Goal: Task Accomplishment & Management: Manage account settings

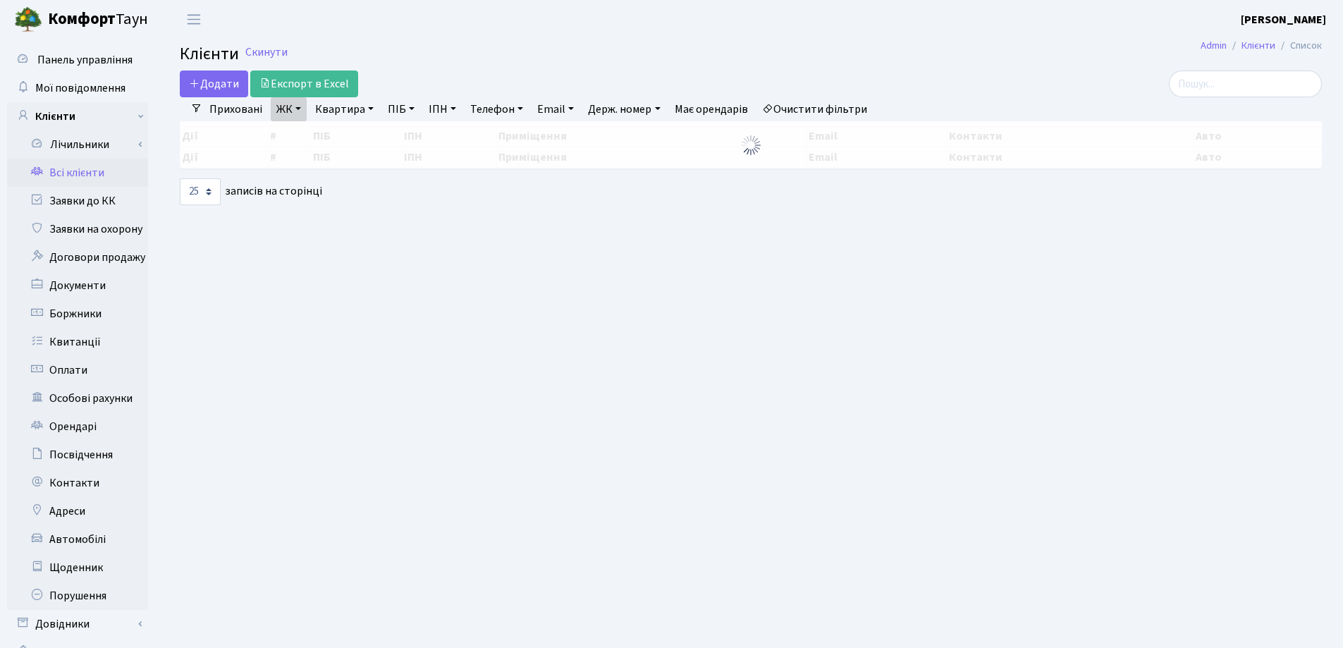
select select "25"
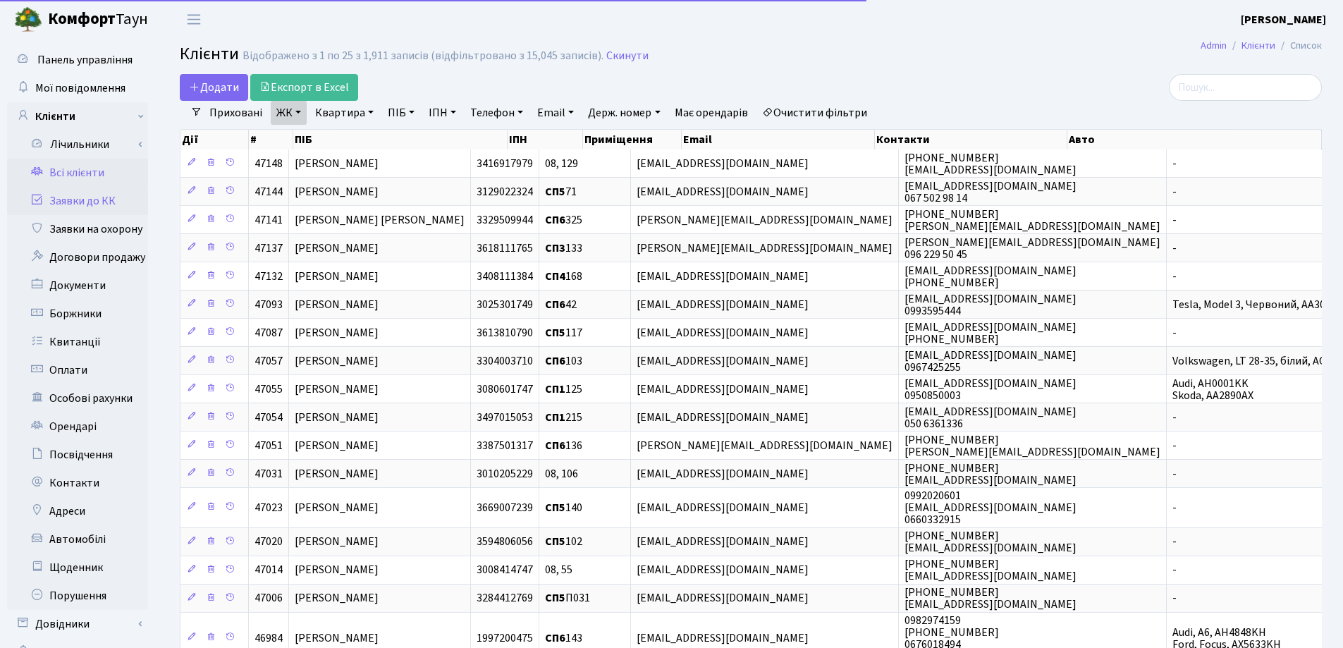
click at [68, 203] on link "Заявки до КК" at bounding box center [77, 201] width 141 height 28
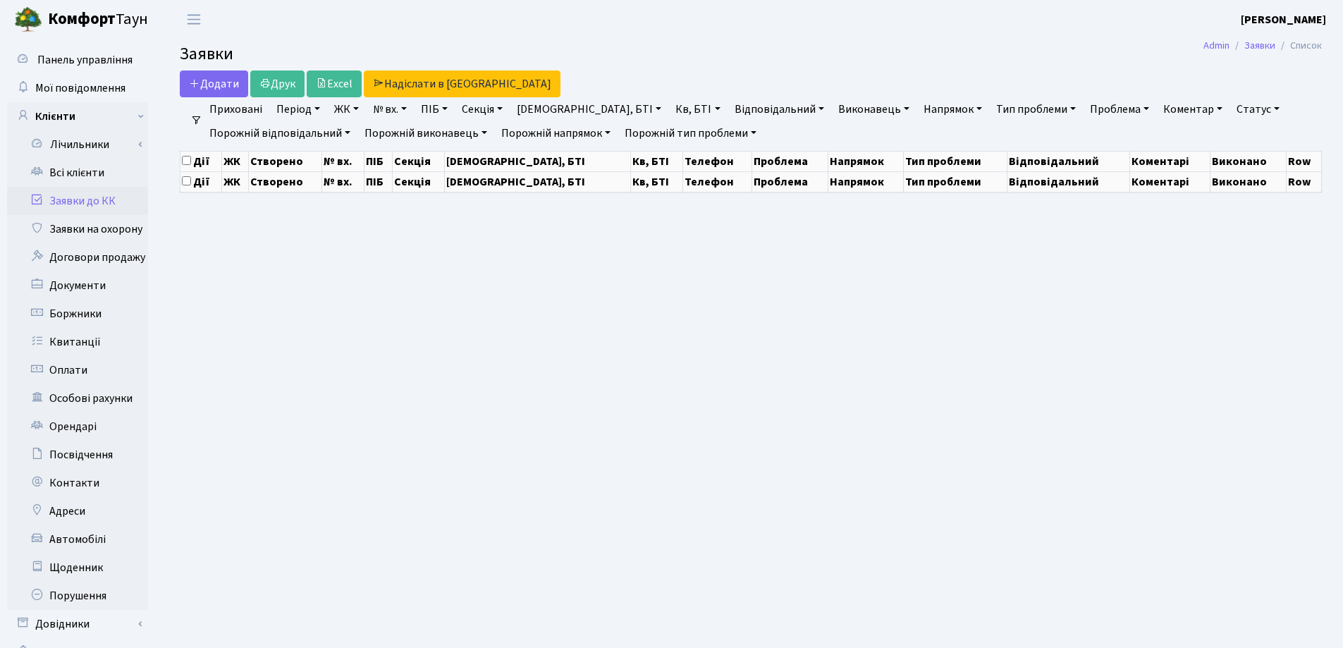
select select "25"
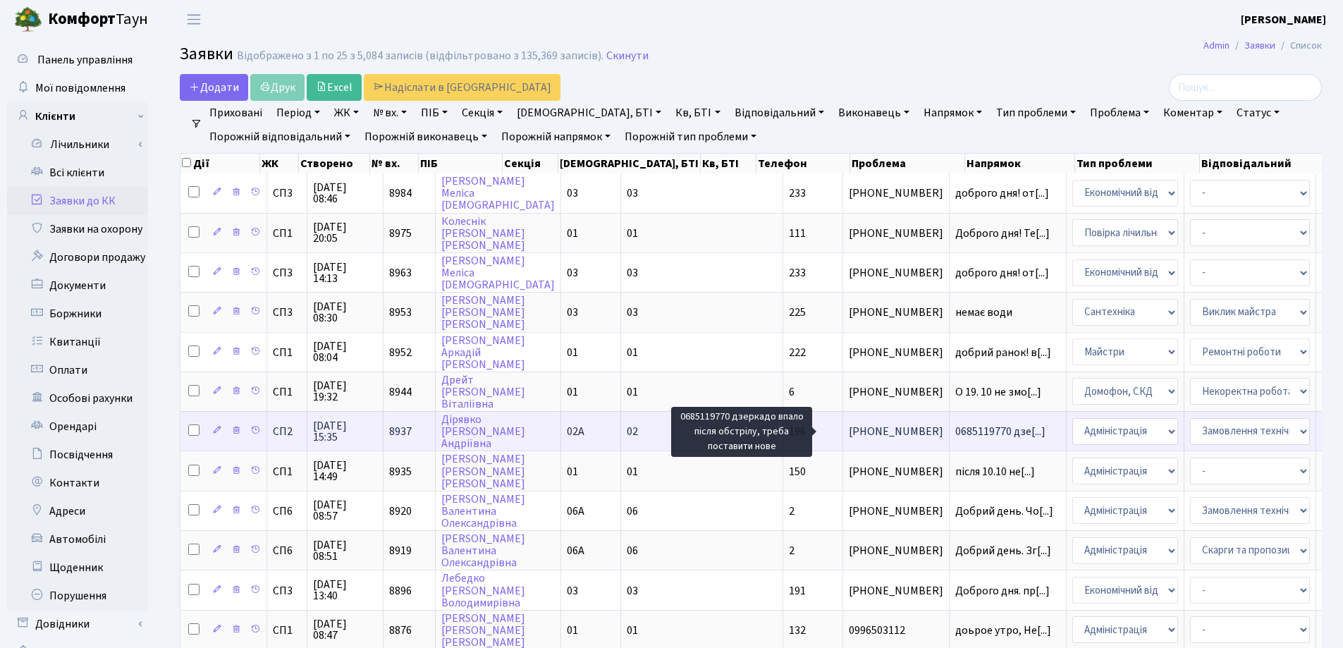
click at [955, 428] on span "0685119770 дзе[...]" at bounding box center [1000, 432] width 90 height 16
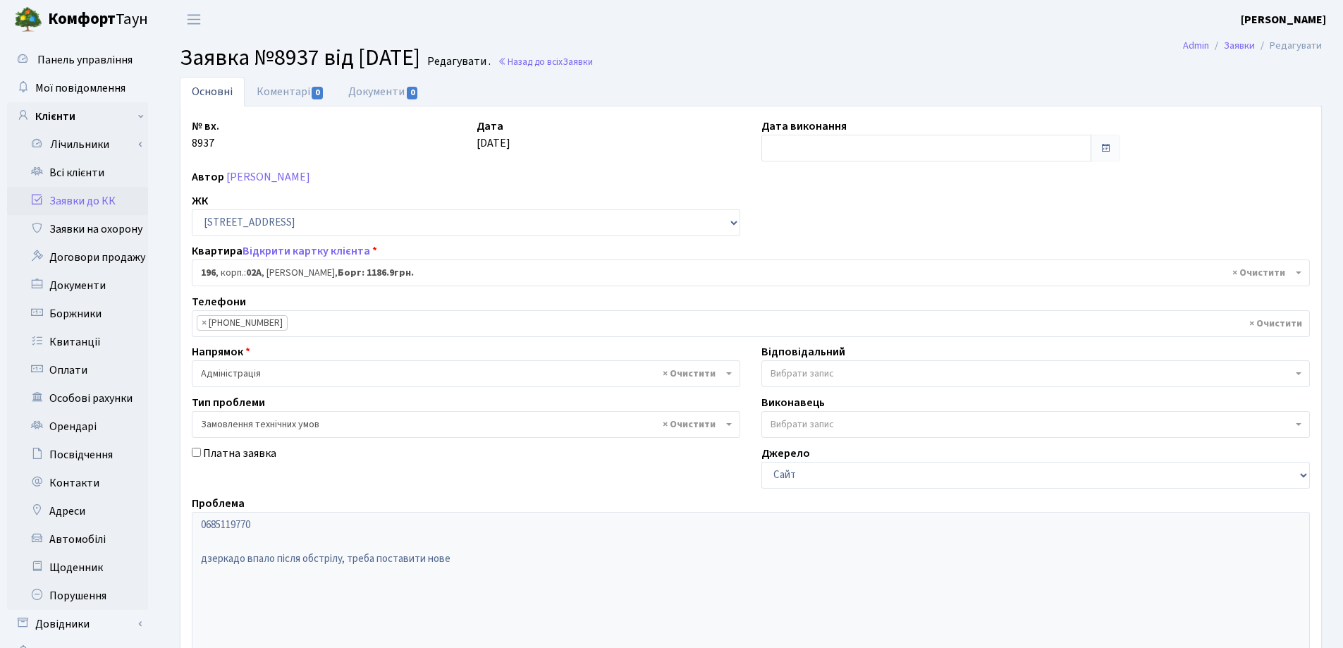
select select "20446"
select select "15"
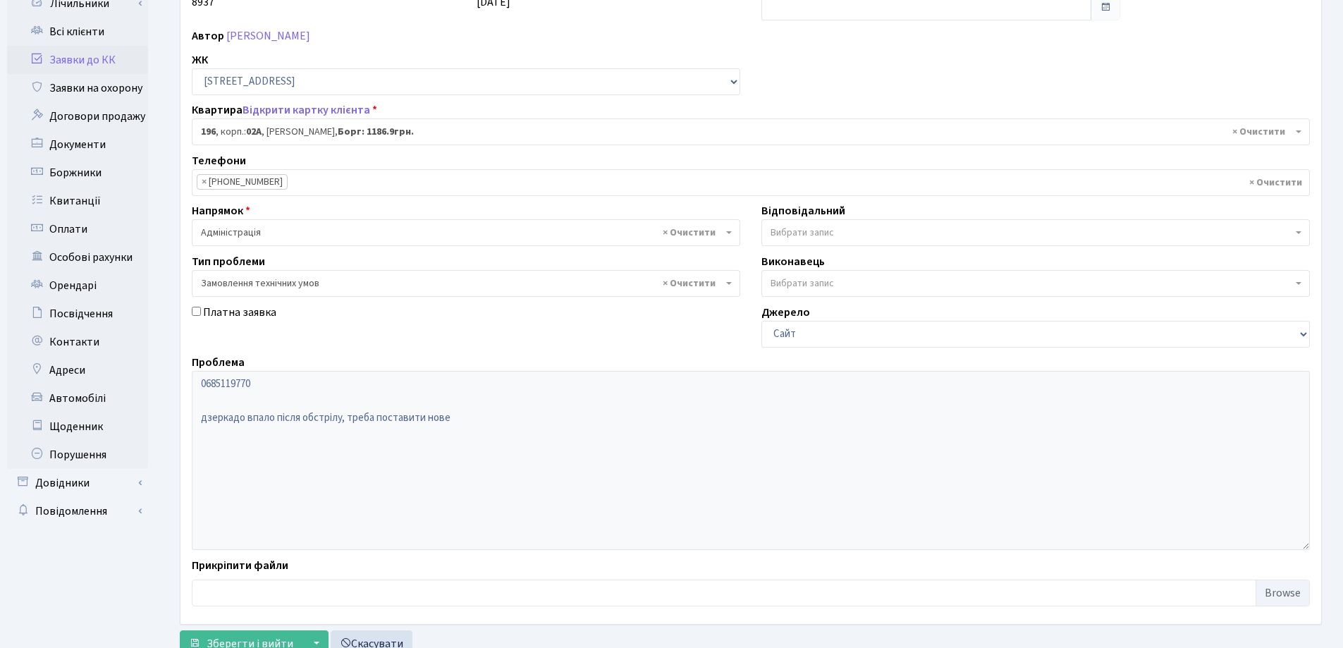
scroll to position [193, 0]
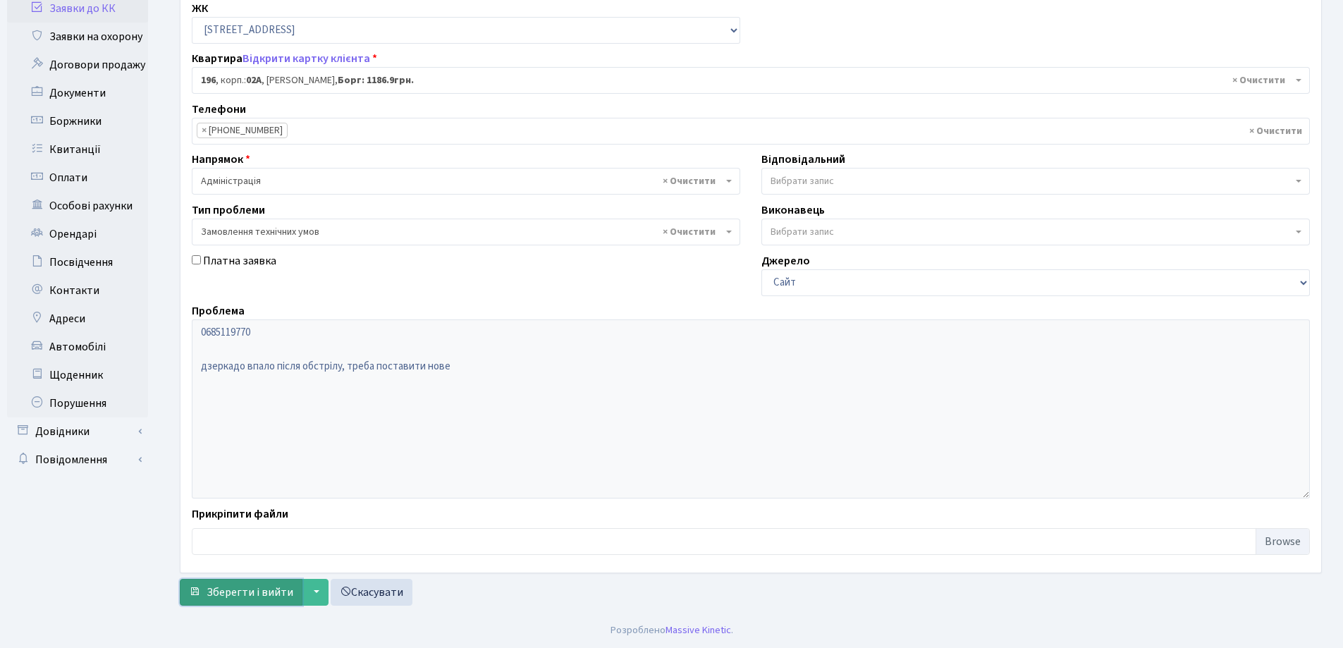
click at [236, 593] on span "Зберегти і вийти" at bounding box center [250, 593] width 87 height 16
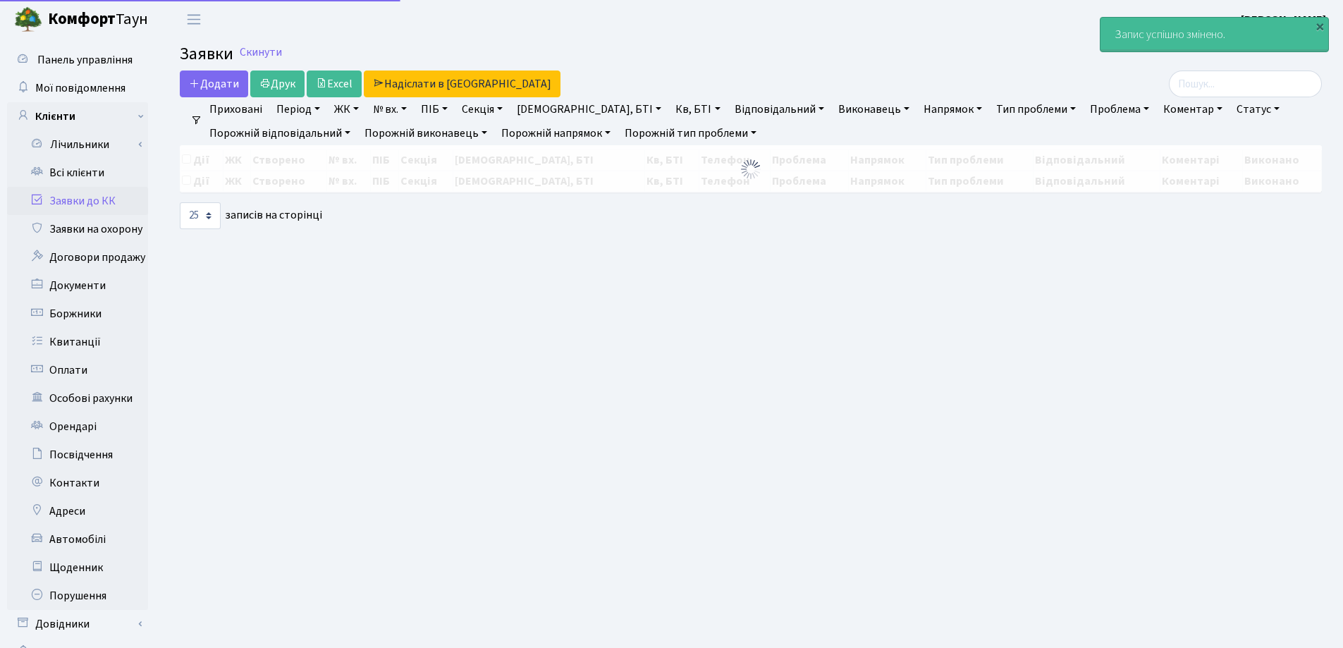
select select "25"
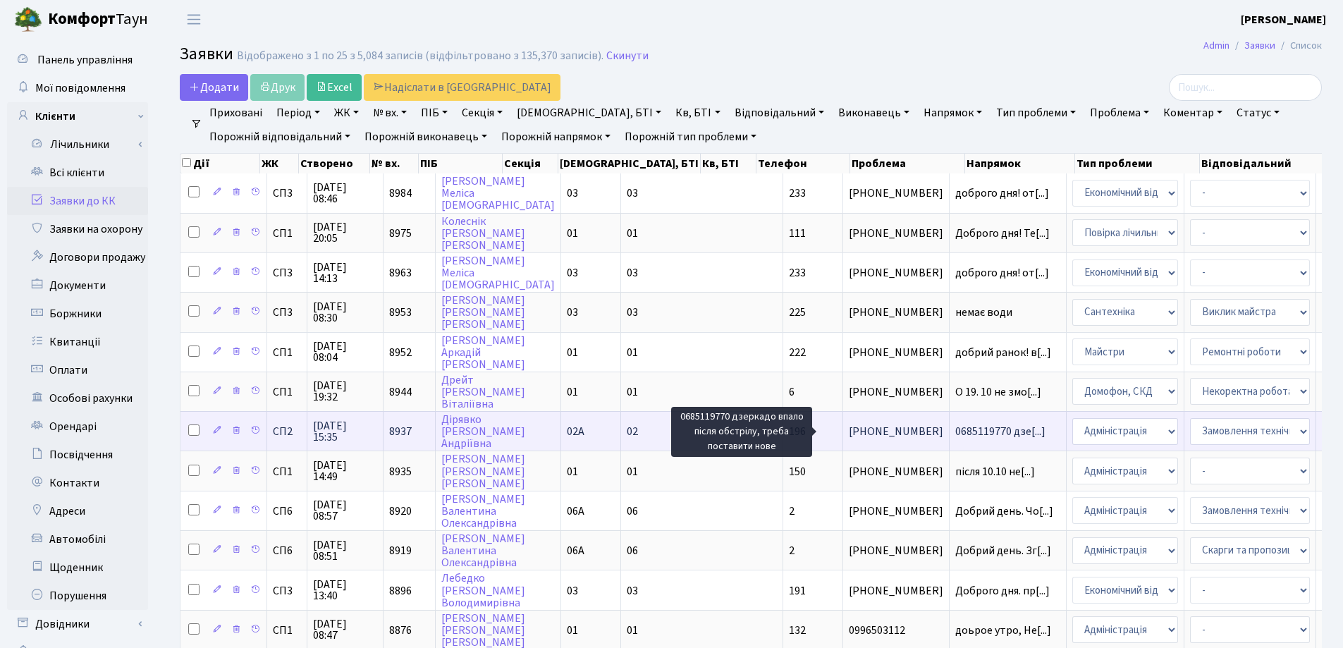
click at [955, 426] on span "0685119770 дзе[...]" at bounding box center [1000, 432] width 90 height 16
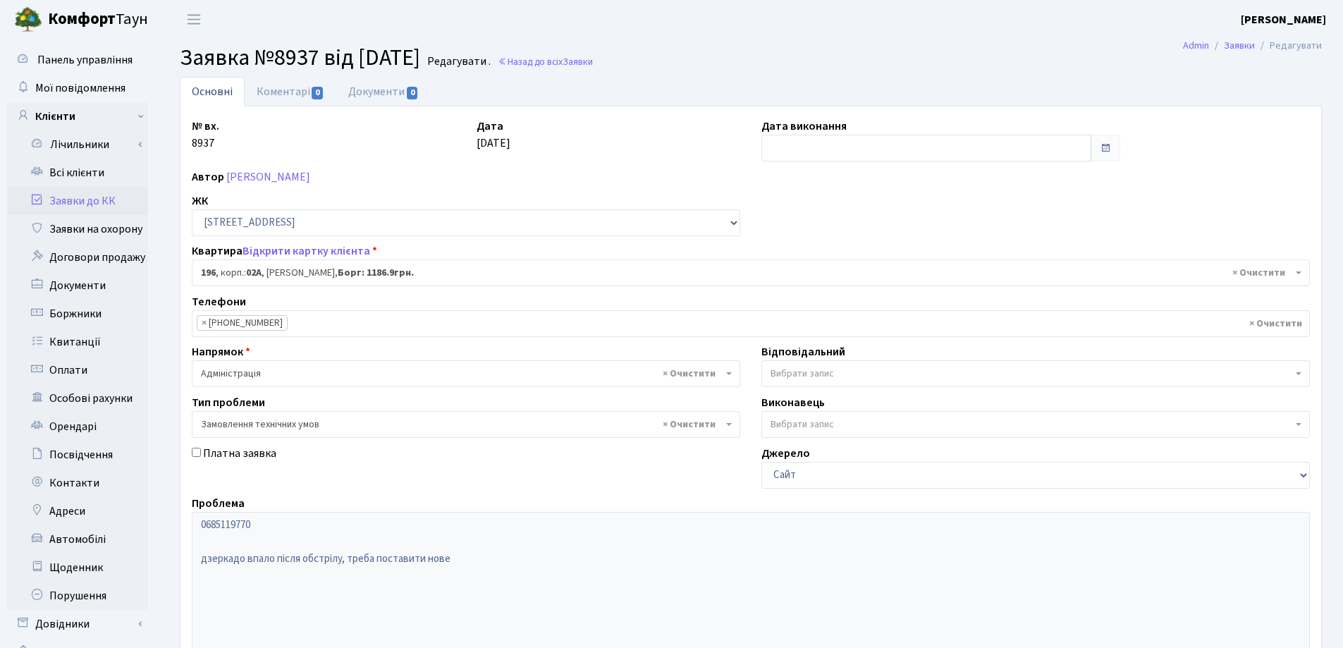
select select "20446"
select select "15"
click at [284, 92] on link "Коментарі 0" at bounding box center [291, 91] width 92 height 29
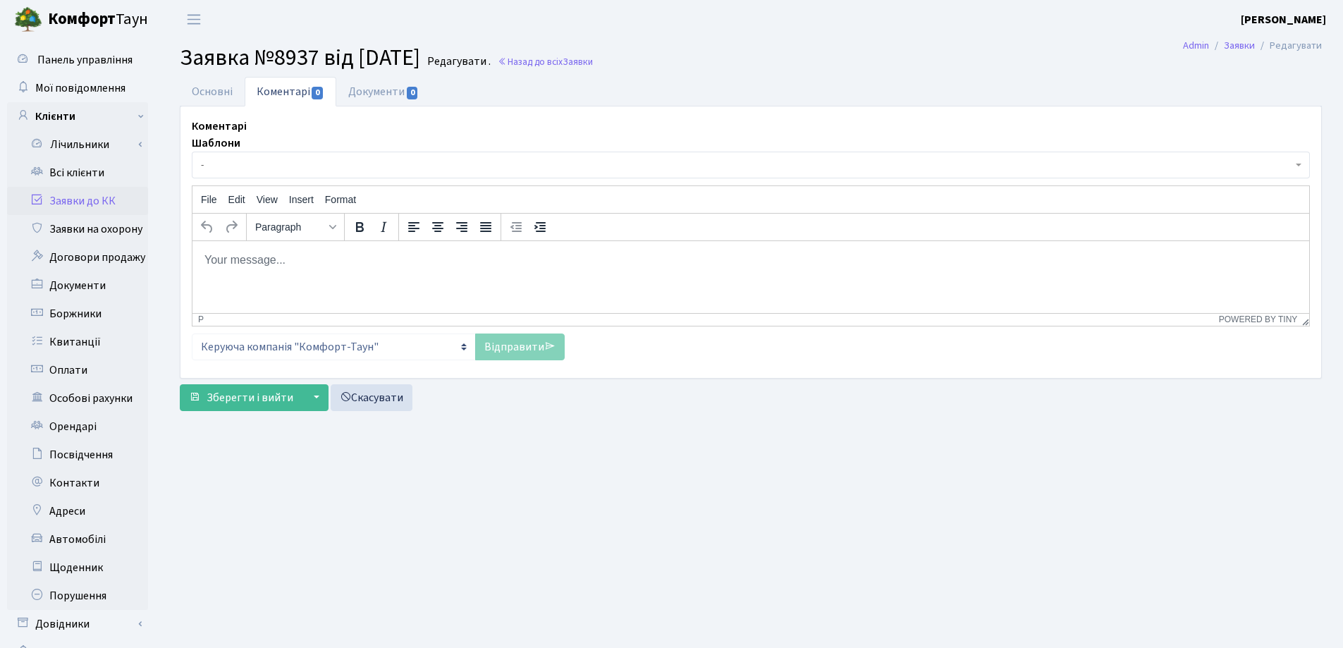
click at [276, 262] on body "Rich Text Area. Press ALT-0 for help." at bounding box center [751, 260] width 1094 height 16
click at [250, 401] on span "Зберегти і вийти" at bounding box center [250, 398] width 87 height 16
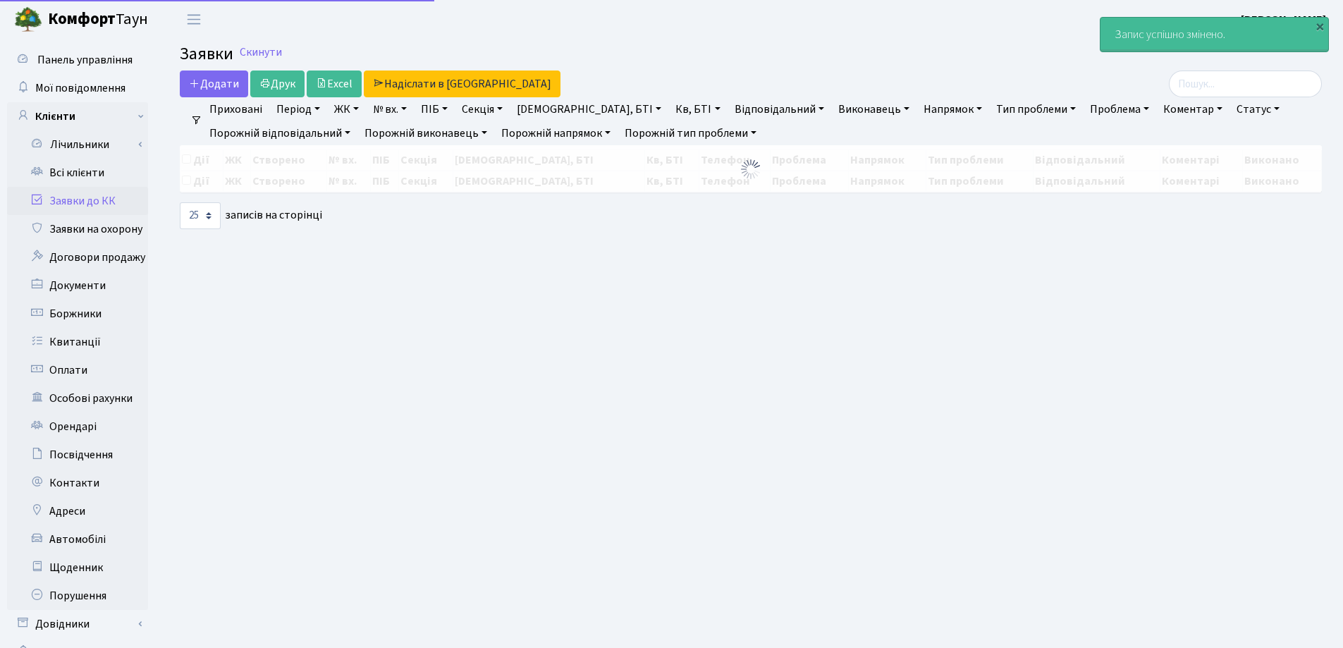
select select "25"
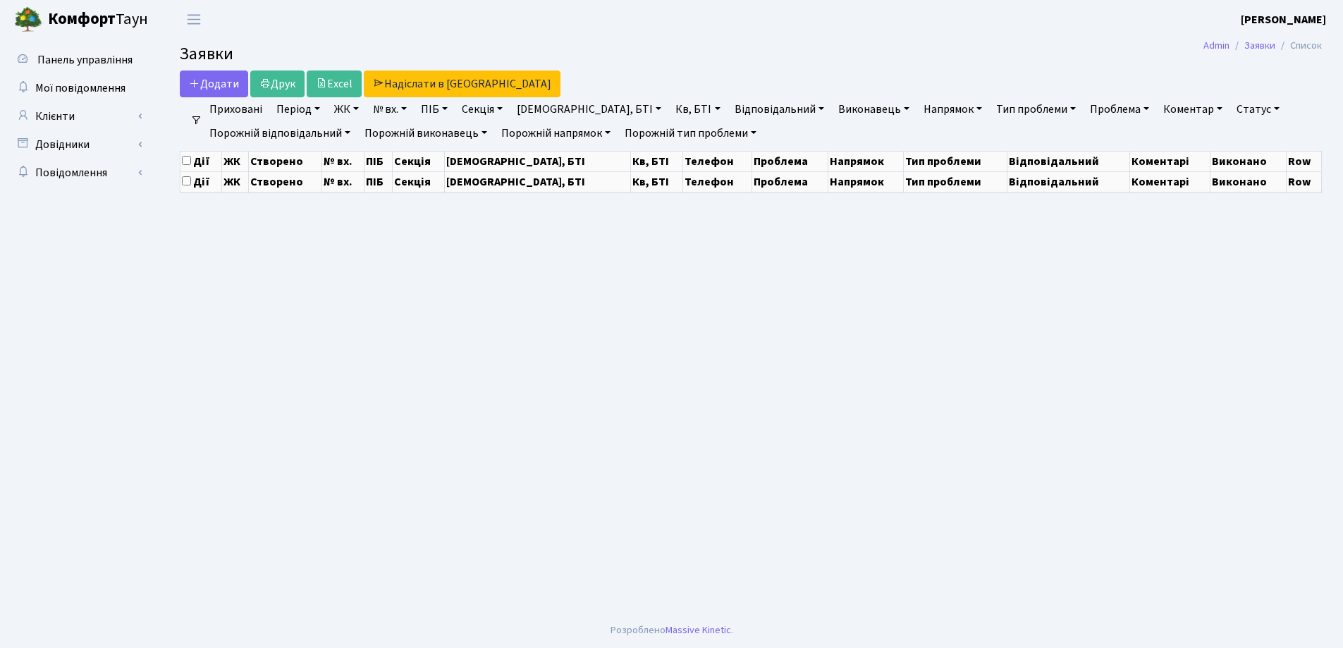
select select "25"
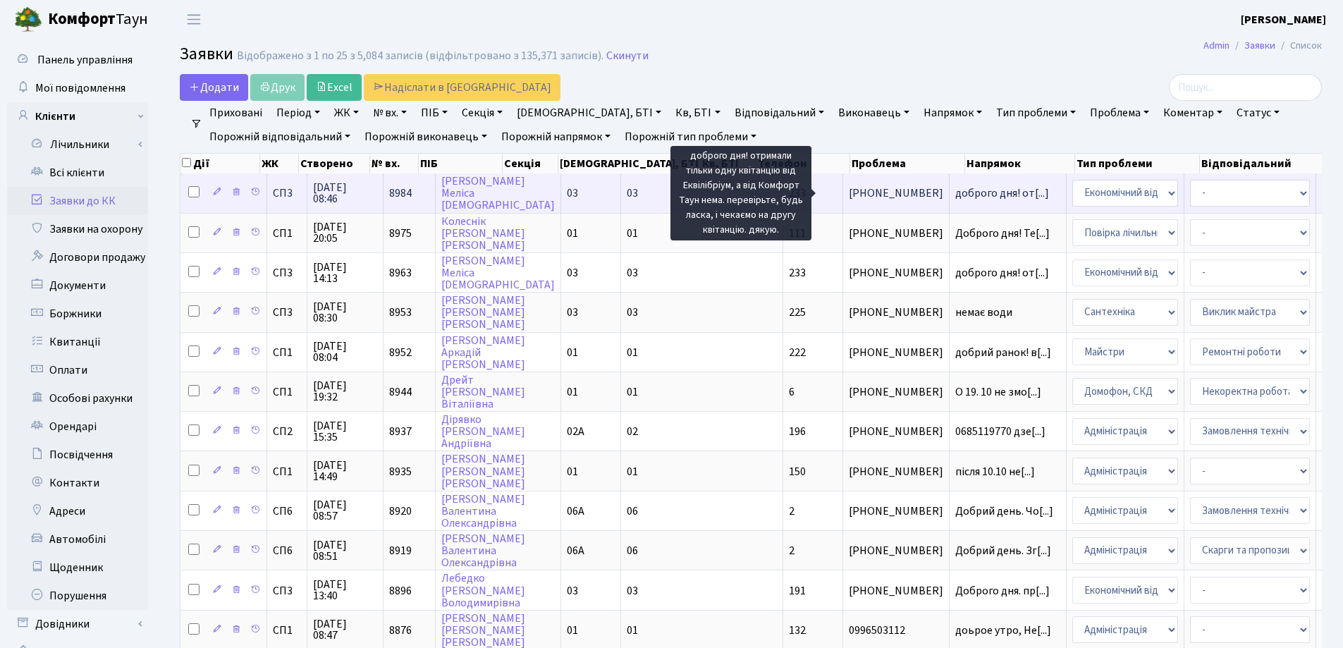
click at [955, 193] on span "доброго дня! от[...]" at bounding box center [1002, 193] width 94 height 16
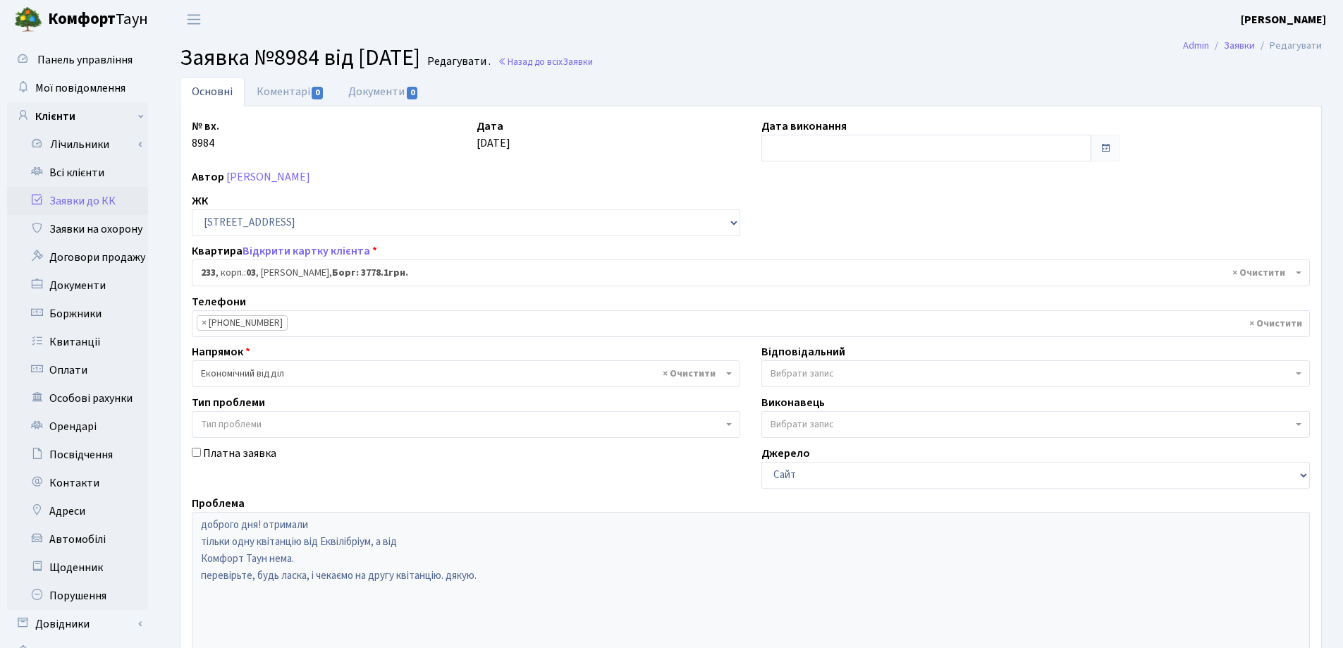
select select "20955"
click at [291, 248] on link "Відкрити картку клієнта" at bounding box center [307, 251] width 128 height 16
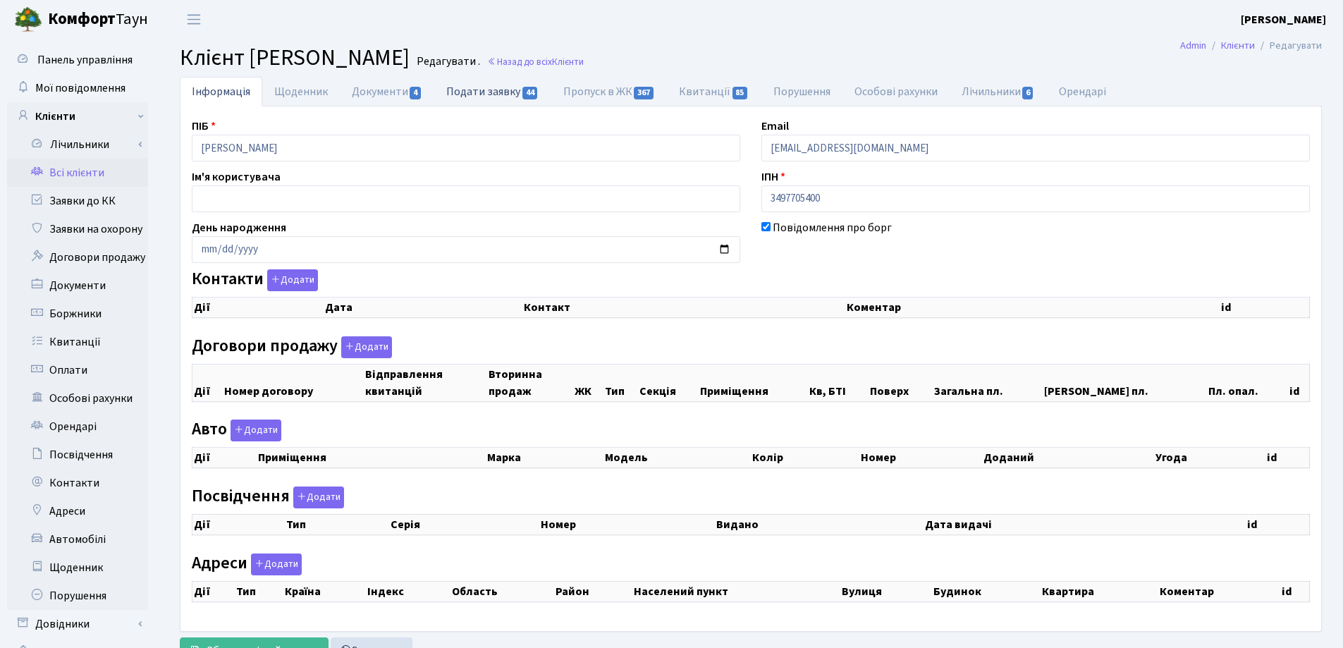
checkbox input "true"
select select "25"
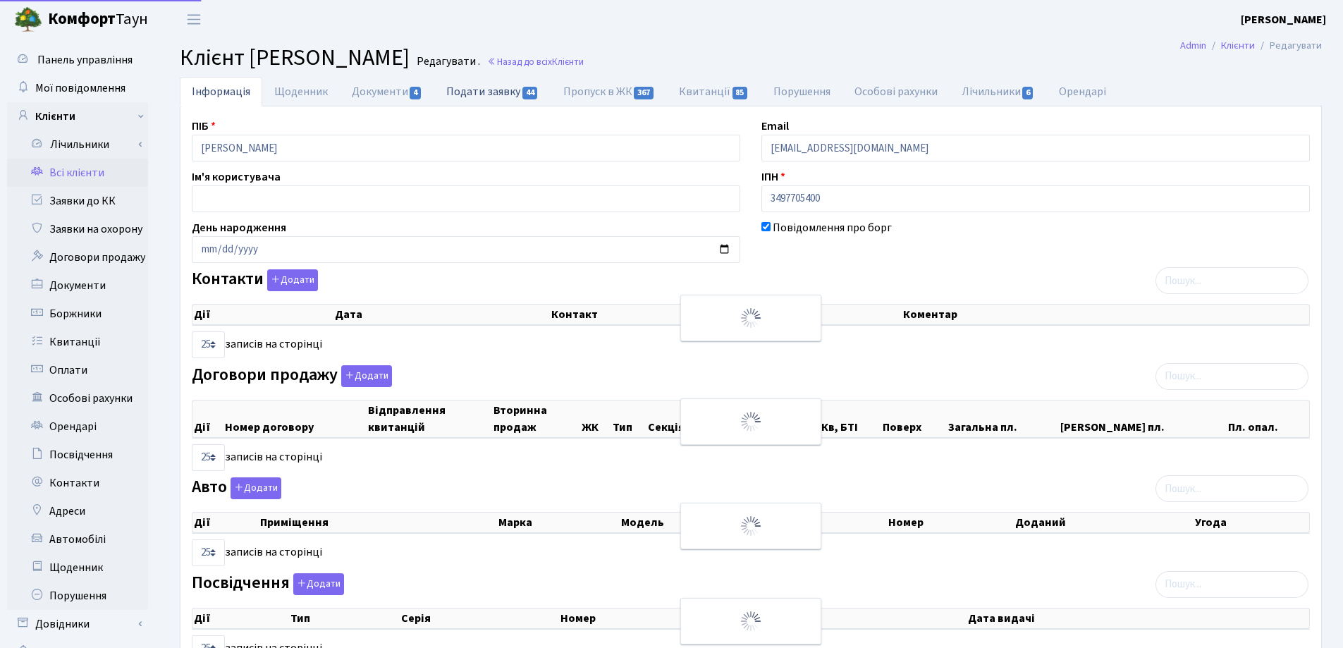
click at [460, 90] on link "Подати заявку 44" at bounding box center [492, 91] width 116 height 29
select select "25"
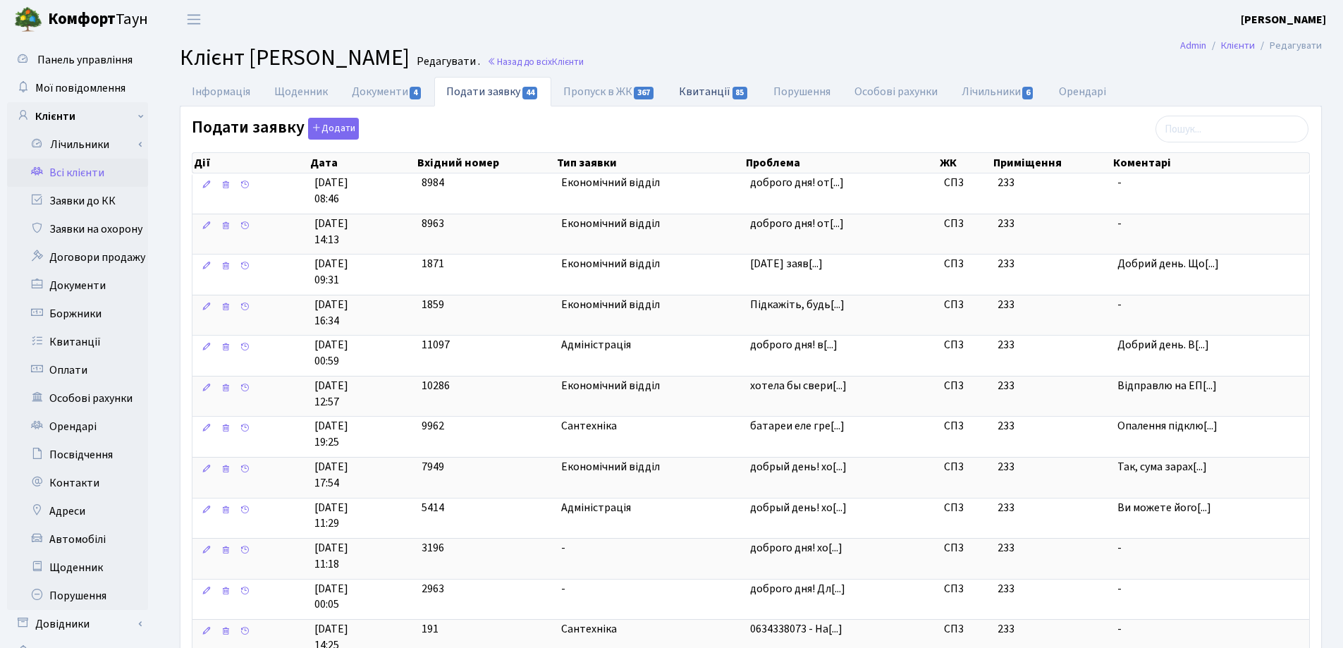
click at [707, 92] on link "Квитанції 85" at bounding box center [714, 91] width 94 height 29
select select "25"
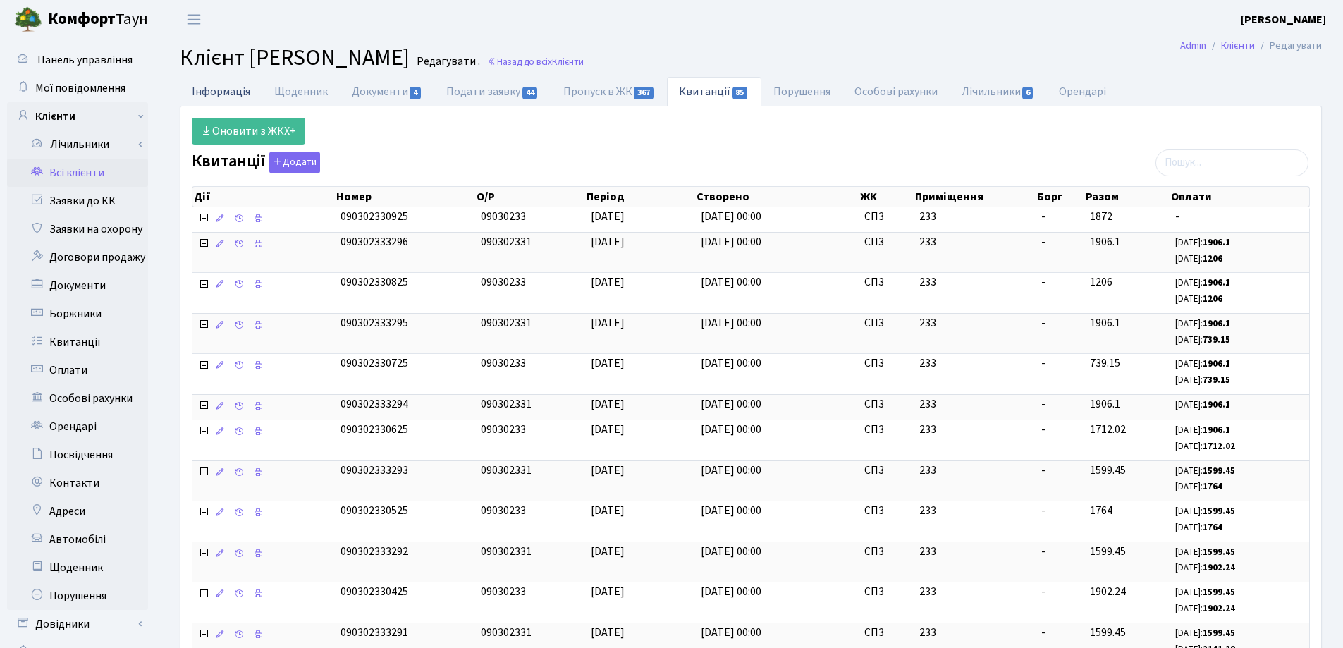
click at [221, 90] on link "Інформація" at bounding box center [221, 91] width 83 height 29
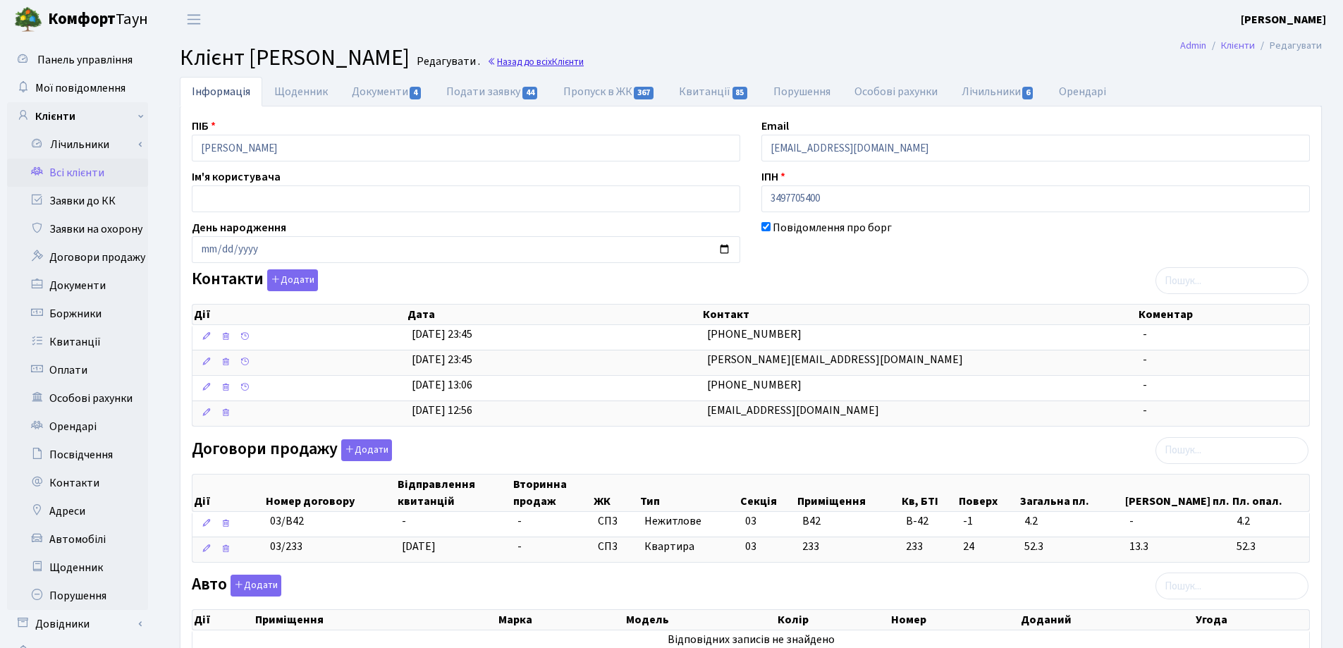
click at [584, 62] on link "Назад до всіх Клієнти" at bounding box center [535, 61] width 97 height 13
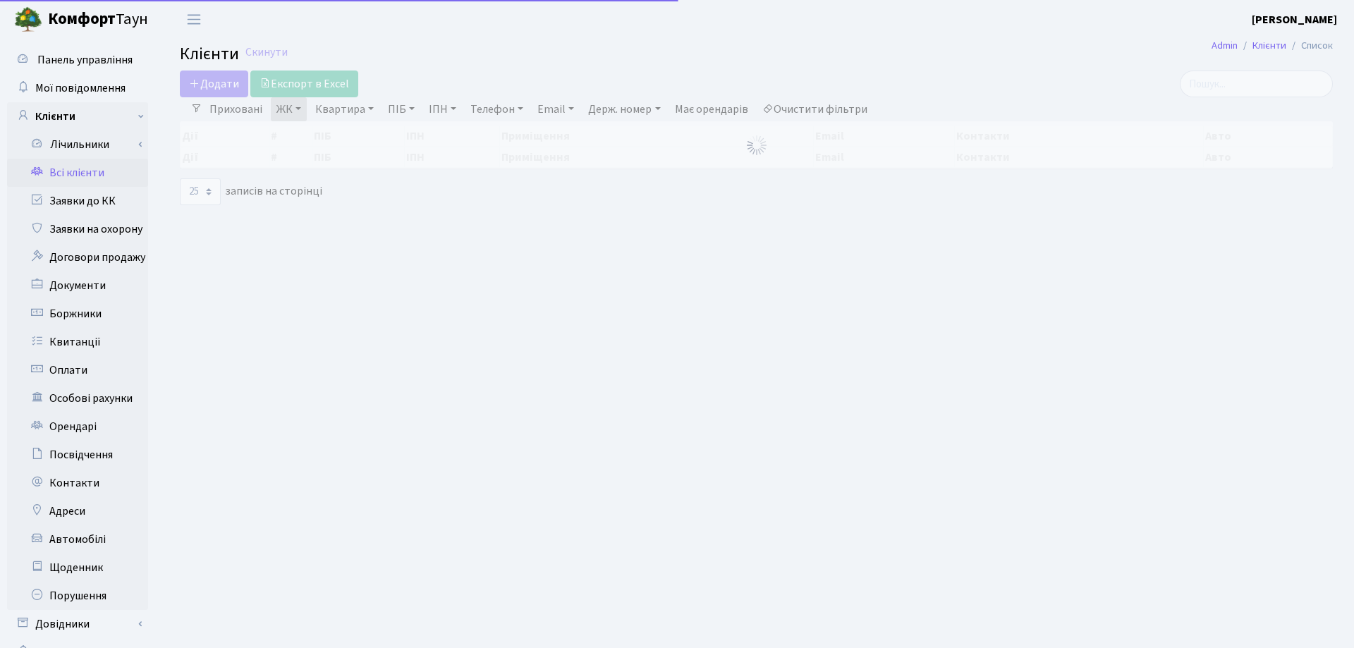
select select "25"
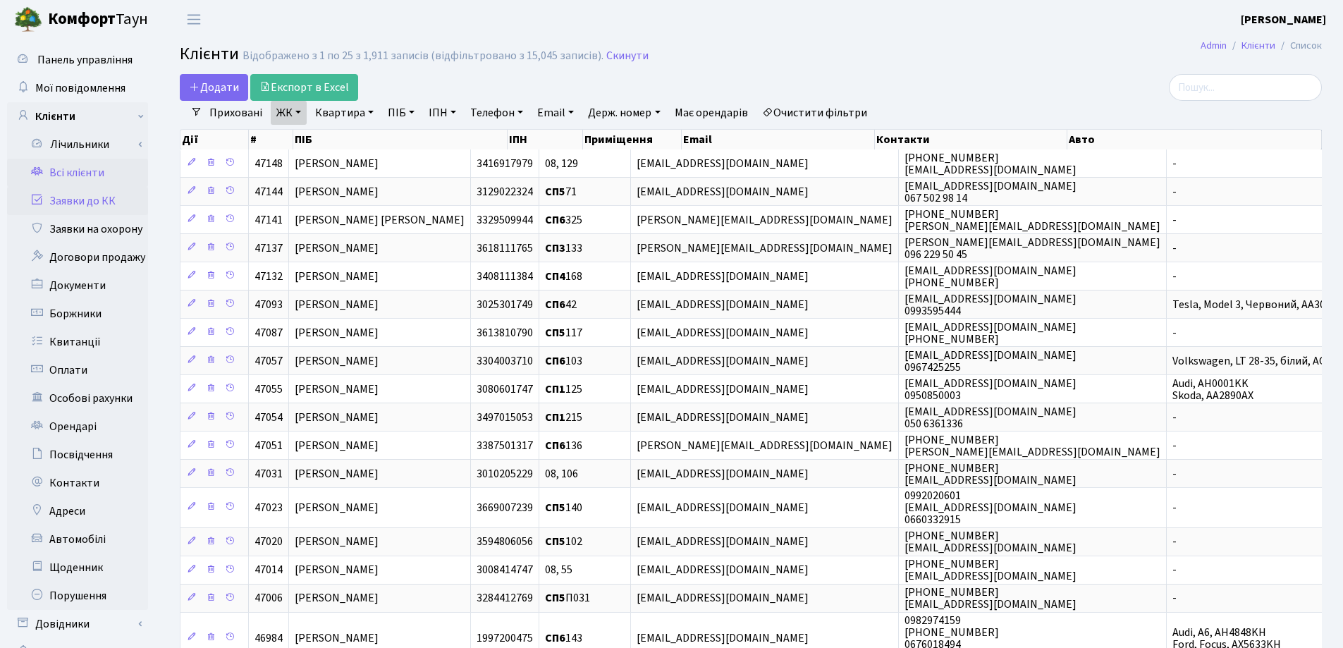
click at [72, 200] on link "Заявки до КК" at bounding box center [77, 201] width 141 height 28
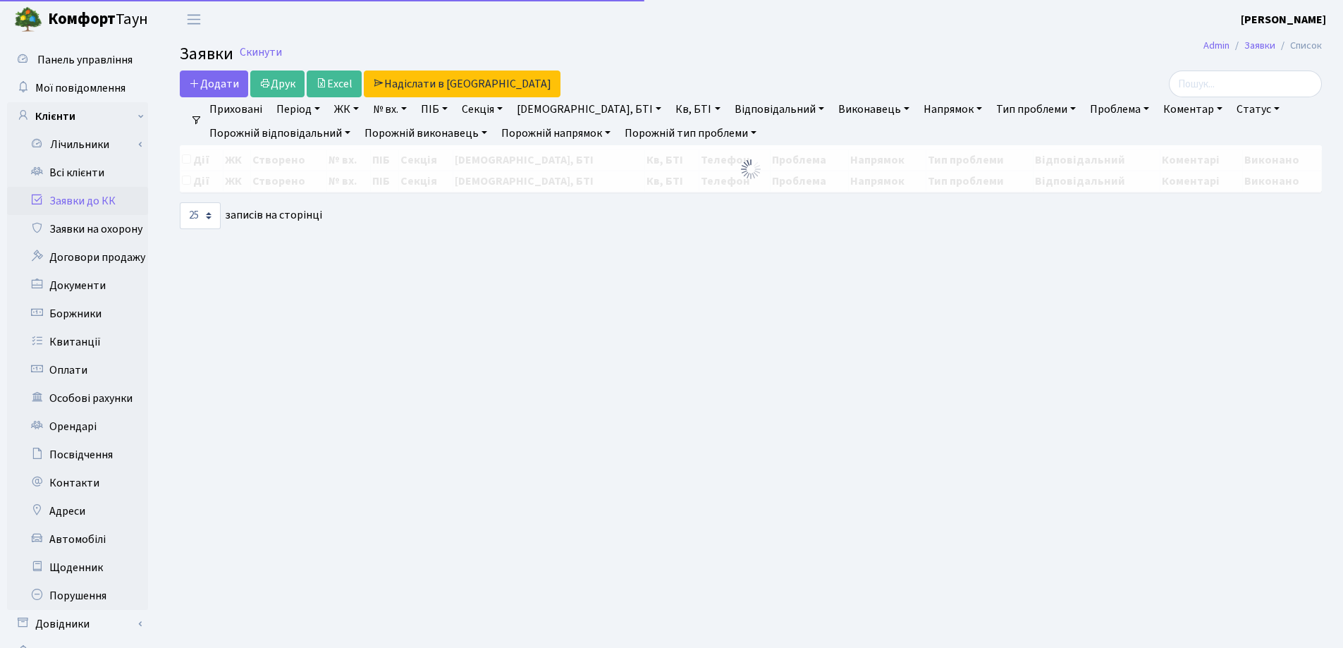
select select "25"
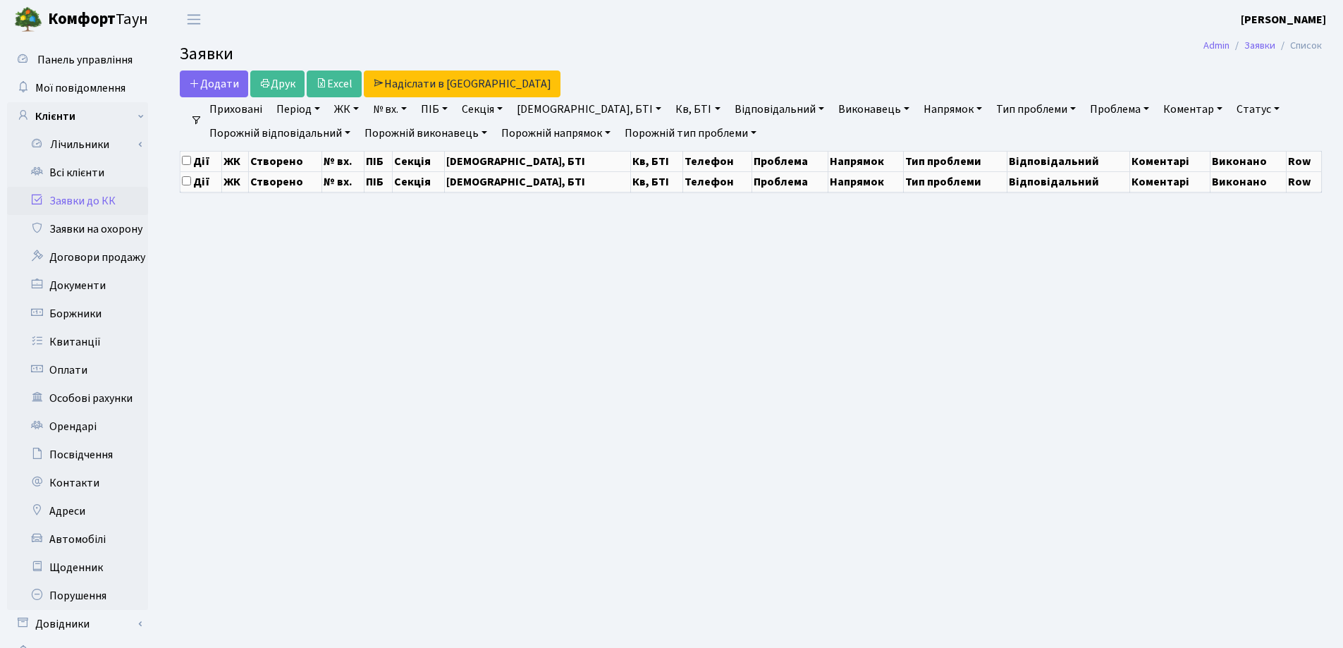
select select "25"
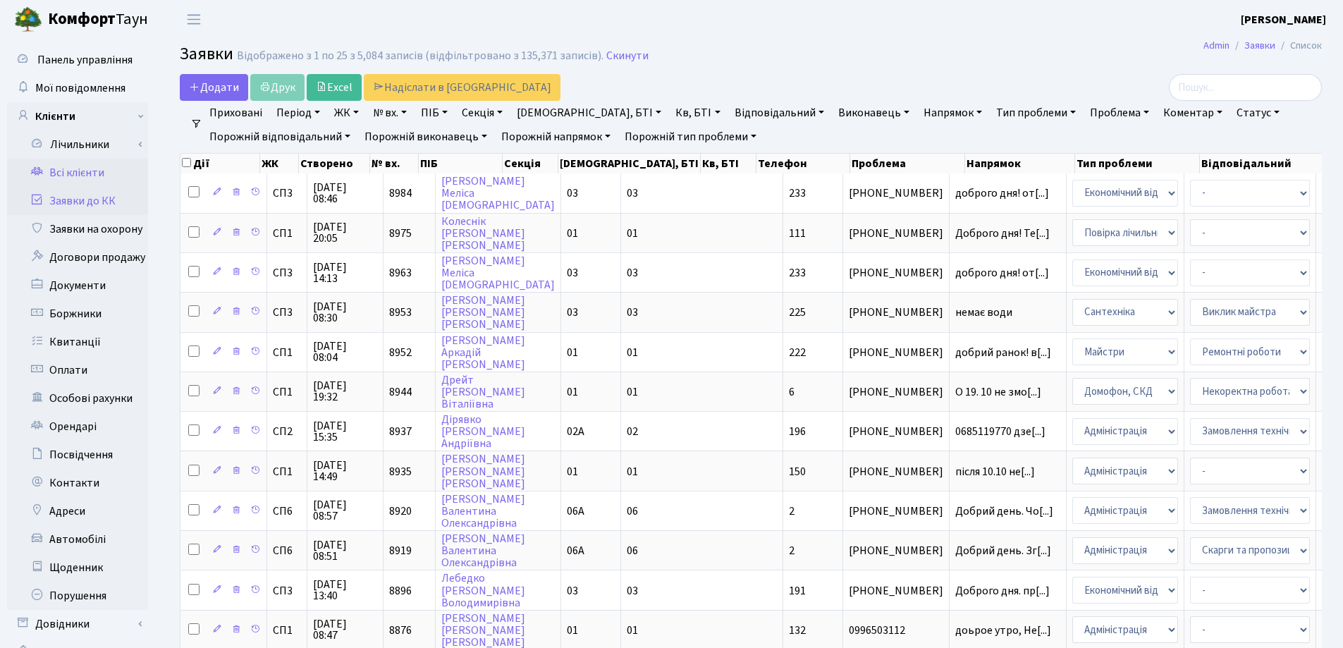
click at [66, 168] on link "Всі клієнти" at bounding box center [77, 173] width 141 height 28
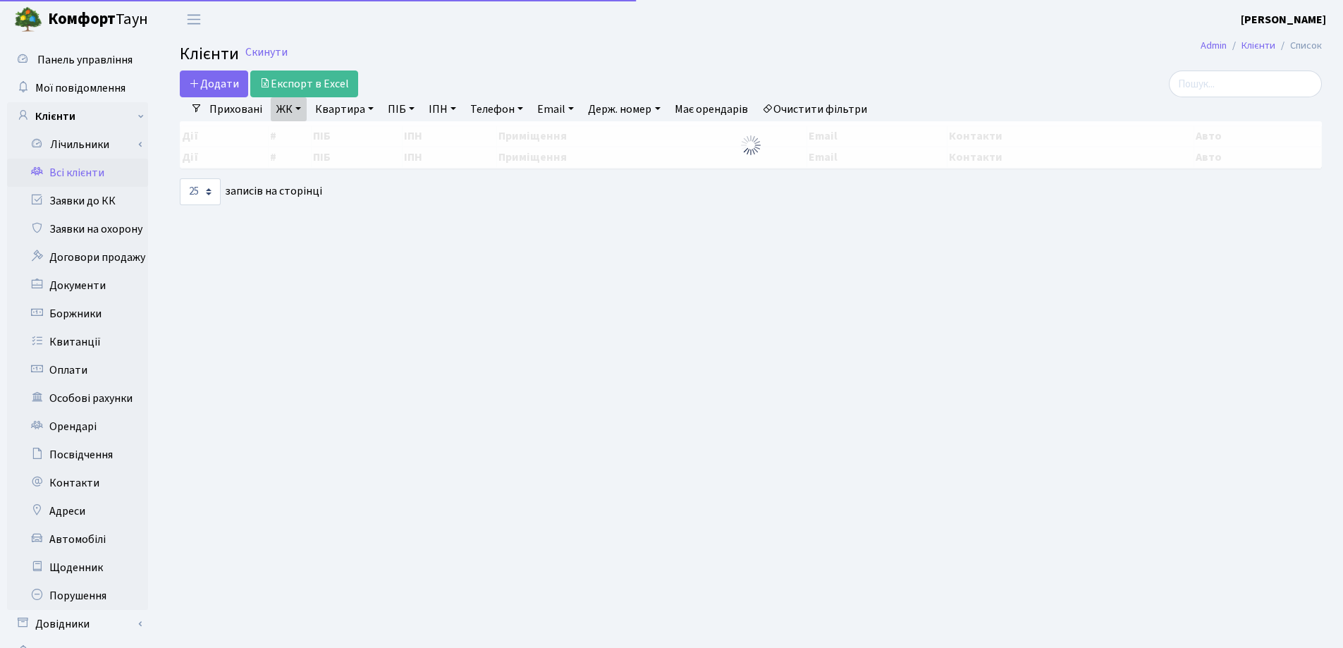
select select "25"
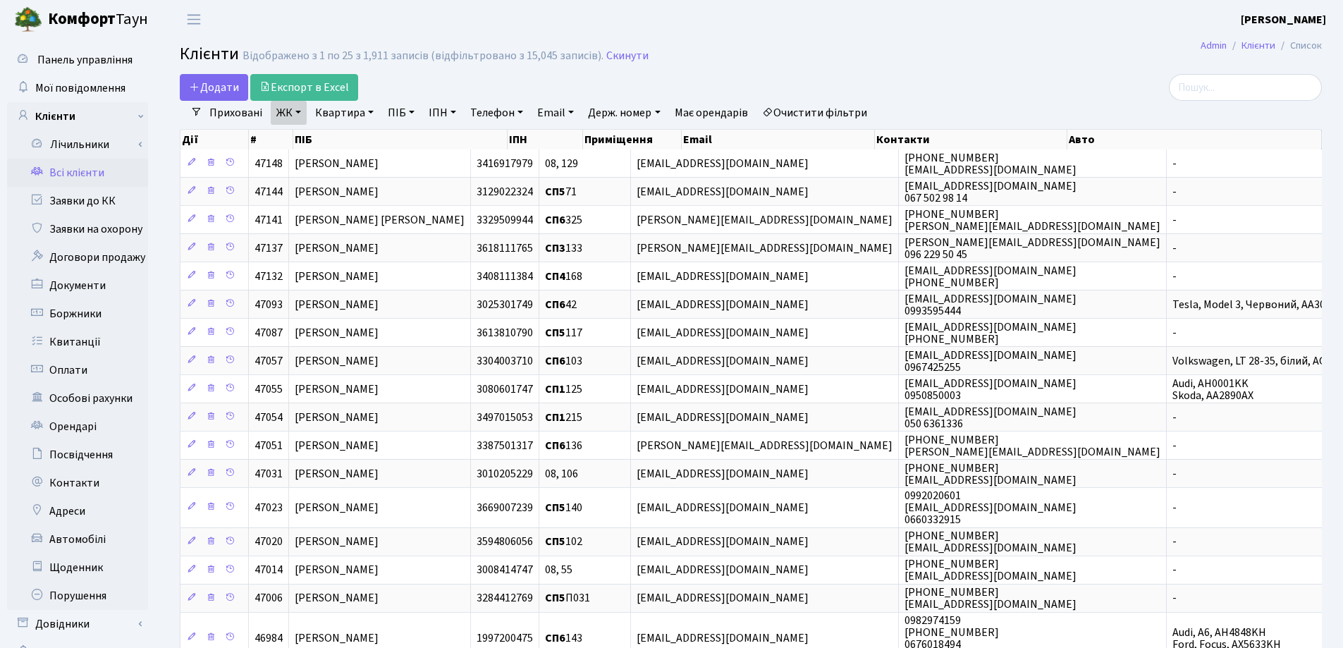
click at [372, 115] on link "Квартира" at bounding box center [345, 113] width 70 height 24
click at [365, 136] on input "text" at bounding box center [351, 140] width 83 height 27
type input "145"
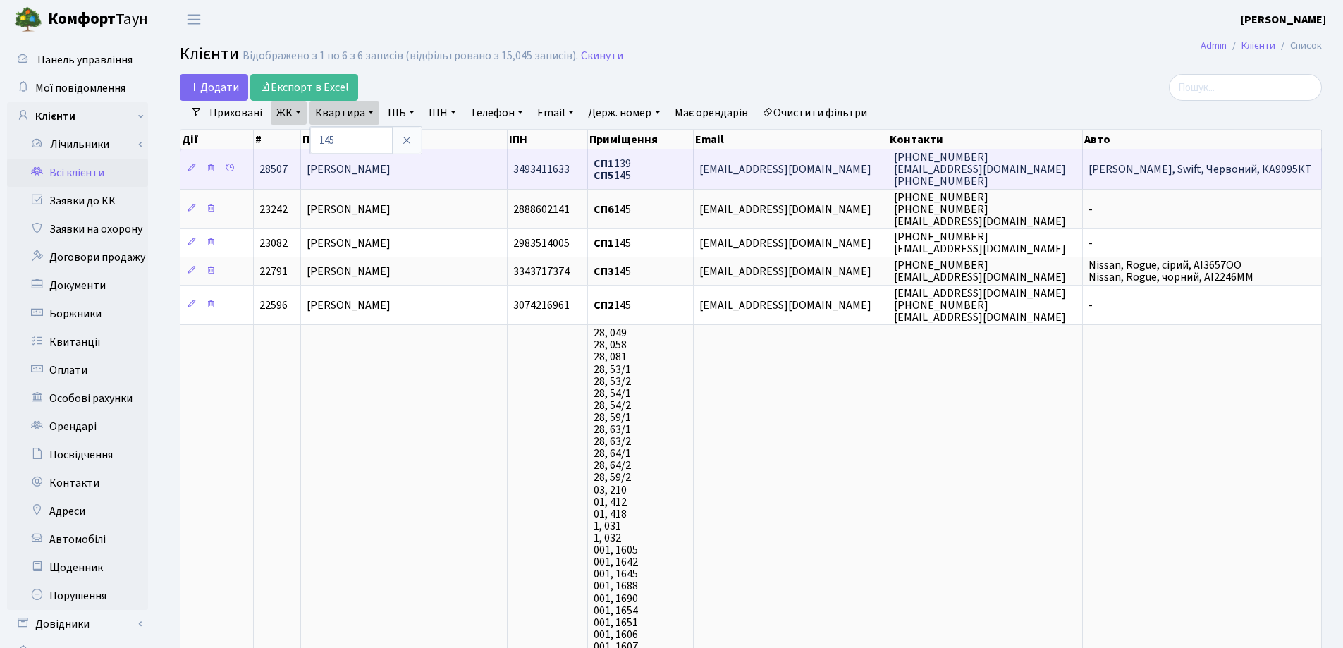
click at [441, 169] on td "Швець Іван Сергійович" at bounding box center [404, 168] width 207 height 39
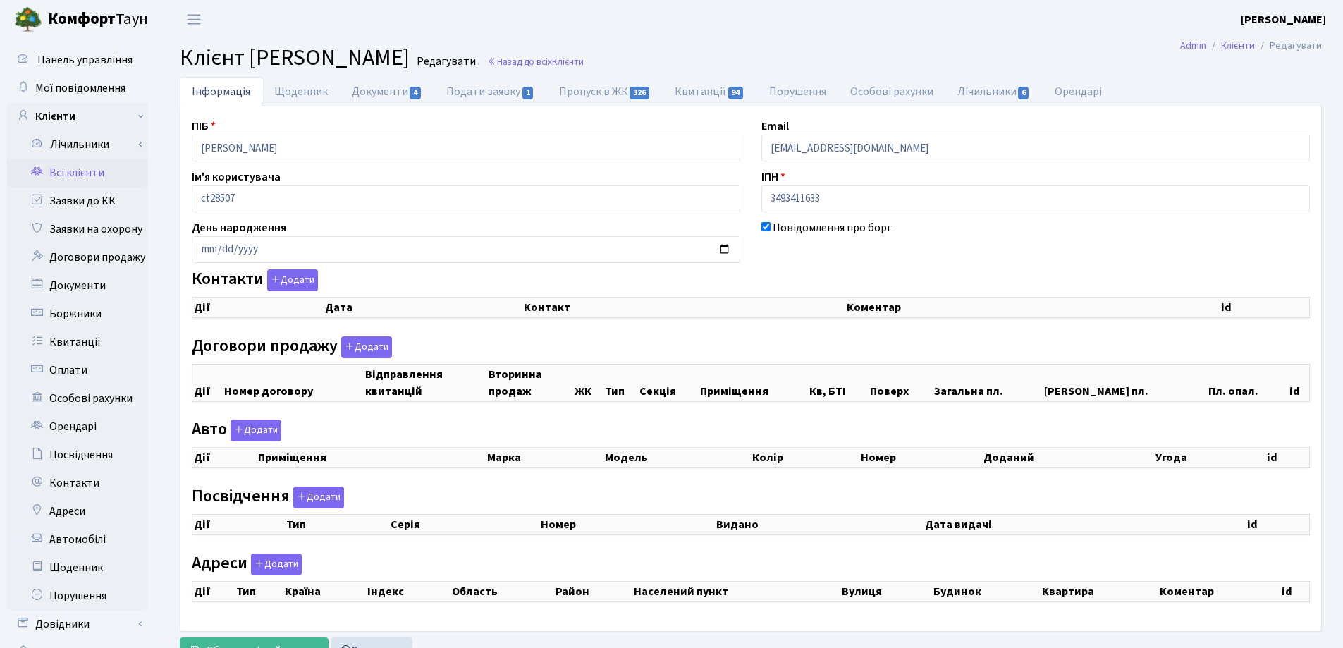
checkbox input "true"
select select "25"
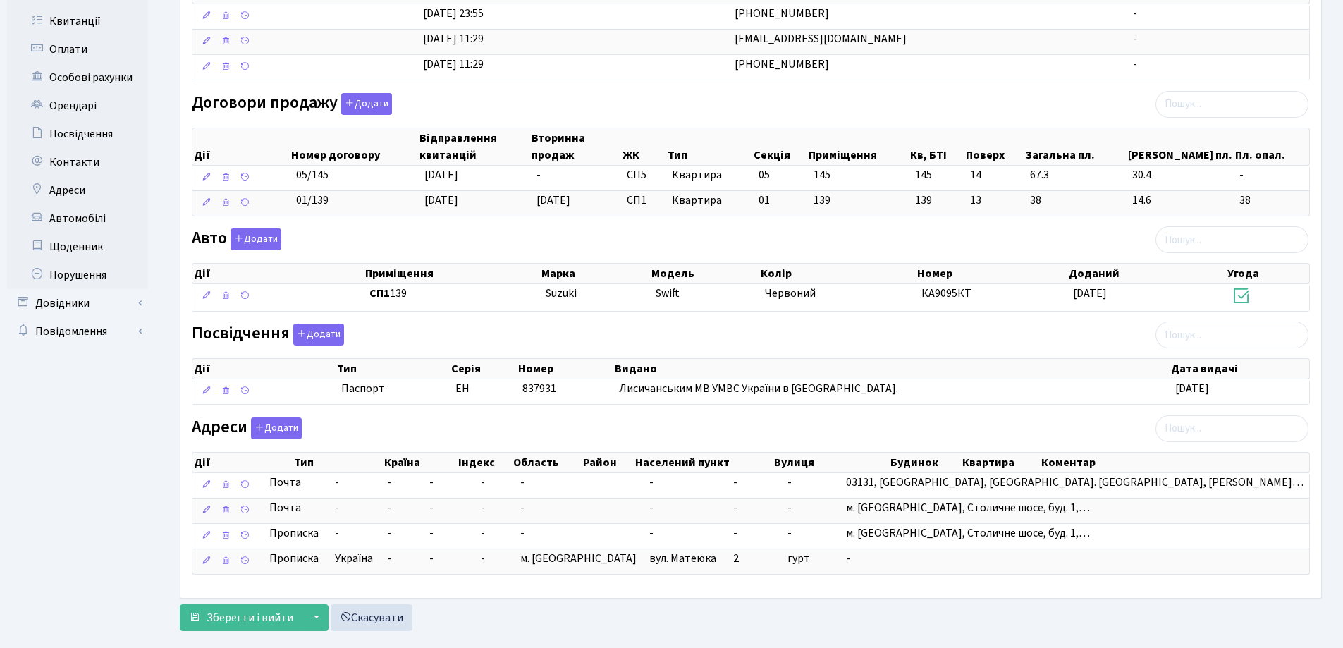
scroll to position [346, 0]
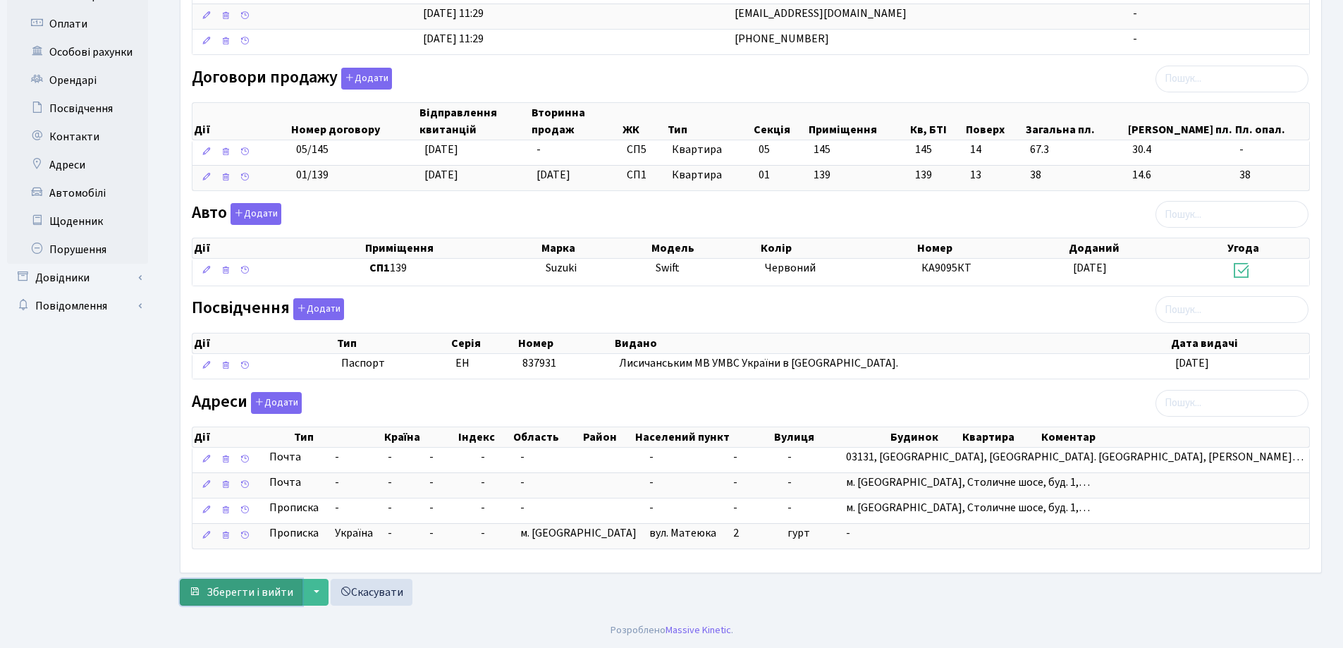
click at [247, 592] on span "Зберегти і вийти" at bounding box center [250, 593] width 87 height 16
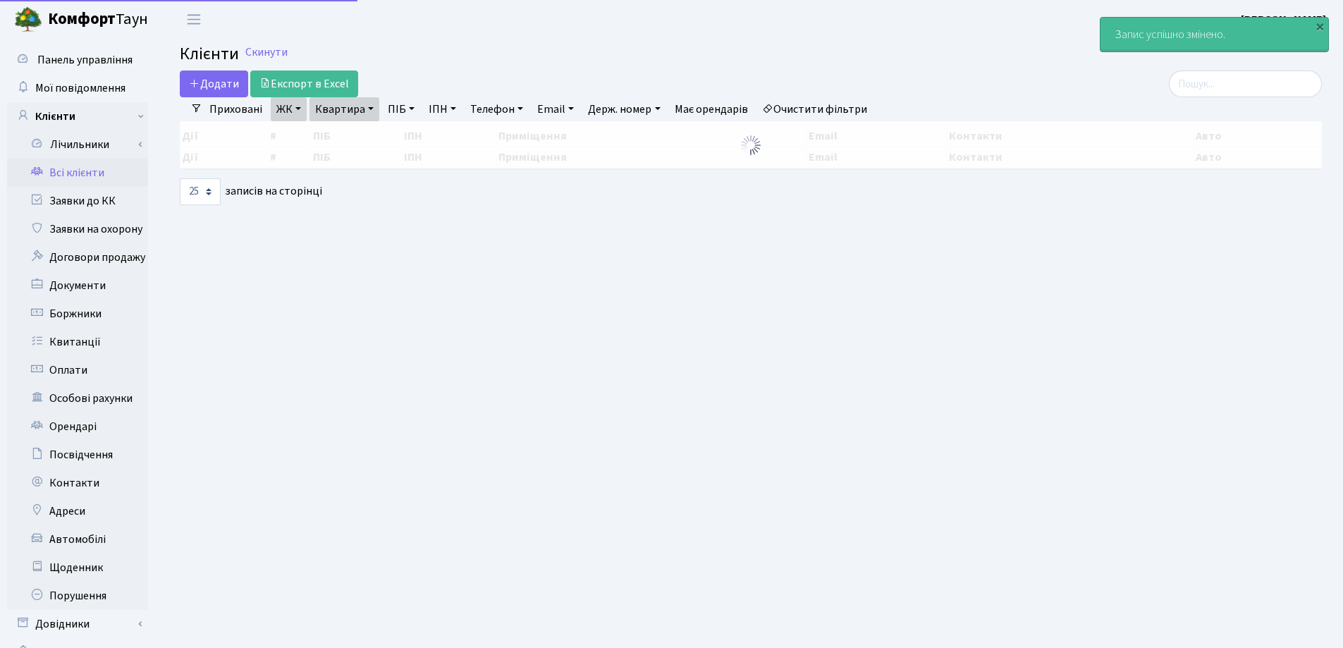
select select "25"
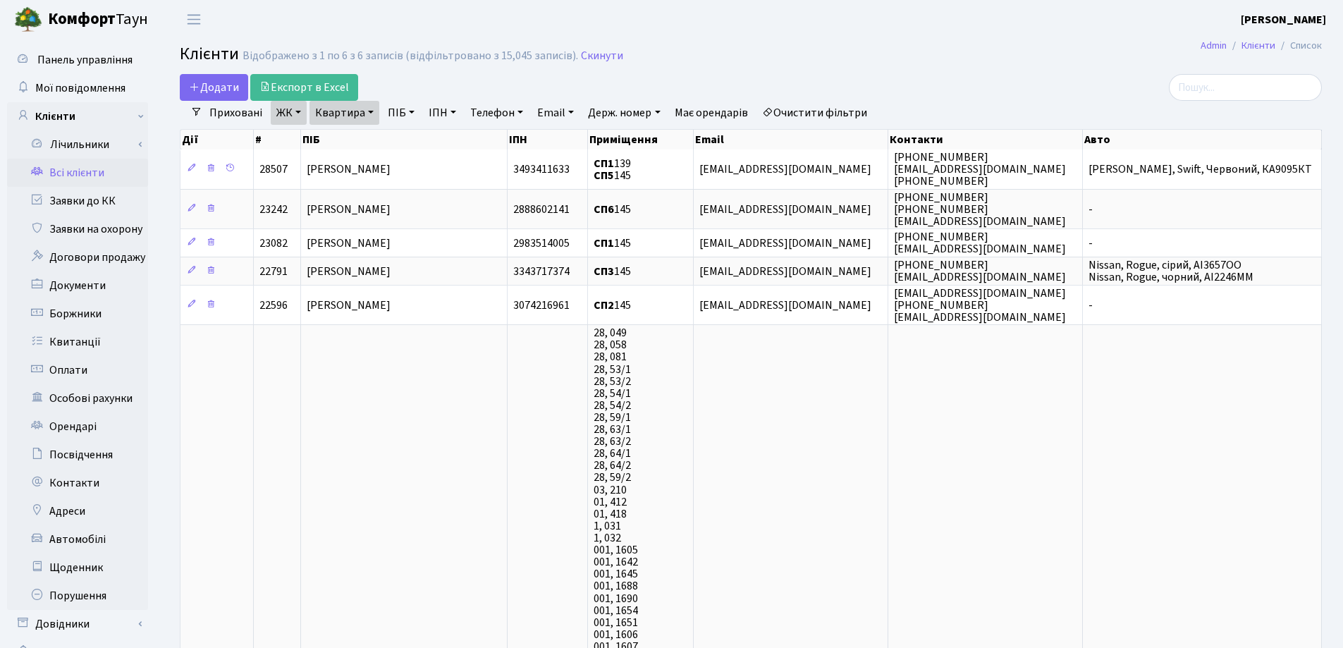
click at [372, 116] on link "Квартира" at bounding box center [345, 113] width 70 height 24
click at [410, 141] on icon at bounding box center [406, 140] width 11 height 11
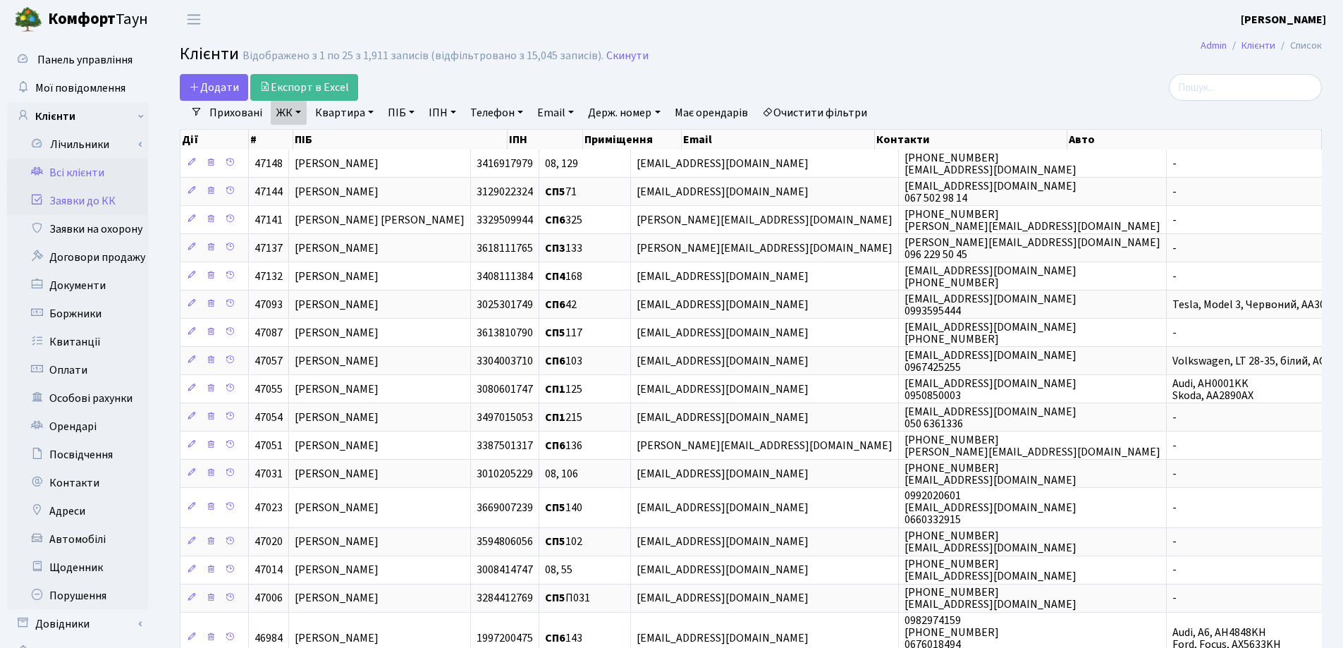
click at [85, 202] on link "Заявки до КК" at bounding box center [77, 201] width 141 height 28
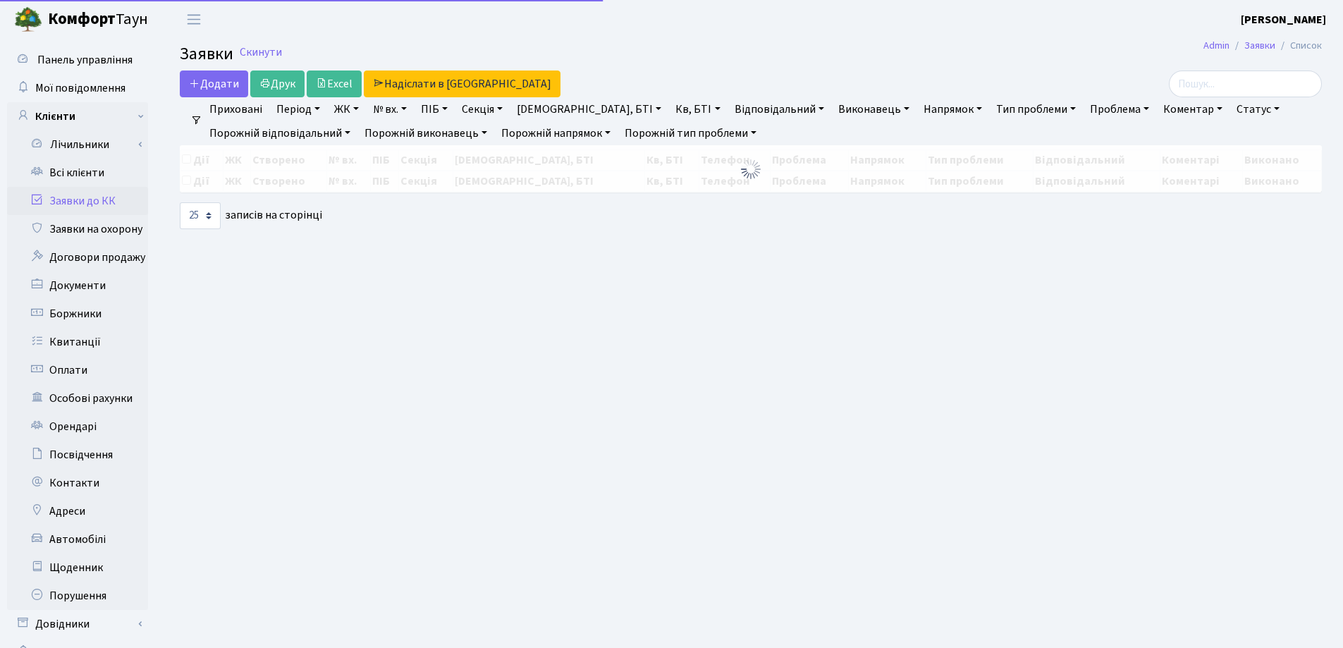
select select "25"
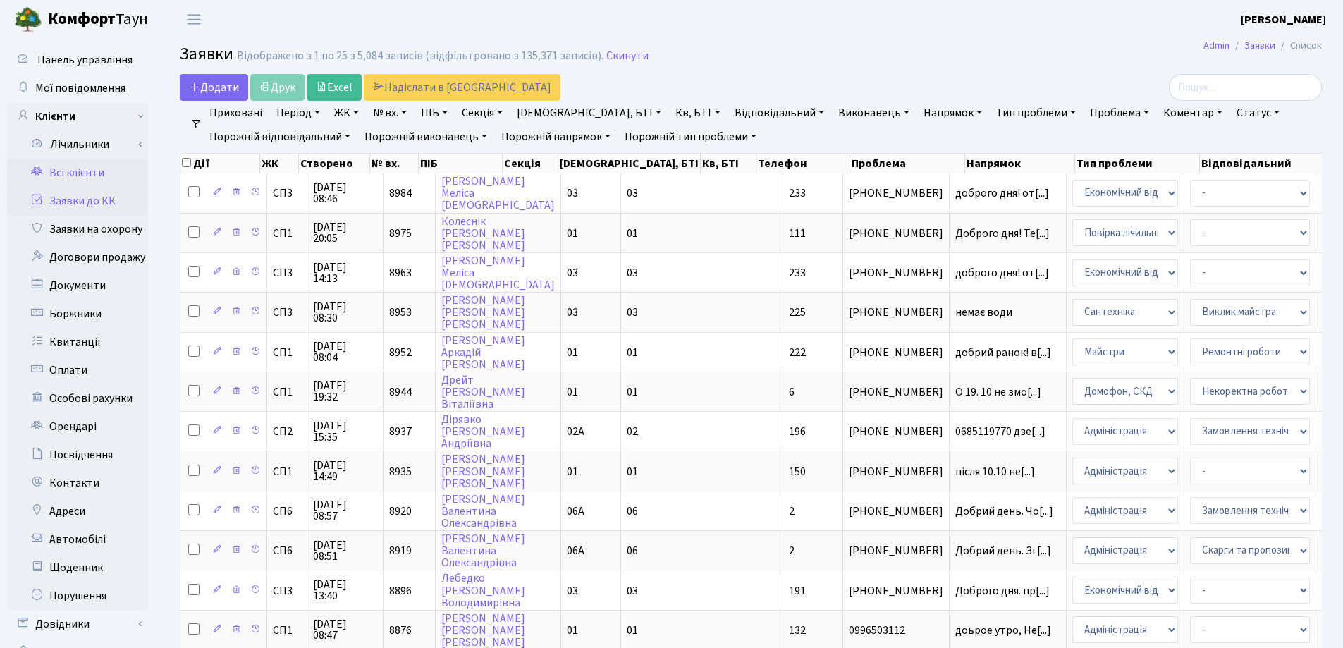
click at [75, 173] on link "Всі клієнти" at bounding box center [77, 173] width 141 height 28
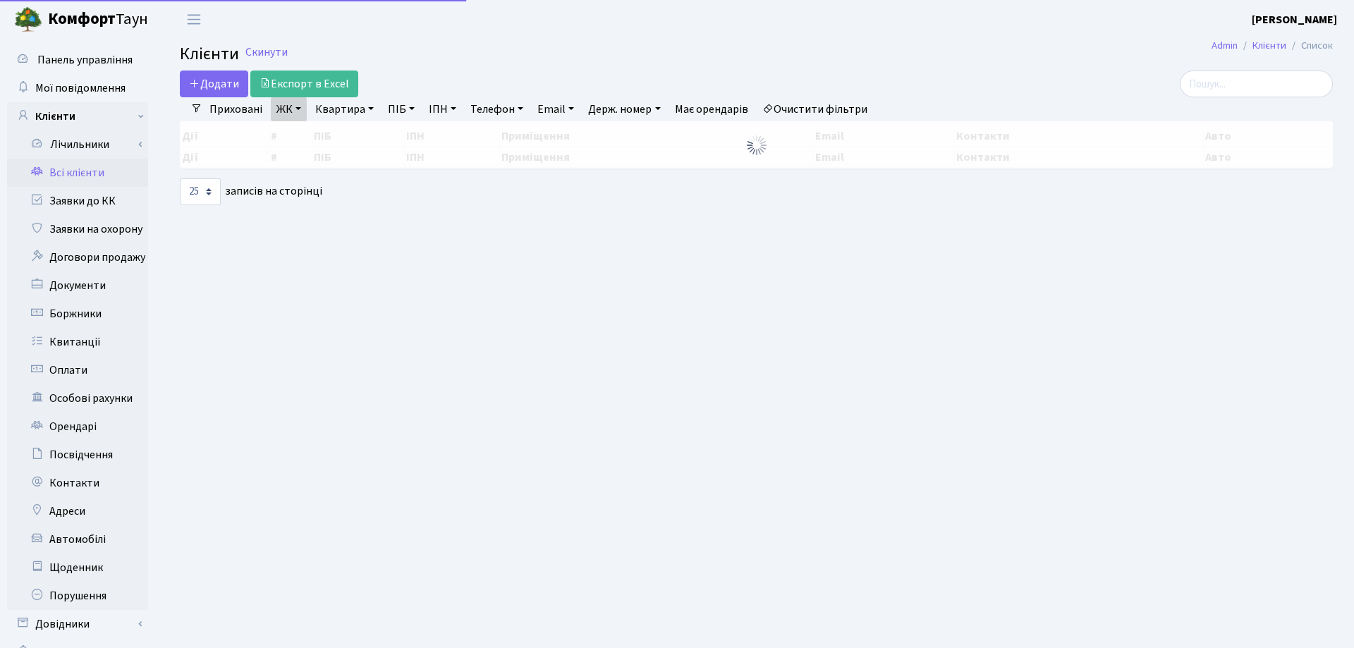
select select "25"
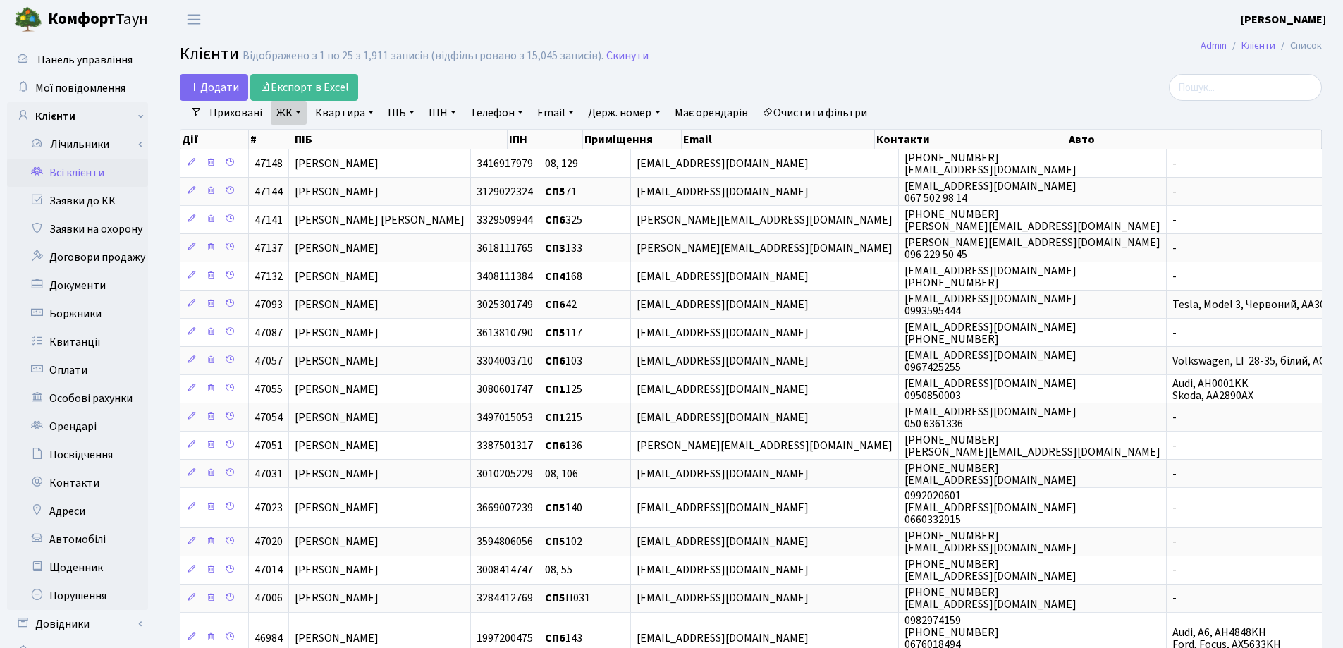
click at [370, 113] on link "Квартира" at bounding box center [345, 113] width 70 height 24
click at [77, 203] on link "Заявки до КК" at bounding box center [77, 201] width 141 height 28
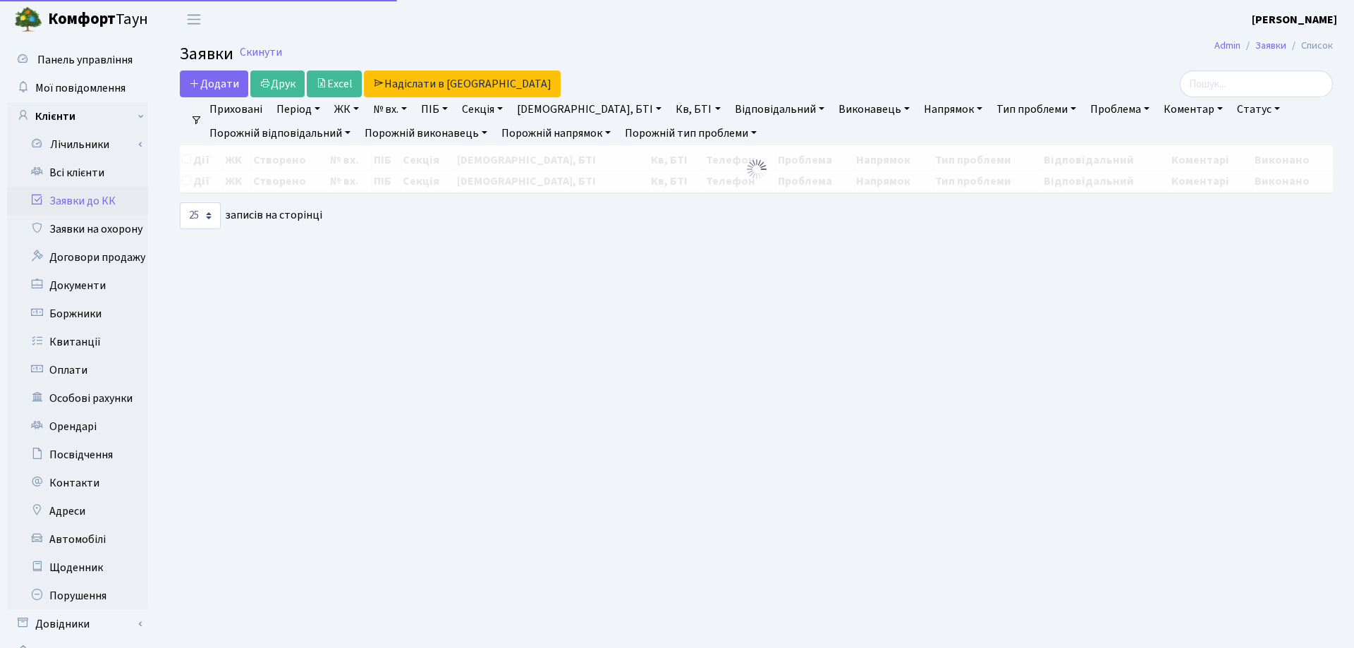
select select "25"
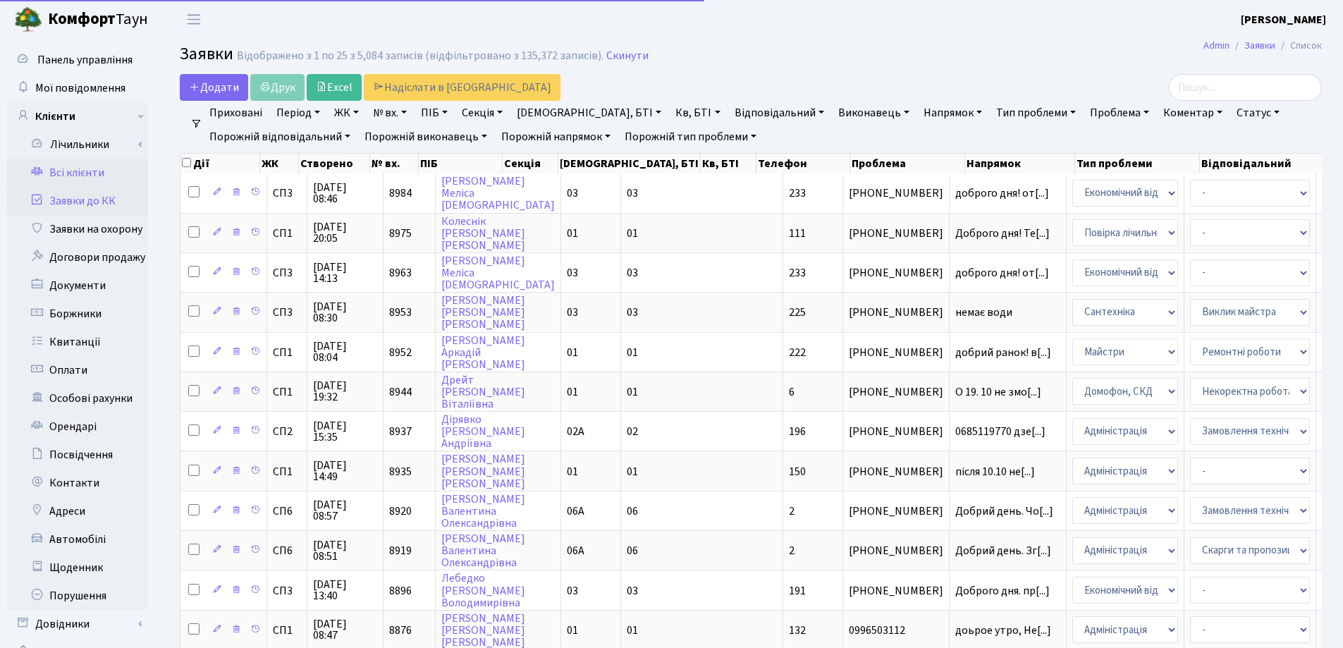
click at [71, 173] on link "Всі клієнти" at bounding box center [77, 173] width 141 height 28
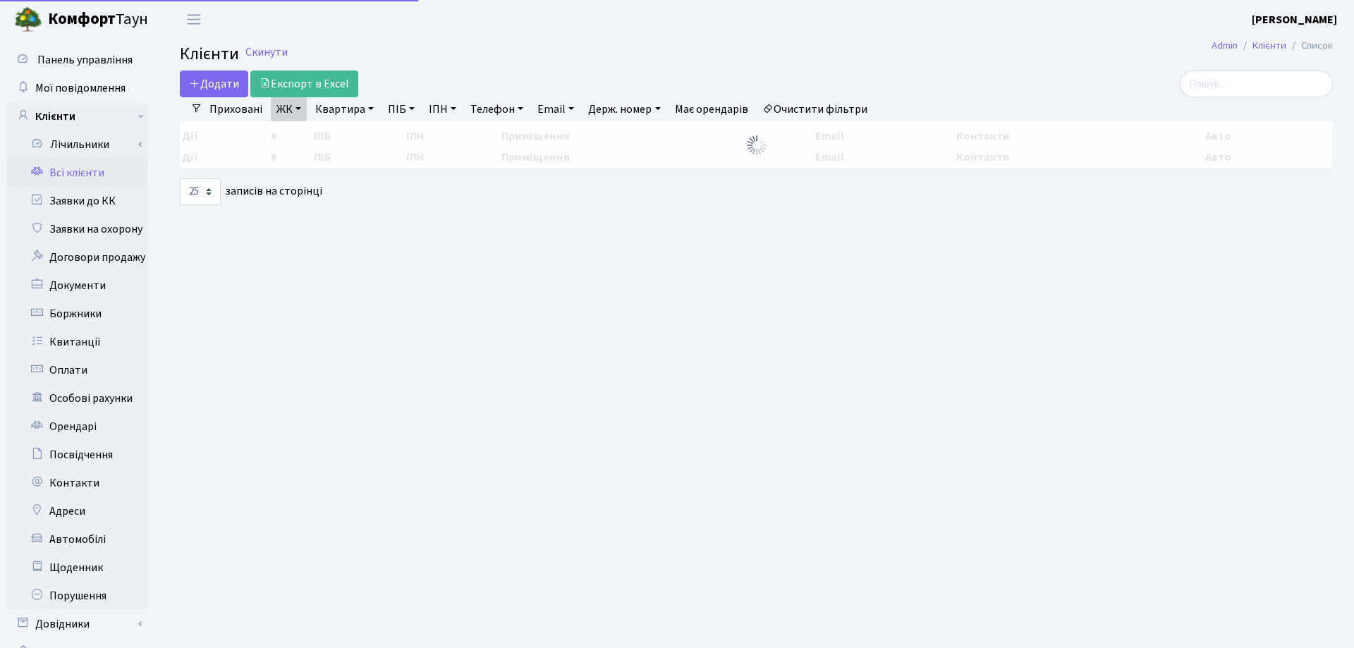
select select "25"
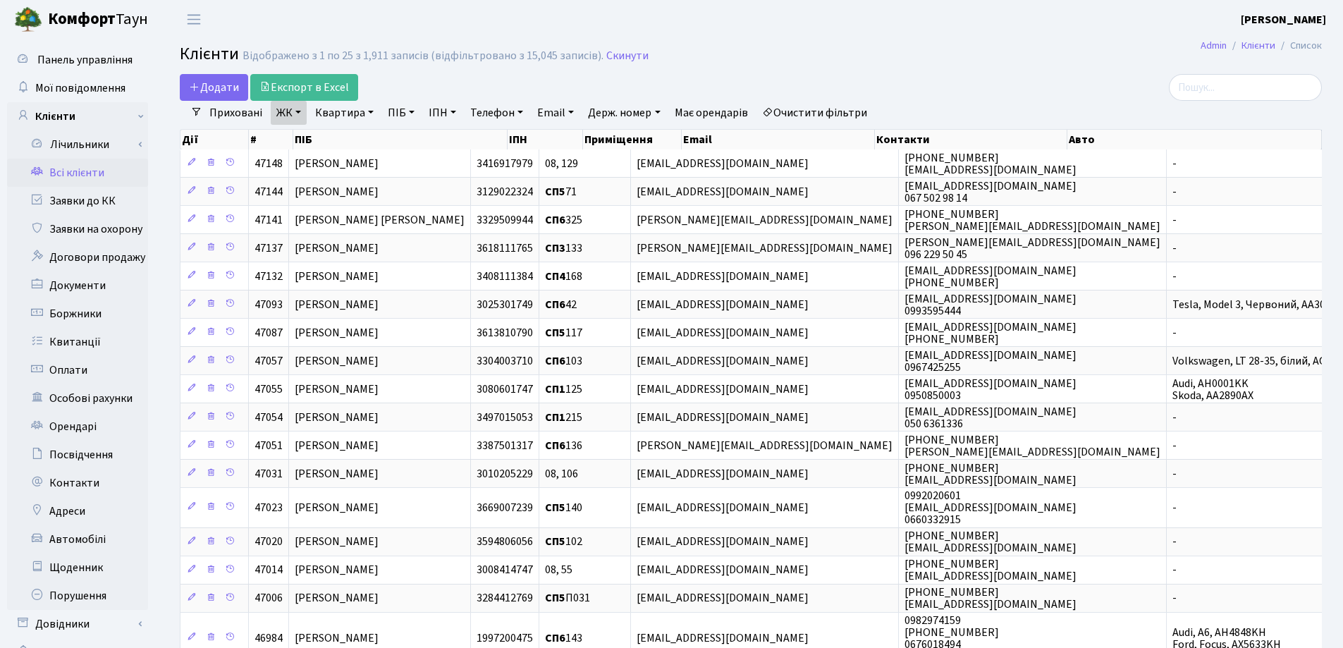
click at [371, 112] on link "Квартира" at bounding box center [345, 113] width 70 height 24
type input "253"
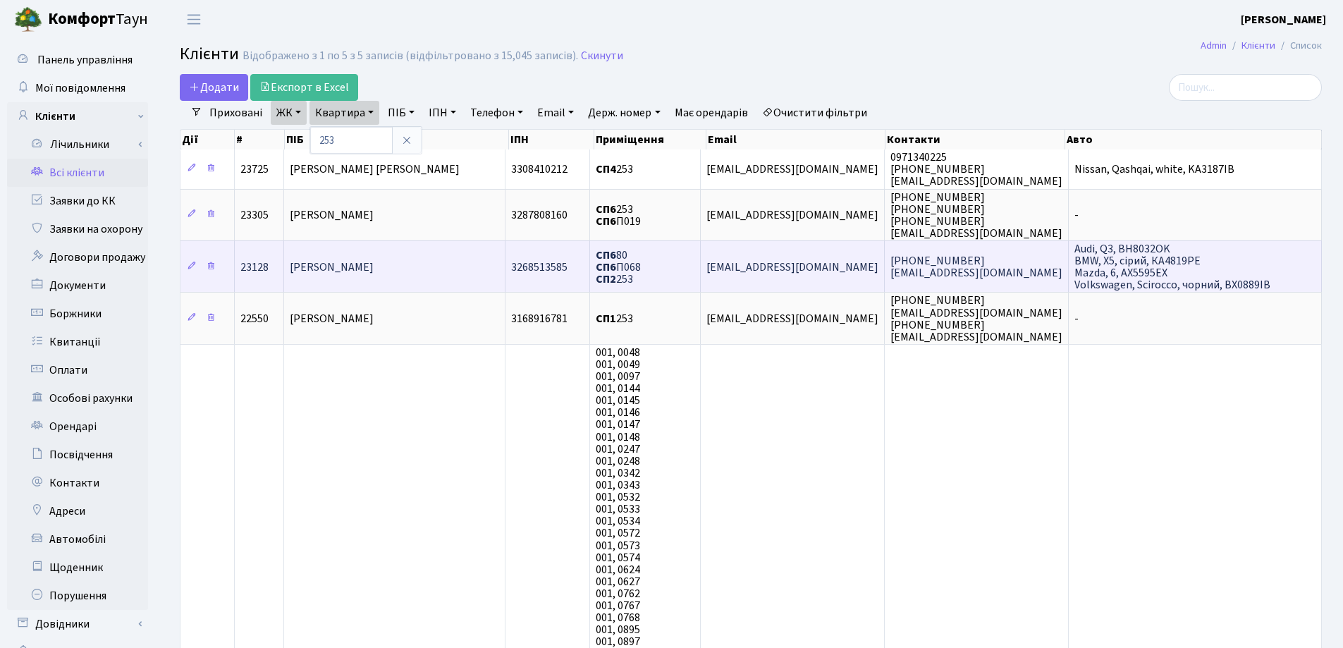
click at [465, 252] on td "Любенко Юлія Миколаївна" at bounding box center [394, 265] width 221 height 51
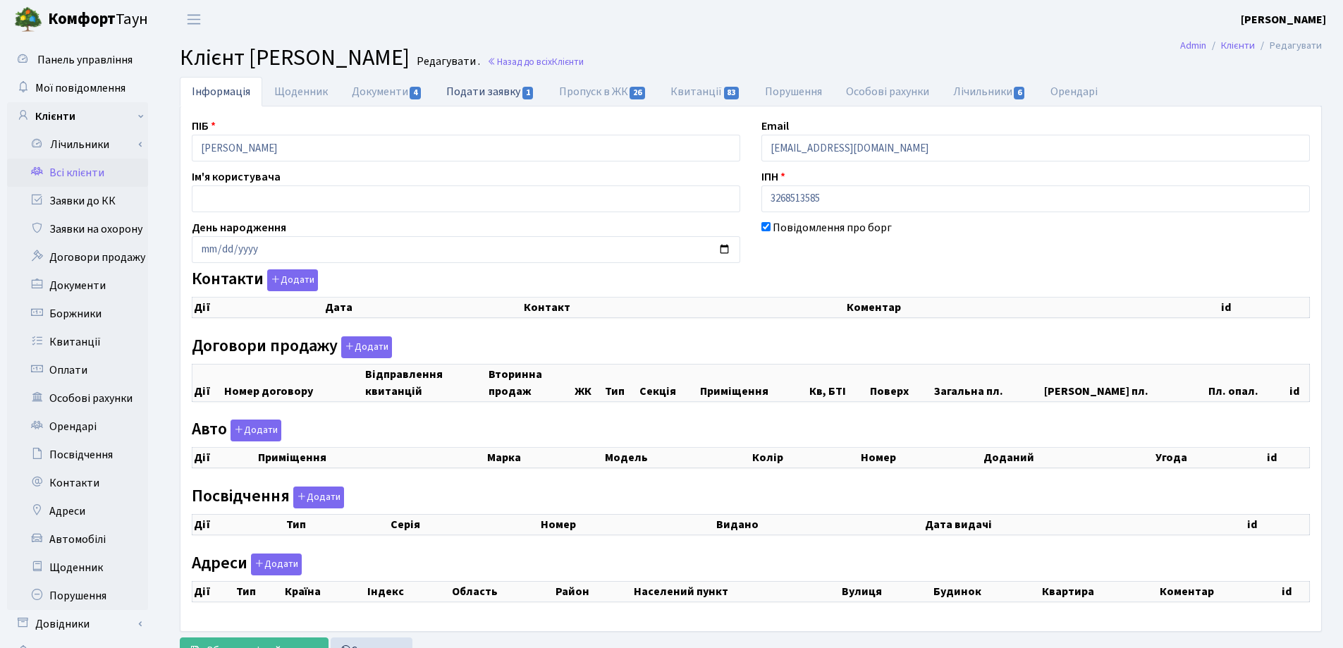
checkbox input "true"
select select "25"
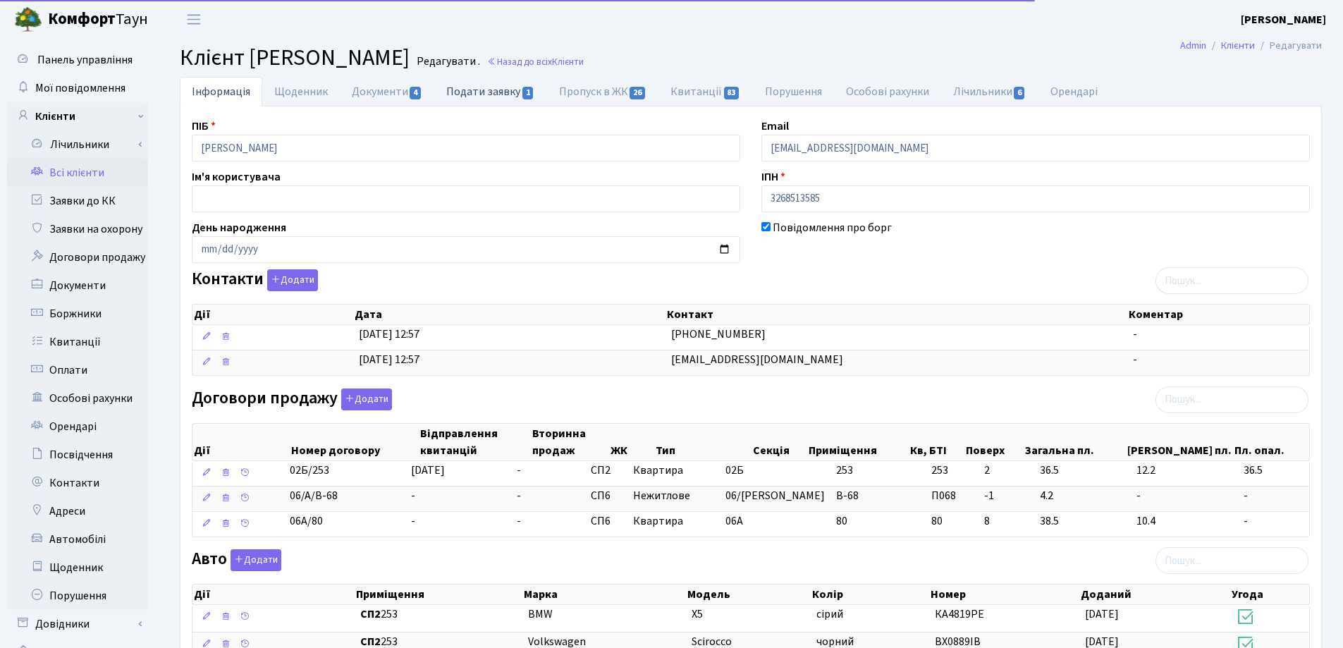
click at [467, 92] on link "Подати заявку 1" at bounding box center [490, 91] width 112 height 29
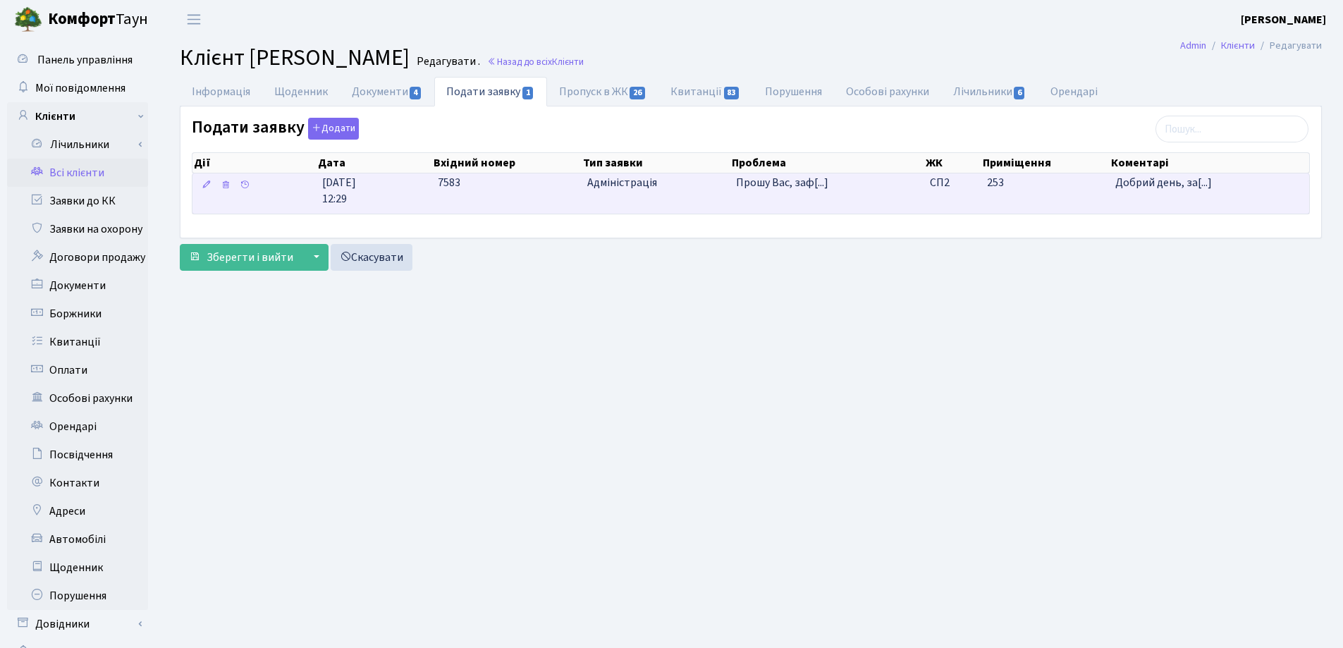
click at [614, 179] on span "Адміністрація" at bounding box center [656, 183] width 138 height 16
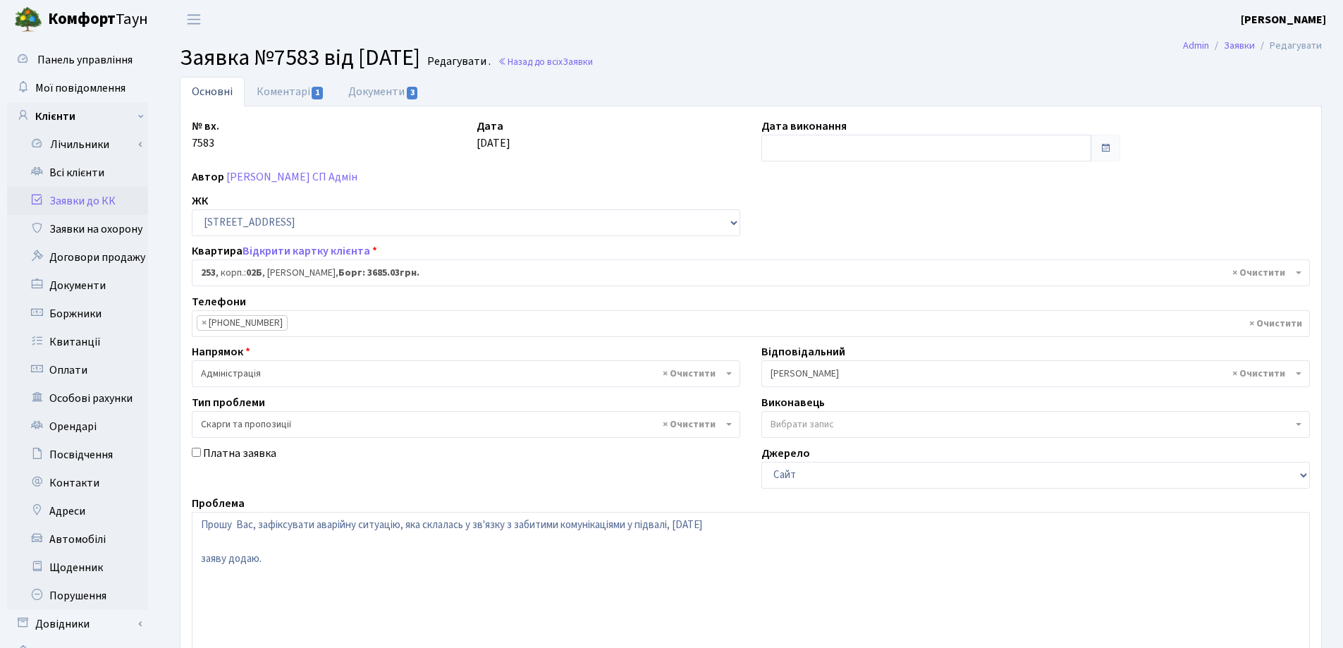
select select "20503"
select select "55"
click at [568, 67] on link "Назад до всіх Заявки" at bounding box center [545, 61] width 95 height 13
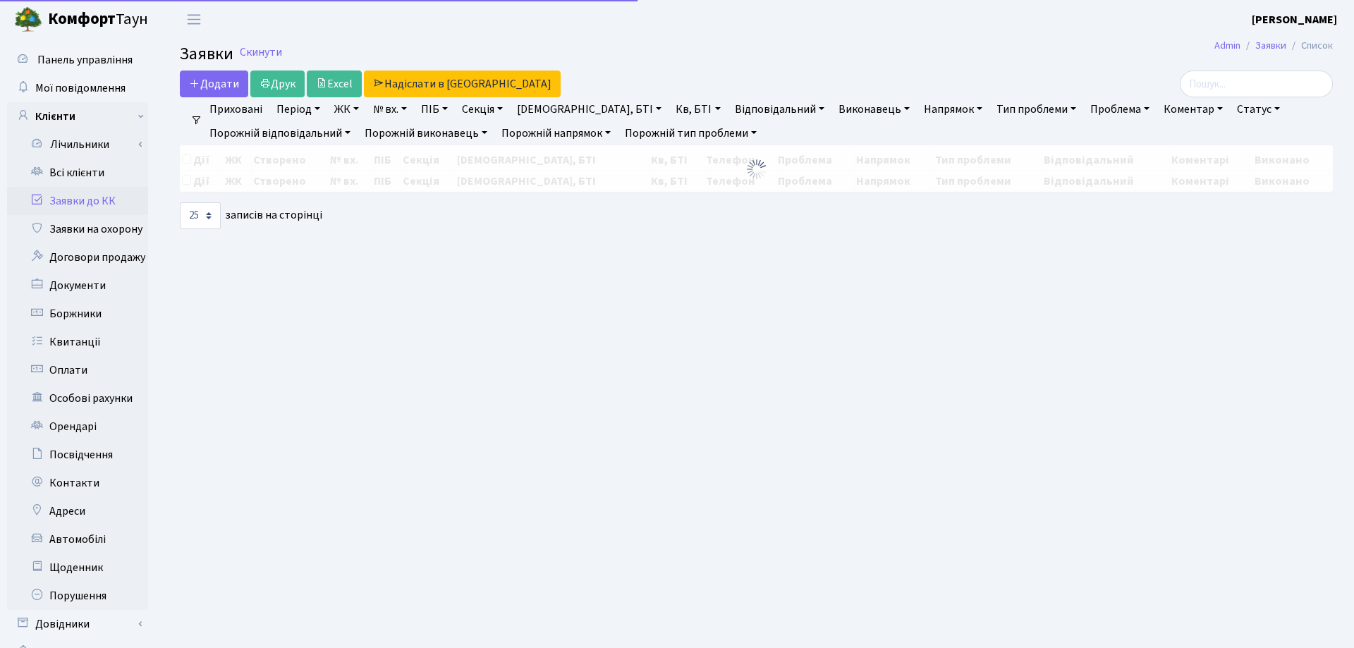
select select "25"
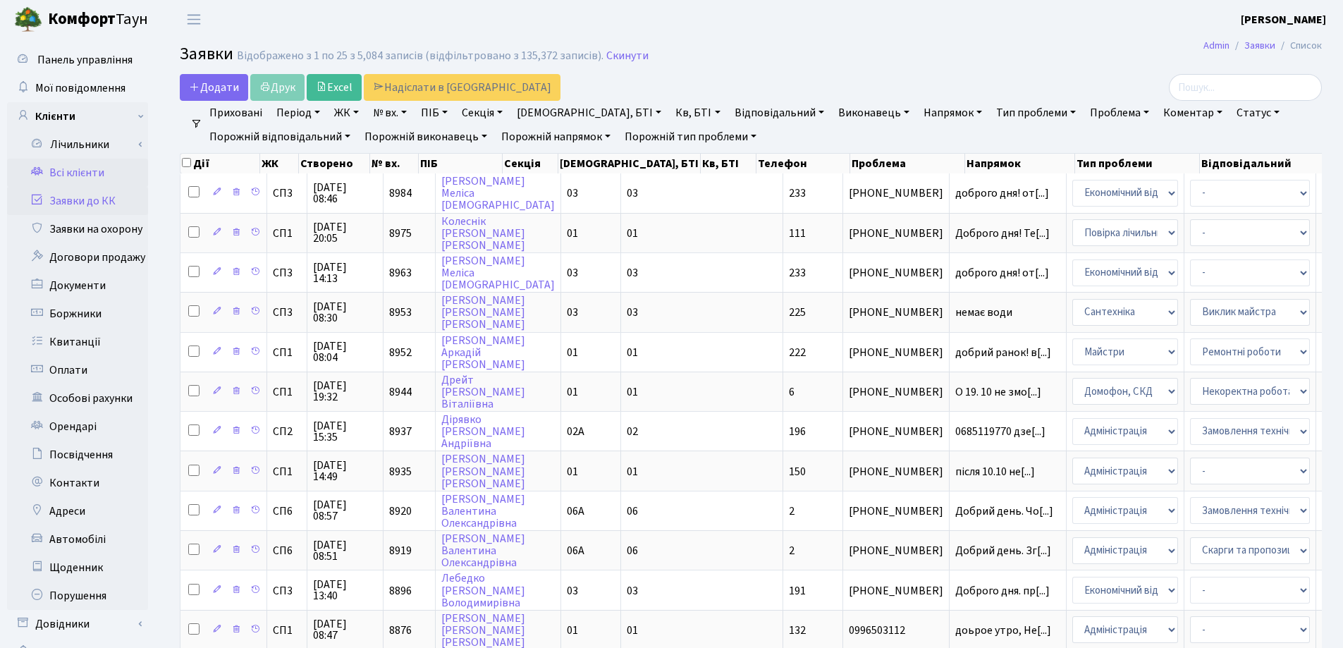
click at [72, 173] on link "Всі клієнти" at bounding box center [77, 173] width 141 height 28
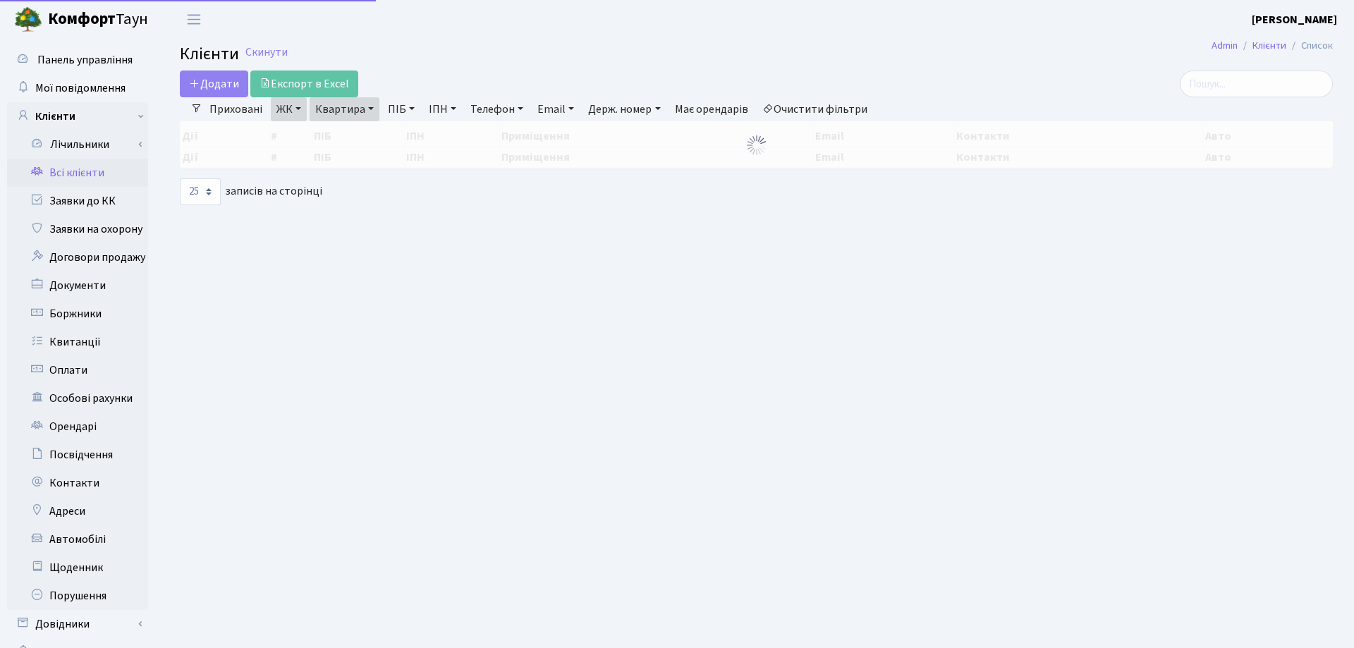
select select "25"
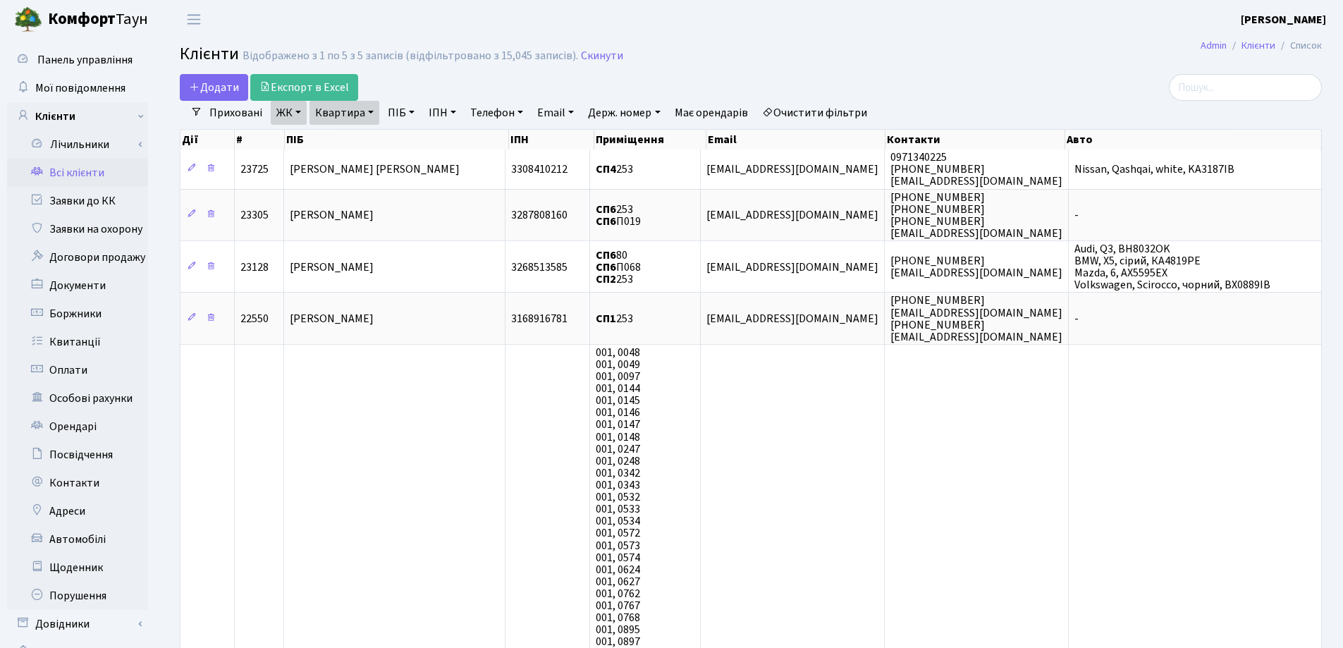
click at [374, 111] on link "Квартира" at bounding box center [345, 113] width 70 height 24
click at [372, 138] on input "253" at bounding box center [351, 140] width 83 height 27
type input "2"
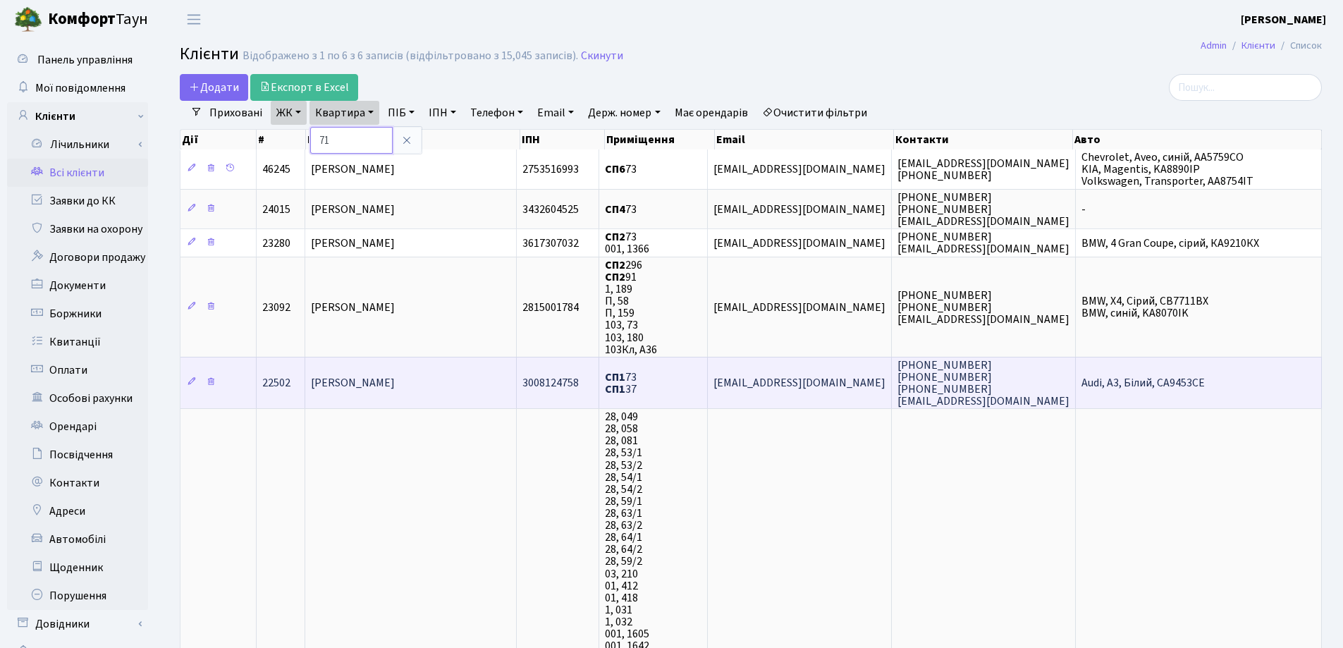
type input "71"
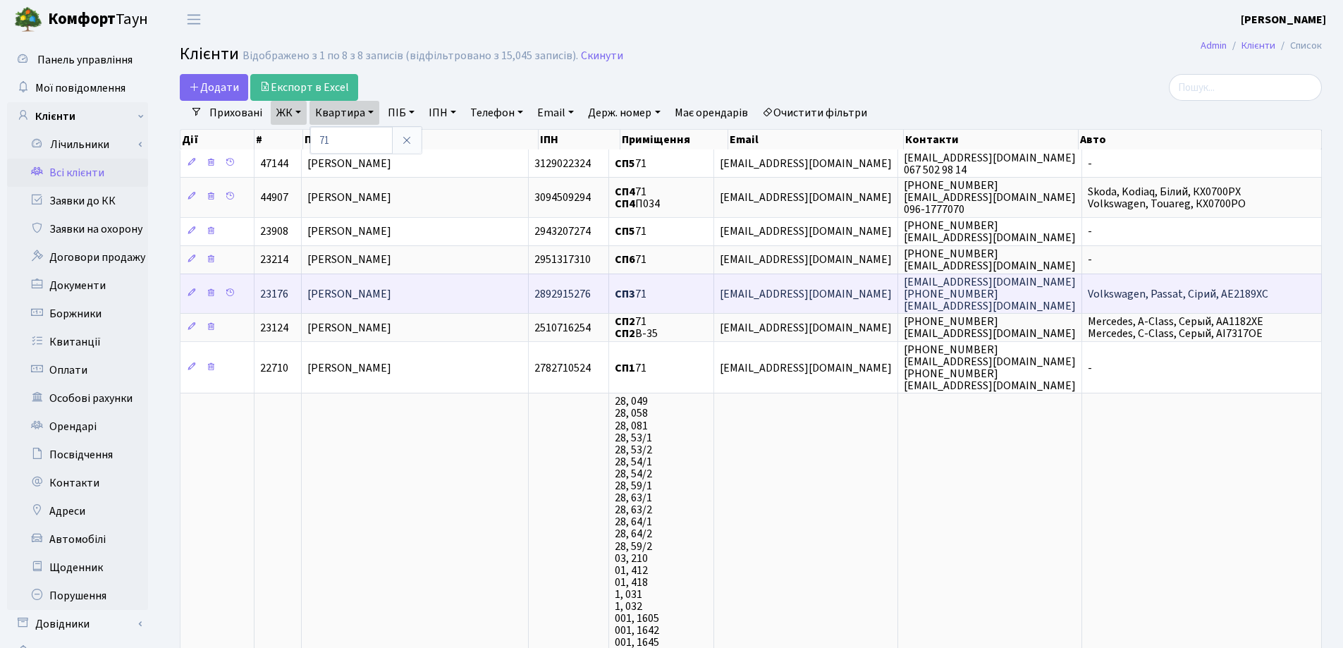
click at [498, 286] on td "[PERSON_NAME] [PERSON_NAME]" at bounding box center [415, 293] width 227 height 39
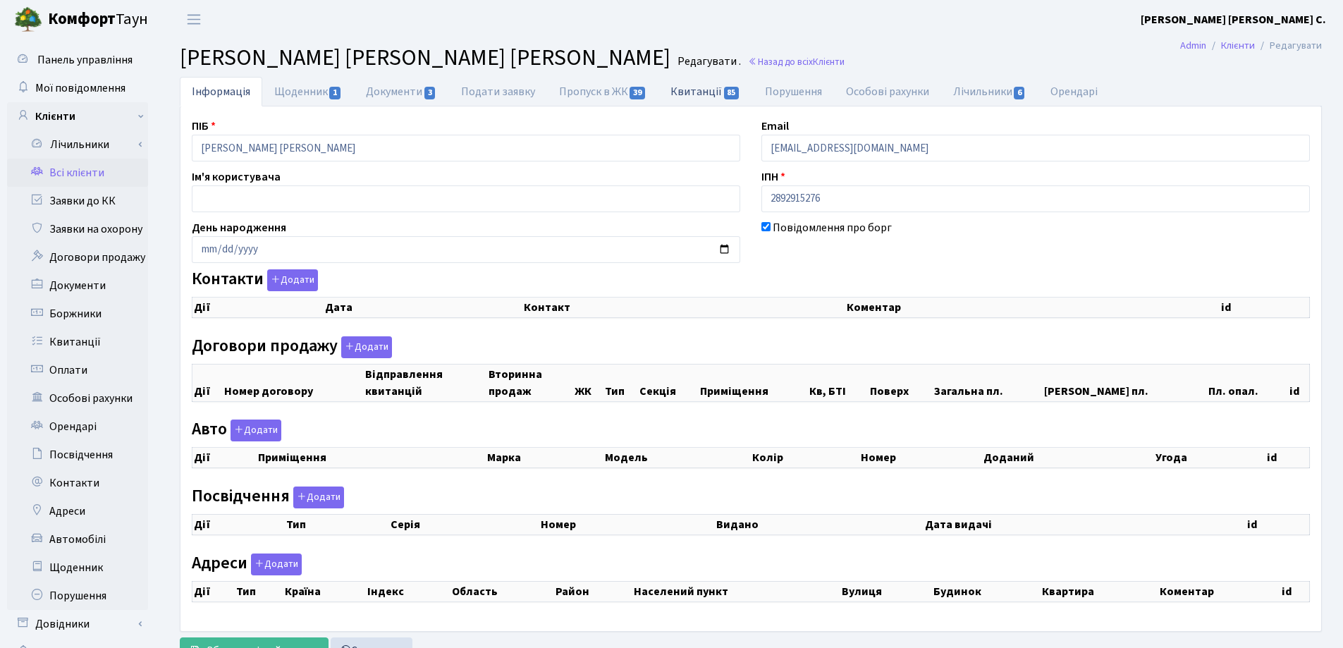
checkbox input "true"
select select "25"
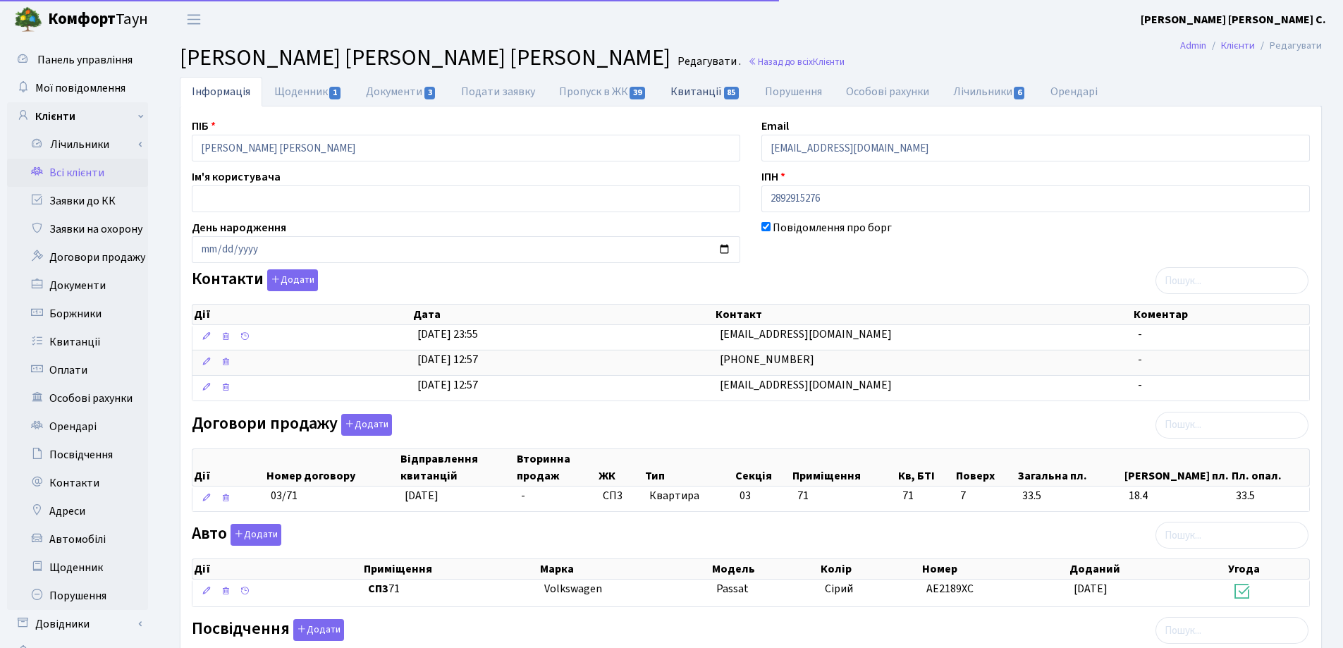
click at [693, 93] on link "Квитанції 85" at bounding box center [706, 91] width 94 height 29
select select "25"
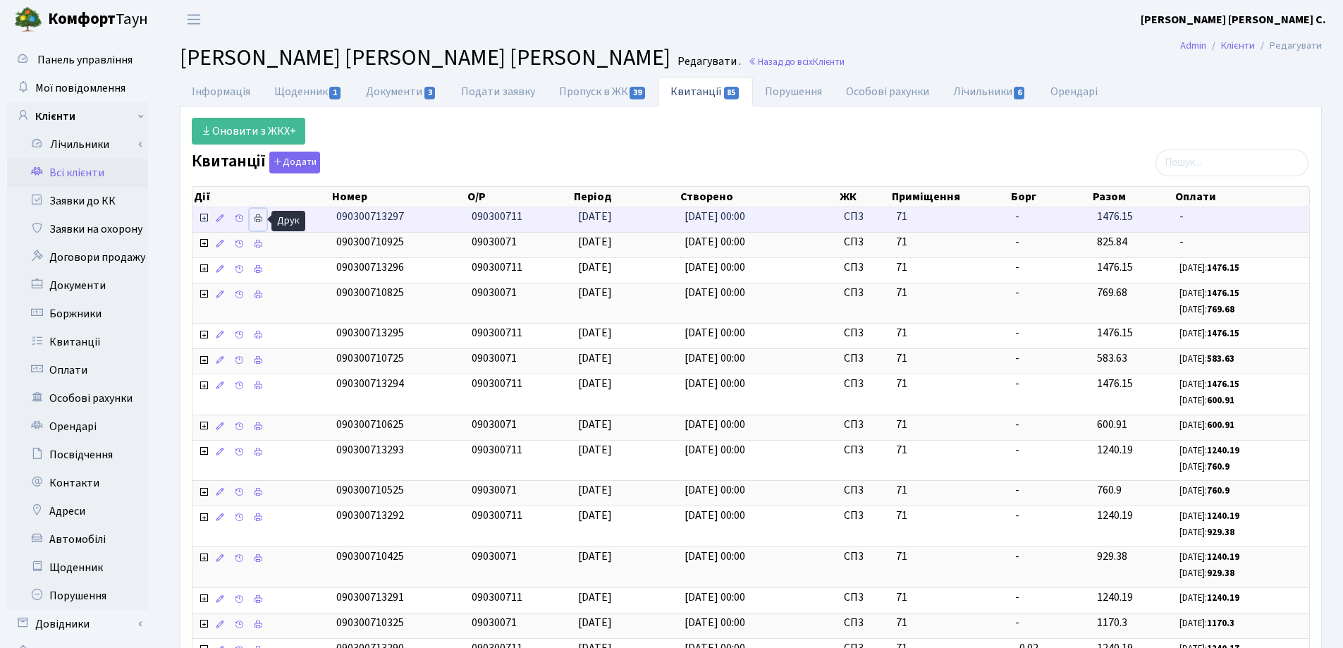
click at [260, 217] on icon at bounding box center [258, 219] width 10 height 10
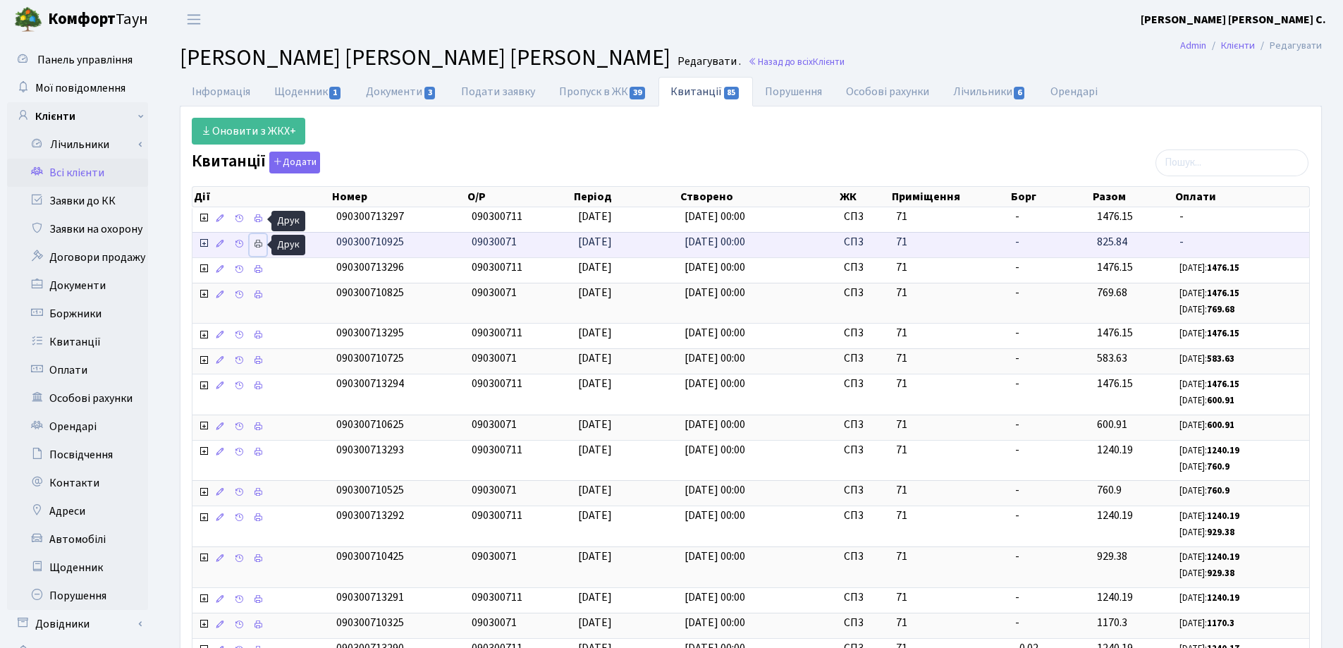
click at [258, 243] on icon at bounding box center [258, 244] width 10 height 10
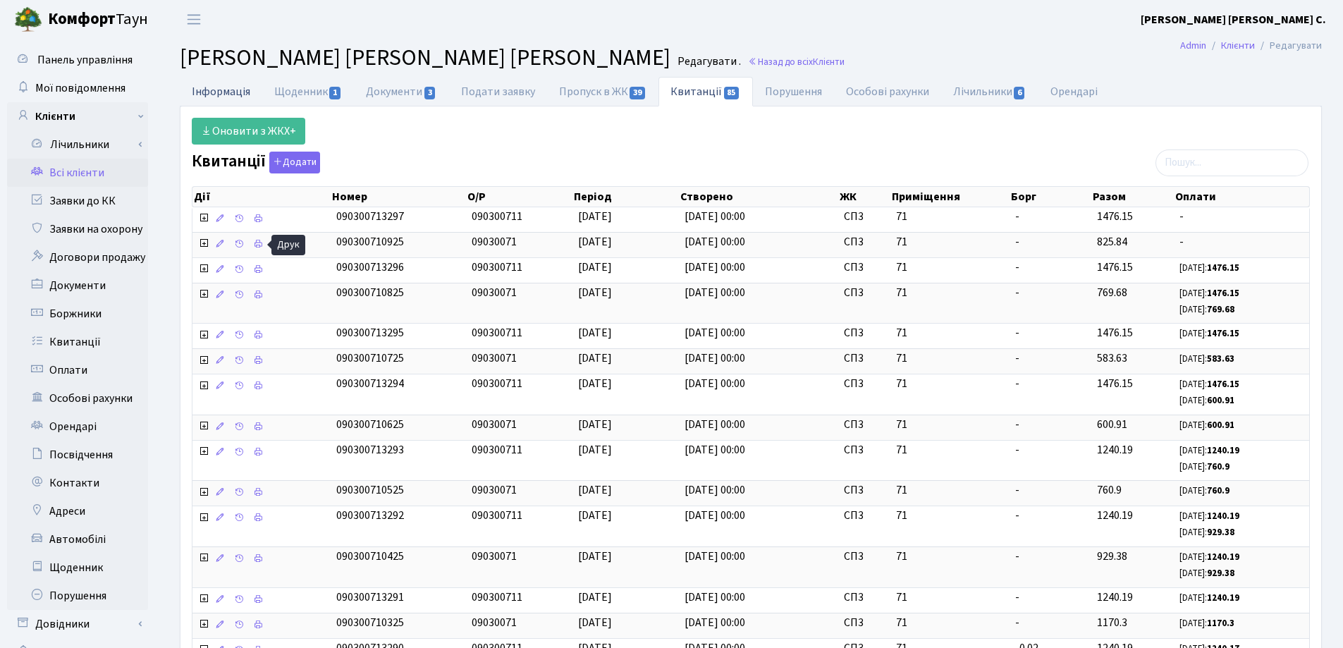
click at [200, 91] on link "Інформація" at bounding box center [221, 91] width 83 height 29
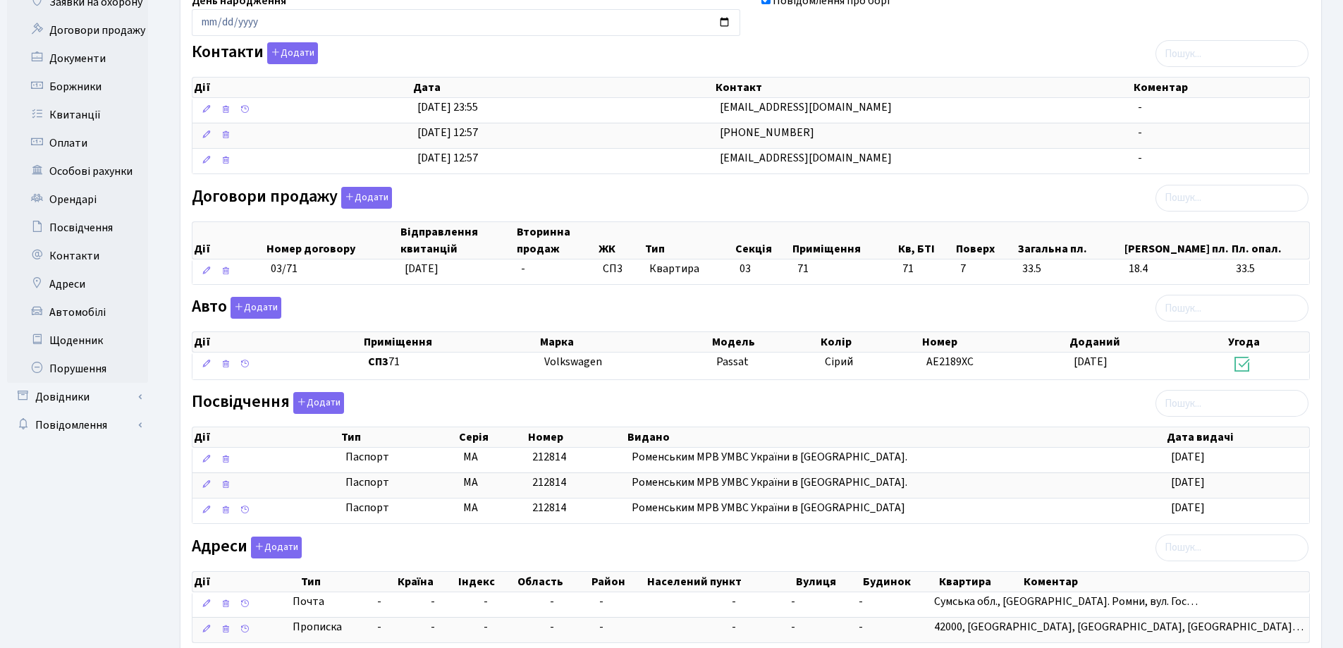
scroll to position [282, 0]
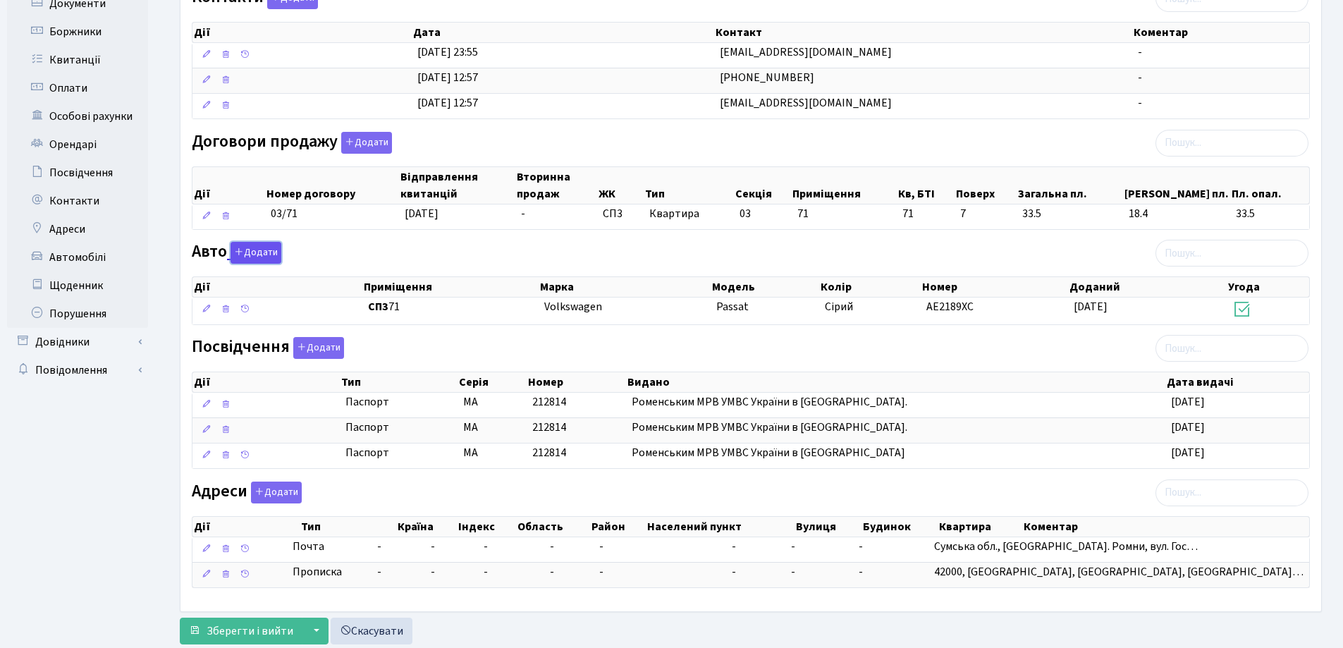
click at [241, 250] on icon "button" at bounding box center [239, 252] width 10 height 10
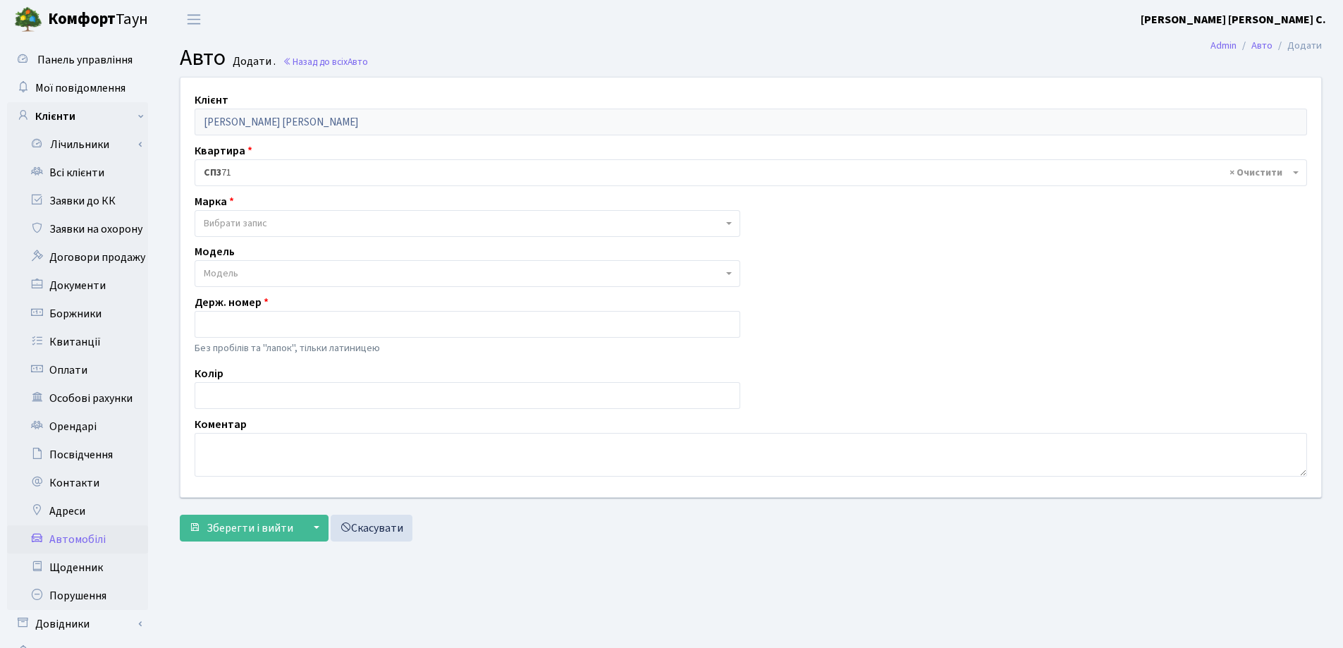
click at [255, 222] on span "Вибрати запис" at bounding box center [235, 223] width 63 height 14
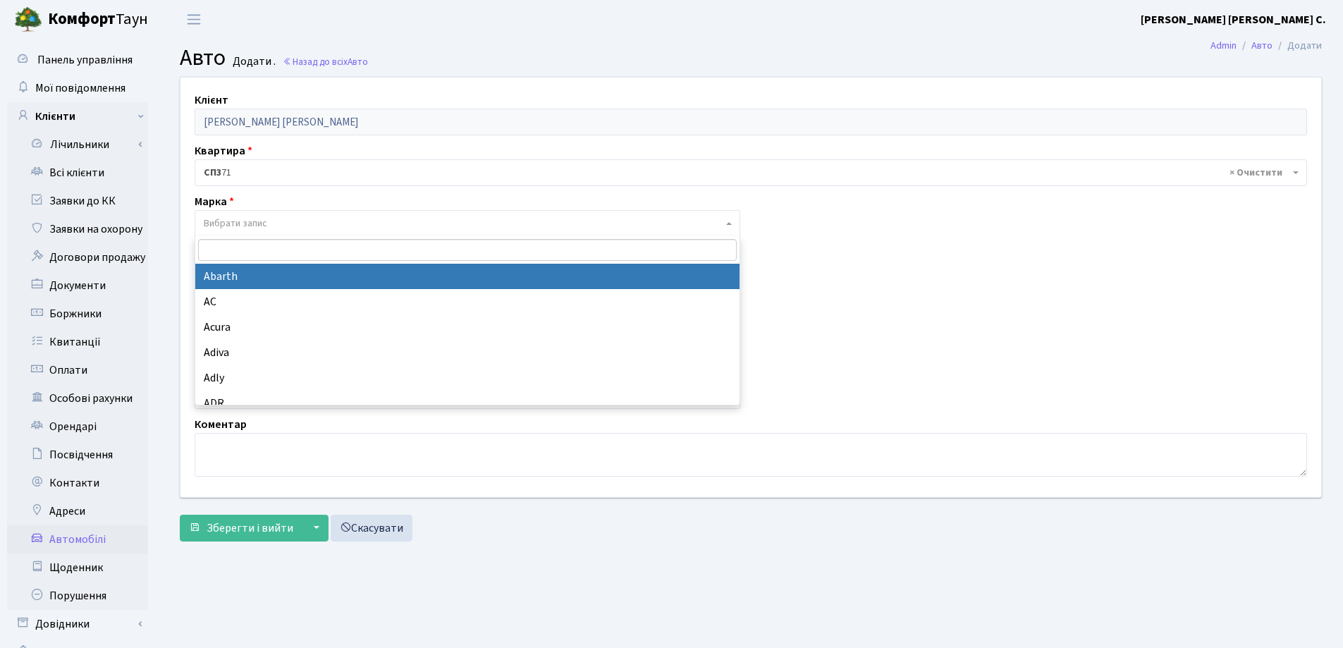
type input "N"
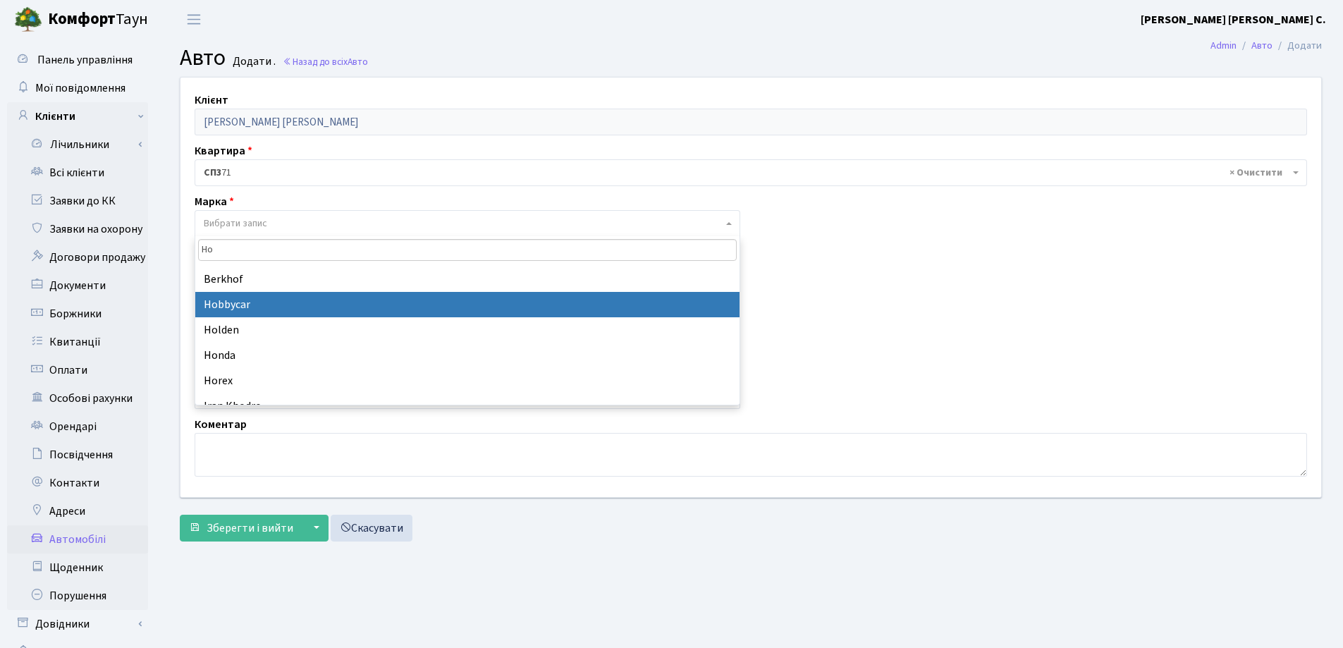
scroll to position [71, 0]
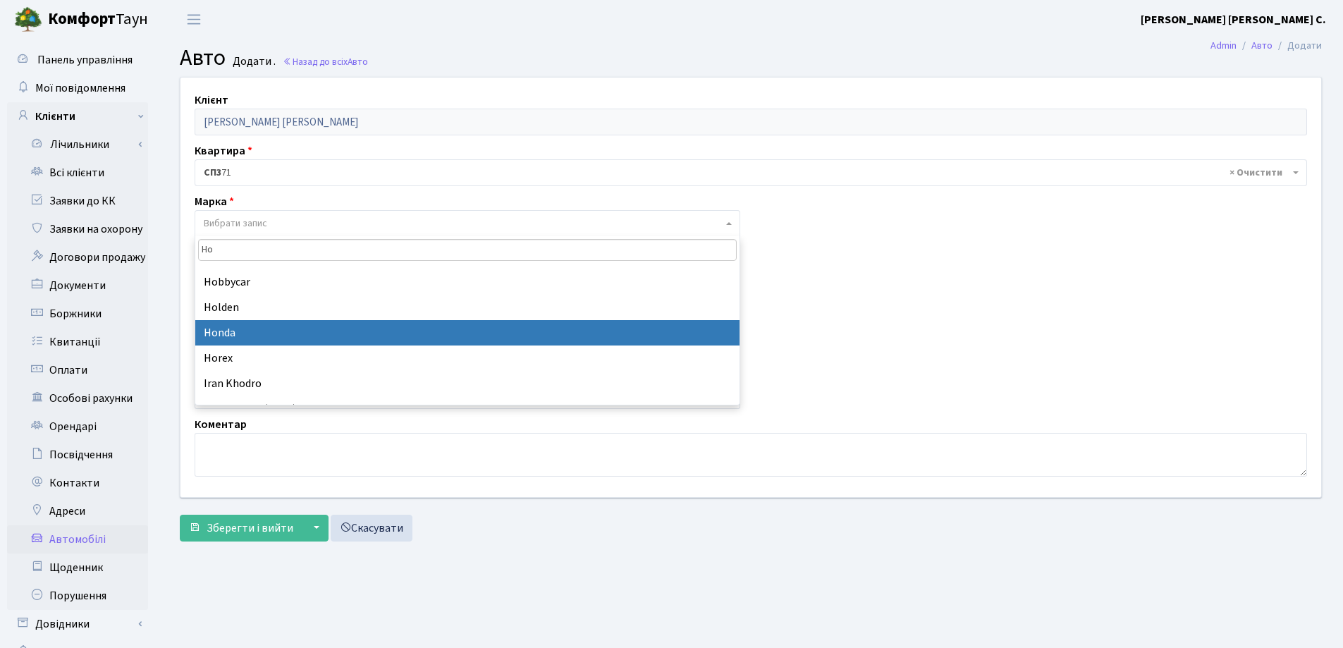
type input "Ho"
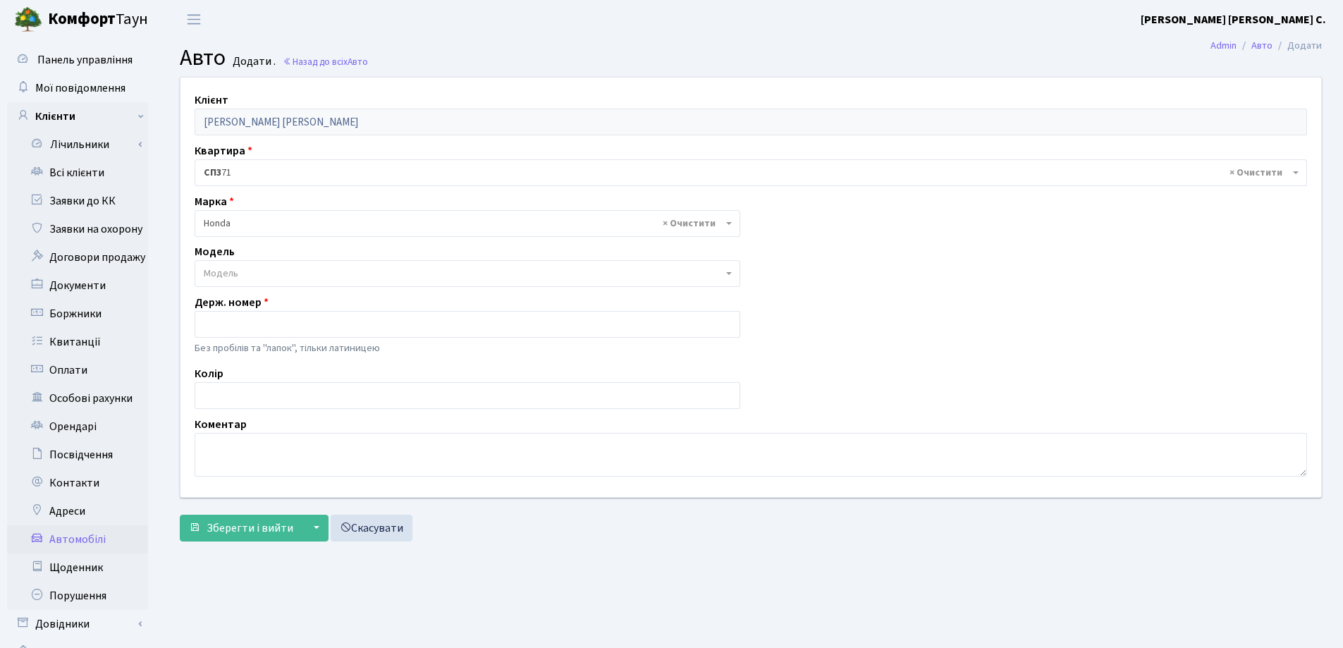
select select "57"
select select
click at [268, 276] on span "Модель" at bounding box center [463, 274] width 519 height 14
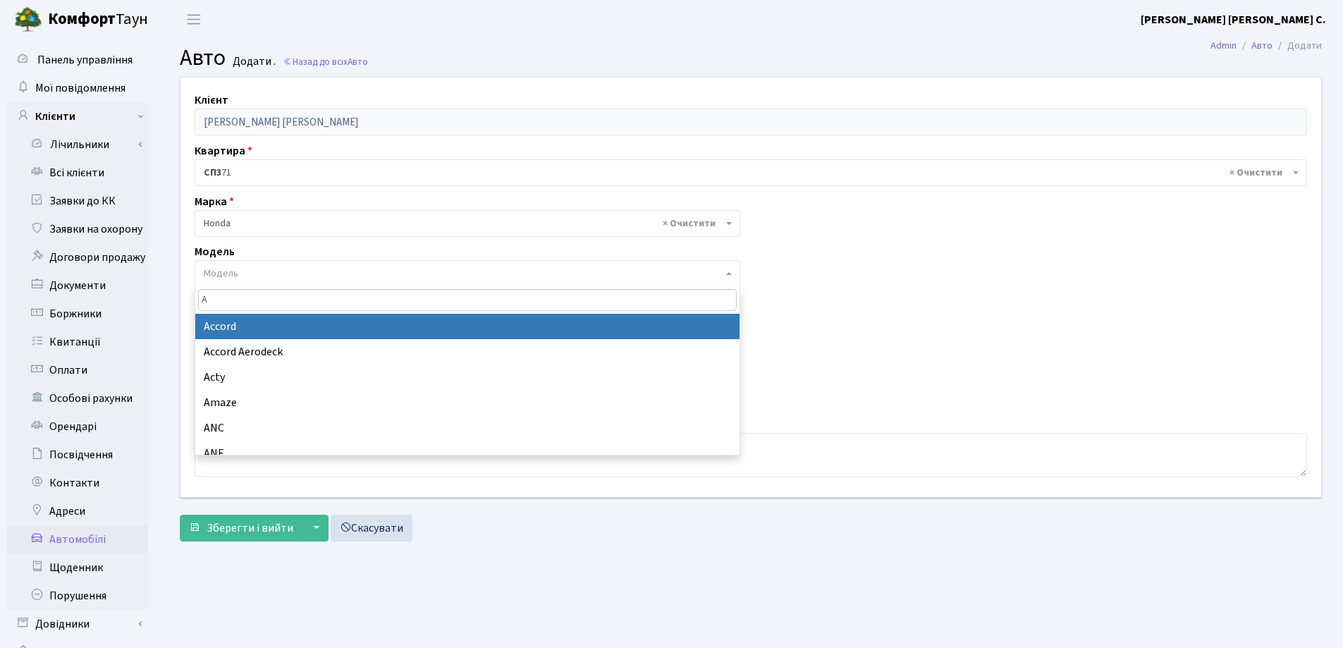
type input "A"
select select "885"
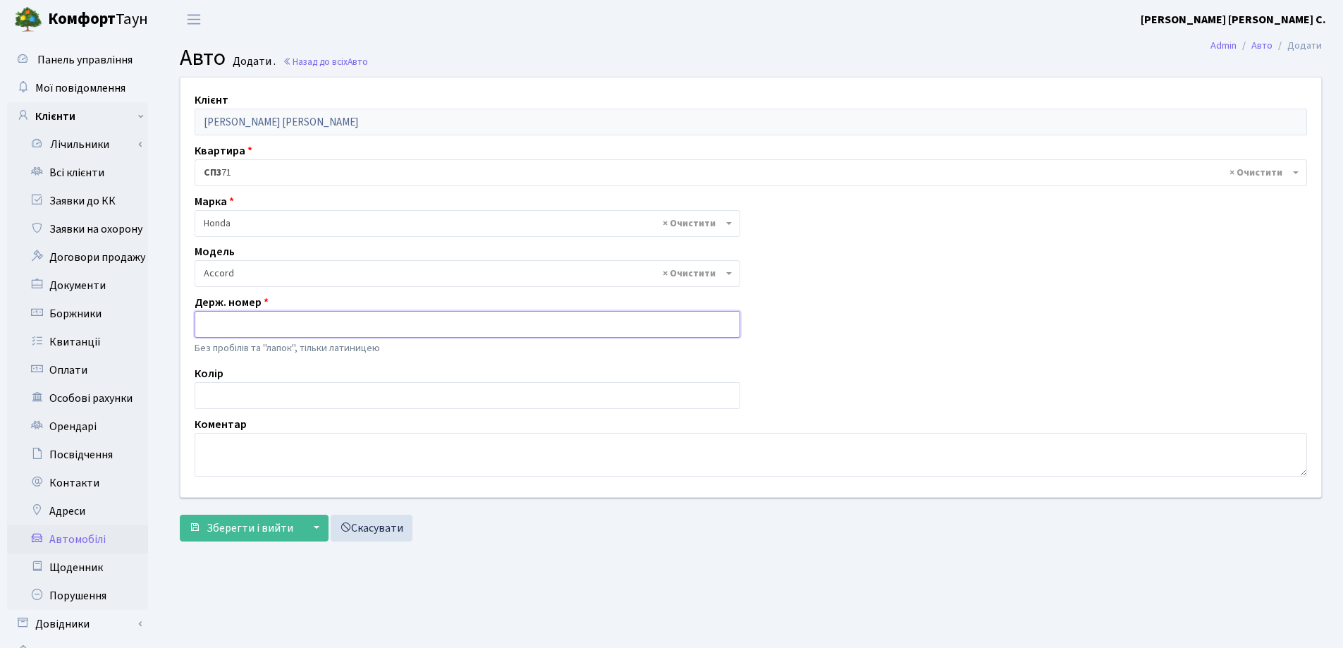
click at [259, 330] on input "text" at bounding box center [468, 324] width 546 height 27
type input "KE5329AC"
click at [265, 532] on span "Зберегти і вийти" at bounding box center [250, 528] width 87 height 16
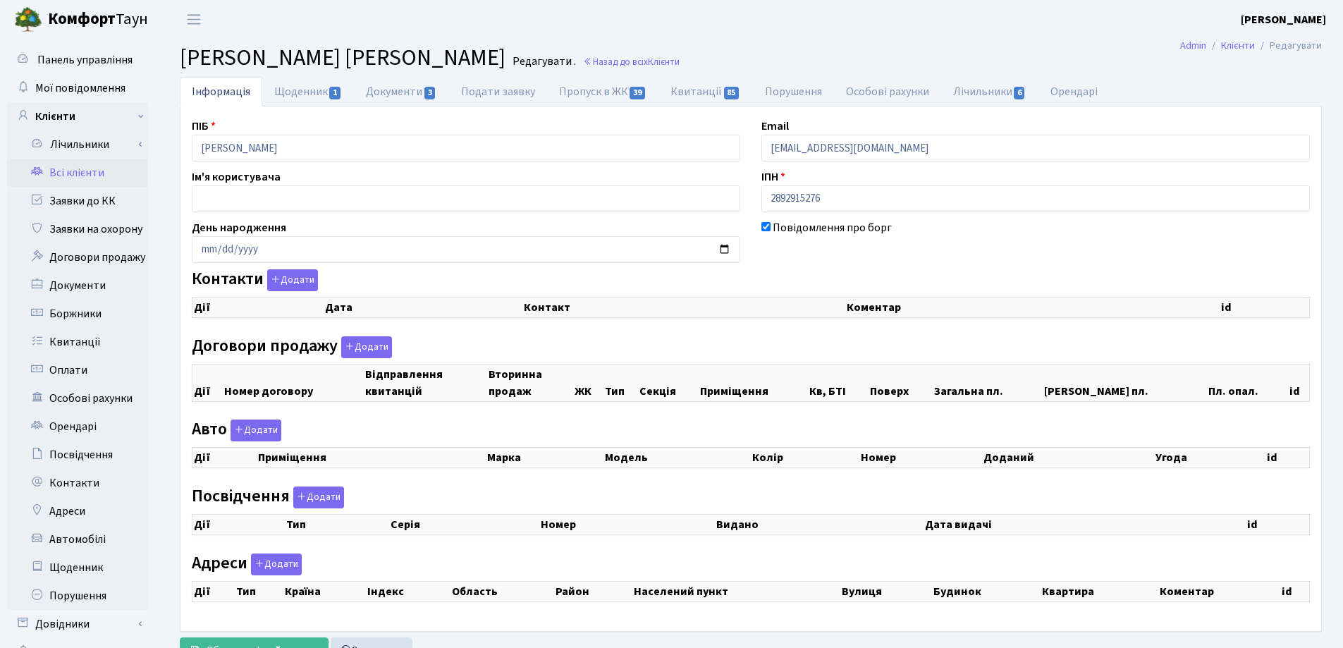
checkbox input "true"
select select "25"
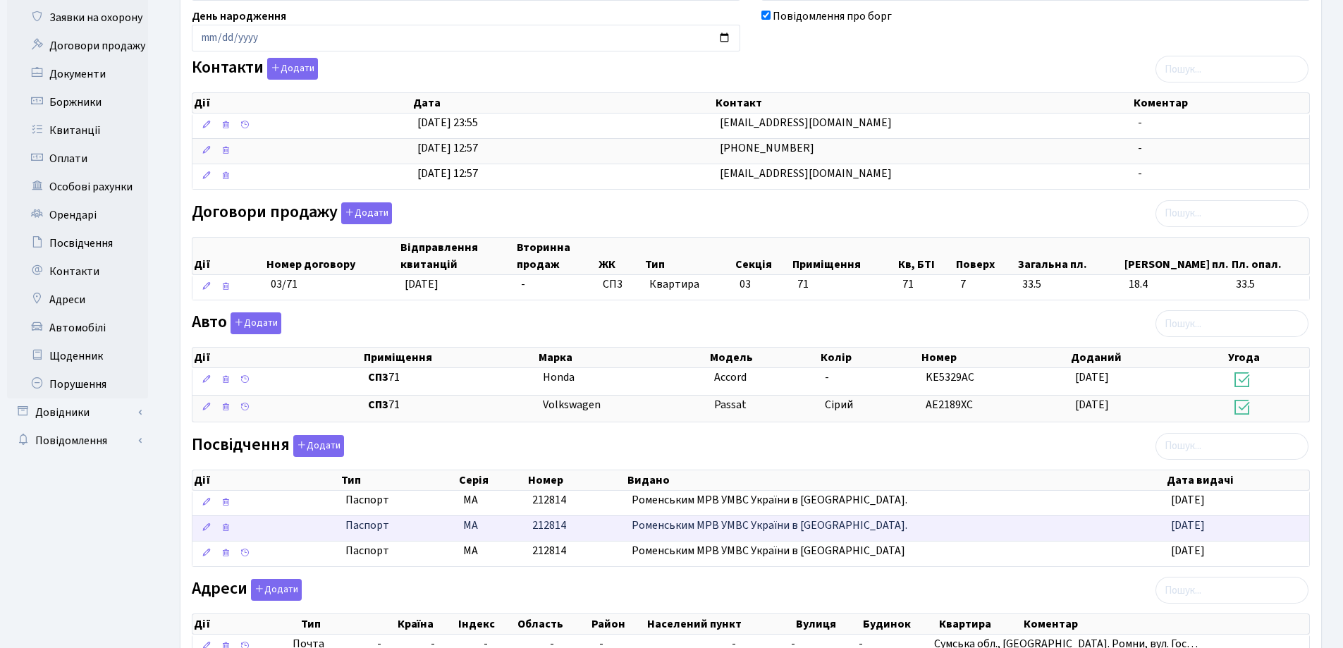
scroll to position [348, 0]
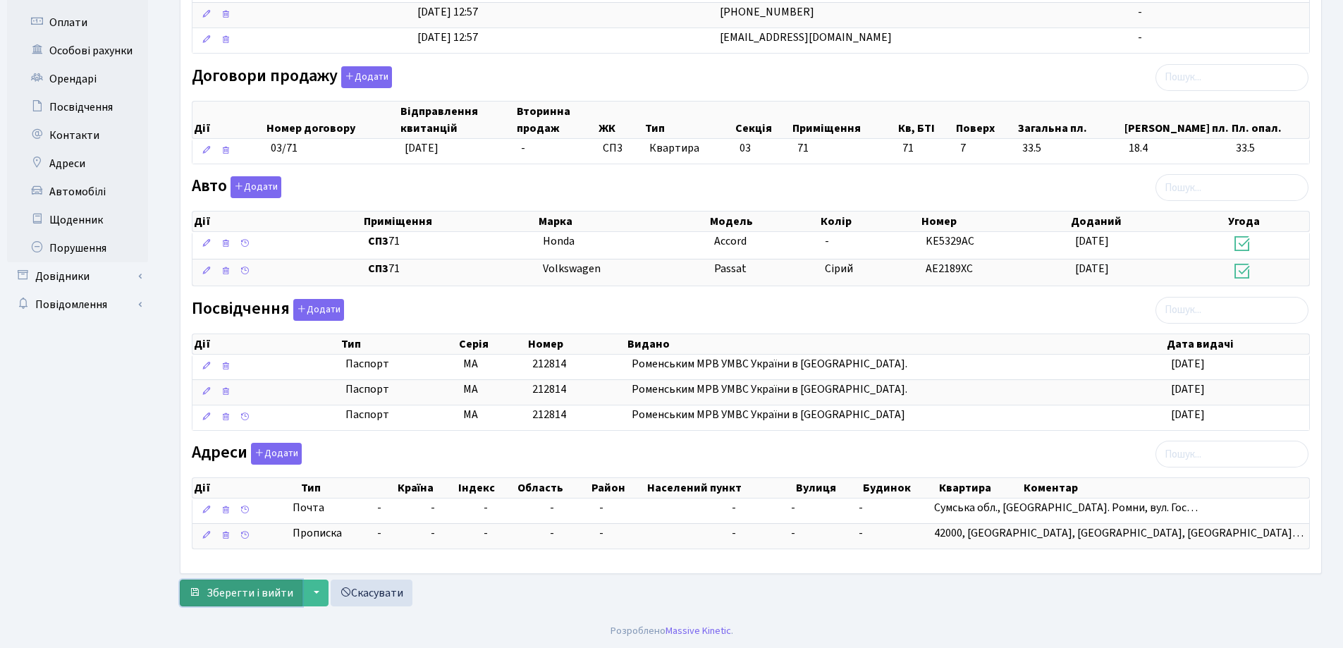
click at [259, 591] on span "Зберегти і вийти" at bounding box center [250, 593] width 87 height 16
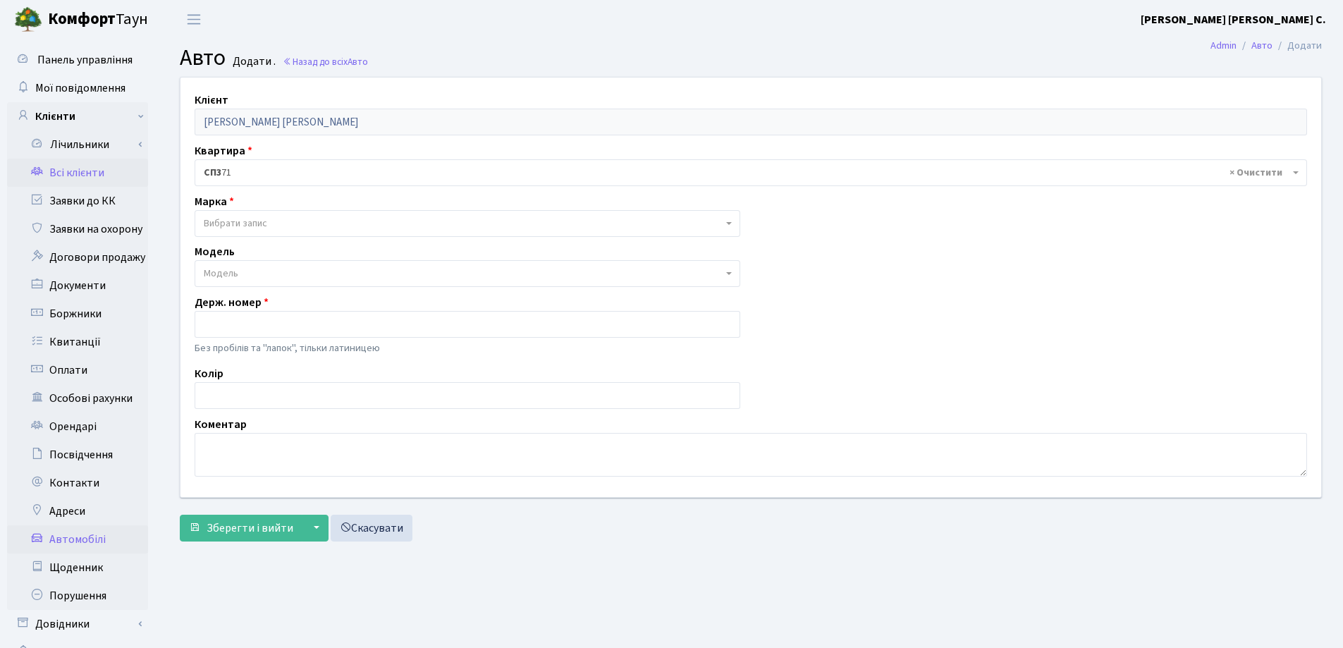
click at [98, 172] on link "Всі клієнти" at bounding box center [77, 173] width 141 height 28
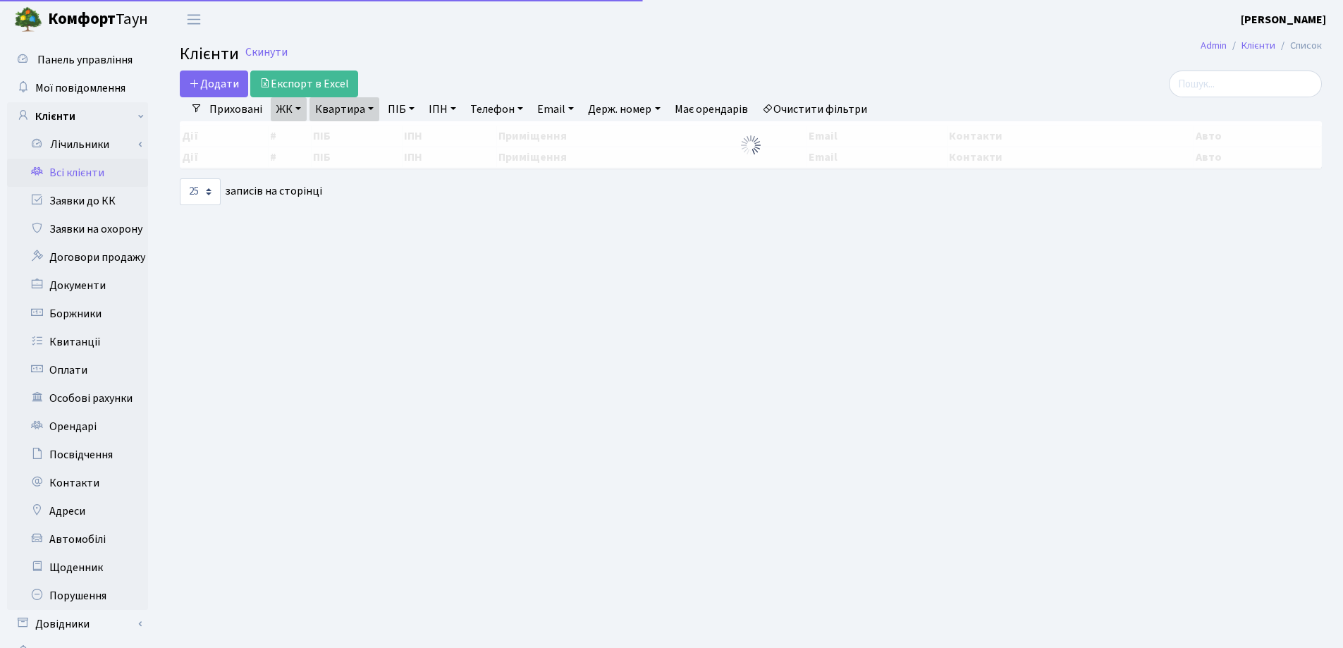
select select "25"
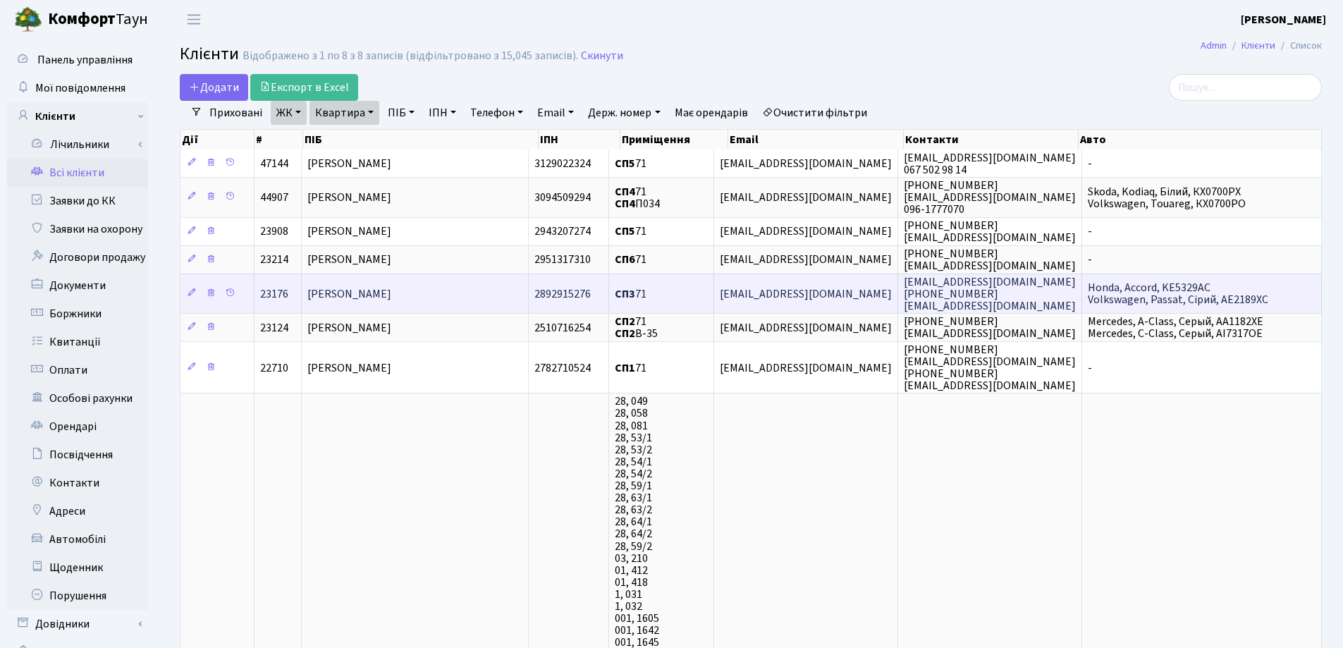
click at [391, 295] on span "[PERSON_NAME]" at bounding box center [349, 294] width 84 height 16
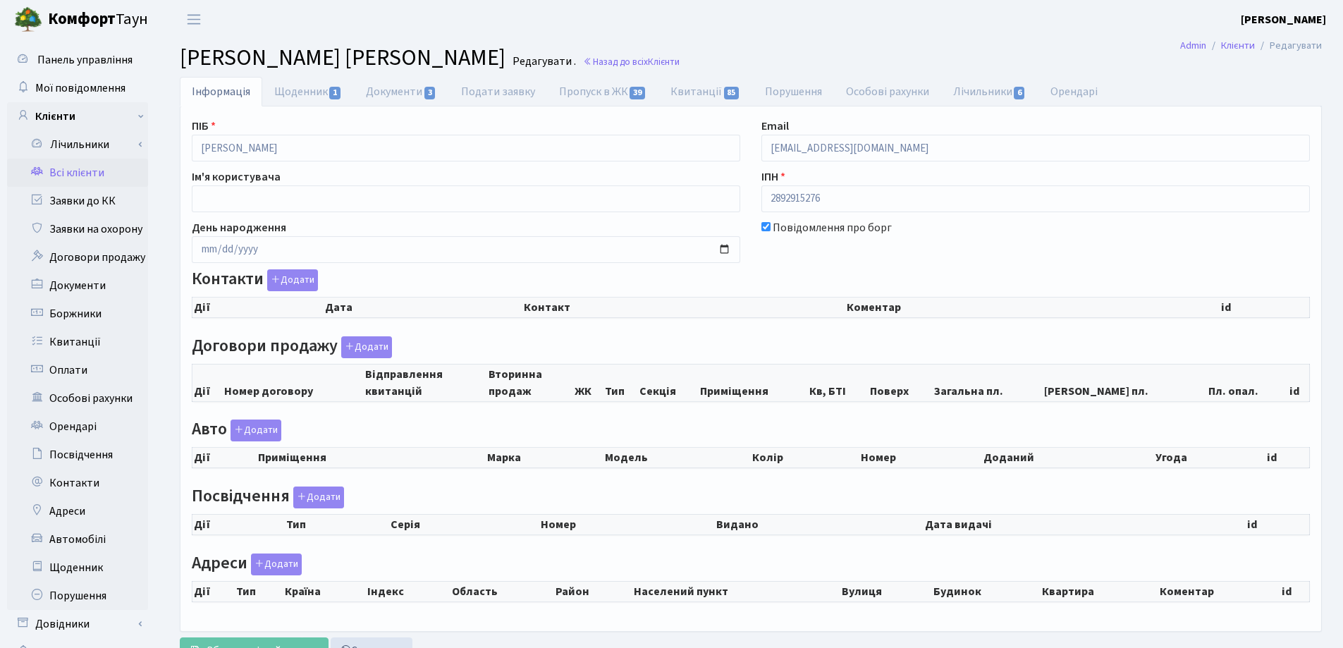
checkbox input "true"
select select "25"
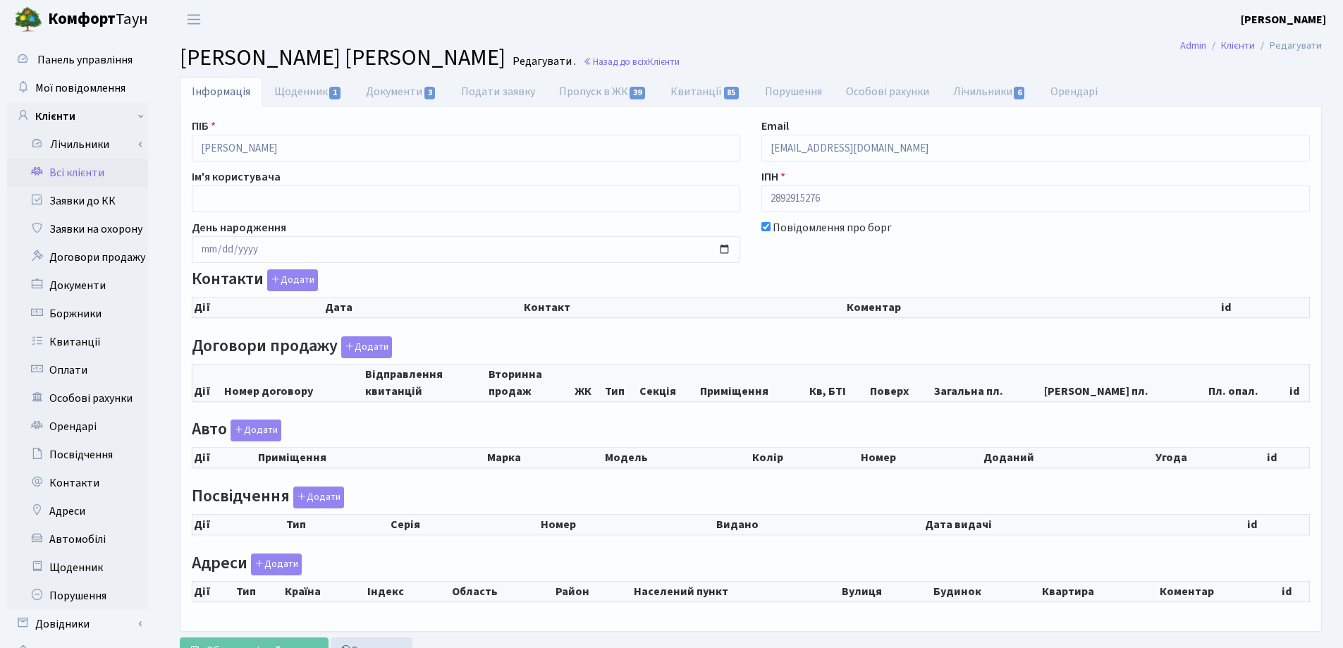
select select "25"
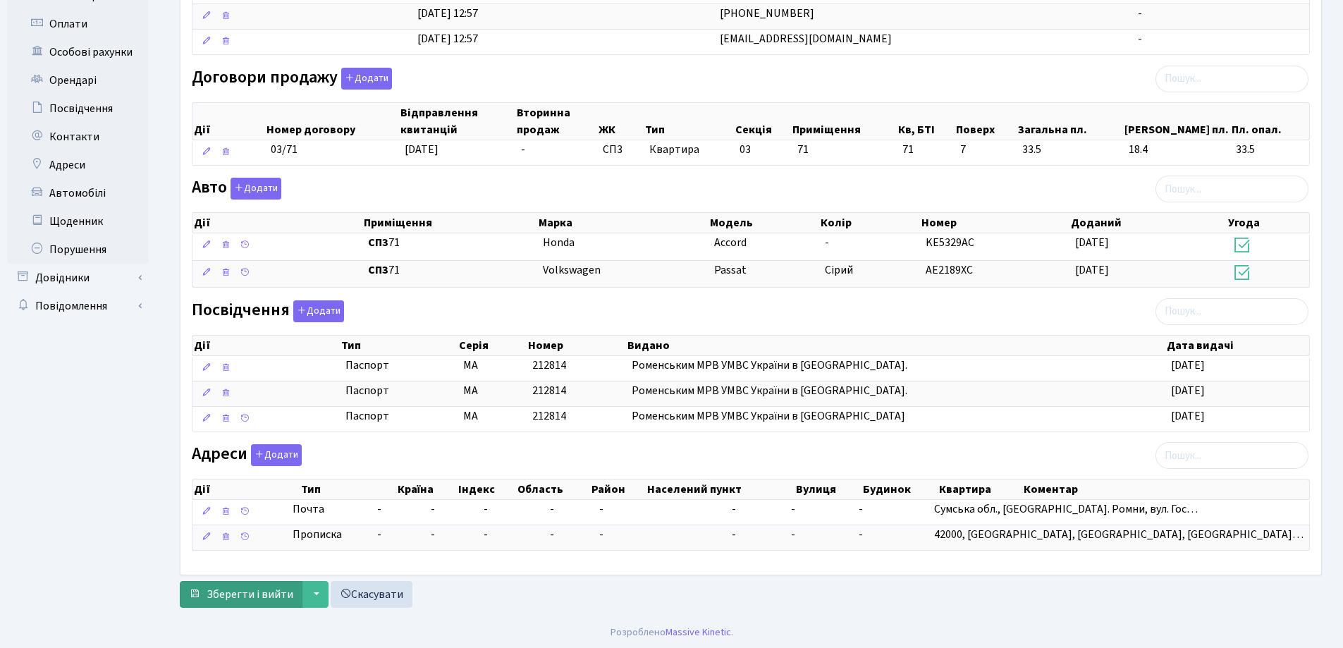
scroll to position [348, 0]
click at [240, 598] on span "Зберегти і вийти" at bounding box center [250, 593] width 87 height 16
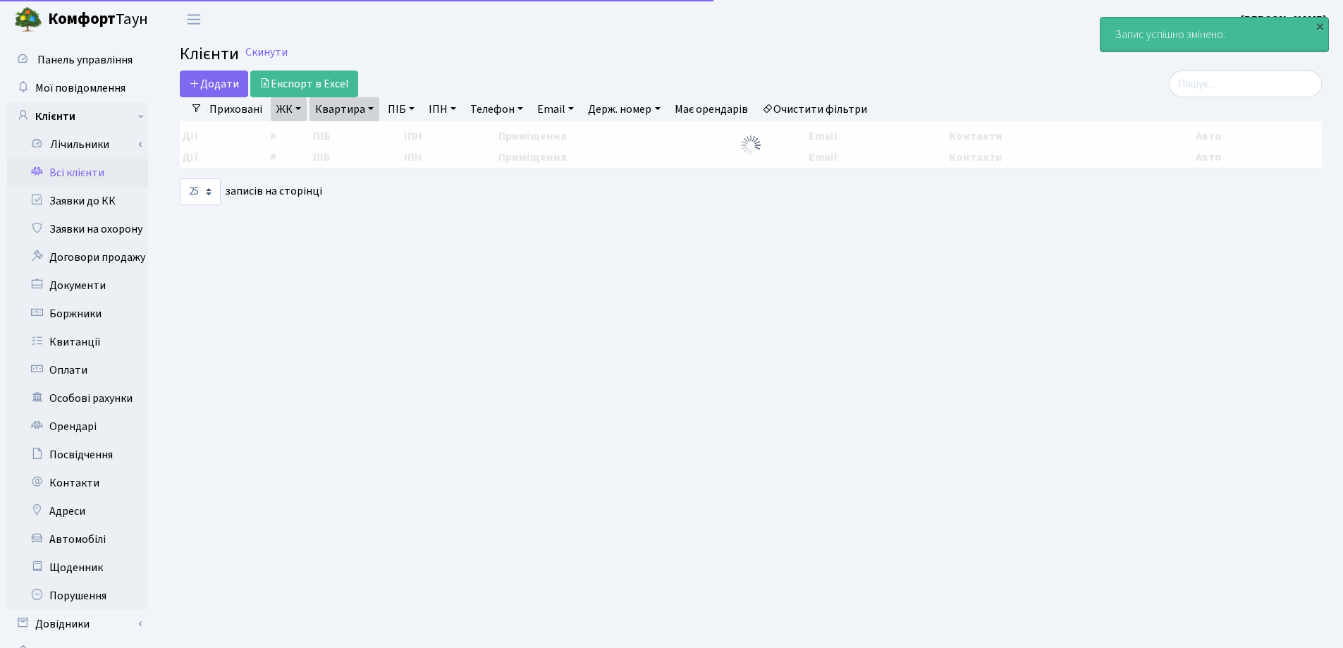
select select "25"
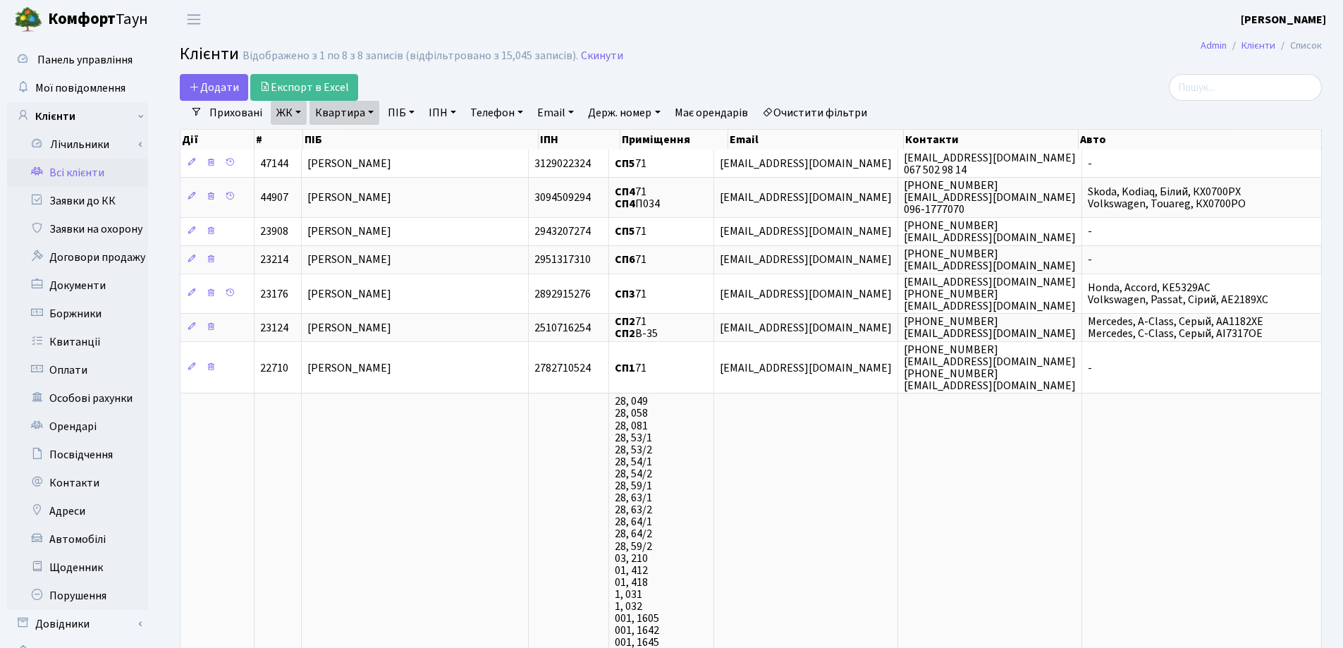
click at [370, 112] on link "Квартира" at bounding box center [345, 113] width 70 height 24
click at [407, 139] on icon at bounding box center [406, 140] width 11 height 11
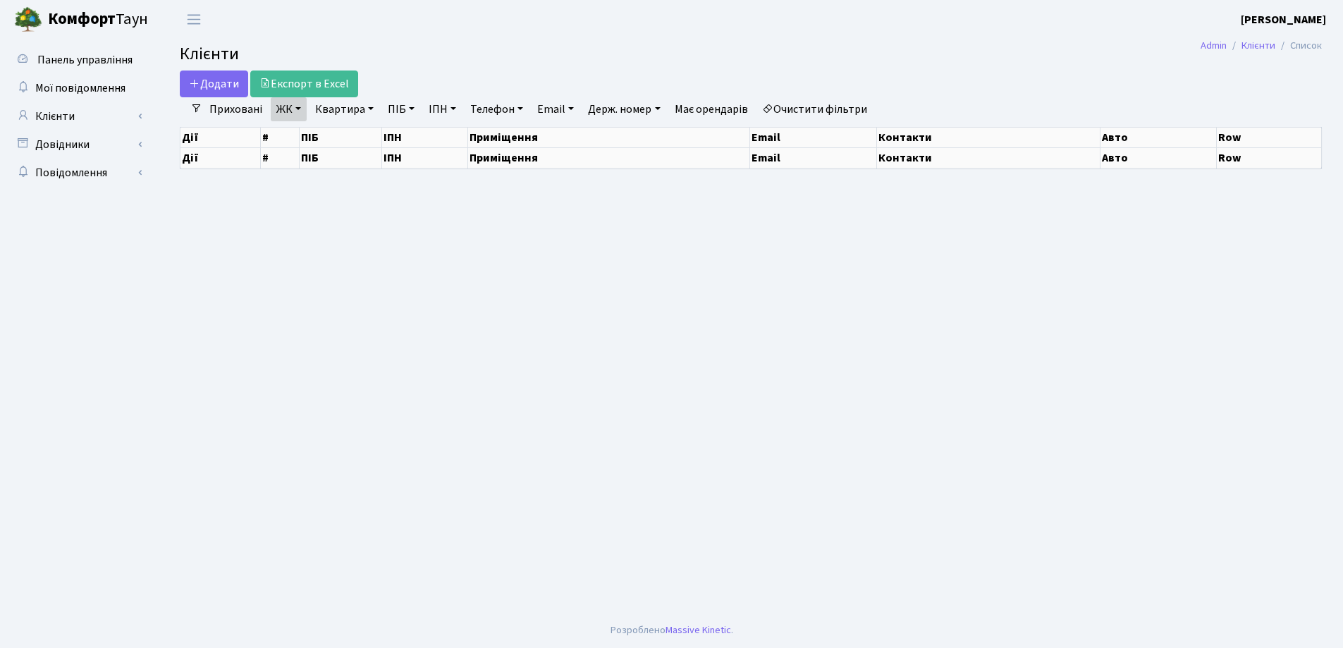
select select "25"
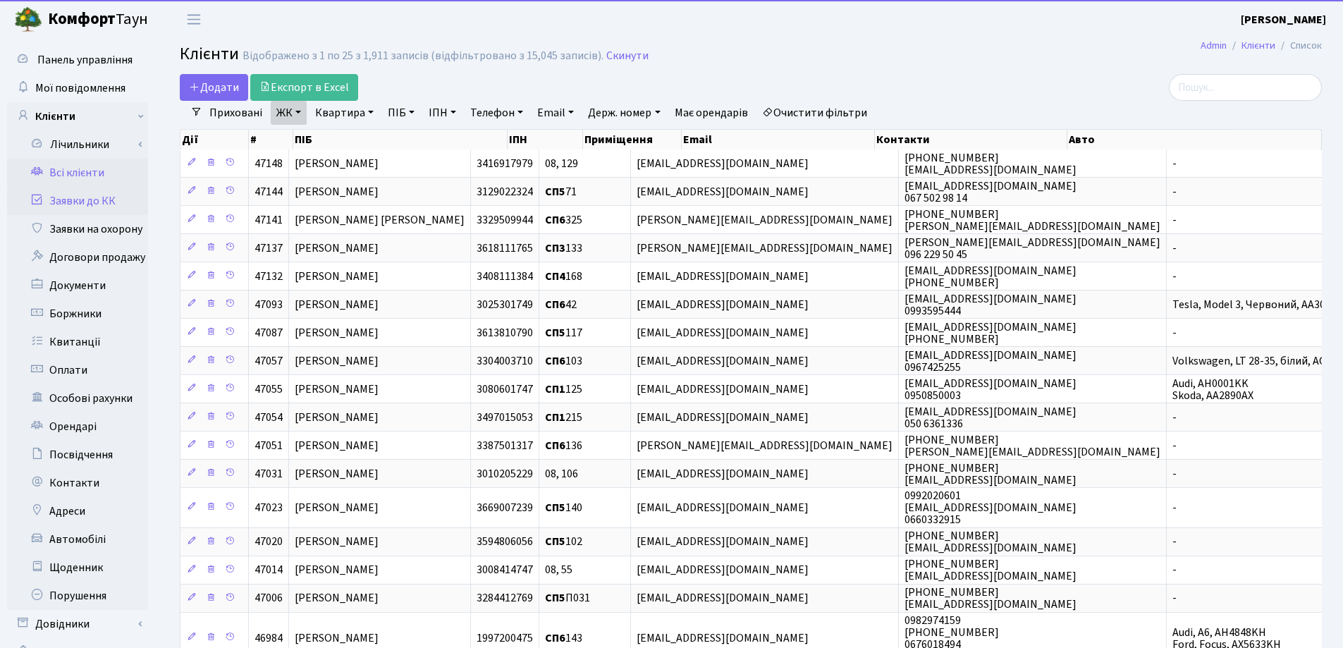
click at [75, 204] on link "Заявки до КК" at bounding box center [77, 201] width 141 height 28
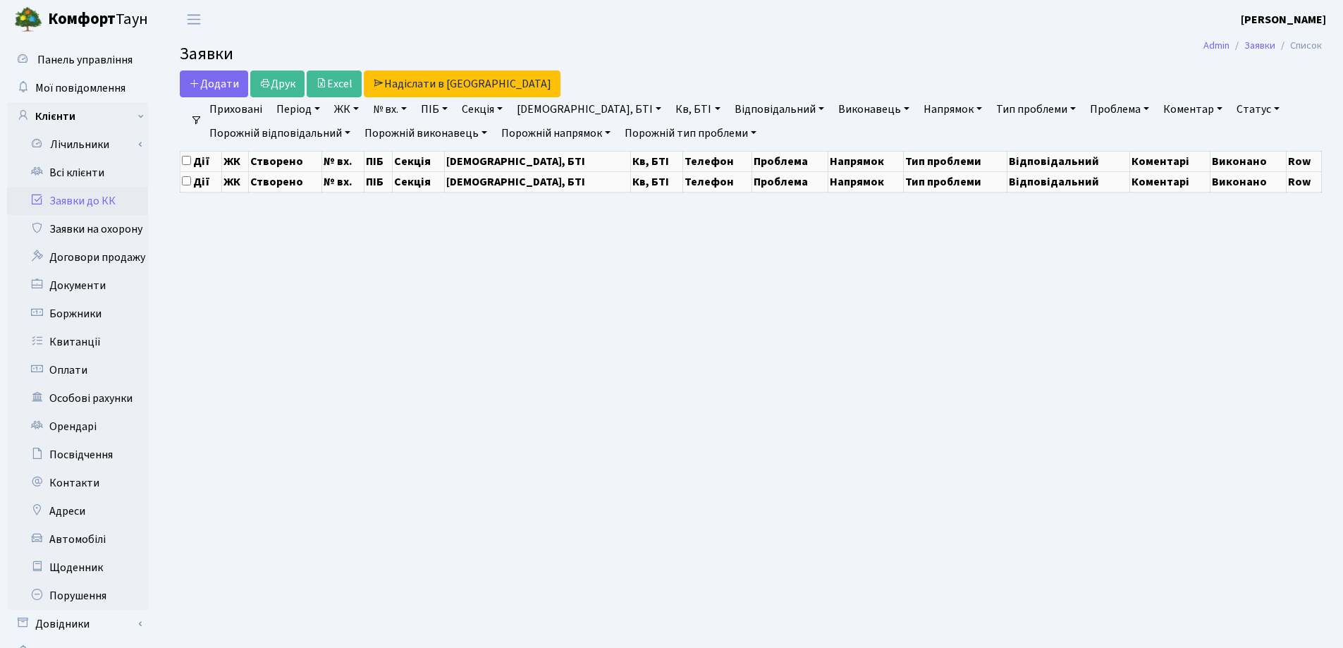
select select "25"
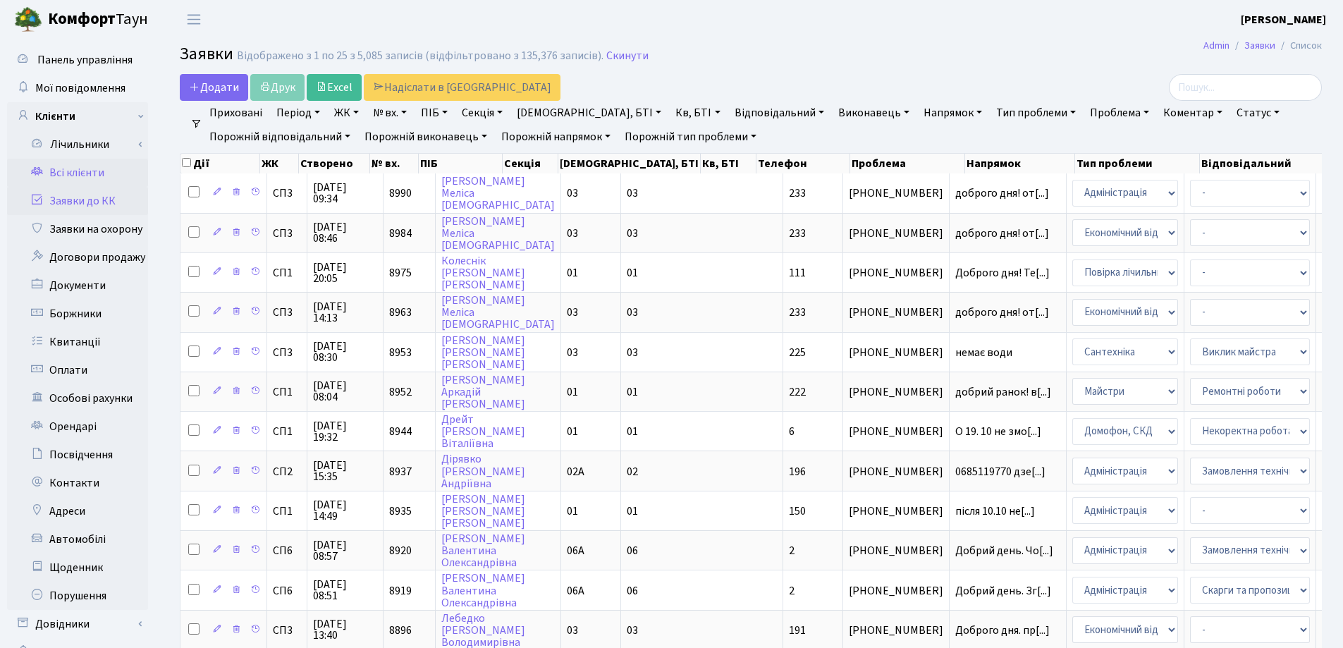
click at [74, 174] on link "Всі клієнти" at bounding box center [77, 173] width 141 height 28
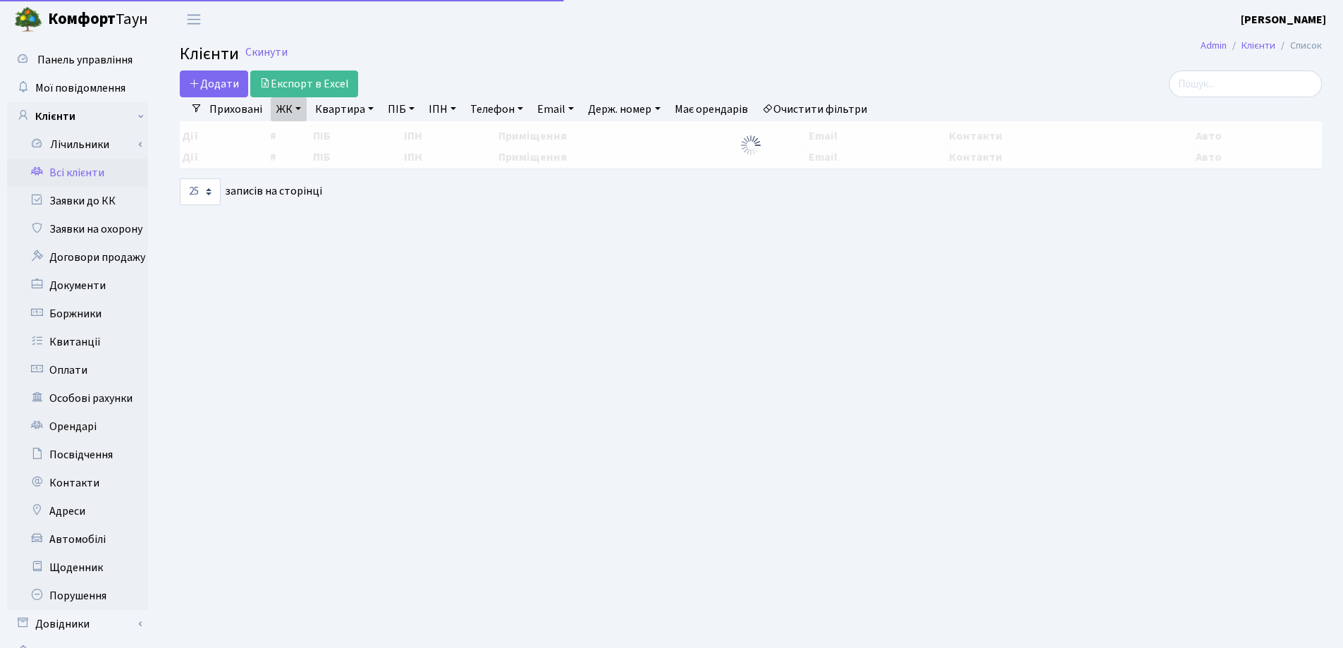
select select "25"
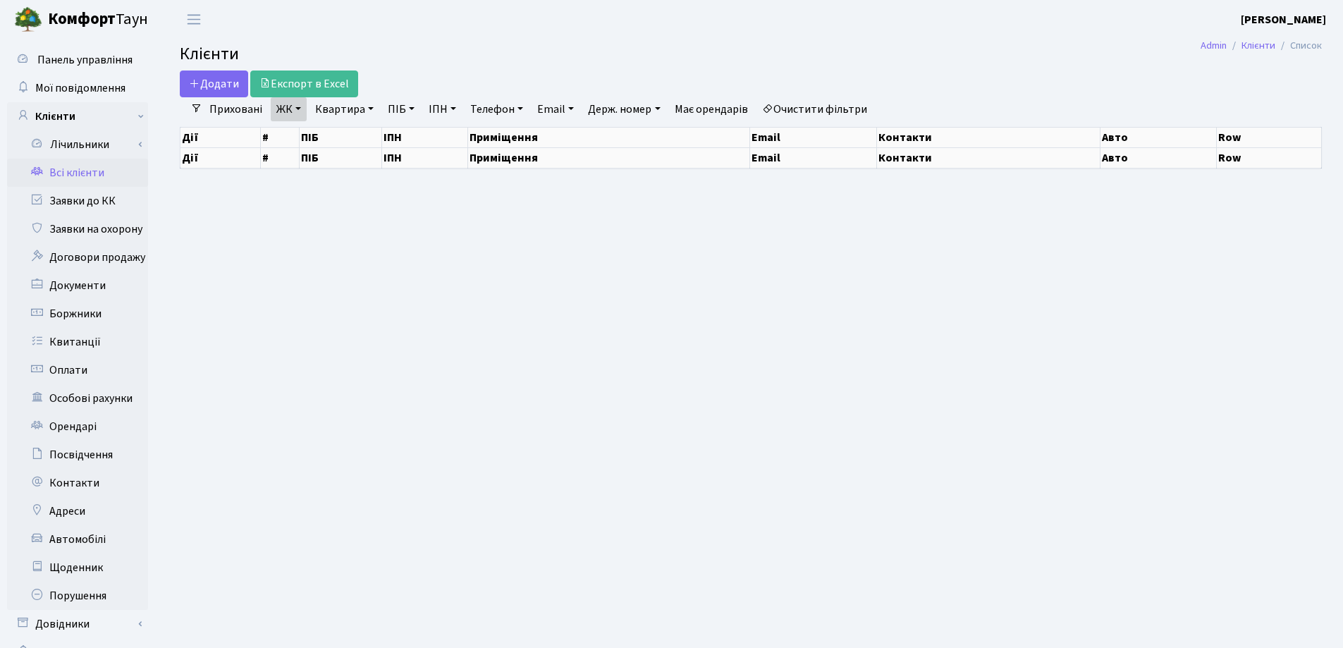
select select "25"
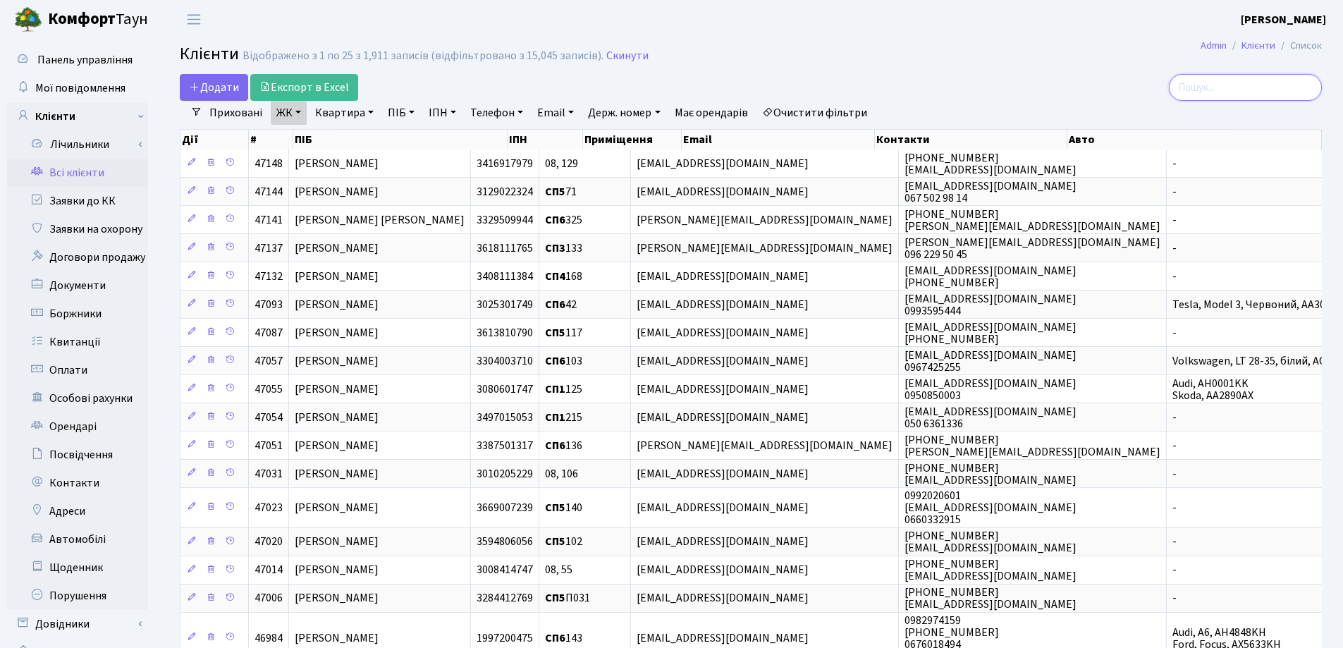
click at [1226, 94] on input "search" at bounding box center [1245, 87] width 153 height 27
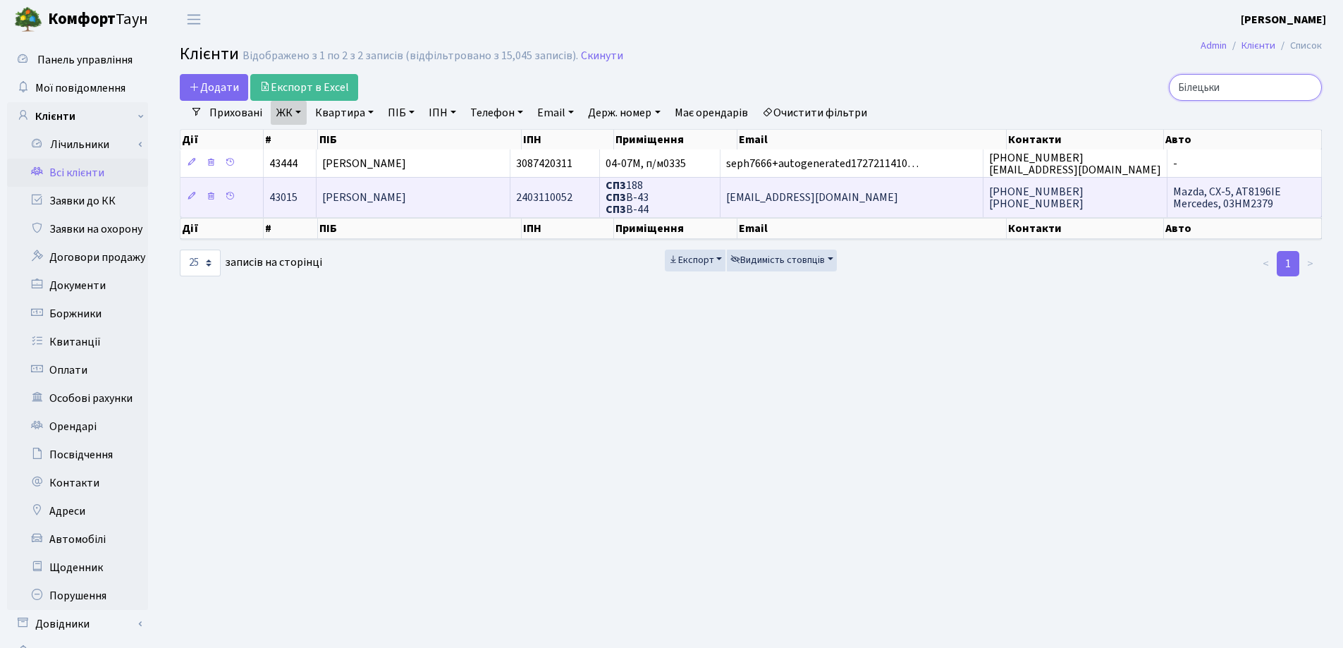
type input "Білецьки"
click at [472, 193] on td "[PERSON_NAME]" at bounding box center [414, 196] width 194 height 39
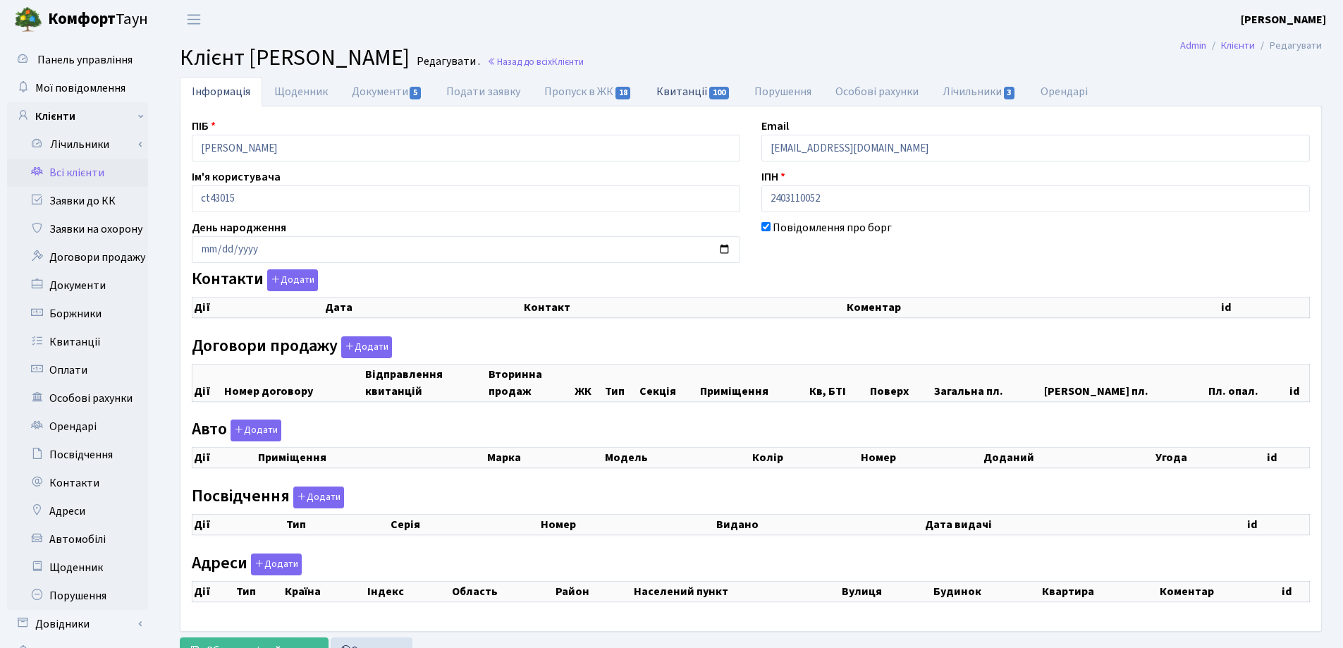
checkbox input "true"
select select "25"
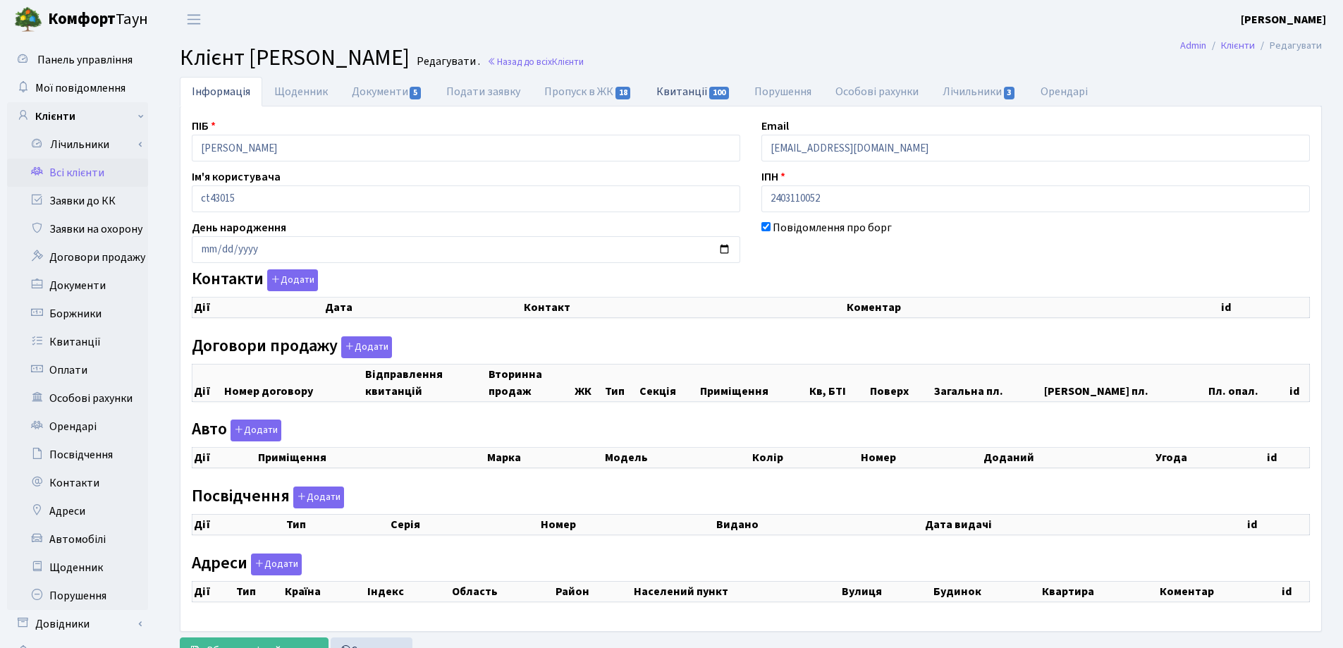
select select "25"
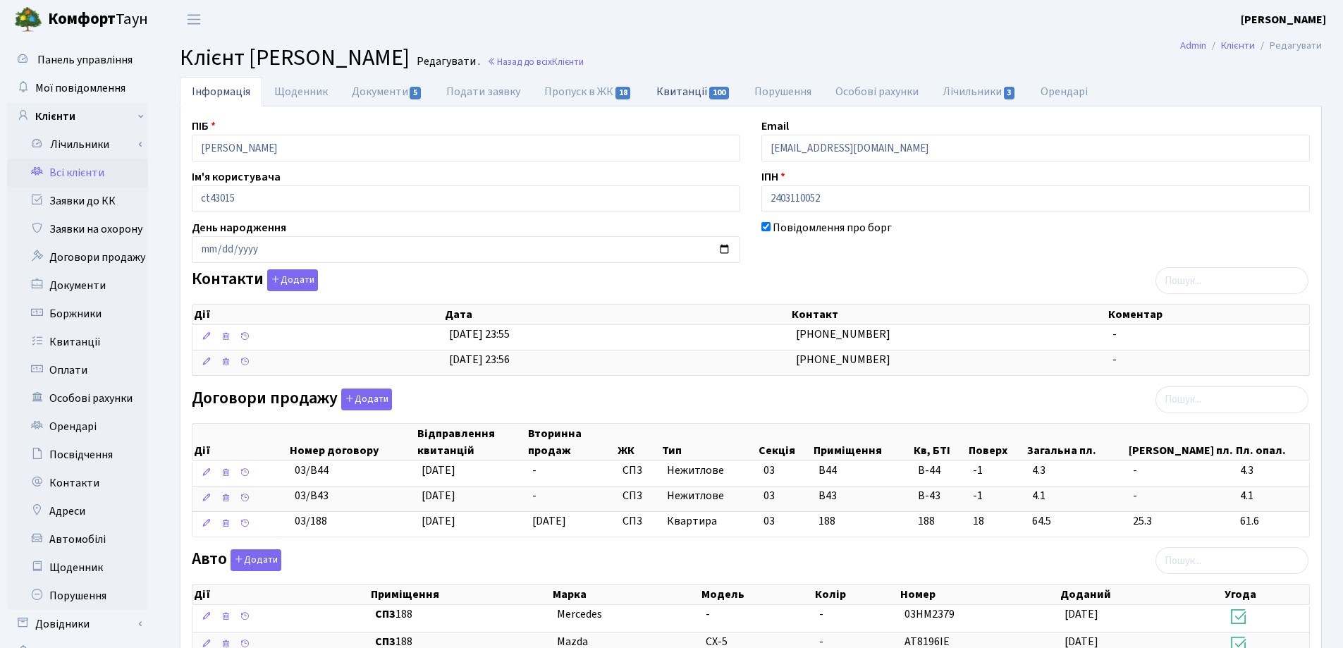
click at [671, 92] on link "Квитанції 100" at bounding box center [693, 91] width 98 height 29
select select "25"
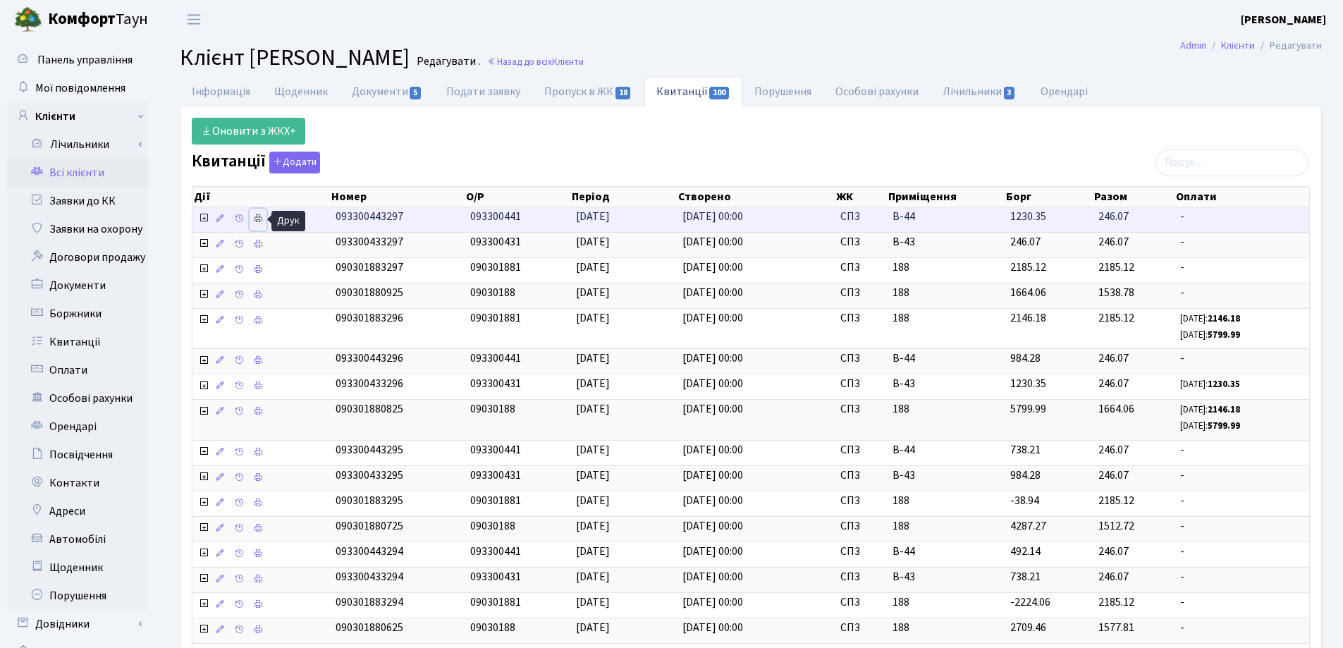
click at [260, 219] on icon at bounding box center [258, 219] width 10 height 10
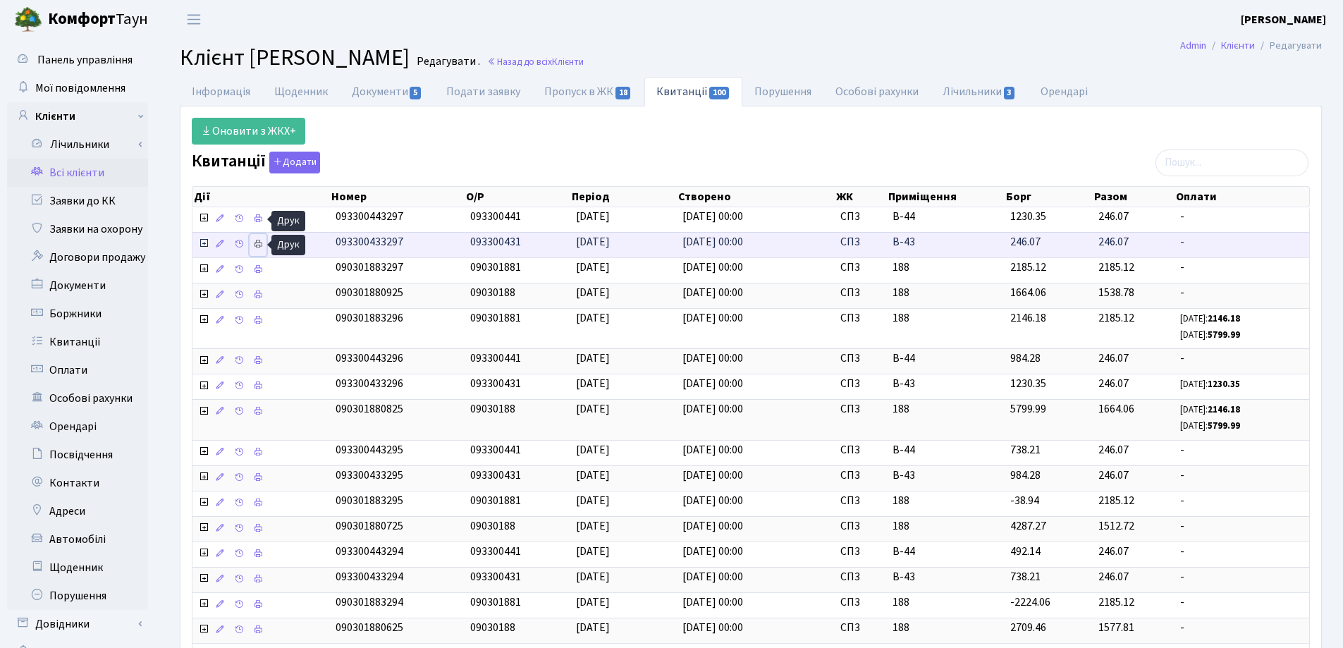
click at [253, 242] on icon at bounding box center [258, 244] width 10 height 10
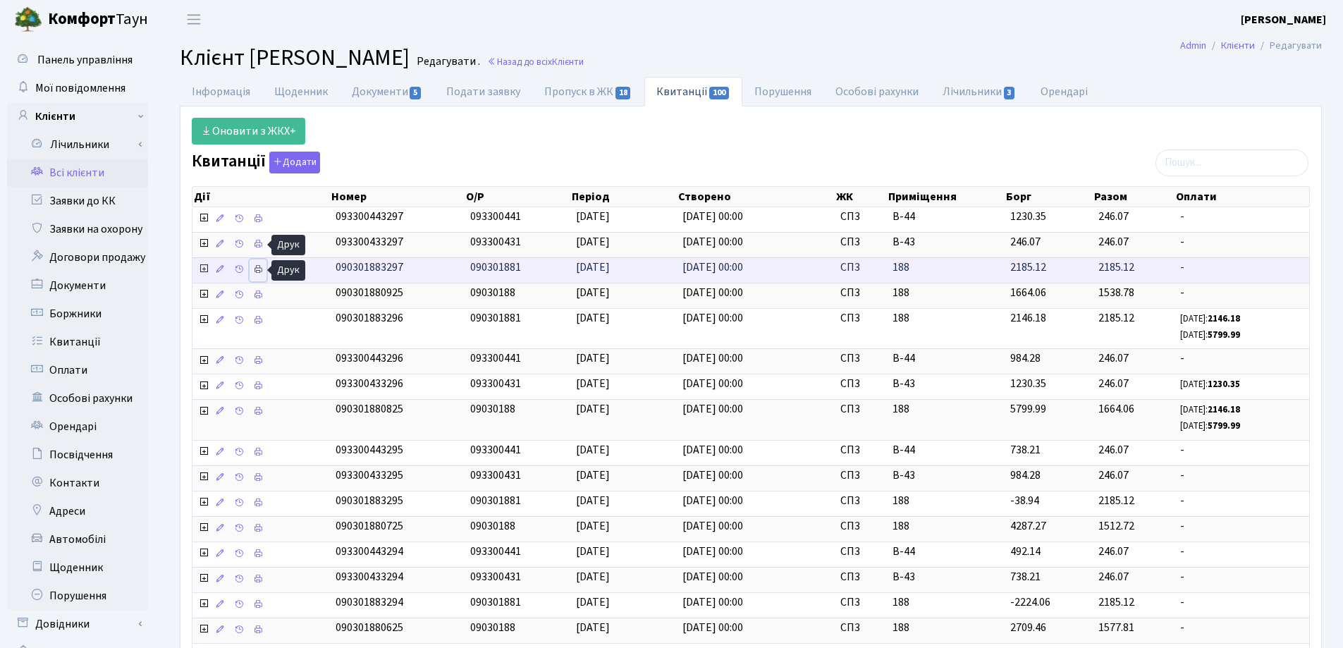
click at [259, 269] on icon at bounding box center [258, 269] width 10 height 10
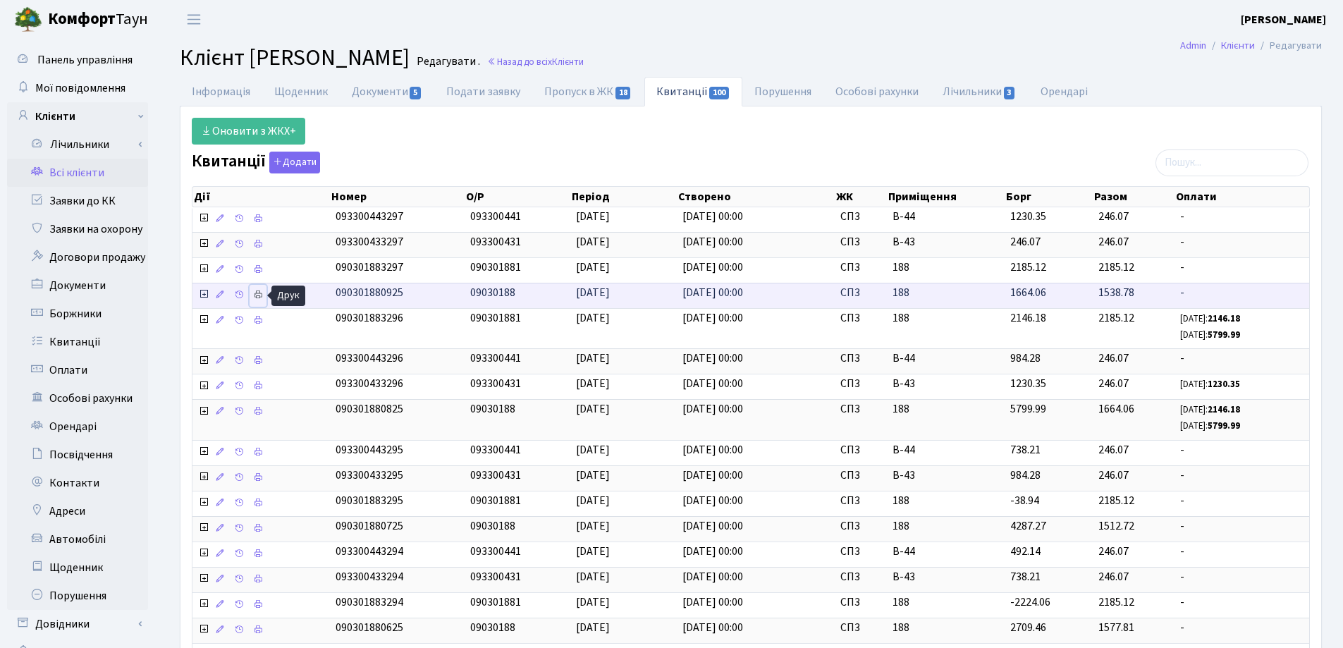
click at [260, 299] on icon at bounding box center [258, 295] width 10 height 10
click at [213, 92] on link "Інформація" at bounding box center [221, 91] width 83 height 29
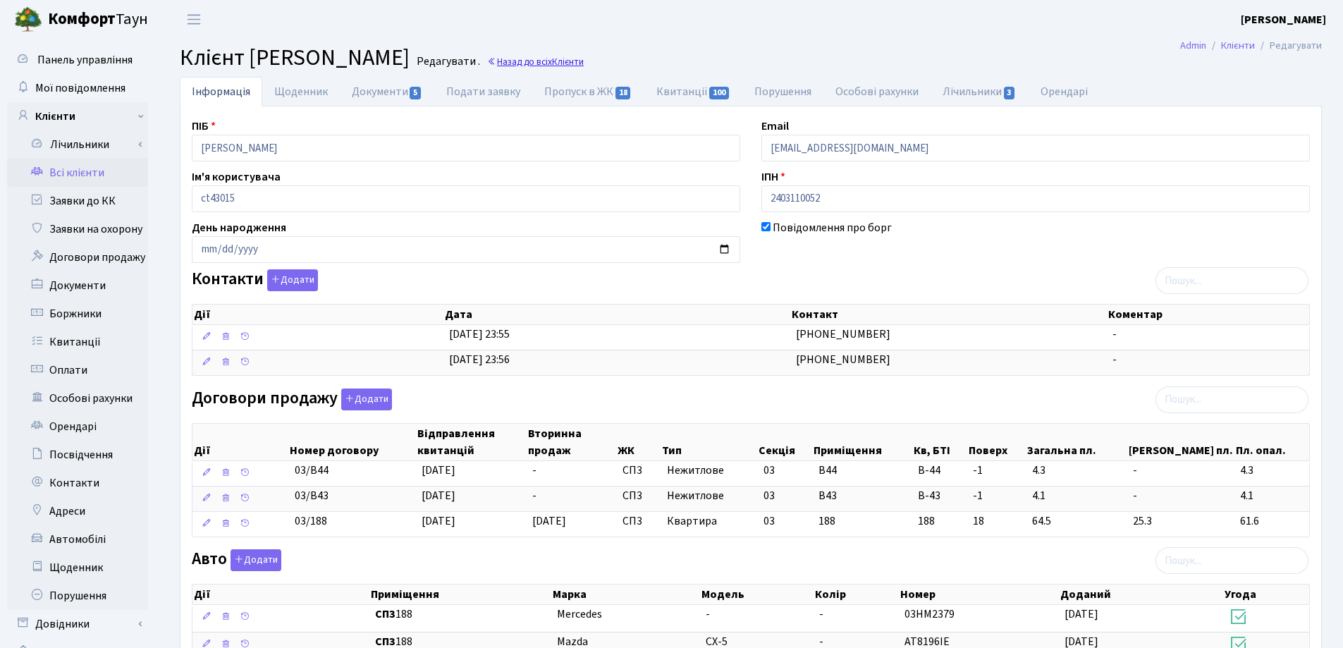
click at [584, 62] on link "Назад до всіх Клієнти" at bounding box center [535, 61] width 97 height 13
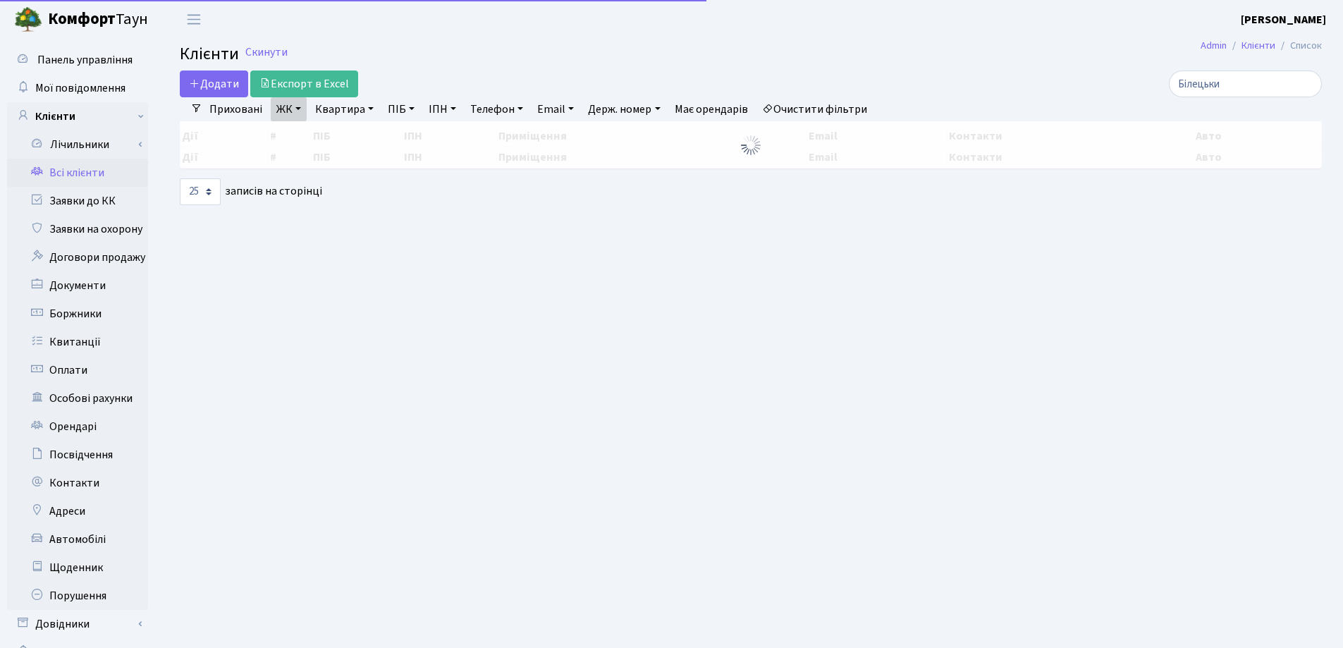
select select "25"
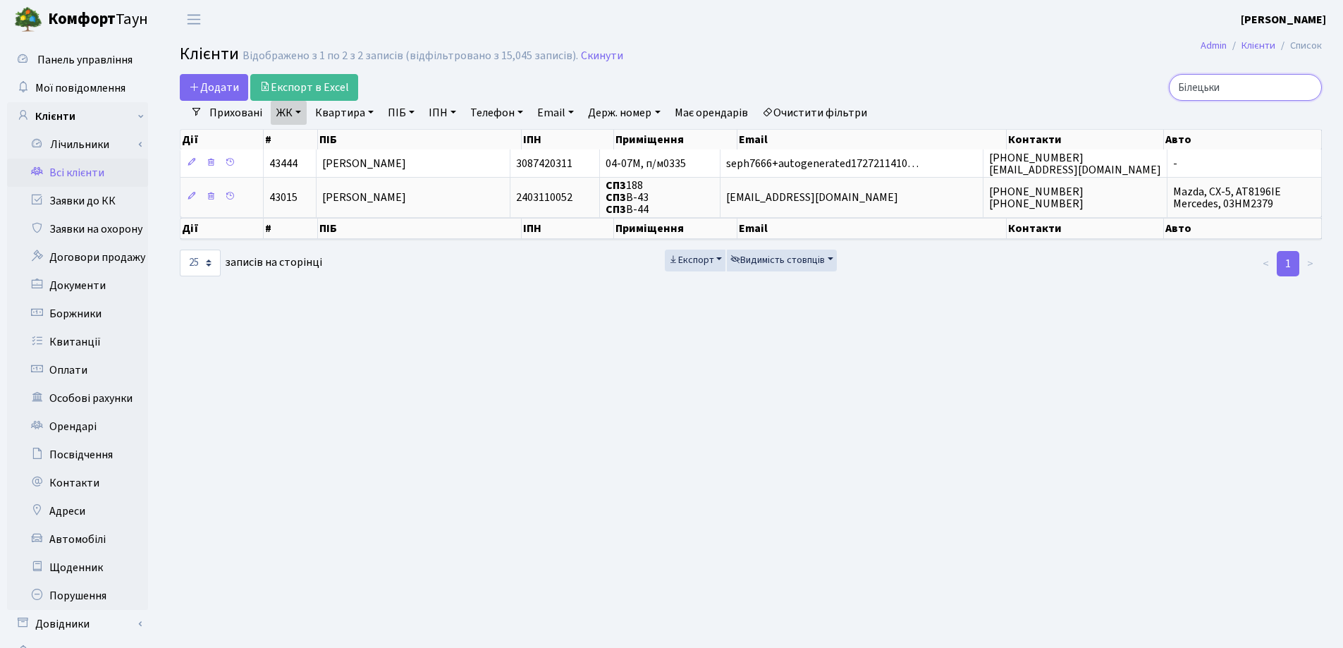
click at [1310, 87] on input "Білецьки" at bounding box center [1245, 87] width 153 height 27
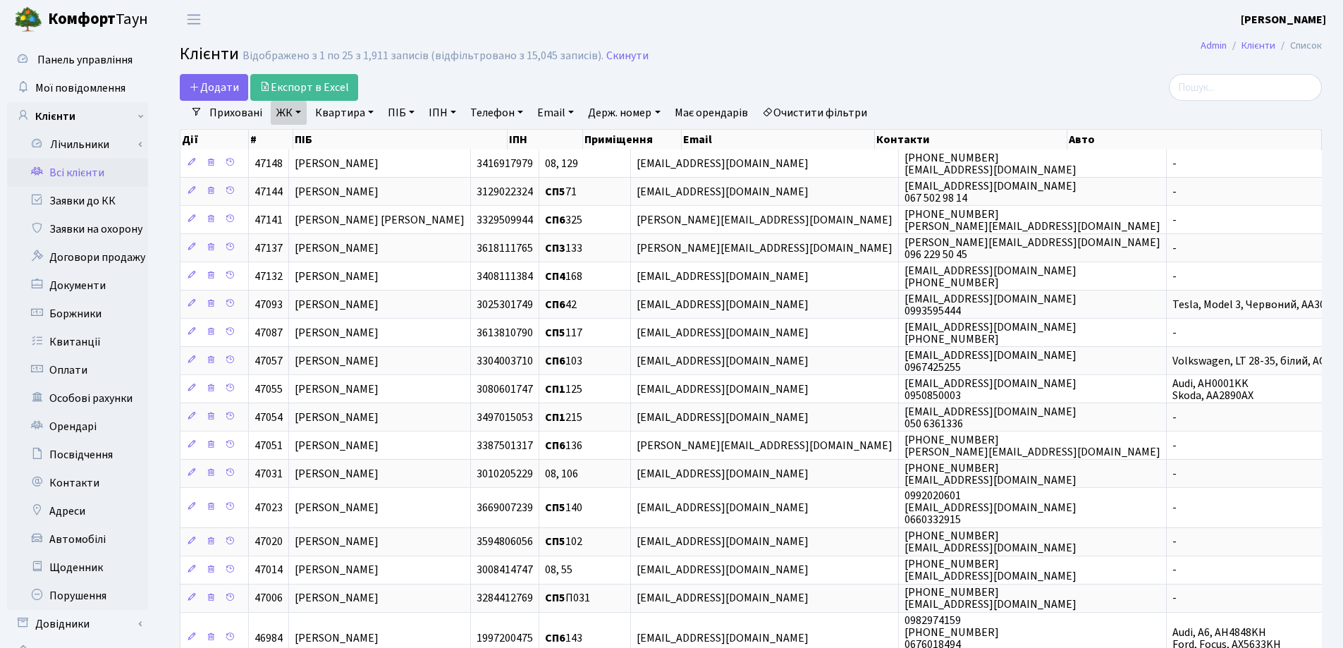
click at [369, 113] on link "Квартира" at bounding box center [345, 113] width 70 height 24
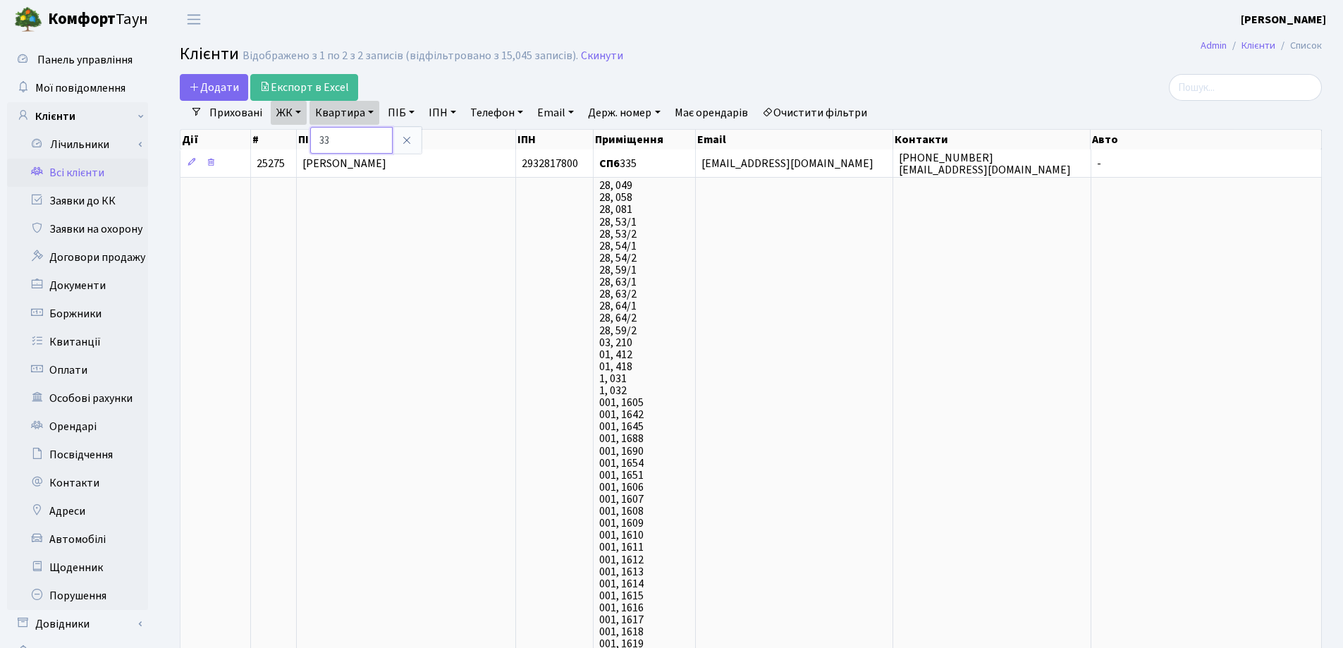
type input "3"
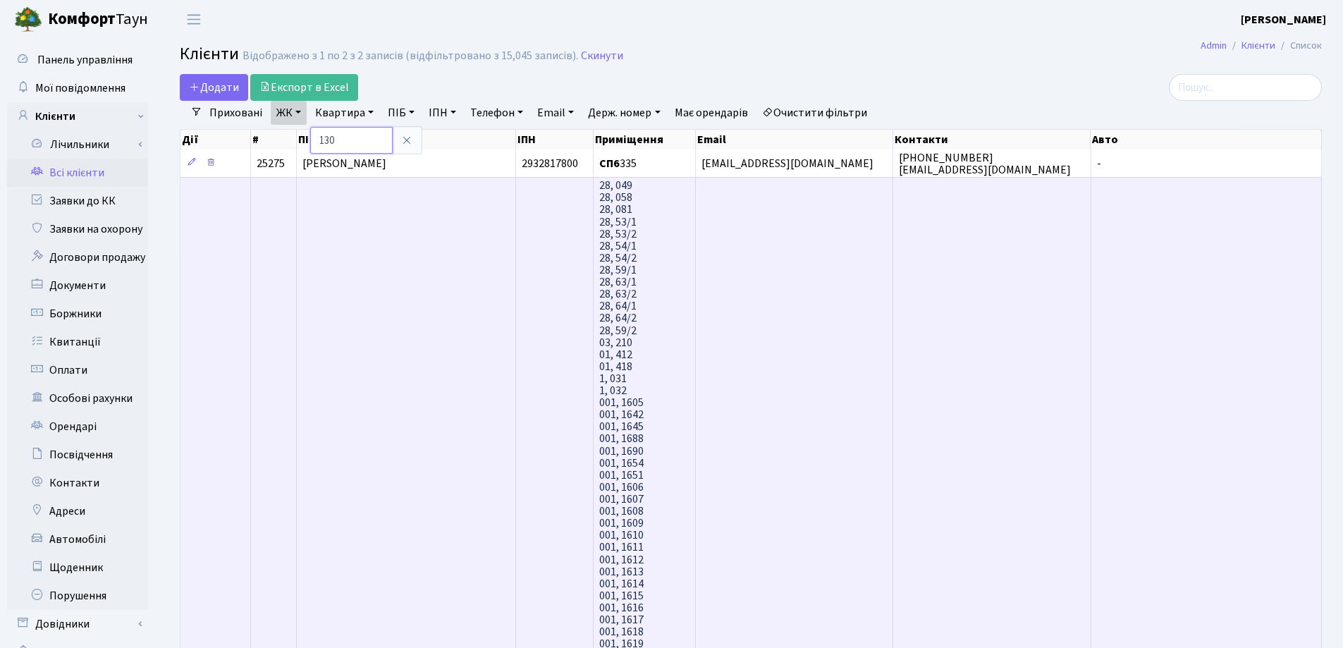
type input "130"
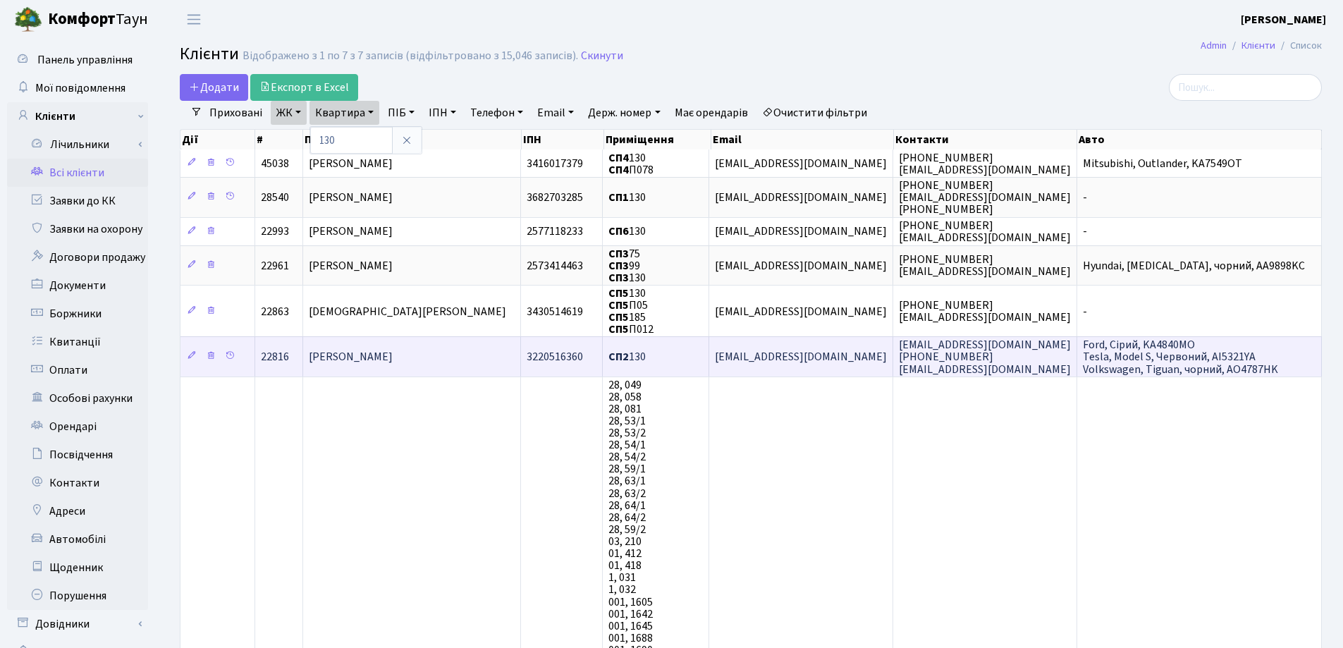
click at [448, 351] on td "Прийма [PERSON_NAME]" at bounding box center [412, 355] width 218 height 39
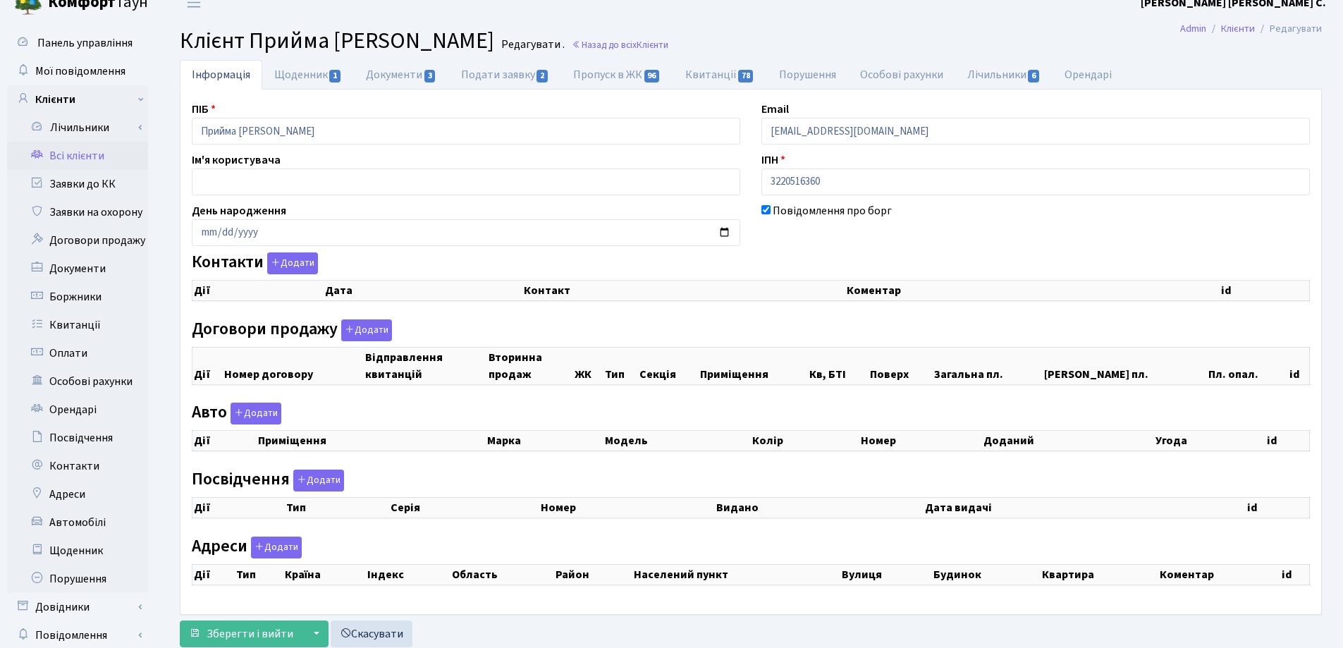
checkbox input "true"
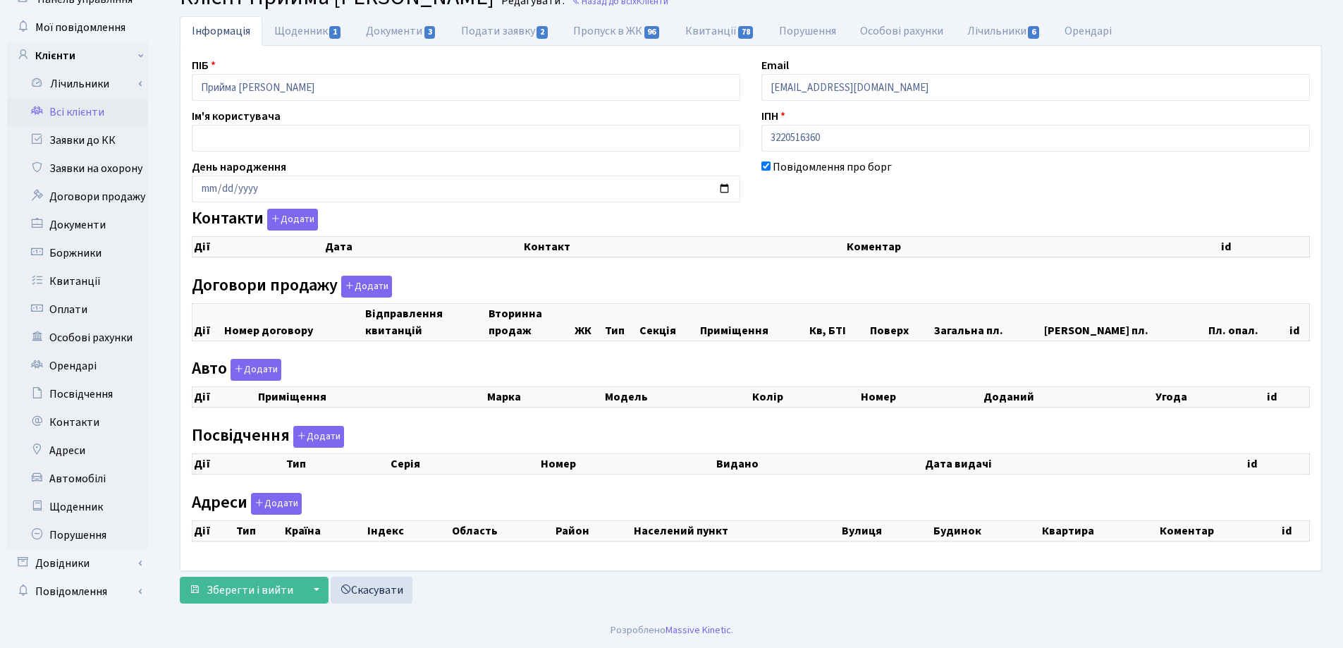
select select "25"
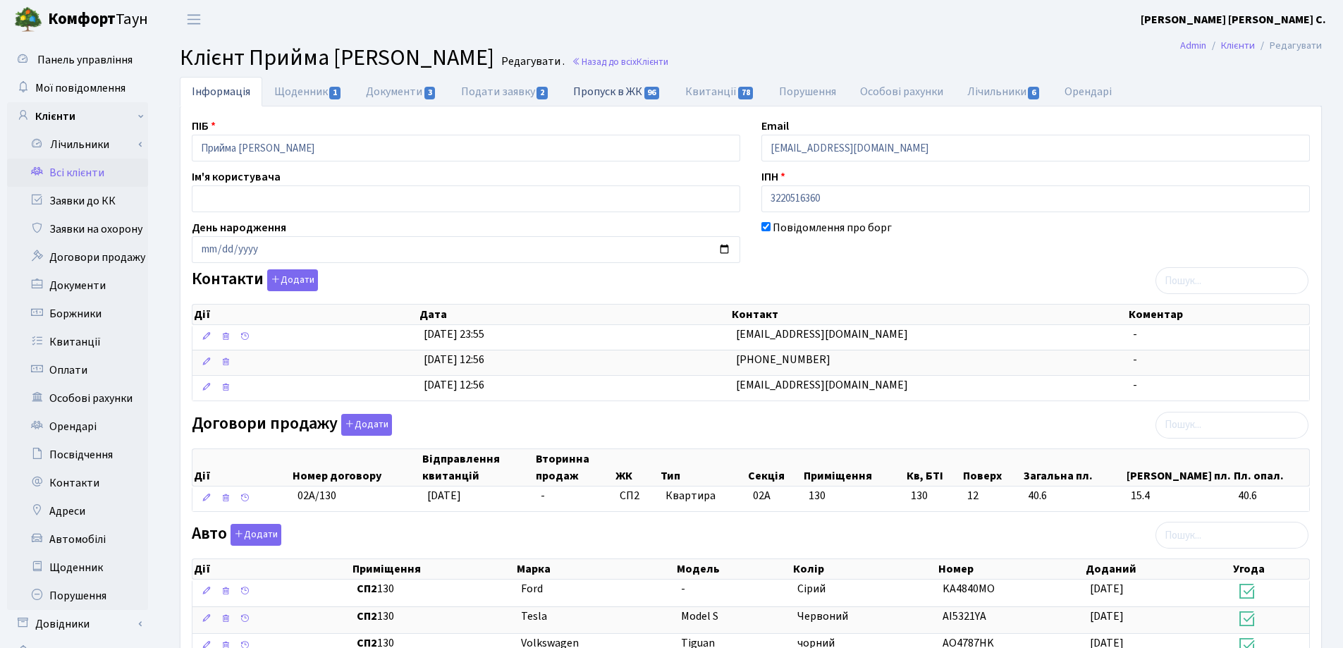
click at [608, 92] on link "Пропуск в ЖК 96" at bounding box center [616, 91] width 111 height 29
select select "25"
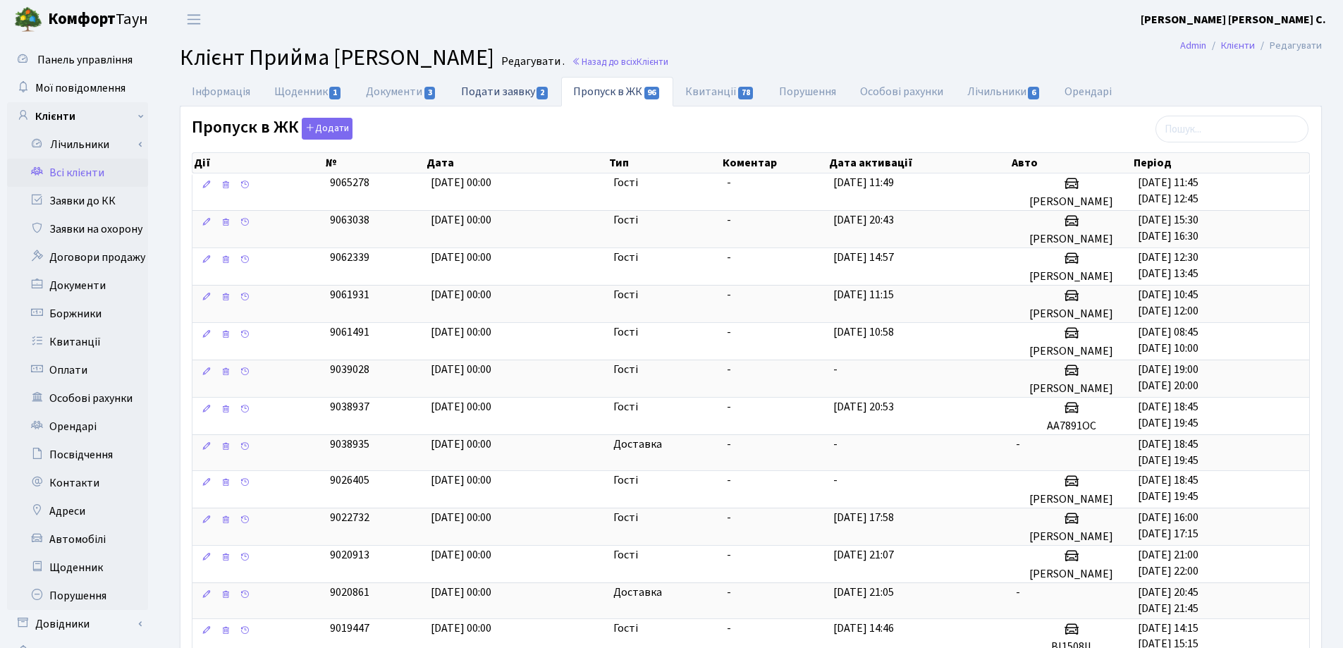
click at [508, 96] on link "Подати заявку 2" at bounding box center [505, 91] width 112 height 29
select select "25"
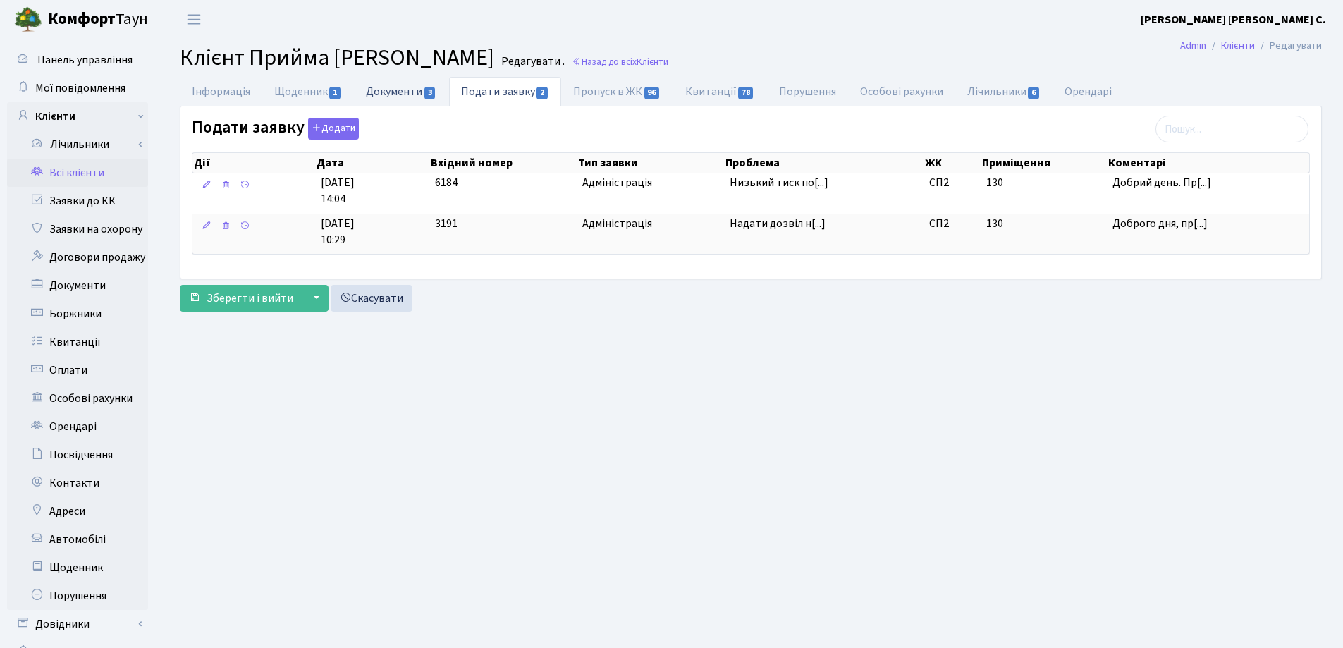
click at [380, 94] on link "Документи 3" at bounding box center [401, 91] width 94 height 29
select select "25"
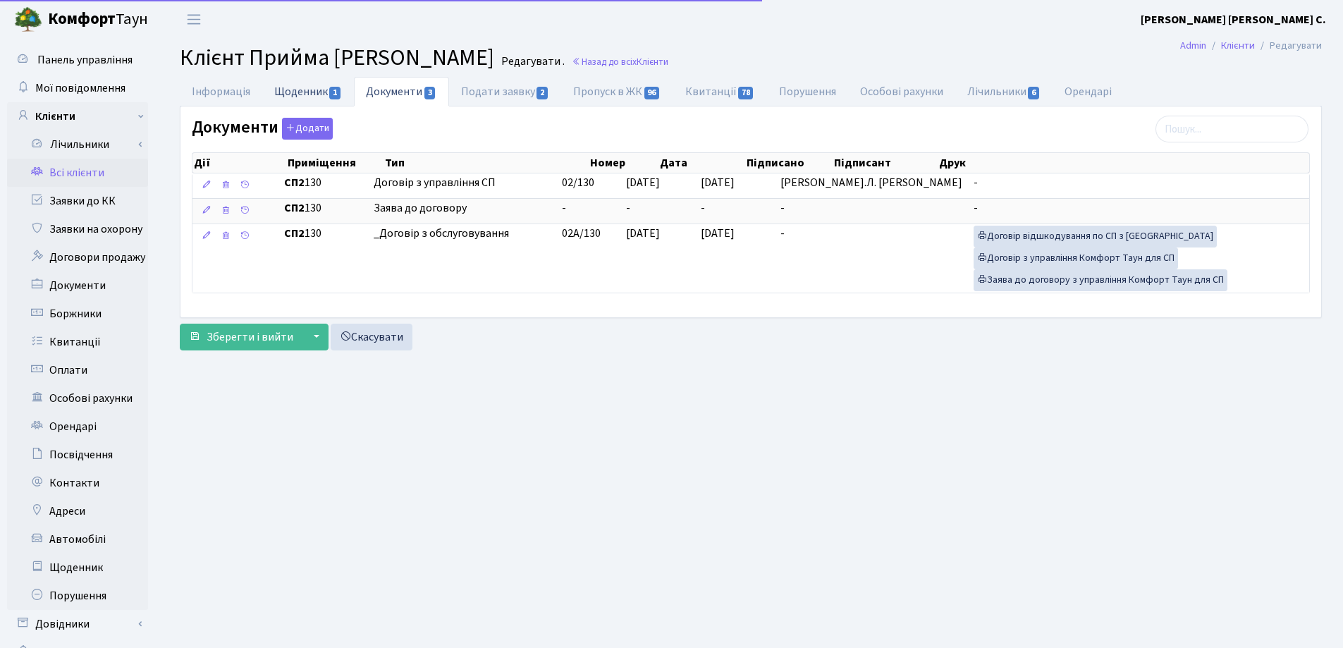
click at [307, 94] on link "Щоденник 1" at bounding box center [308, 91] width 92 height 29
select select "25"
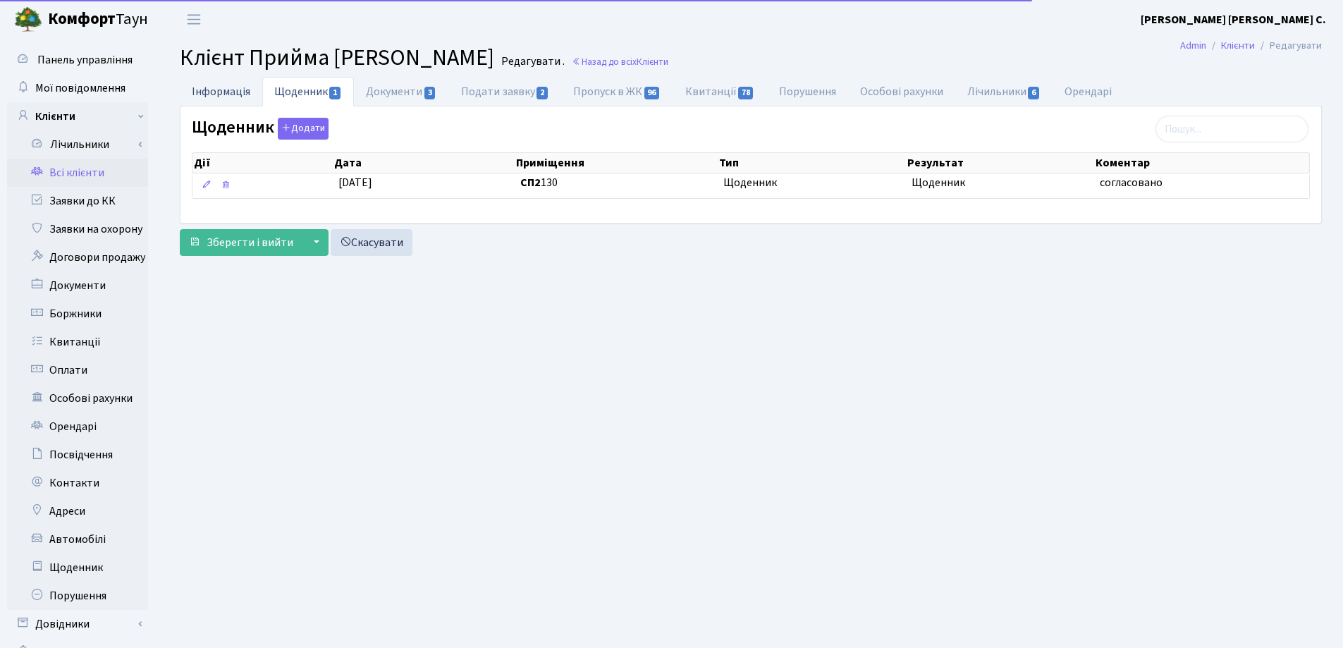
click at [205, 89] on link "Інформація" at bounding box center [221, 91] width 83 height 29
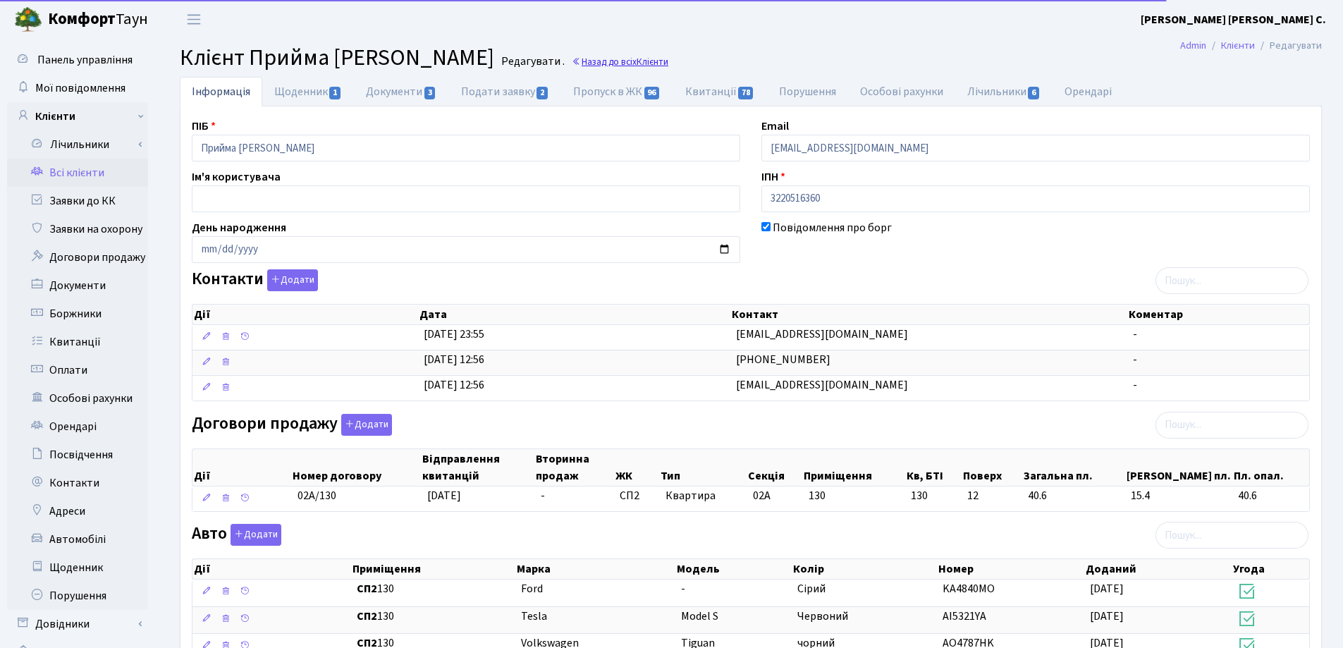
click at [638, 62] on link "Назад до всіх Клієнти" at bounding box center [620, 61] width 97 height 13
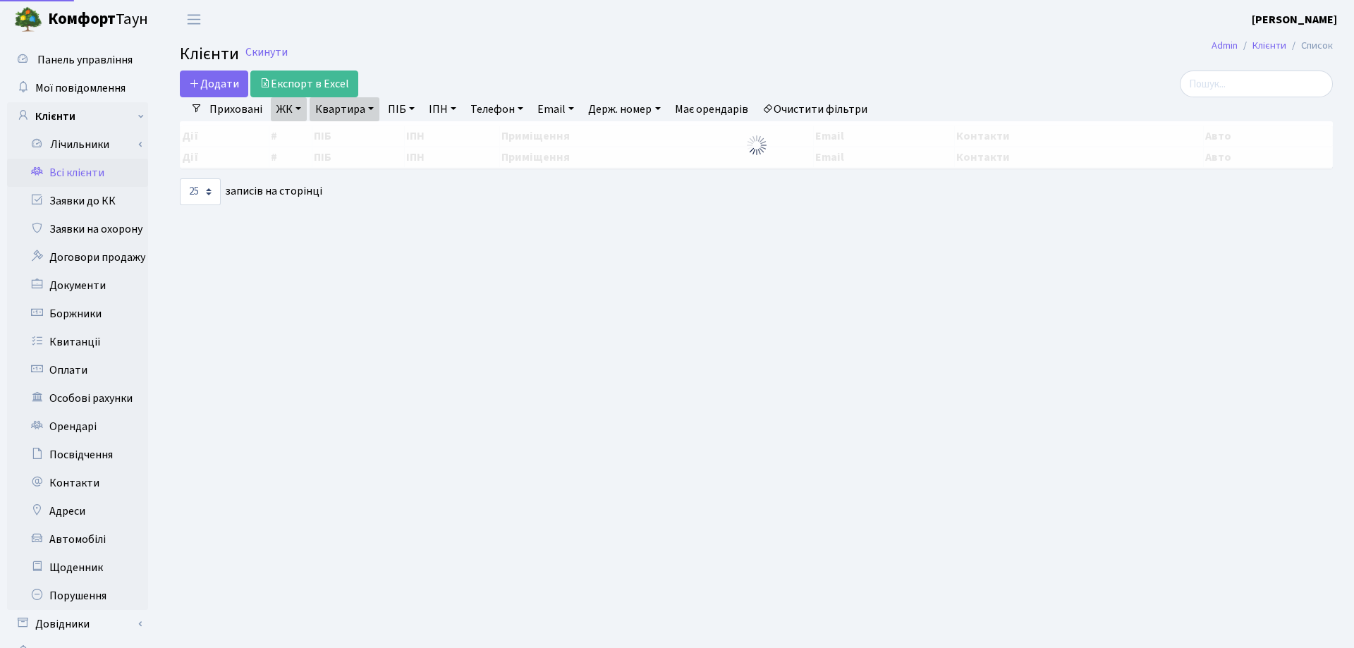
select select "25"
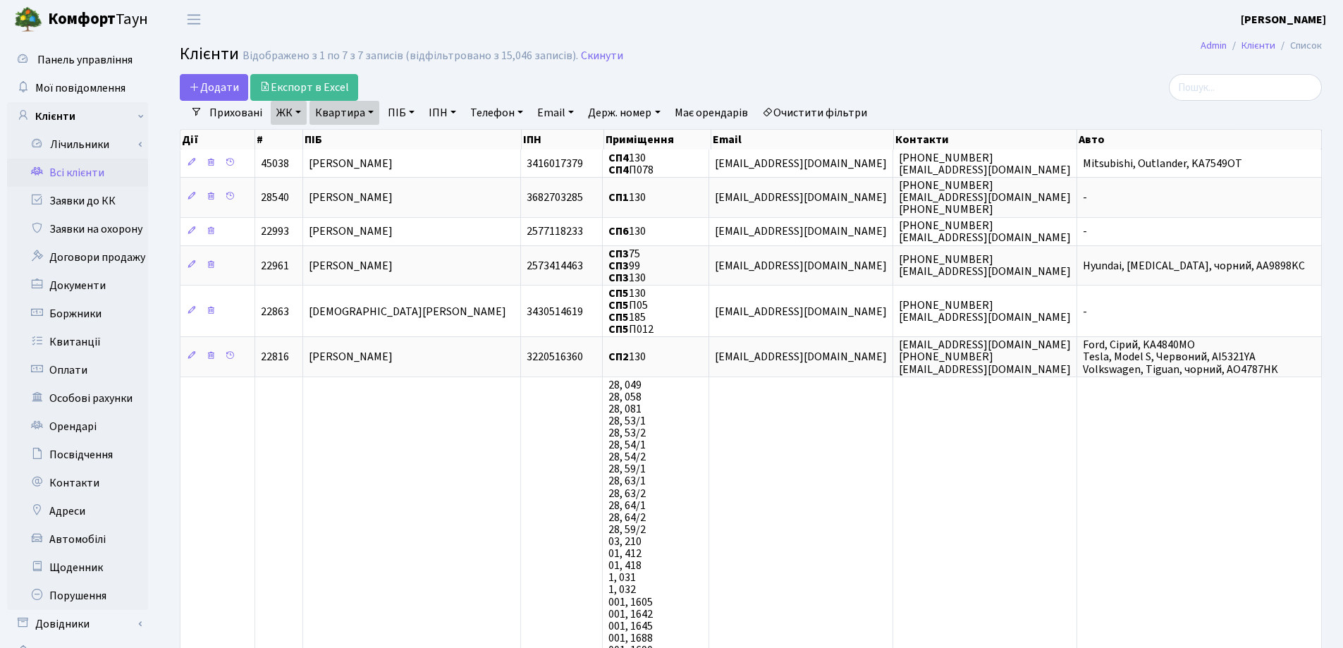
click at [372, 111] on link "Квартира" at bounding box center [345, 113] width 70 height 24
click at [369, 133] on input "130" at bounding box center [351, 140] width 83 height 27
type input "1"
type input "207"
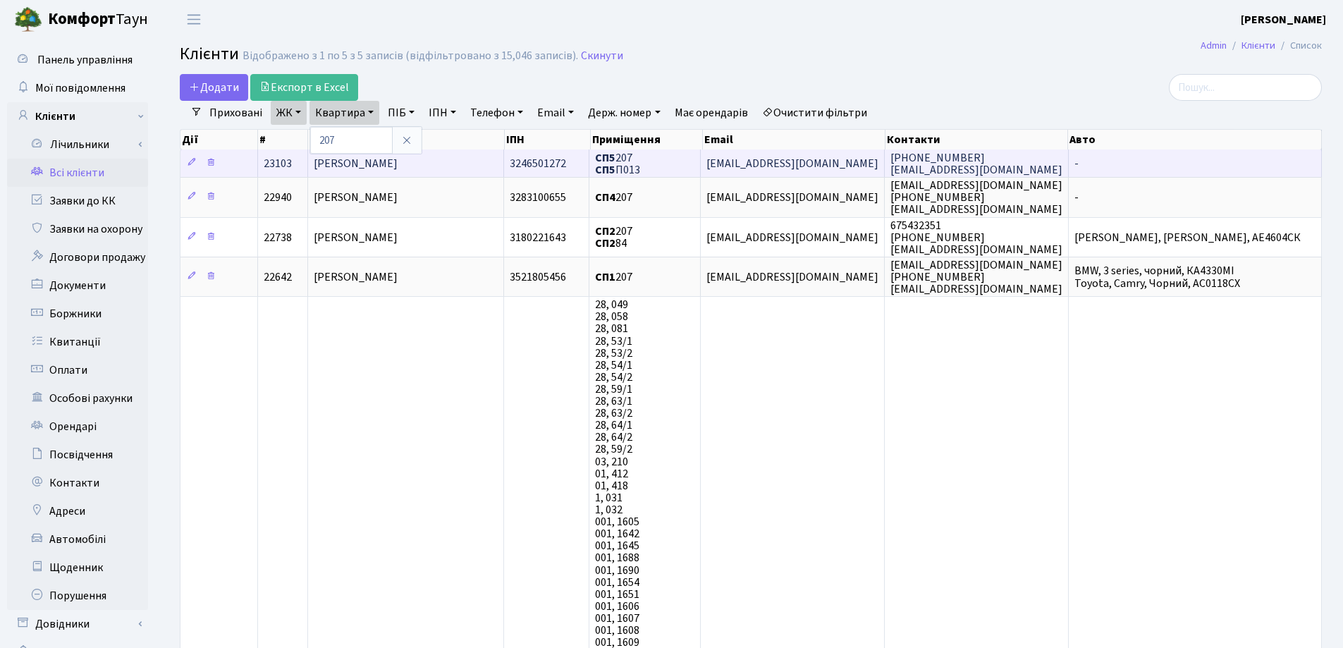
click at [455, 152] on td "[PERSON_NAME]" at bounding box center [406, 163] width 196 height 28
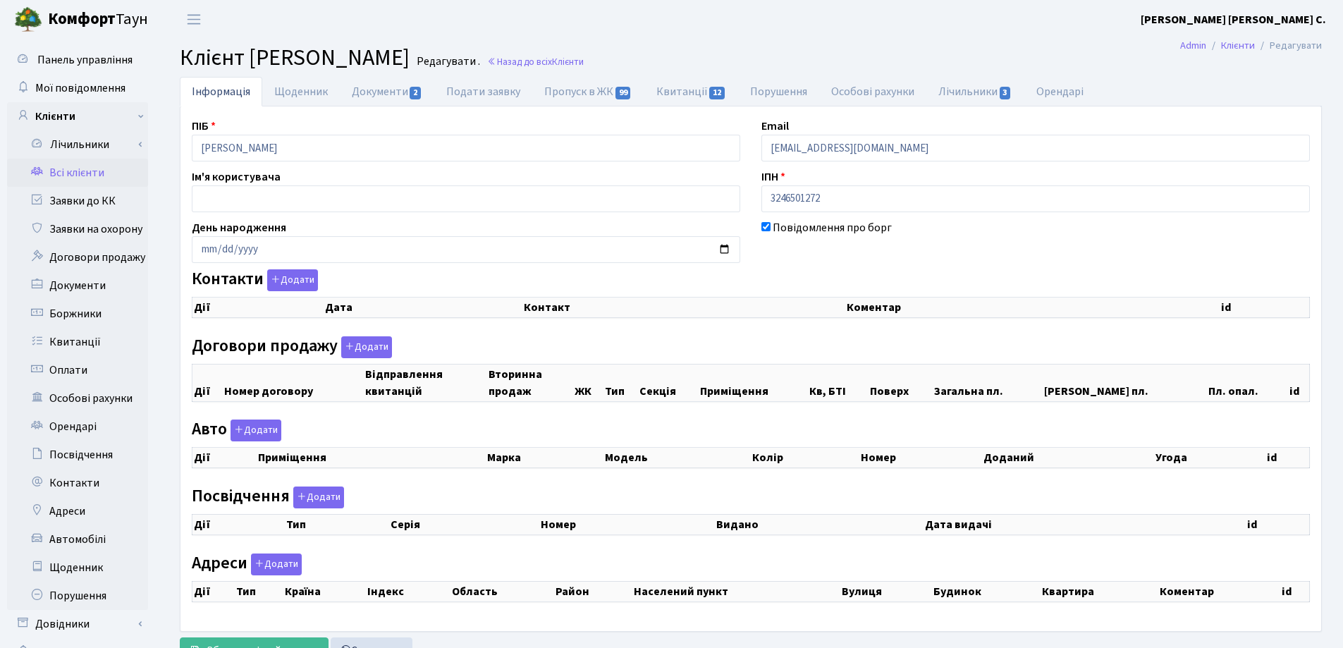
checkbox input "true"
select select "25"
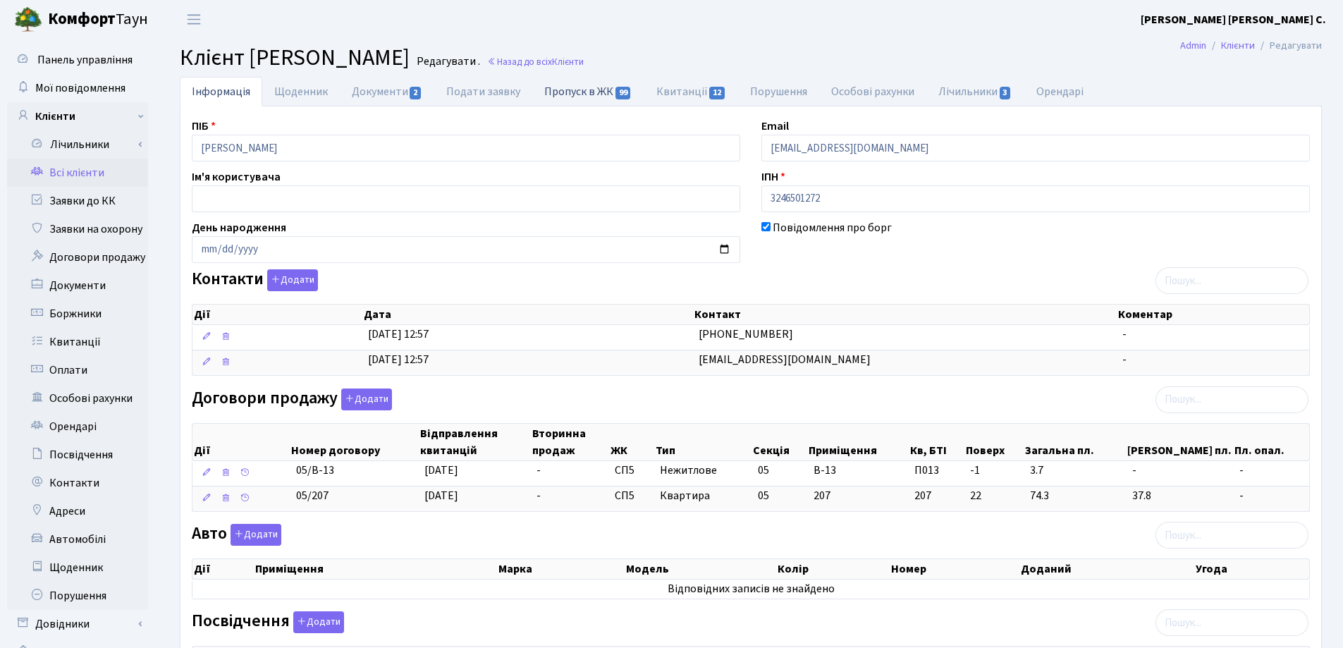
click at [575, 93] on link "Пропуск в ЖК 99" at bounding box center [587, 91] width 111 height 29
select select "25"
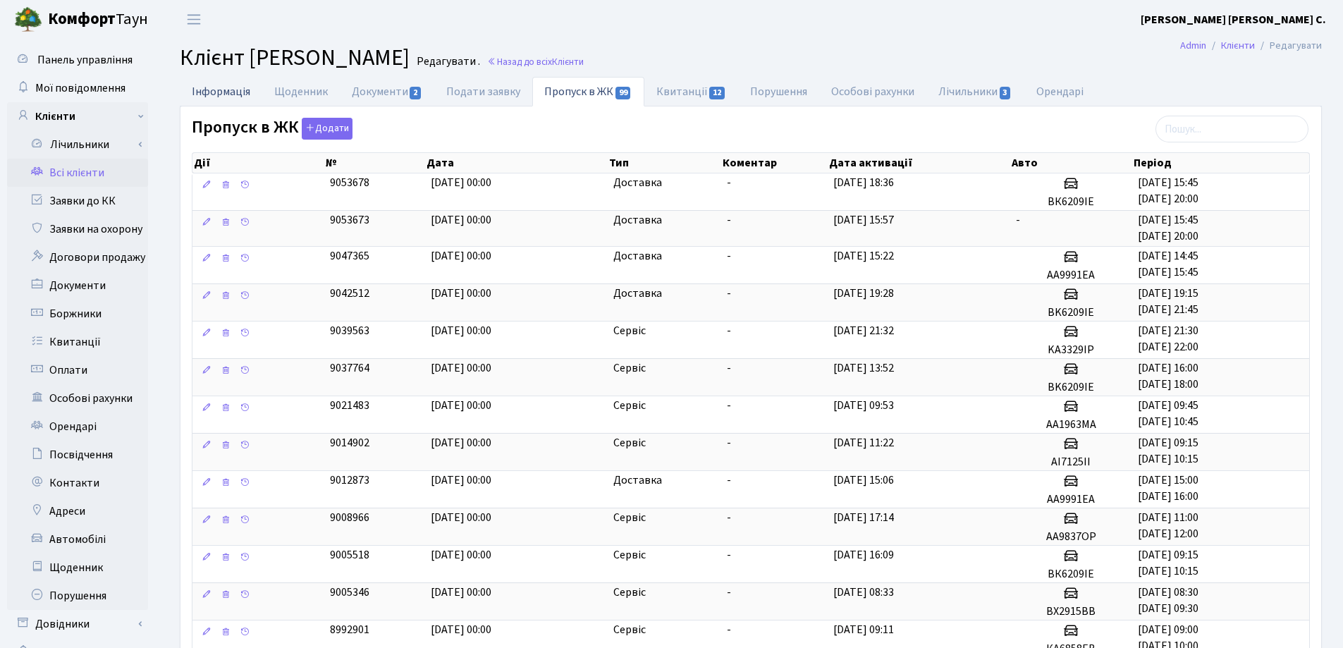
click at [216, 91] on link "Інформація" at bounding box center [221, 91] width 83 height 29
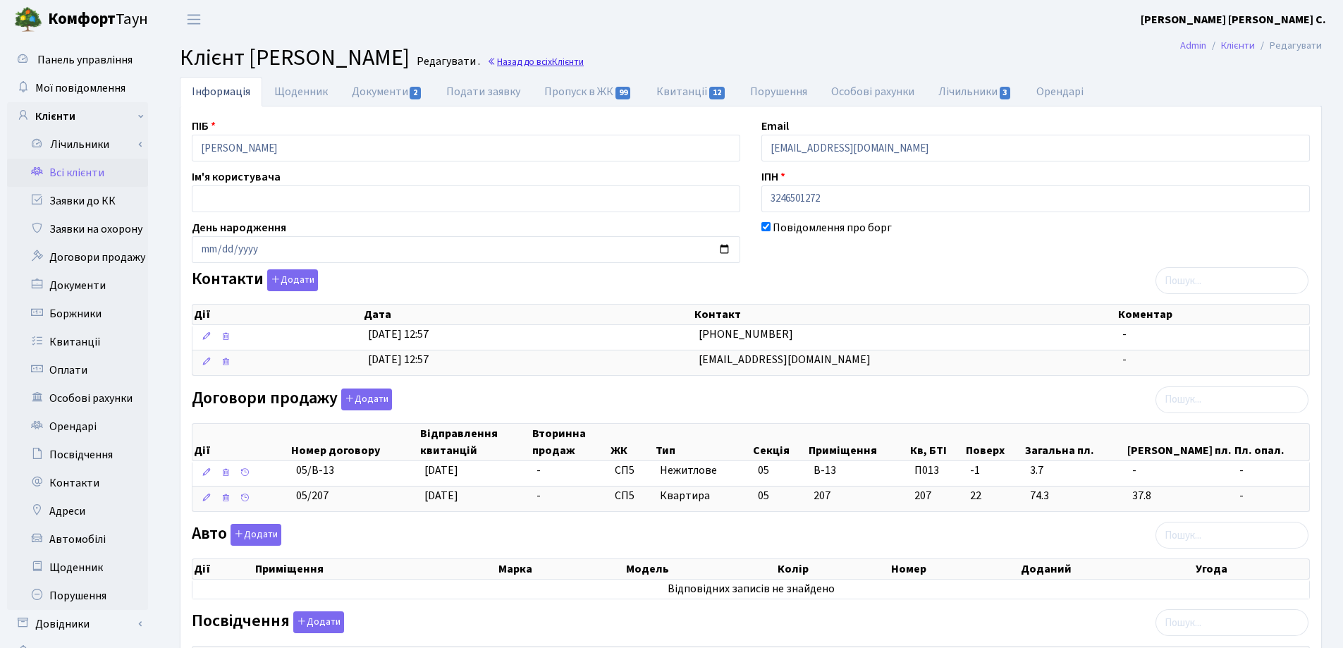
click at [584, 63] on link "Назад до всіх Клієнти" at bounding box center [535, 61] width 97 height 13
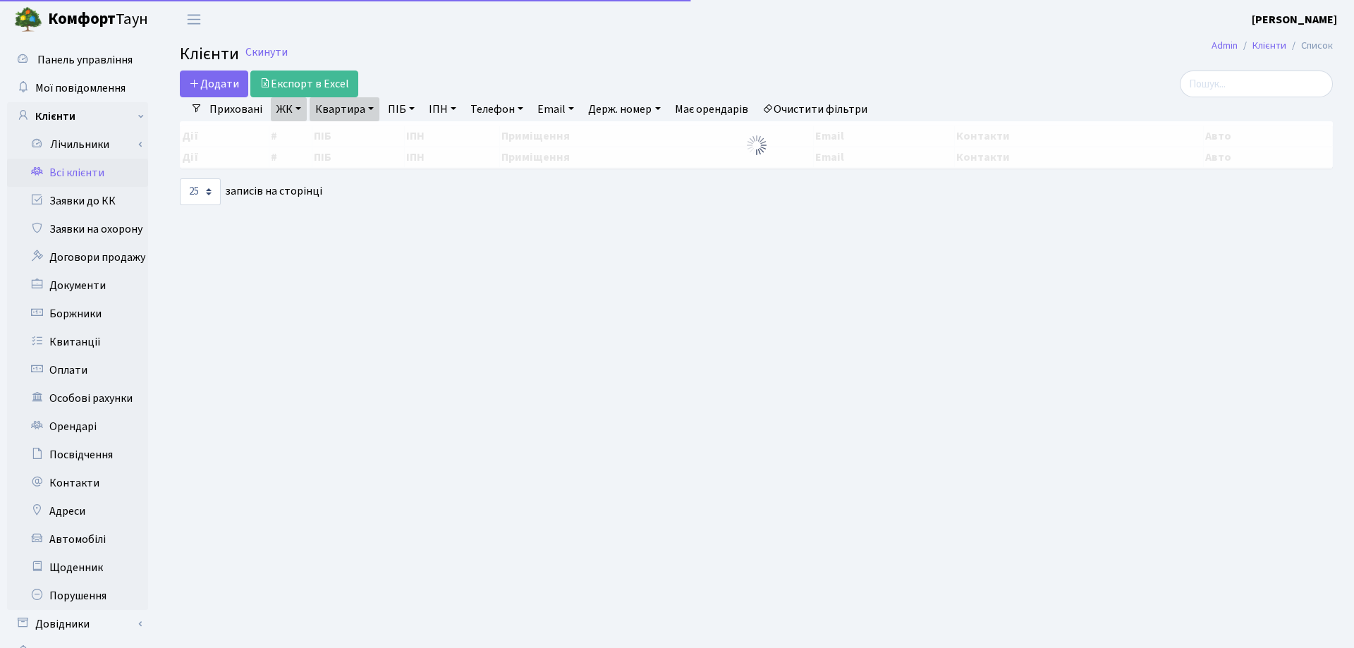
select select "25"
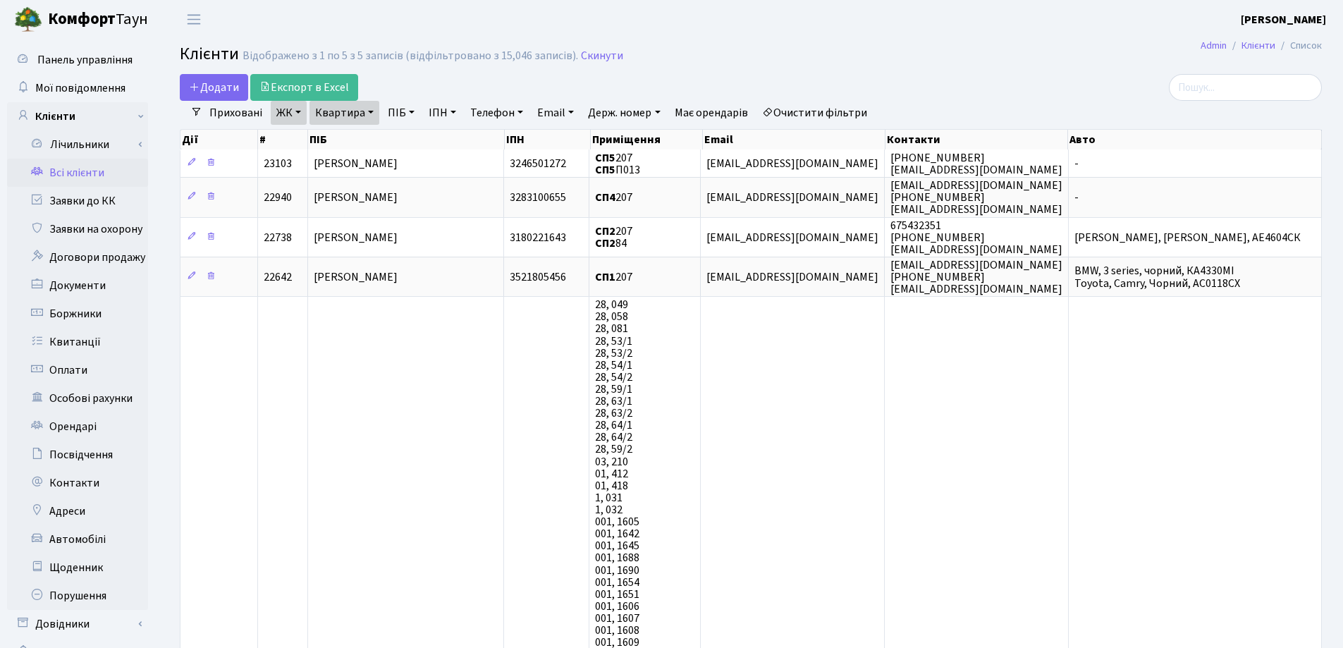
click at [368, 111] on link "Квартира" at bounding box center [345, 113] width 70 height 24
click at [380, 138] on input "207" at bounding box center [351, 140] width 83 height 27
type input "2"
type input "335"
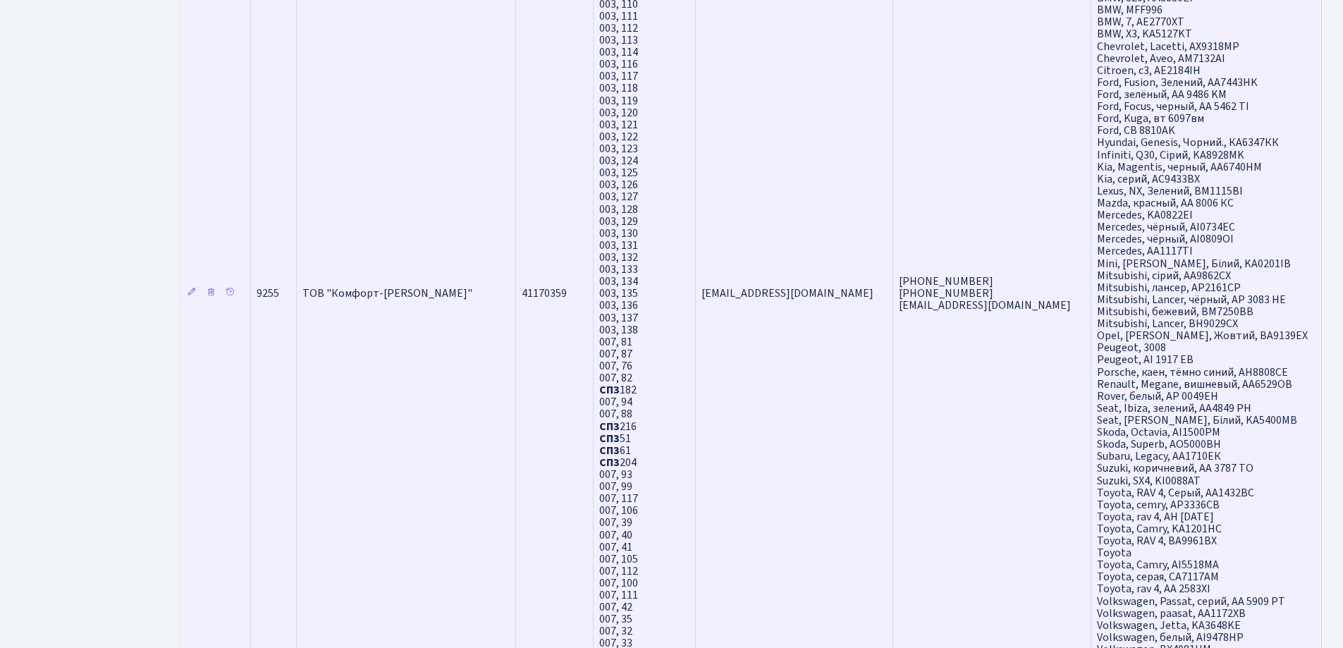
scroll to position [2186, 0]
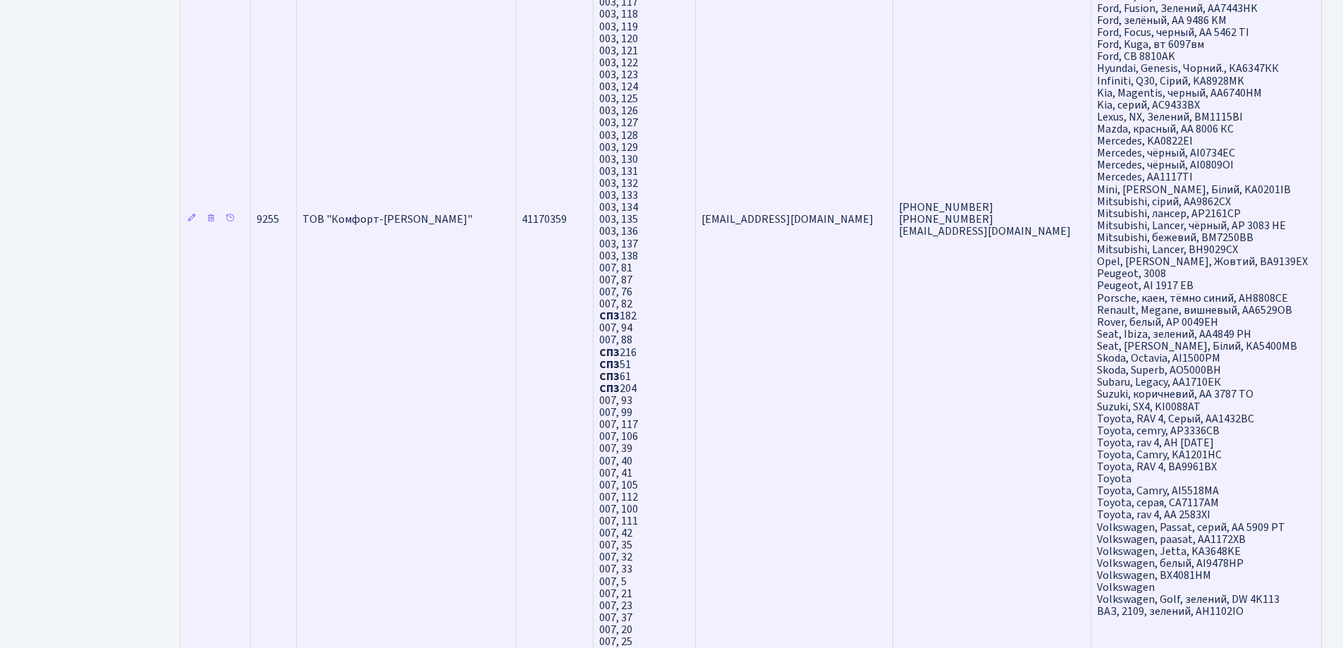
click at [367, 220] on span "ТОВ "Комфорт-[PERSON_NAME]"" at bounding box center [388, 220] width 170 height 16
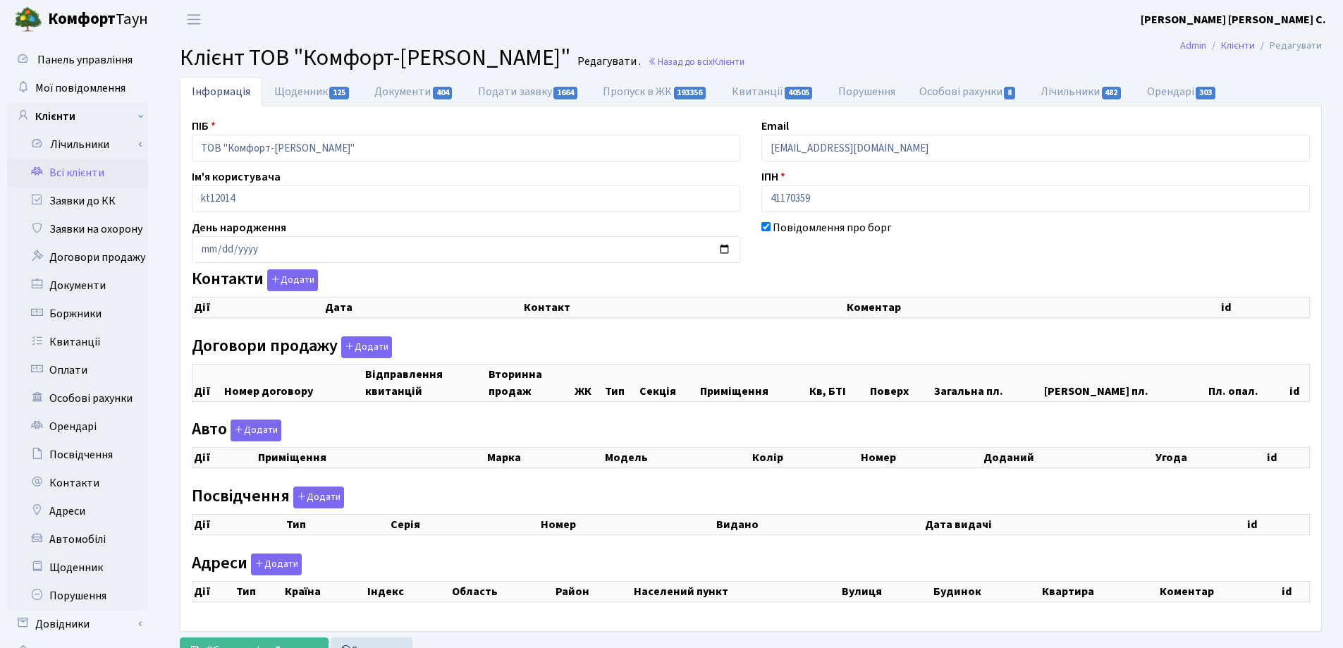
checkbox input "true"
select select "25"
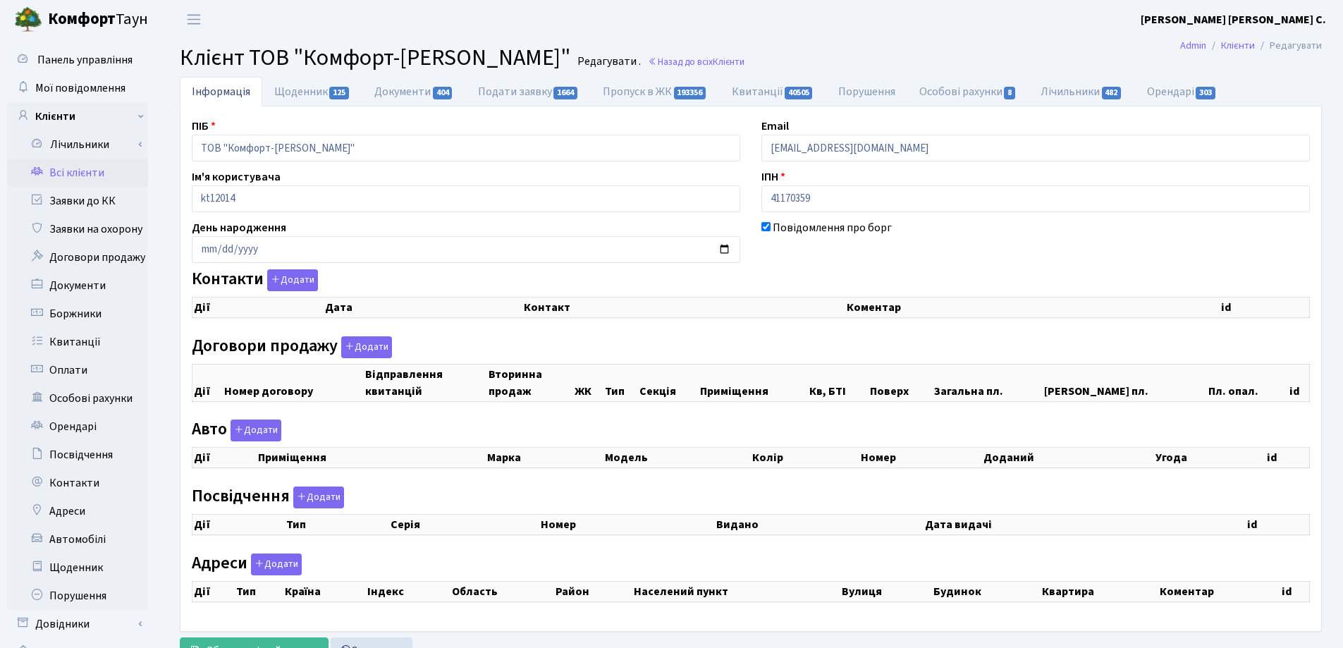
select select "25"
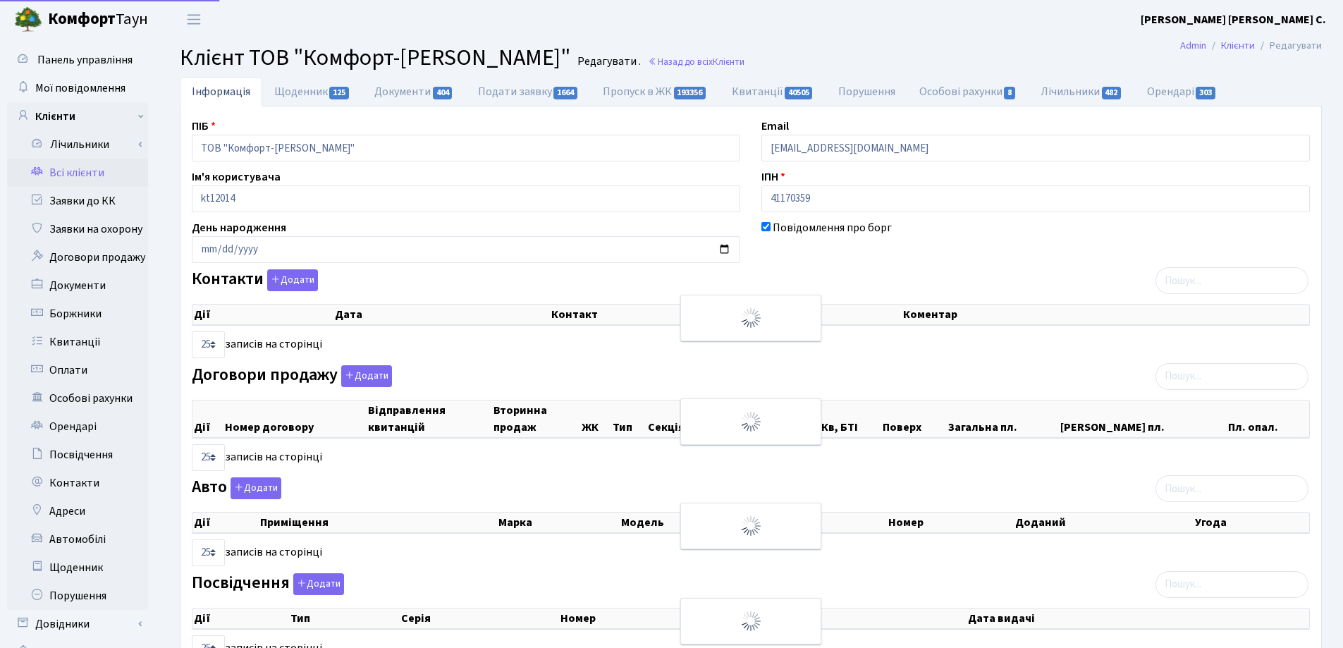
click at [164, 149] on div "Інформація Щоденник 125 Документи 404 Подати заявку 1664 Пропуск в ЖК 193356 Кв…" at bounding box center [751, 446] width 1185 height 738
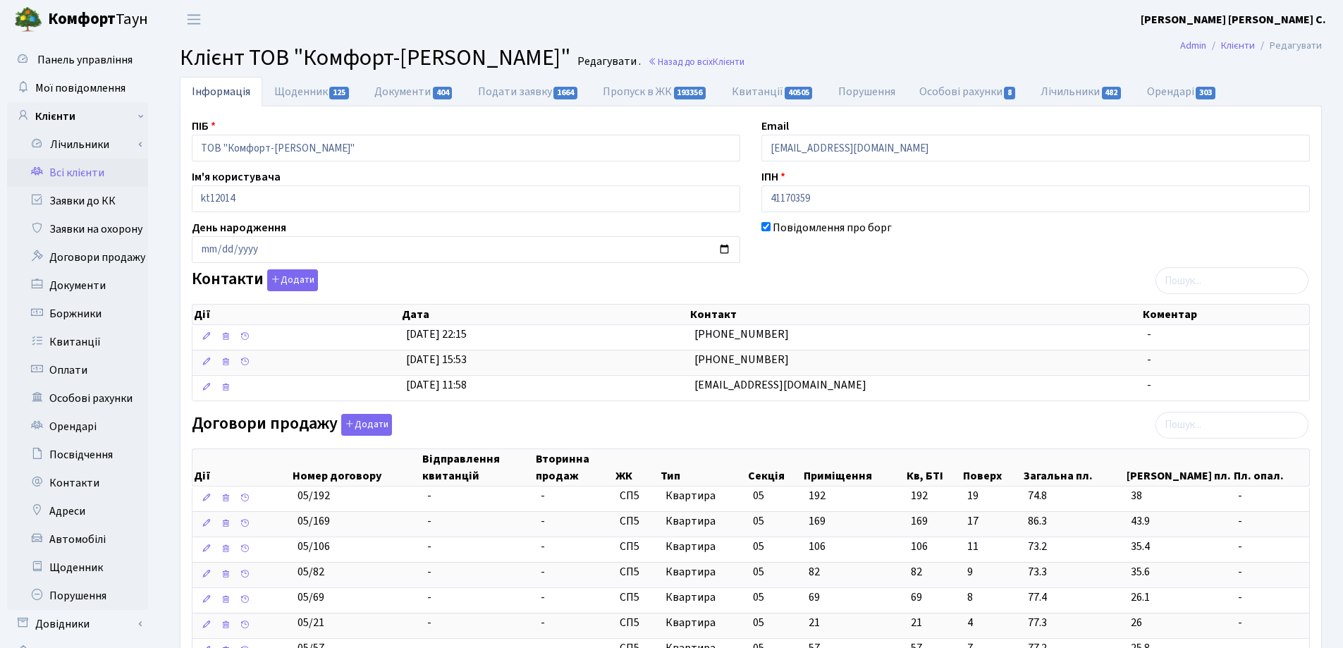
click at [650, 33] on header "Комфорт Таун Лоскутова В. С. Мій обліковий запис Вийти" at bounding box center [671, 19] width 1343 height 39
click at [648, 60] on link "Назад до всіх Клієнти" at bounding box center [696, 61] width 97 height 13
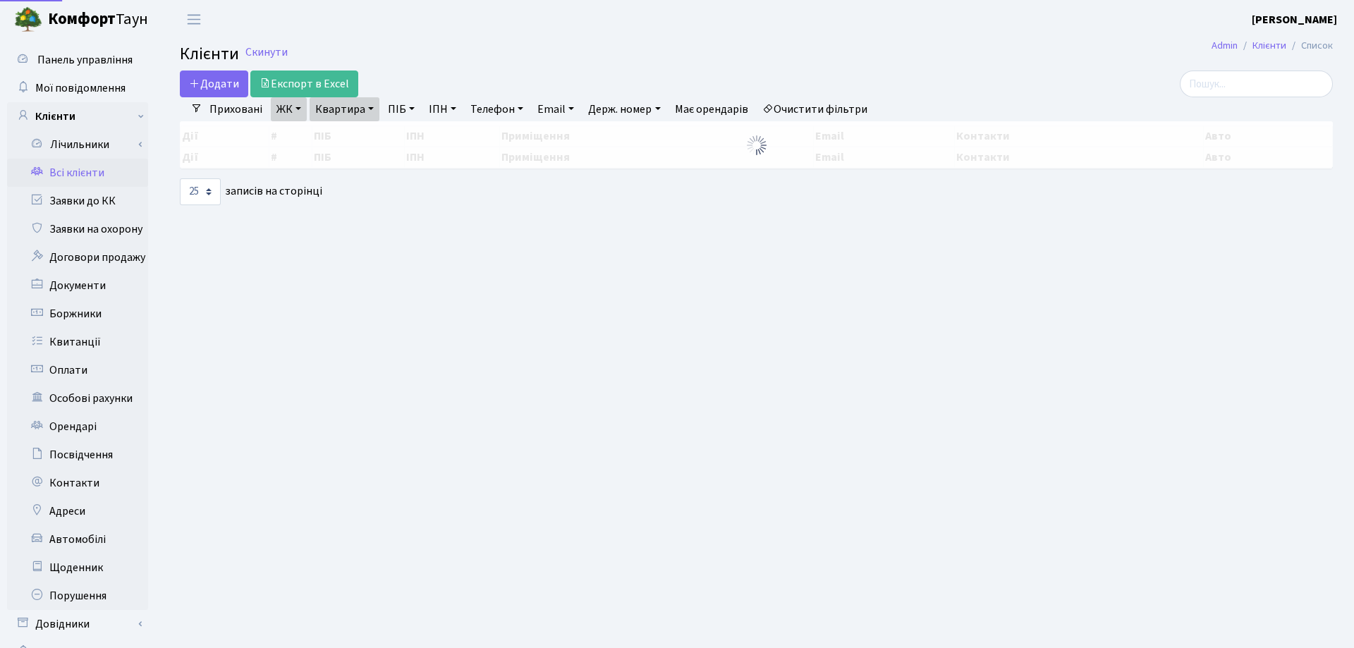
select select "25"
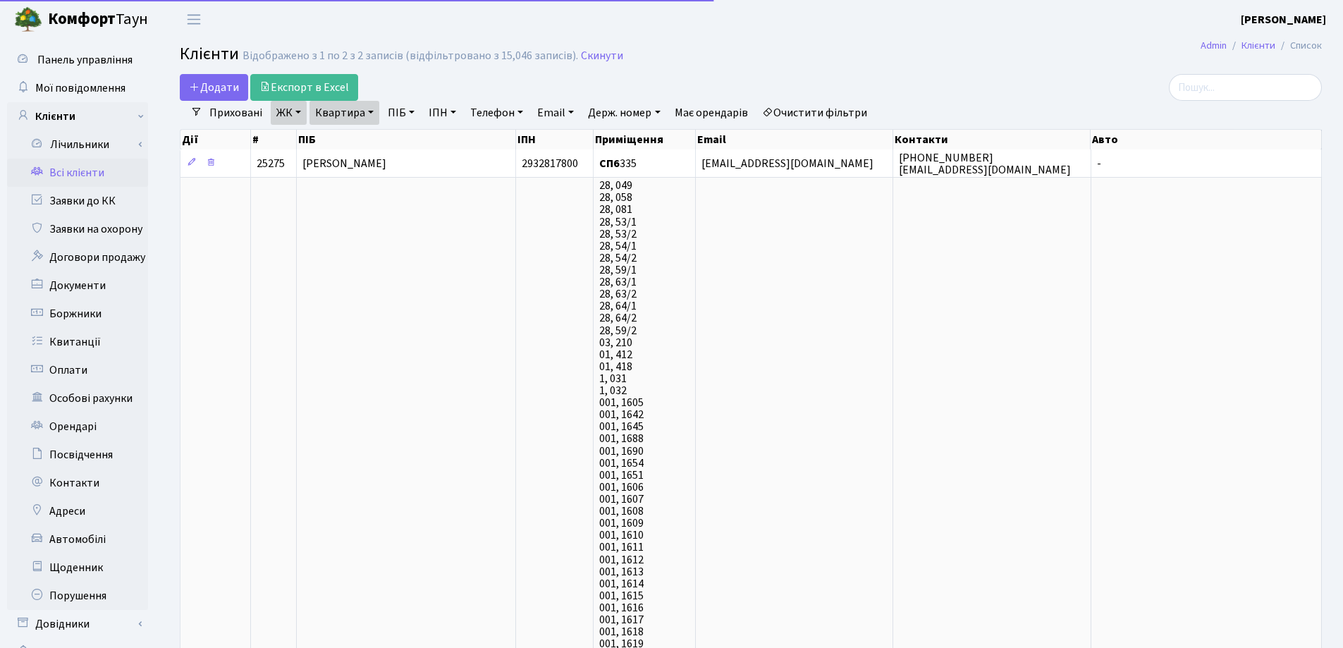
click at [372, 111] on link "Квартира" at bounding box center [345, 113] width 70 height 24
click at [377, 136] on input "335" at bounding box center [351, 140] width 83 height 27
type input "312"
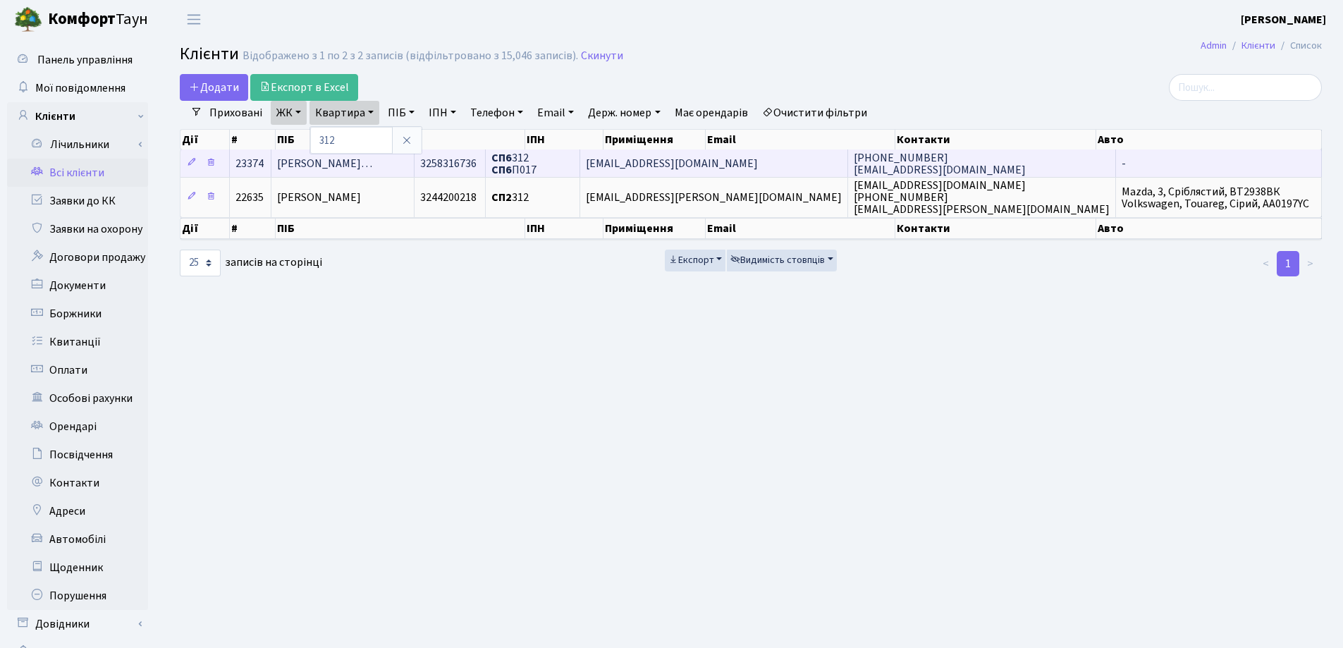
click at [372, 162] on span "Швайдецький Володимир Володимиро…" at bounding box center [324, 164] width 95 height 16
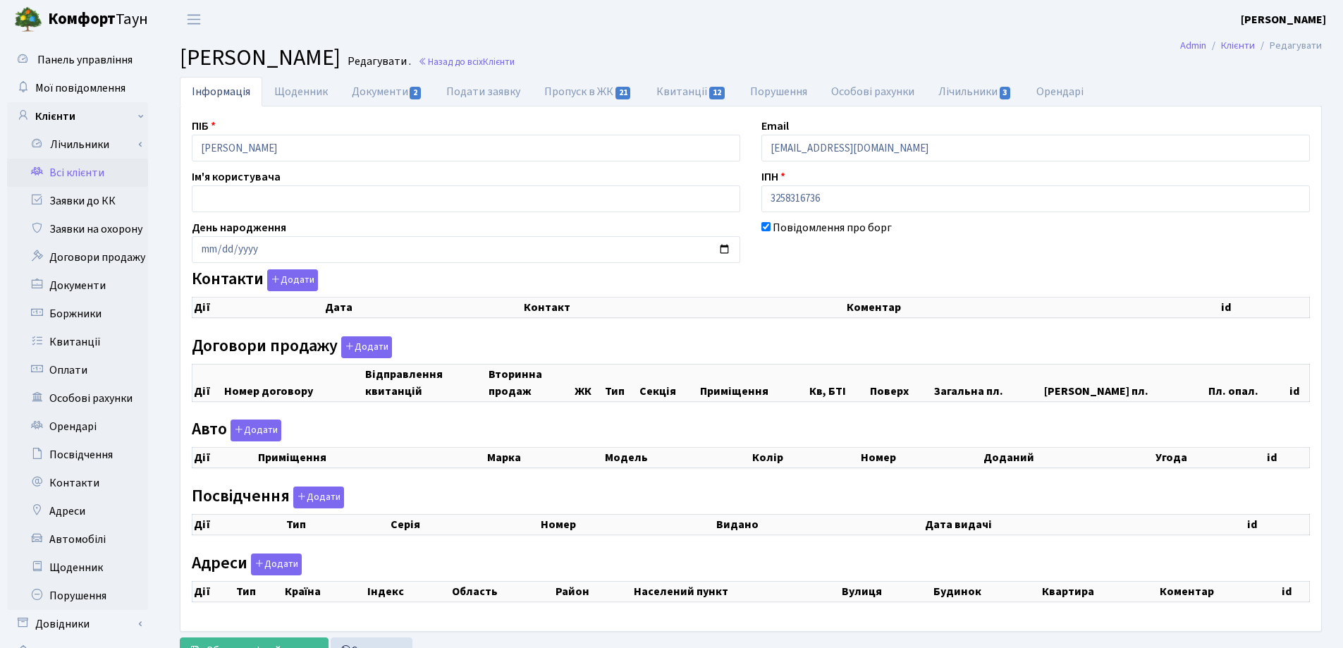
checkbox input "true"
select select "25"
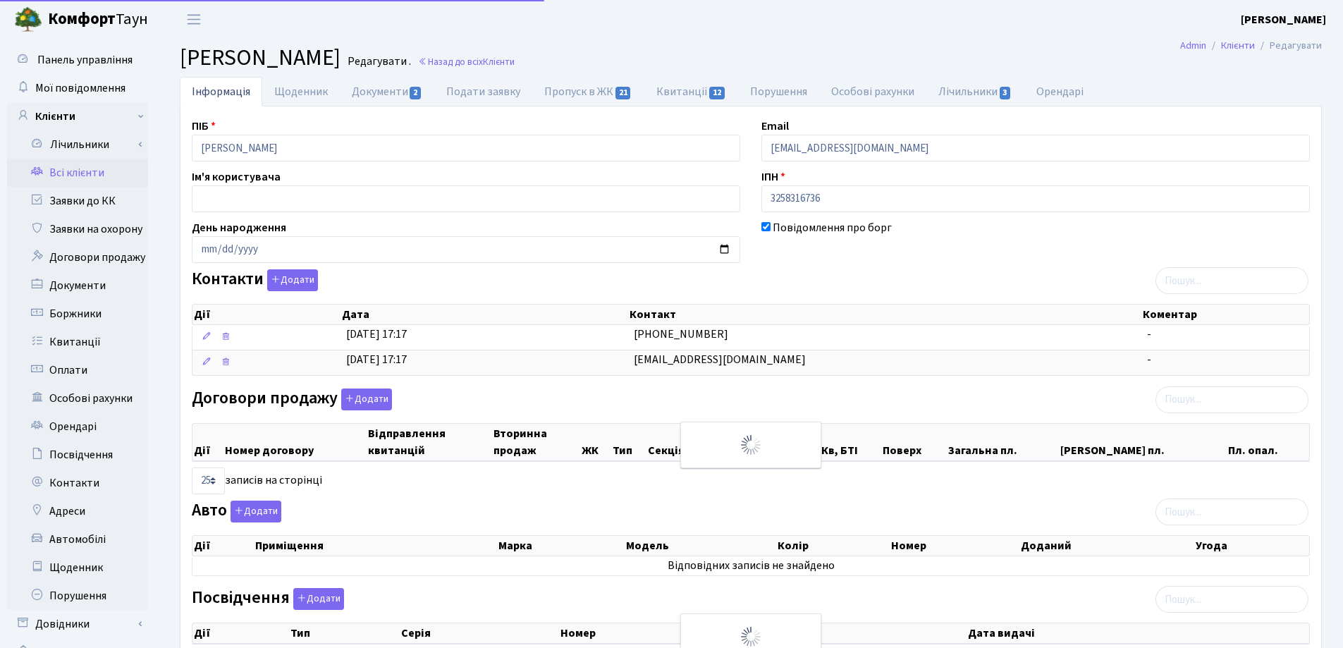
click at [169, 157] on div "Інформація Щоденник Документи 2 Подати заявку Пропуск в ЖК 21 Квитанції 12 Пору…" at bounding box center [751, 491] width 1185 height 828
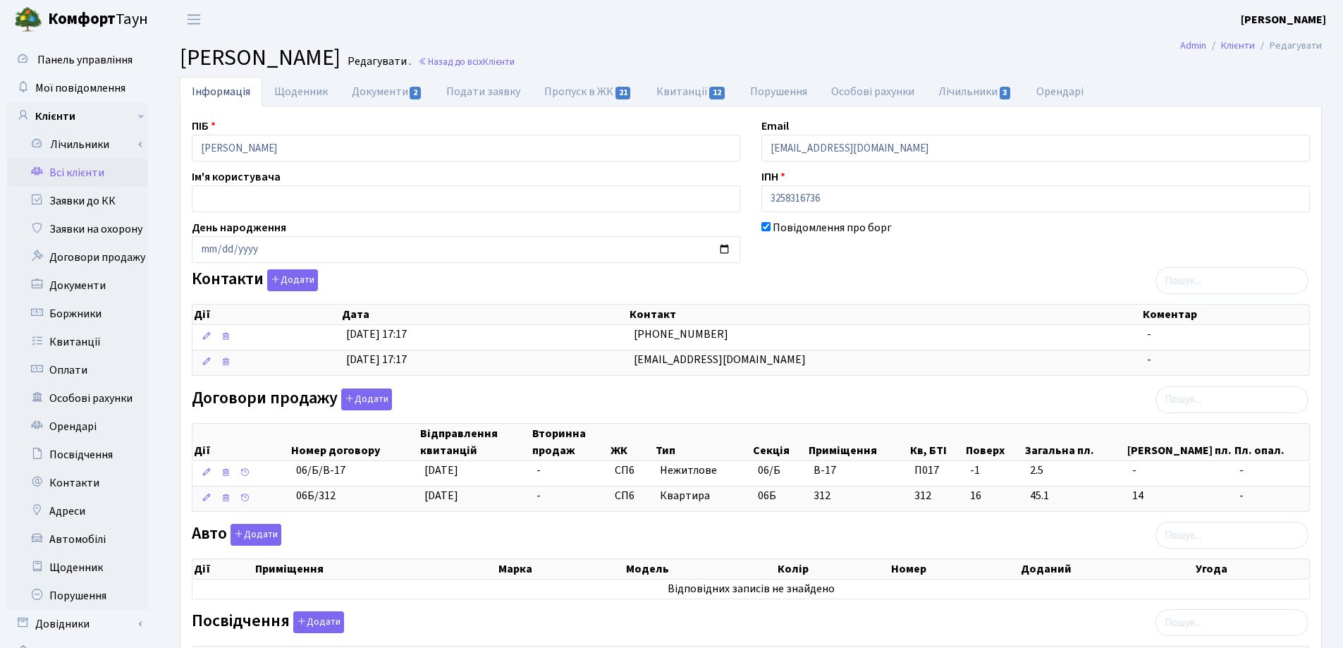
click at [667, 41] on main "Admin Клієнти Редагувати Клієнт Швайдецький Володимир Володимирович Редагувати …" at bounding box center [751, 508] width 1185 height 938
click at [515, 56] on link "Назад до всіх Клієнти" at bounding box center [466, 61] width 97 height 13
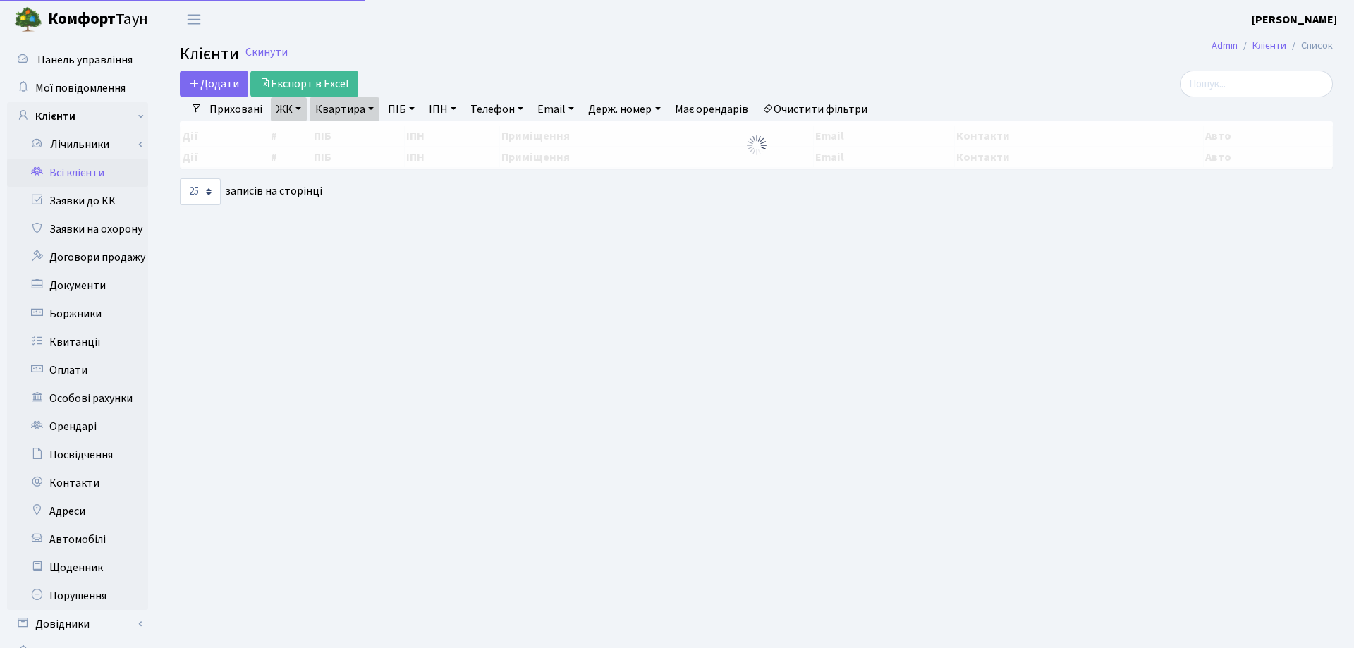
select select "25"
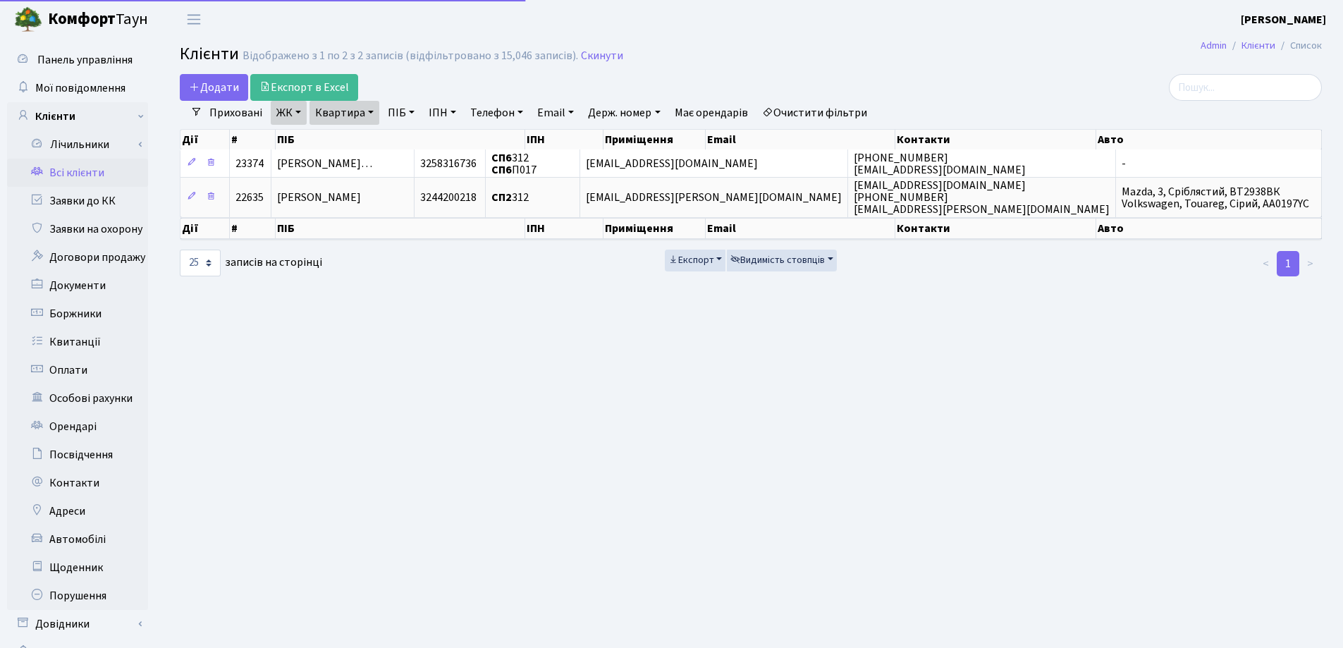
click at [369, 112] on link "Квартира" at bounding box center [345, 113] width 70 height 24
click at [384, 139] on input "312" at bounding box center [351, 140] width 83 height 27
type input "3"
type input "145"
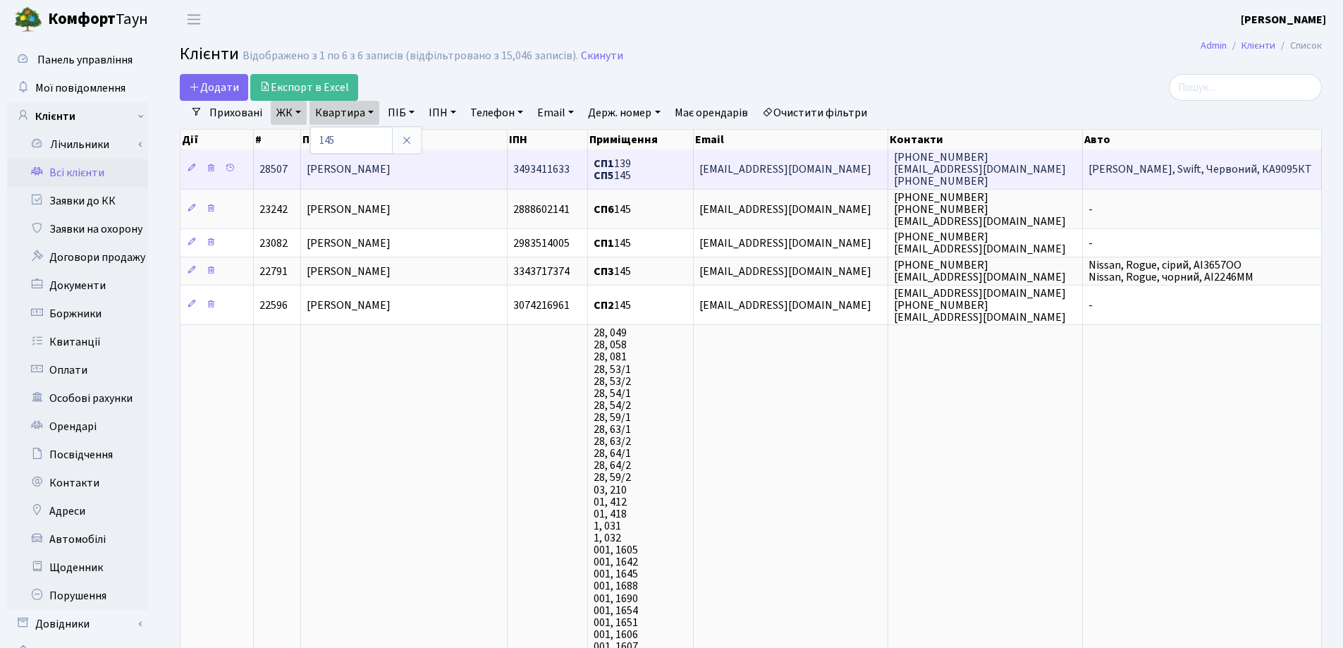
click at [428, 167] on td "[PERSON_NAME]" at bounding box center [404, 168] width 207 height 39
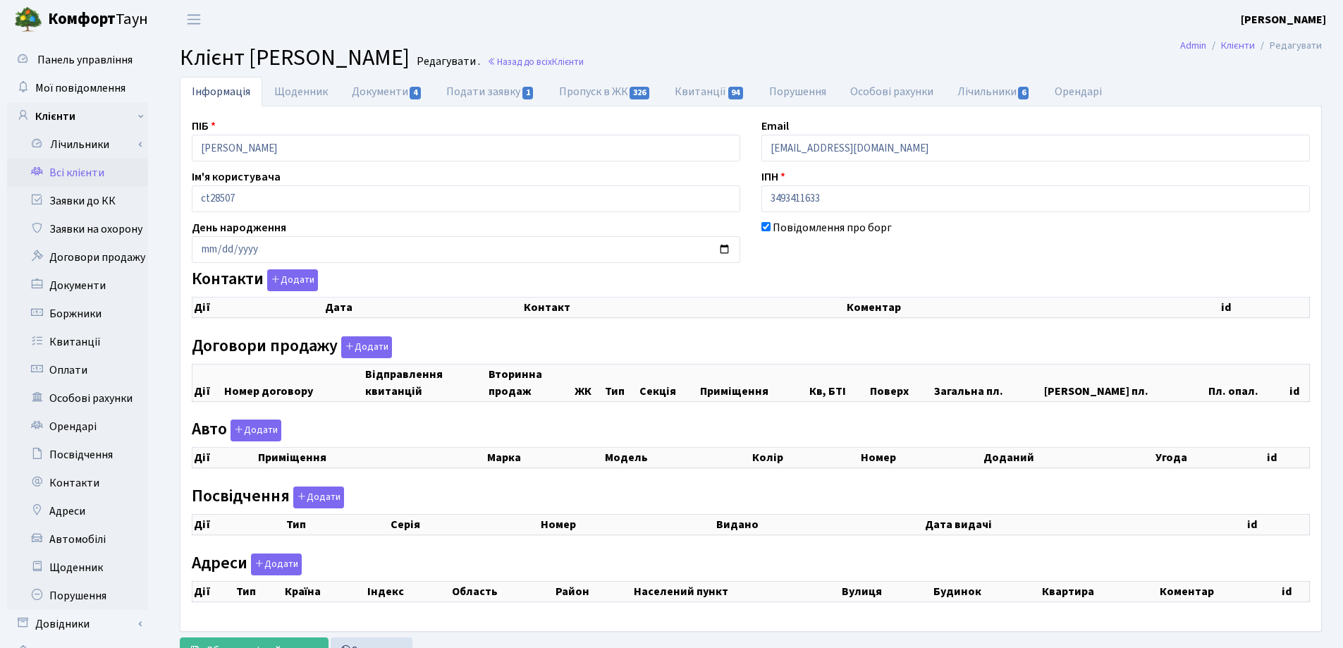
click at [131, 150] on div "Панель управління Мої повідомлення Клієнти Лічильники Показання" at bounding box center [671, 356] width 1343 height 635
checkbox input "true"
select select "25"
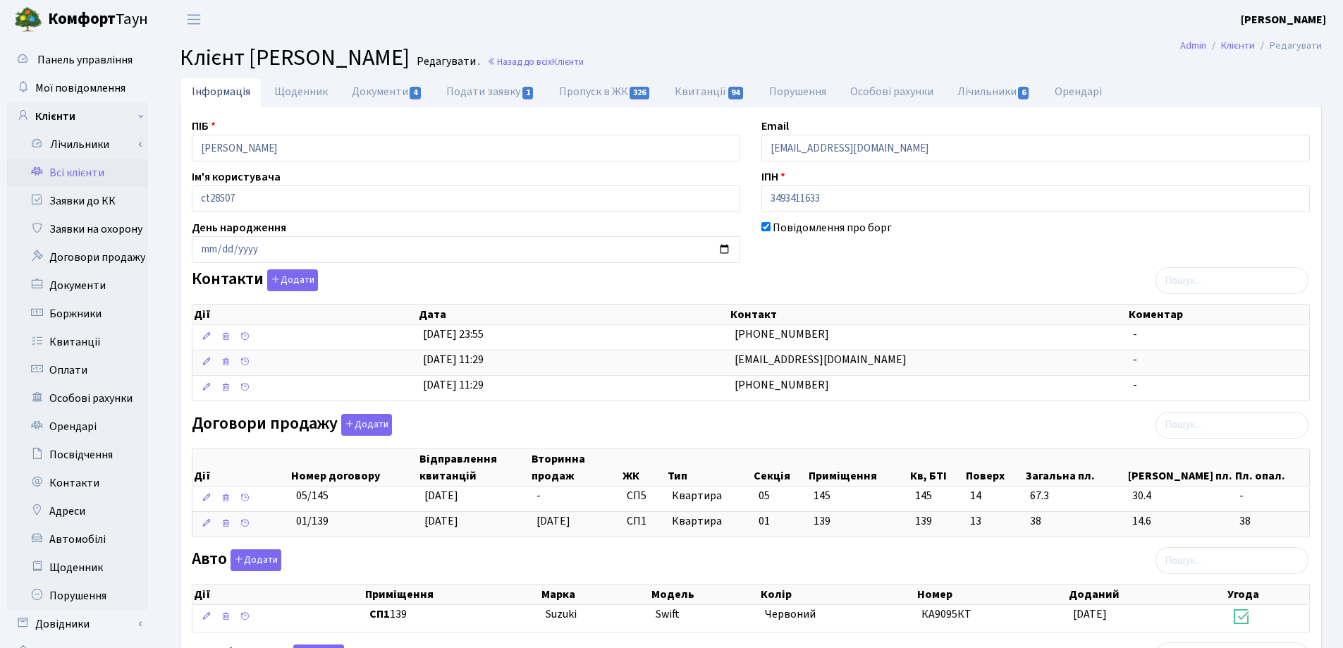
click at [640, 41] on main "Admin Клієнти Редагувати Клієнт Швець Іван Сергійович Редагувати . Назад до всі…" at bounding box center [751, 499] width 1185 height 920
click at [584, 61] on link "Назад до всіх Клієнти" at bounding box center [535, 61] width 97 height 13
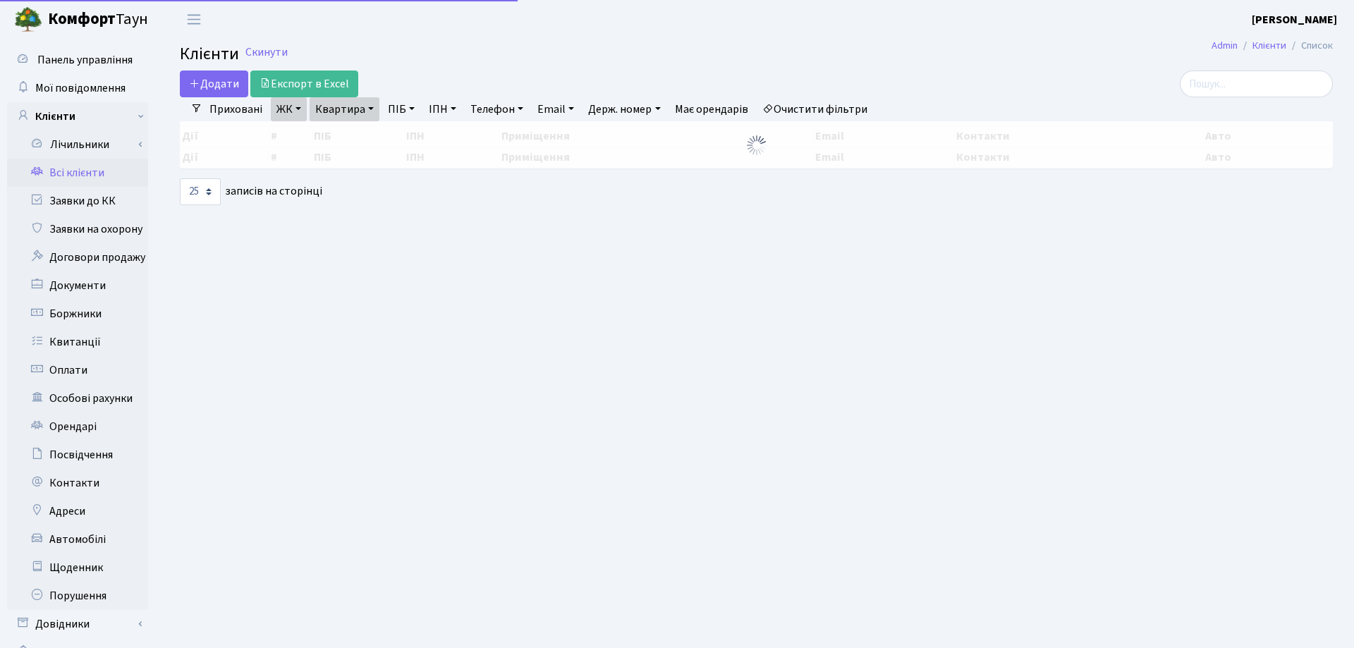
select select "25"
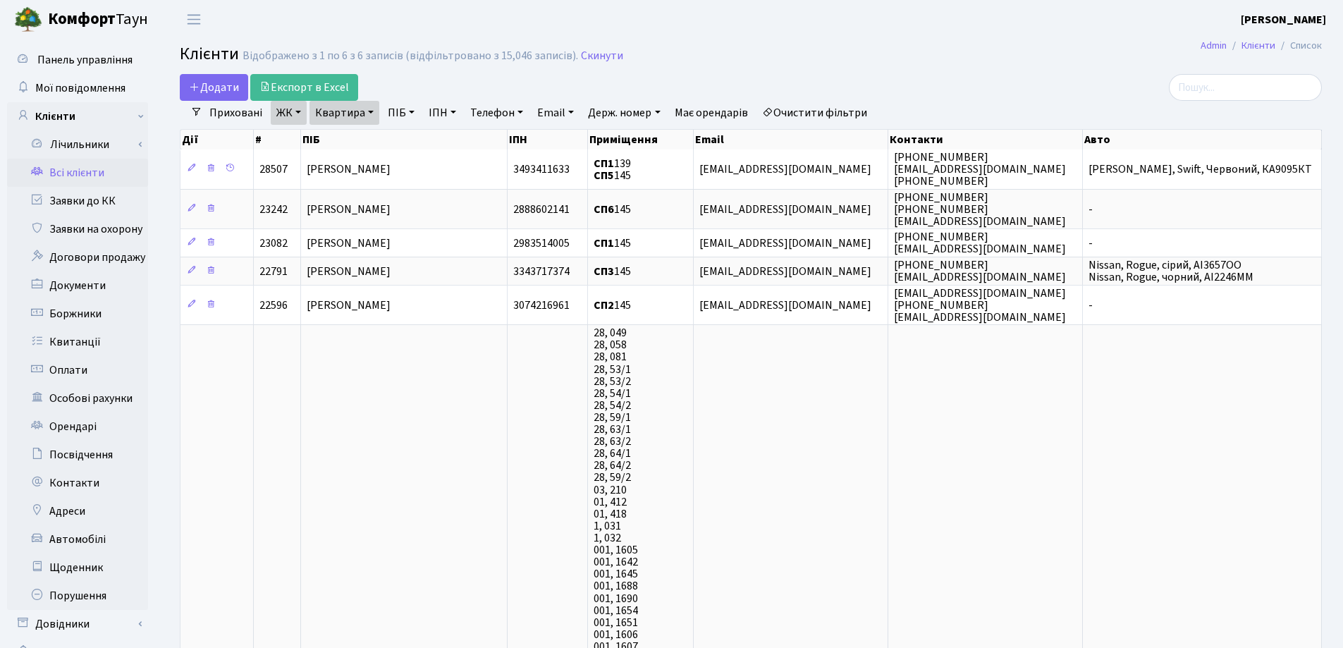
drag, startPoint x: 375, startPoint y: 111, endPoint x: 374, endPoint y: 118, distance: 7.9
click at [375, 111] on link "Квартира" at bounding box center [345, 113] width 70 height 24
click at [373, 134] on input "145" at bounding box center [351, 140] width 83 height 27
type input "1"
type input "71"
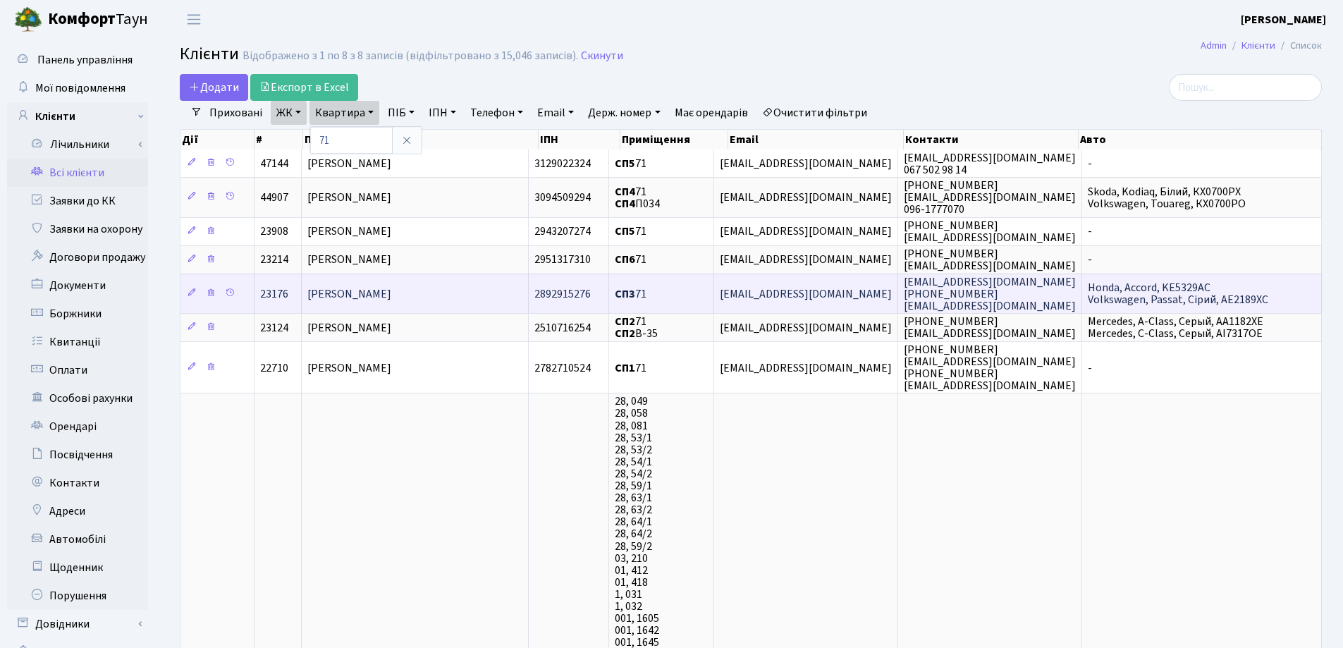
click at [391, 290] on span "[PERSON_NAME]" at bounding box center [349, 294] width 84 height 16
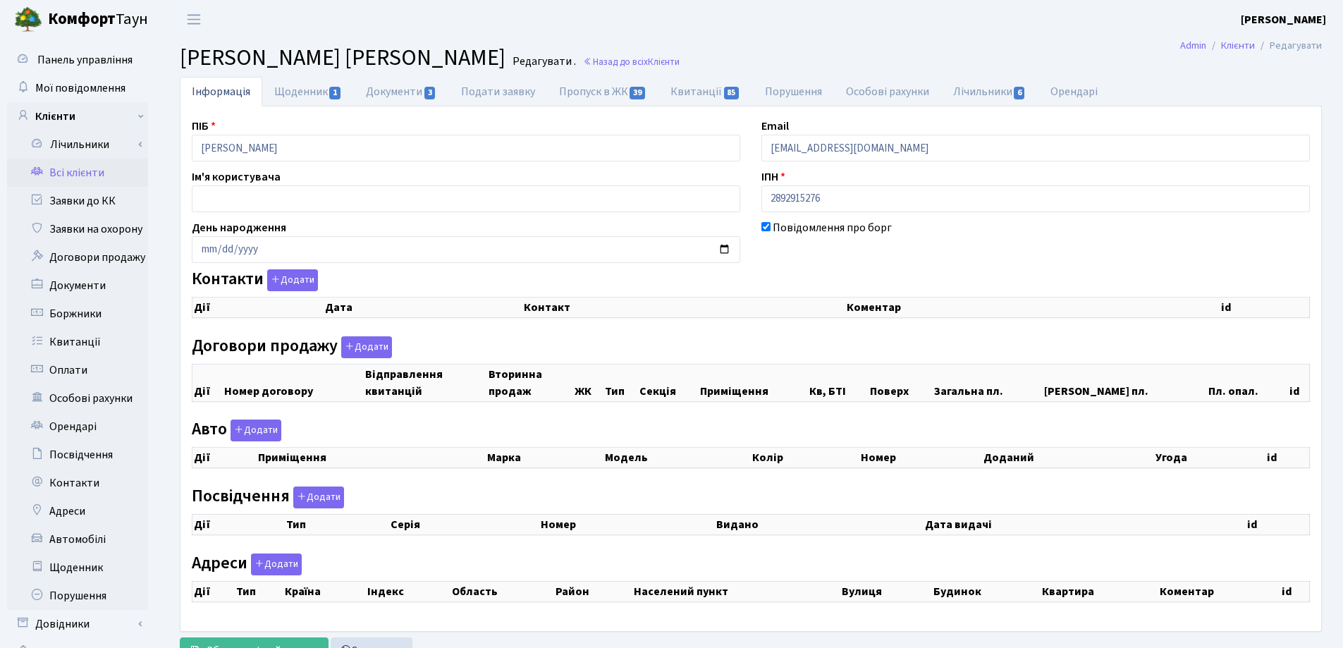
checkbox input "true"
select select "25"
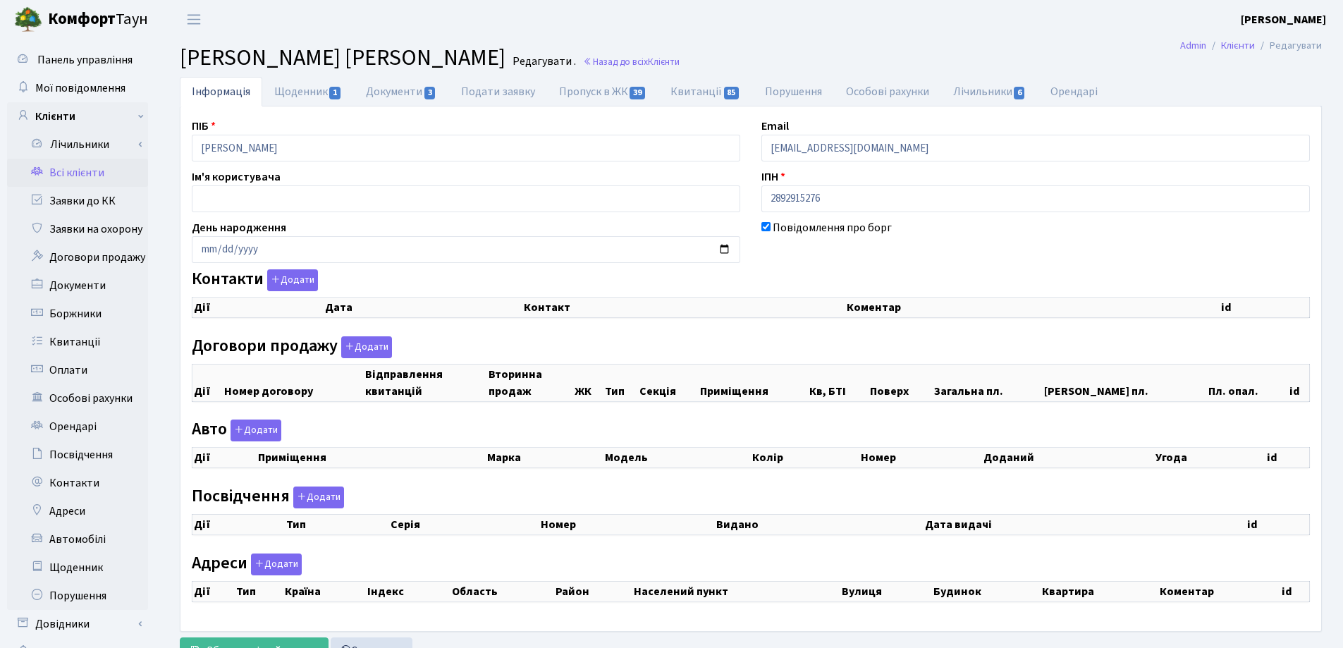
select select "25"
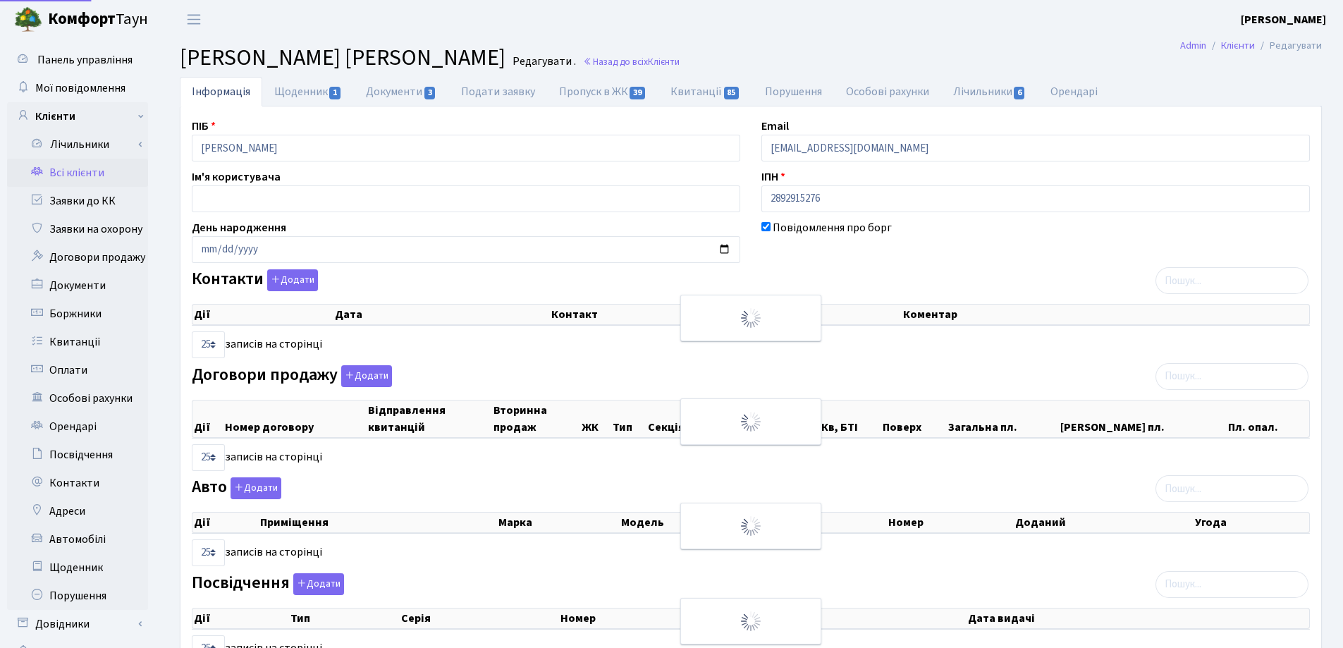
click at [189, 149] on div "ПІБ [PERSON_NAME]" at bounding box center [466, 140] width 570 height 44
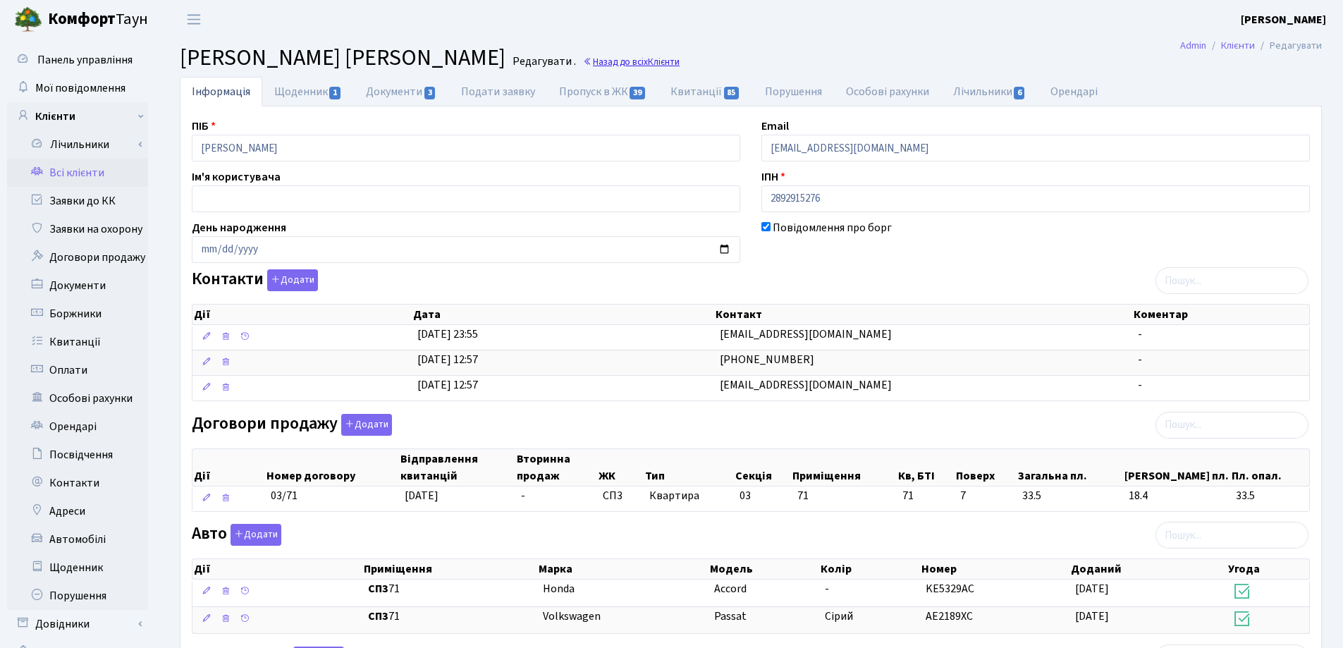
click at [680, 65] on link "Назад до всіх Клієнти" at bounding box center [631, 61] width 97 height 13
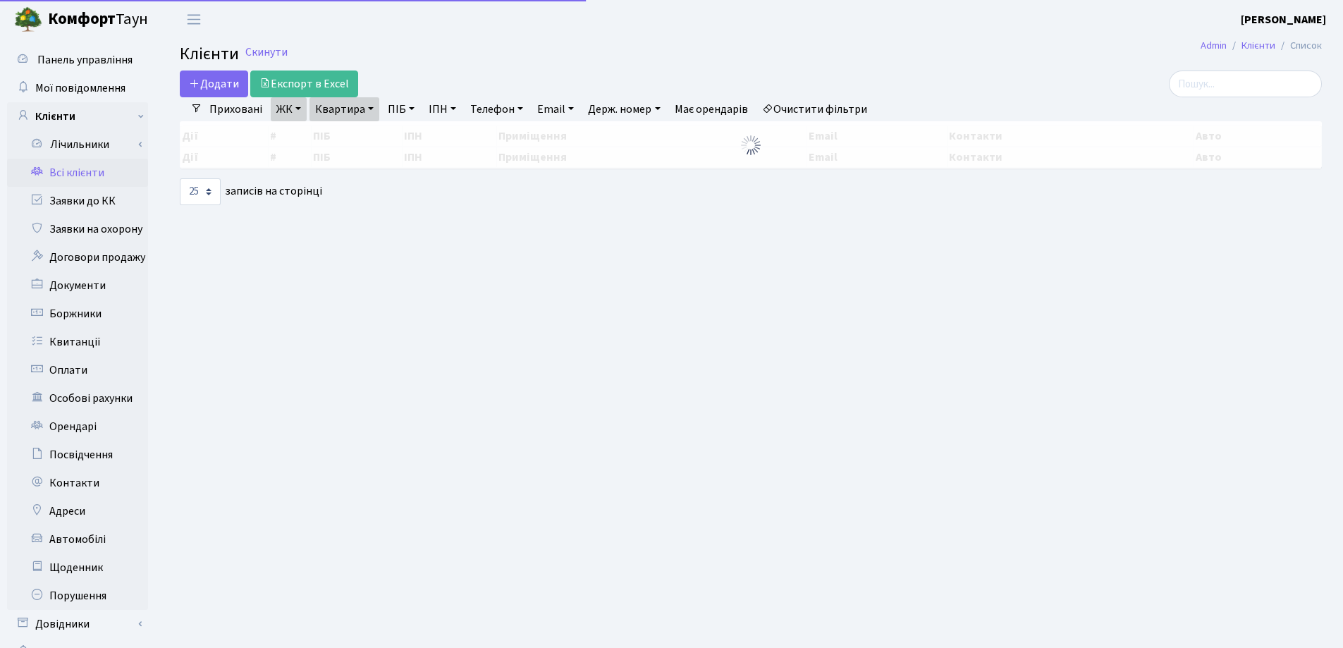
select select "25"
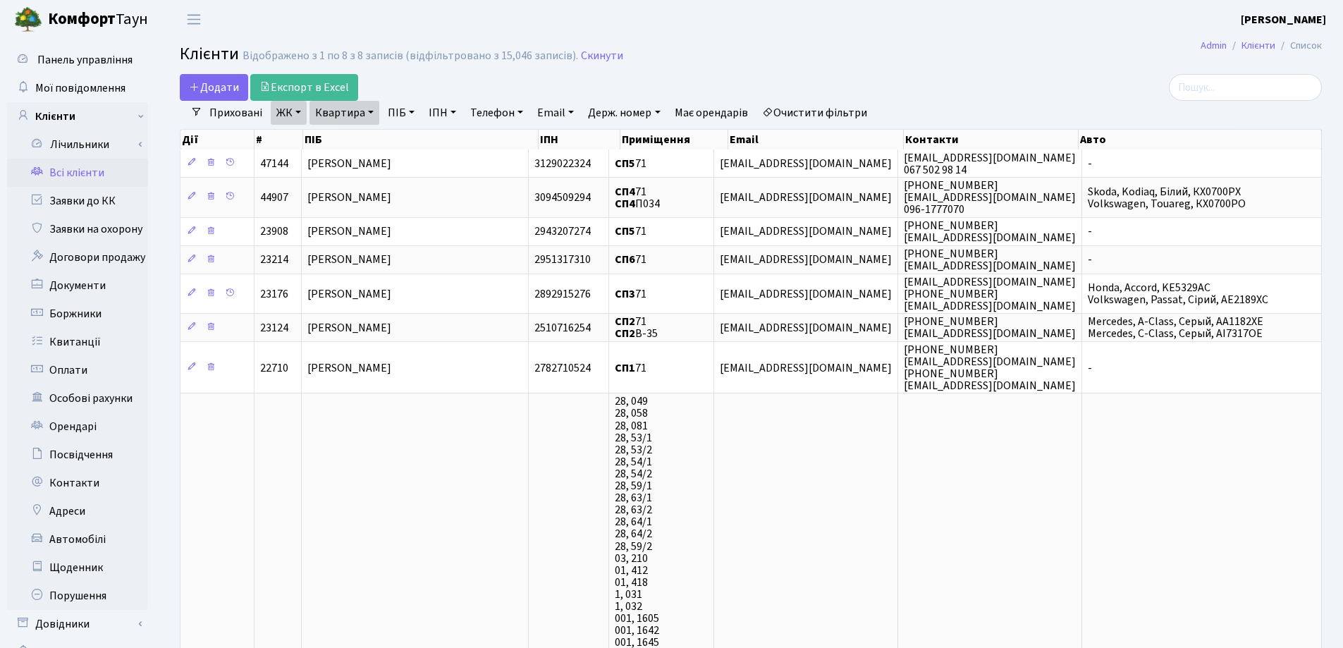
click at [369, 112] on link "Квартира" at bounding box center [345, 113] width 70 height 24
click at [407, 141] on icon at bounding box center [406, 140] width 11 height 11
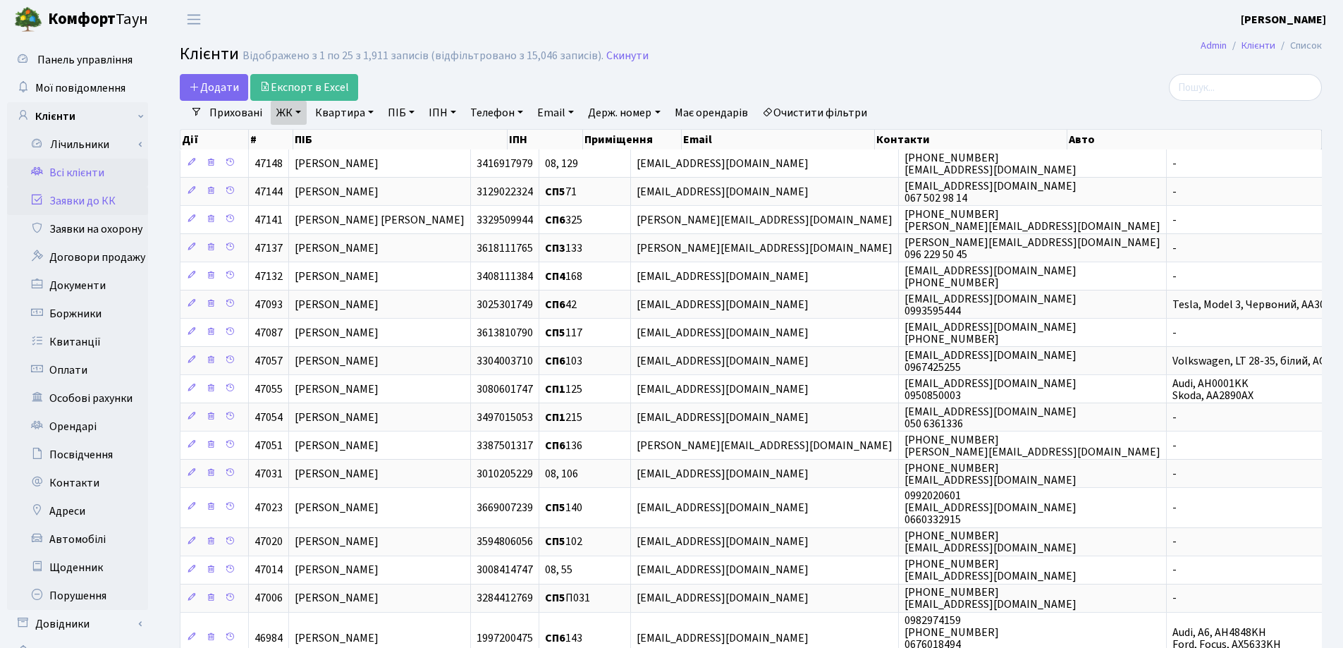
click at [76, 197] on link "Заявки до КК" at bounding box center [77, 201] width 141 height 28
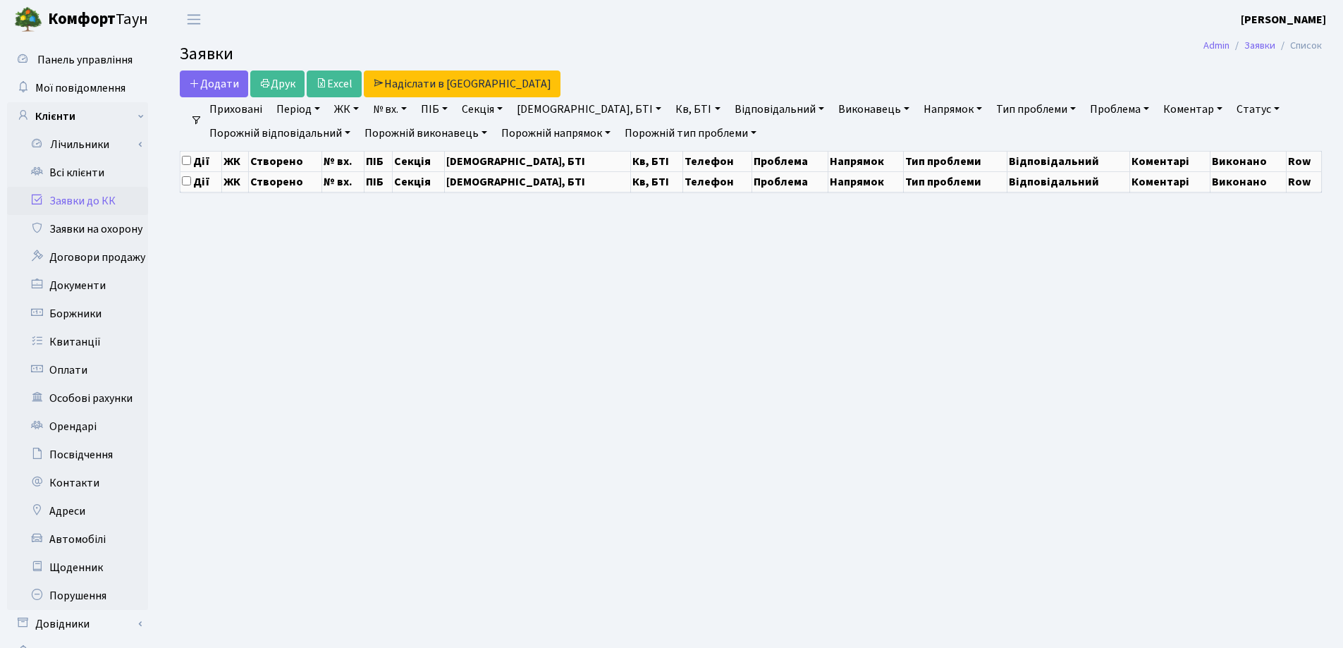
select select "25"
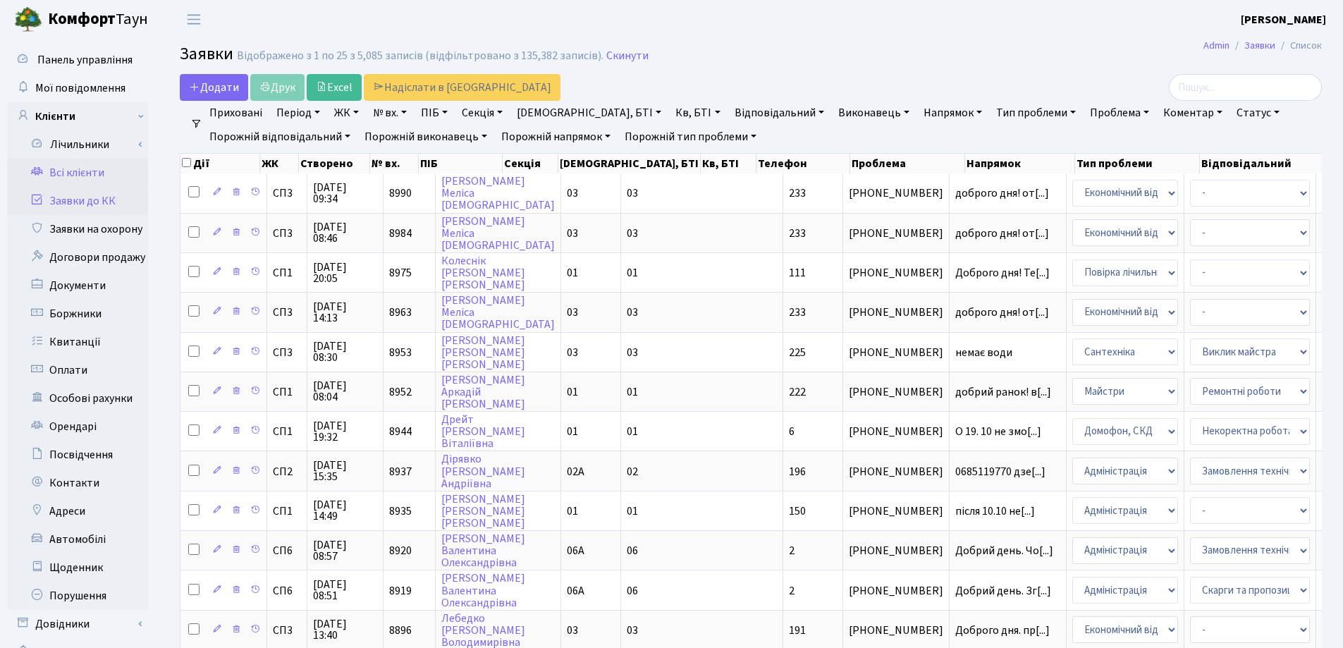
click at [77, 169] on link "Всі клієнти" at bounding box center [77, 173] width 141 height 28
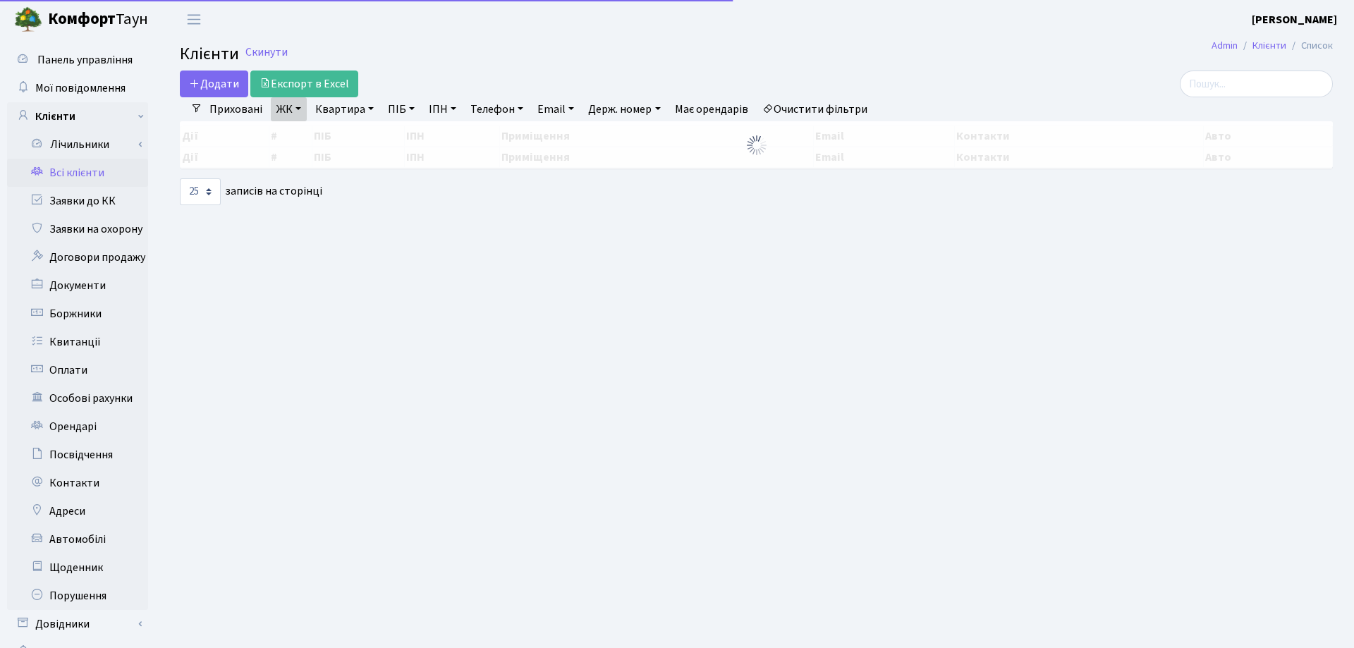
select select "25"
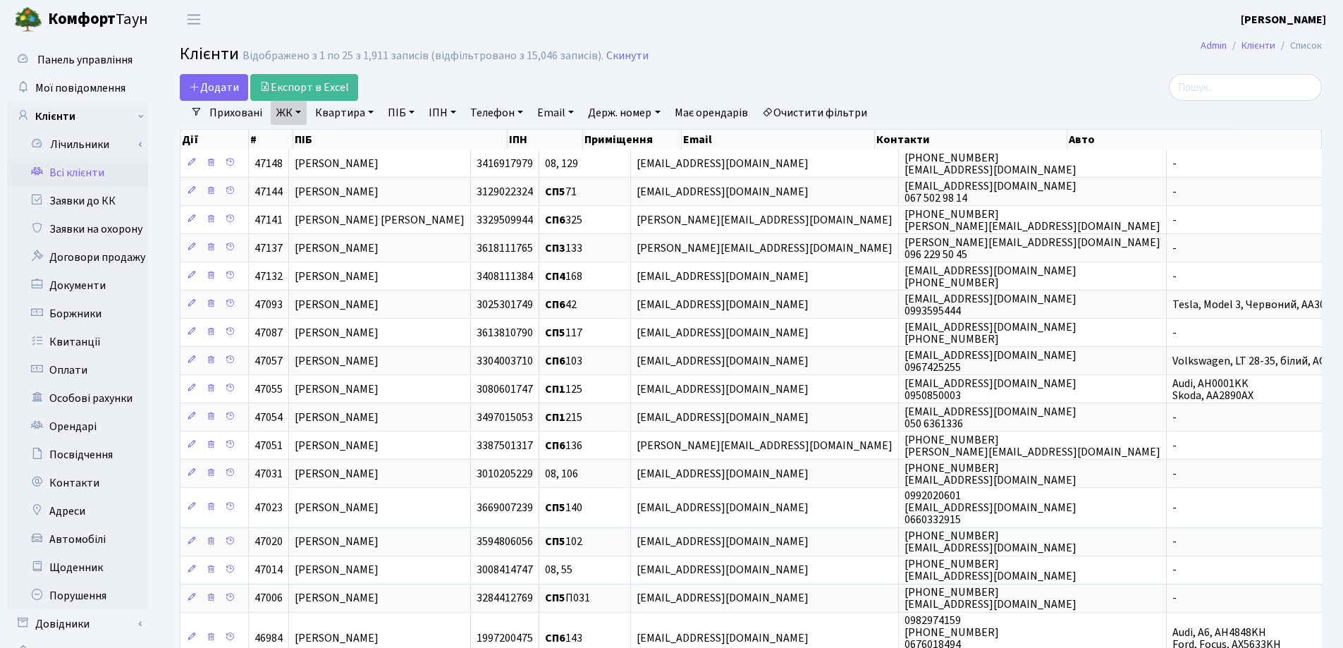
click at [370, 114] on link "Квартира" at bounding box center [345, 113] width 70 height 24
type input "3"
type input "110"
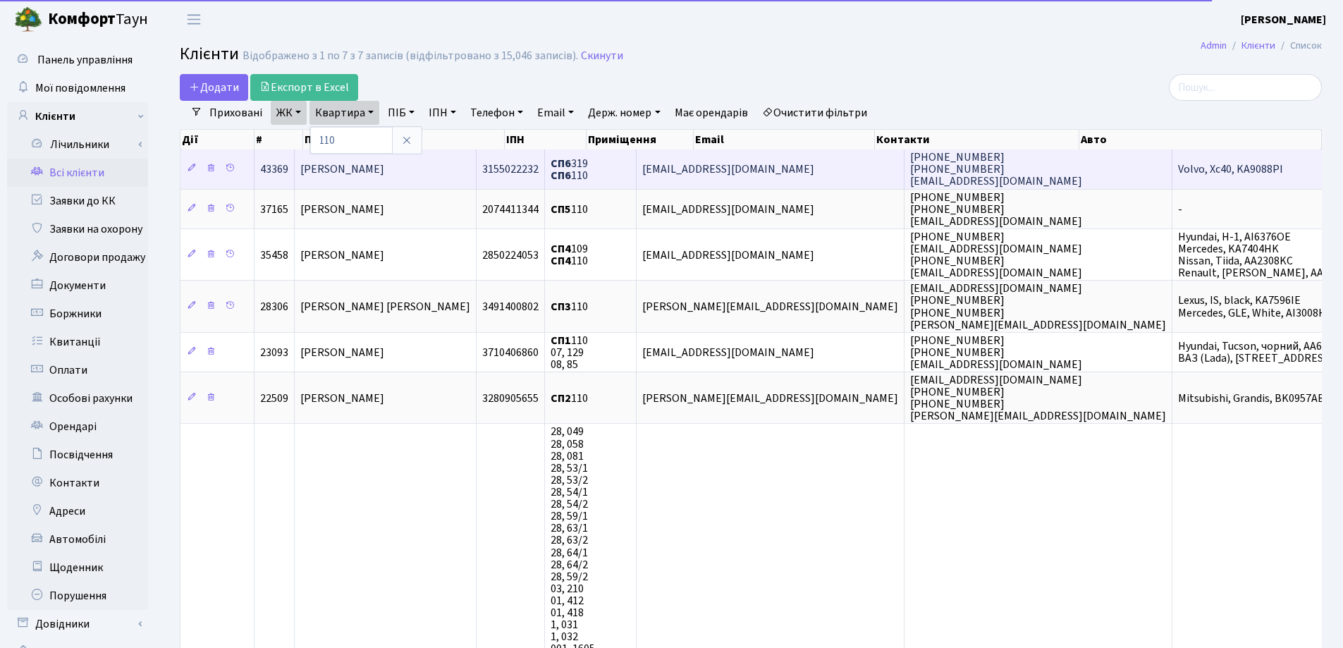
click at [384, 171] on span "[PERSON_NAME]" at bounding box center [342, 169] width 84 height 16
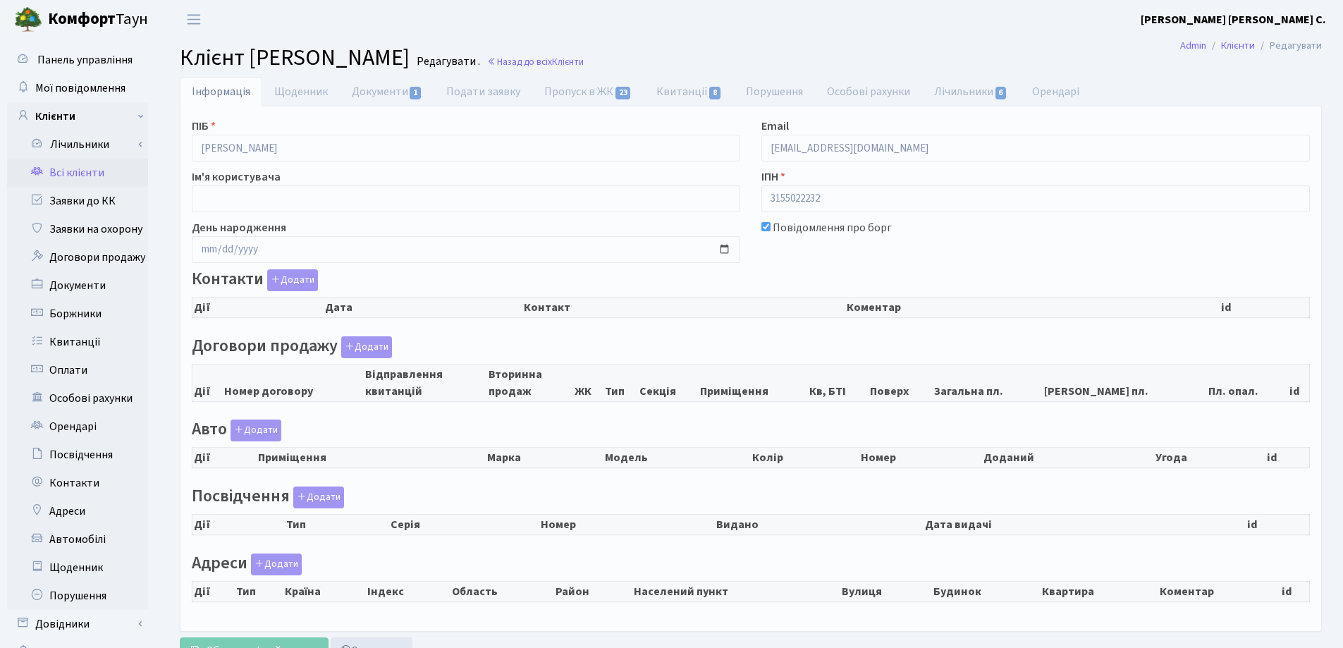
click at [685, 93] on link "Квитанції 8" at bounding box center [689, 92] width 90 height 30
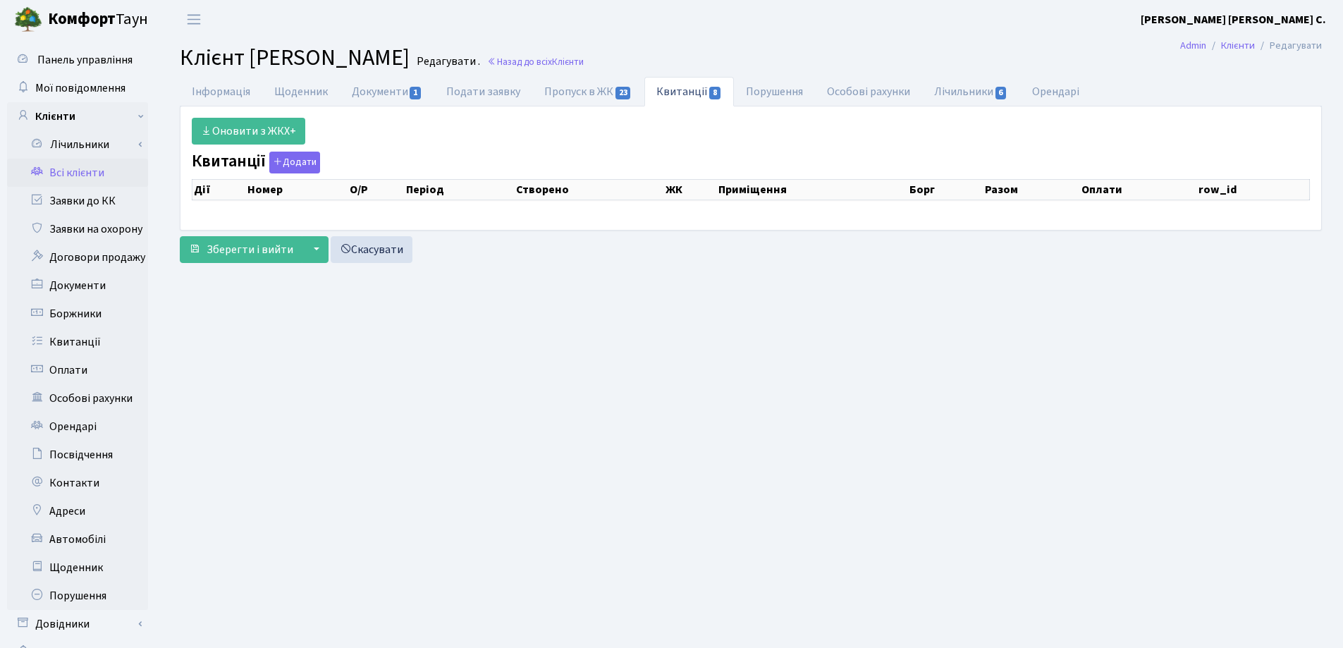
select select "25"
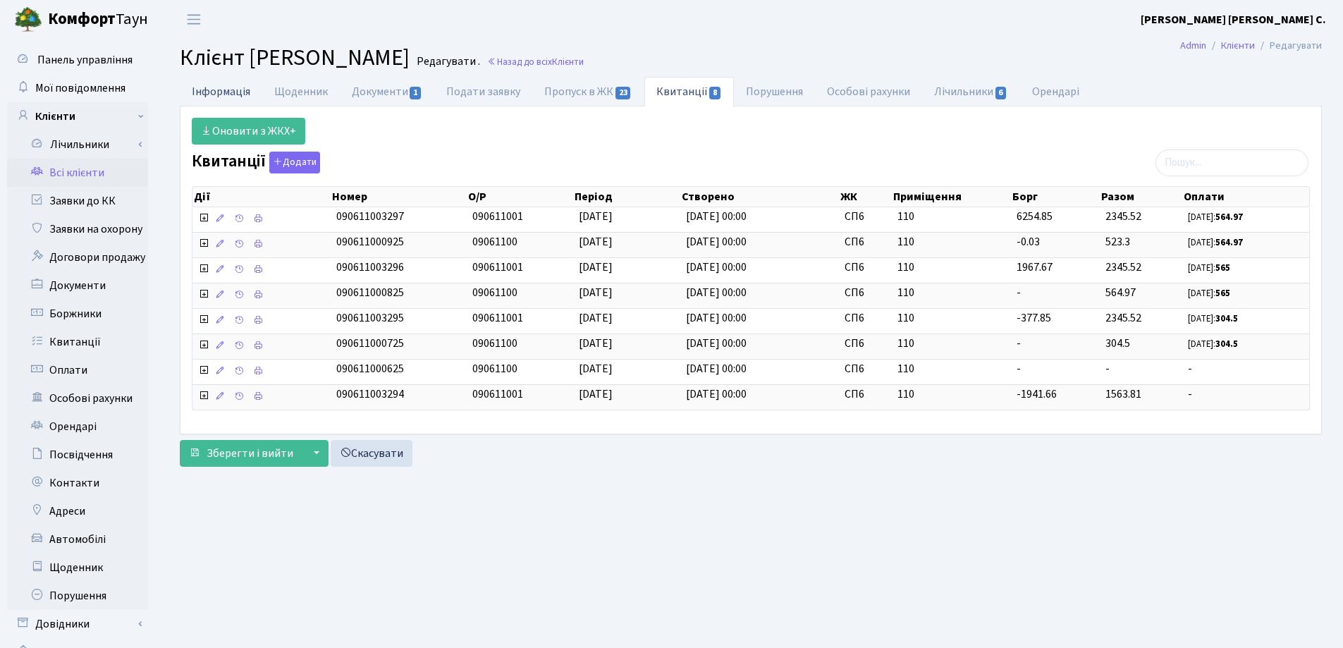
click at [209, 87] on link "Інформація" at bounding box center [221, 91] width 83 height 29
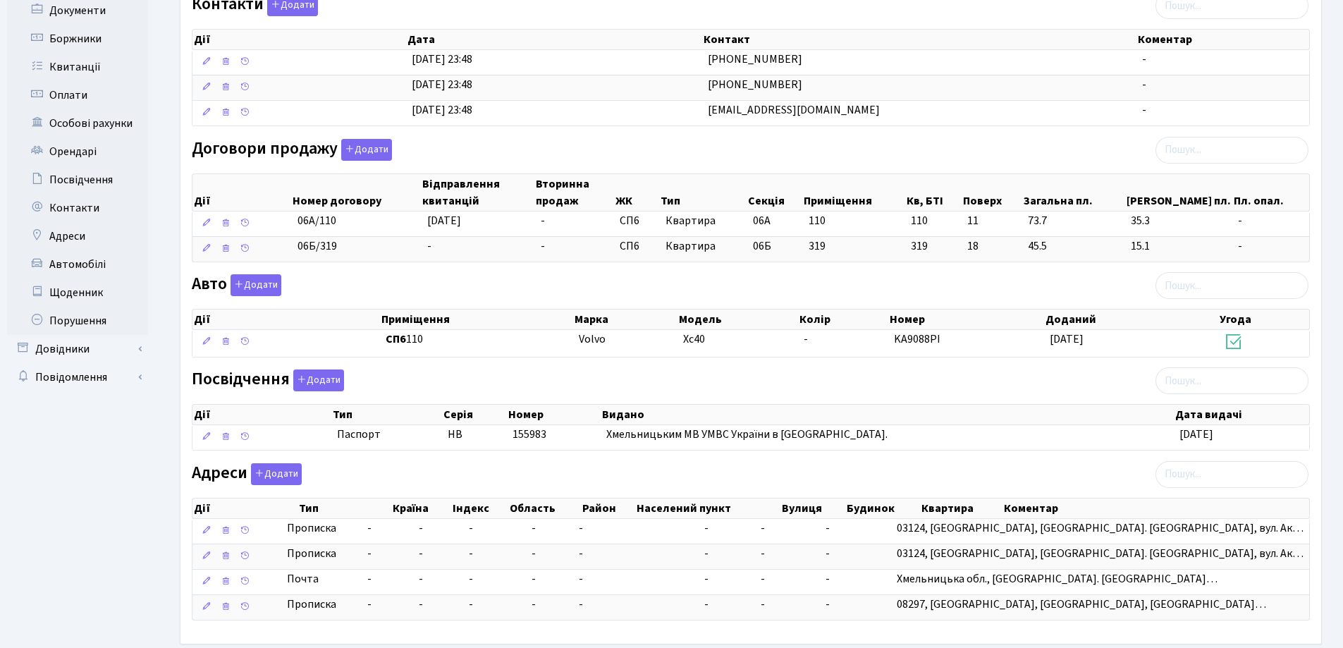
scroll to position [346, 0]
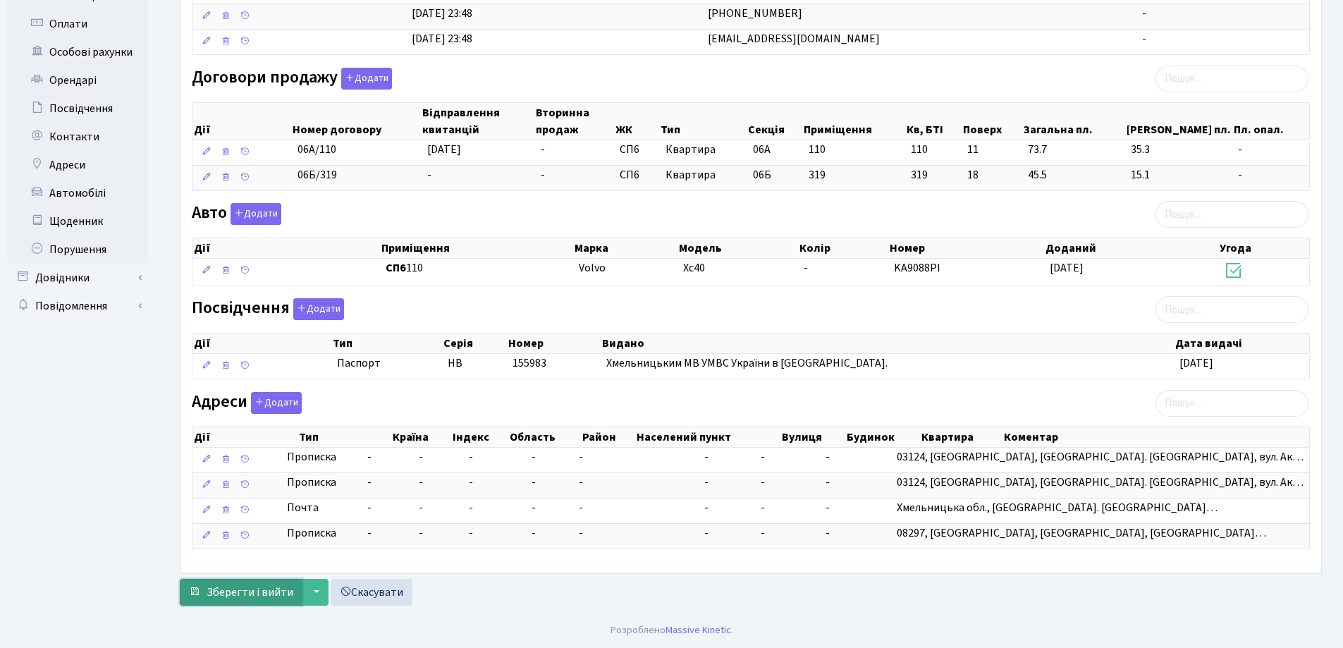
click at [246, 594] on span "Зберегти і вийти" at bounding box center [250, 593] width 87 height 16
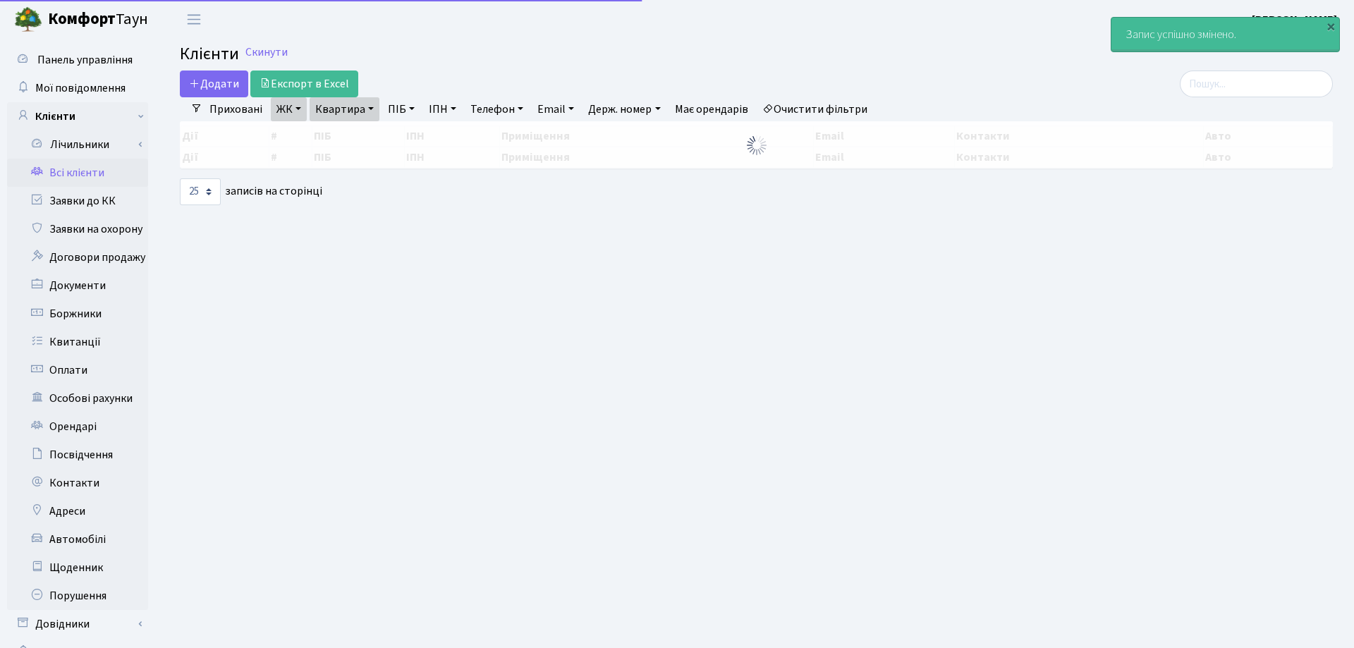
select select "25"
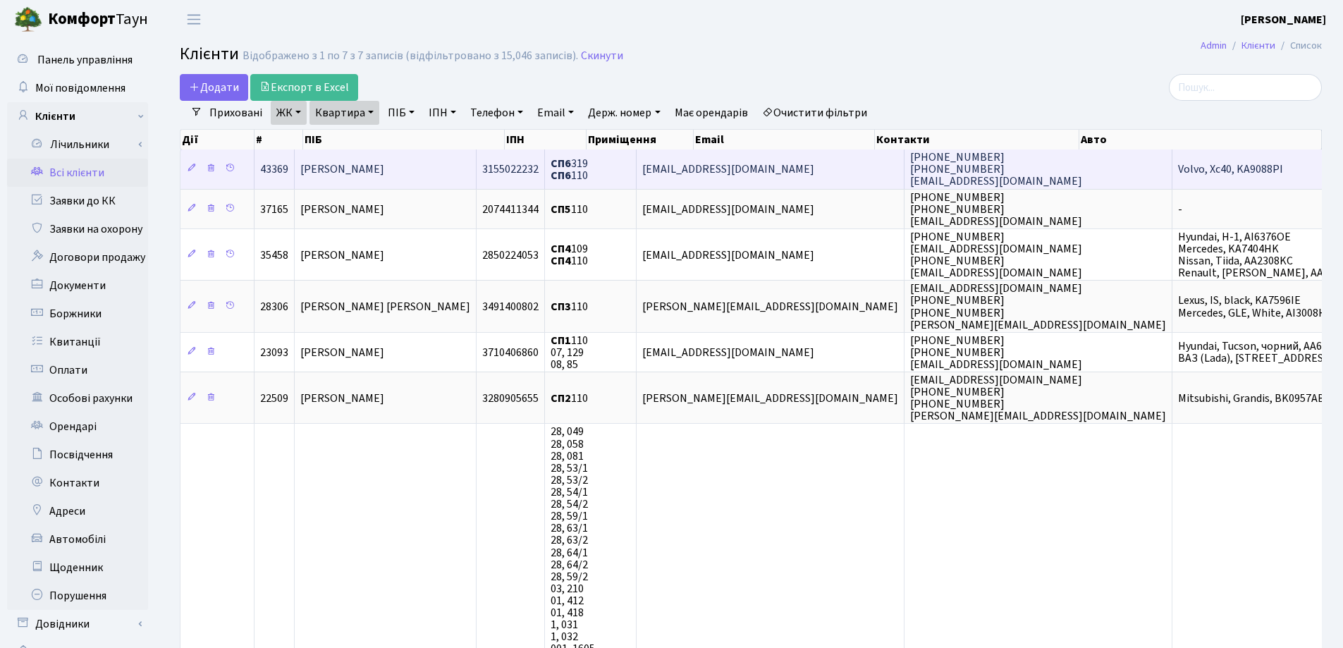
click at [384, 167] on span "Благий Євген Олександрович" at bounding box center [342, 169] width 84 height 16
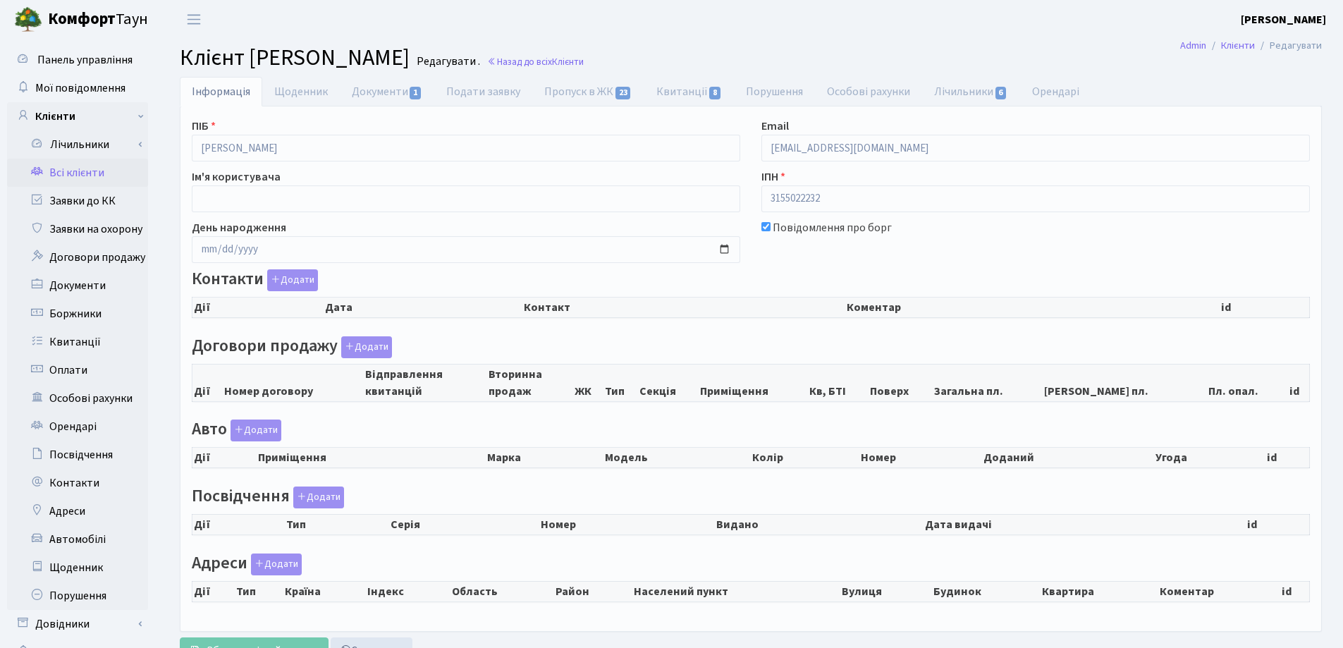
checkbox input "true"
select select "25"
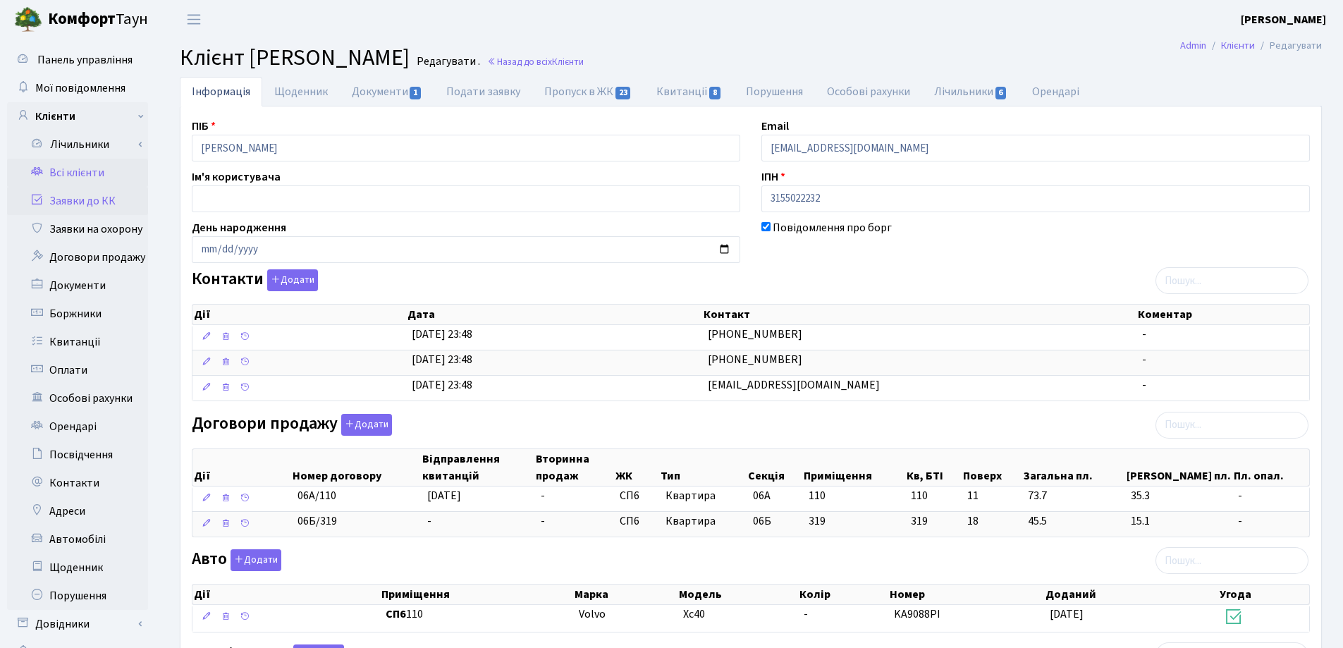
click at [78, 197] on link "Заявки до КК" at bounding box center [77, 201] width 141 height 28
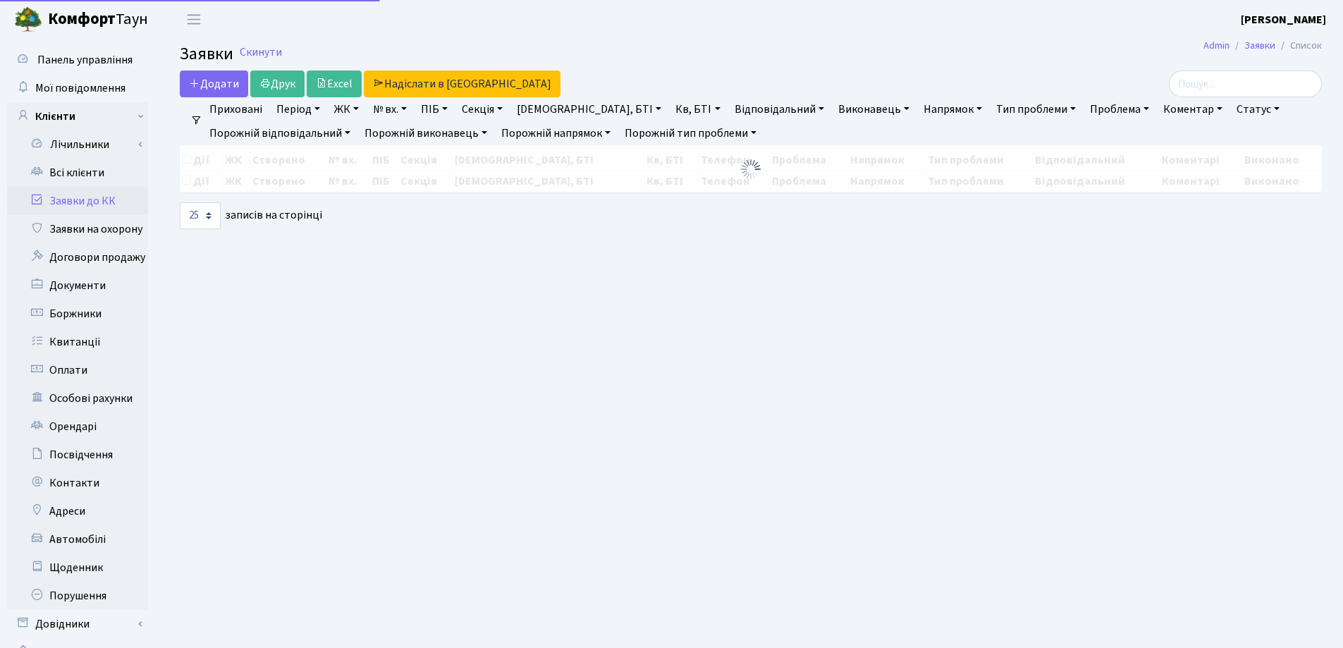
select select "25"
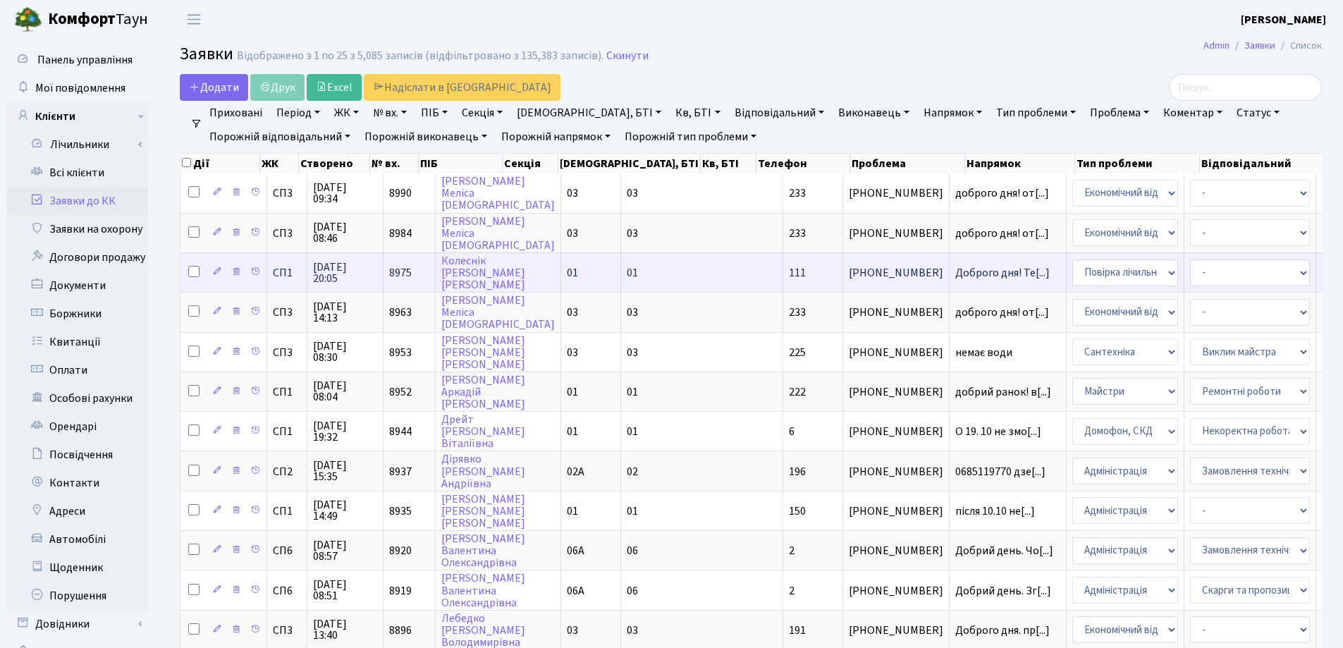
click at [950, 263] on td "Доброго дня! Те[...]" at bounding box center [1008, 271] width 117 height 39
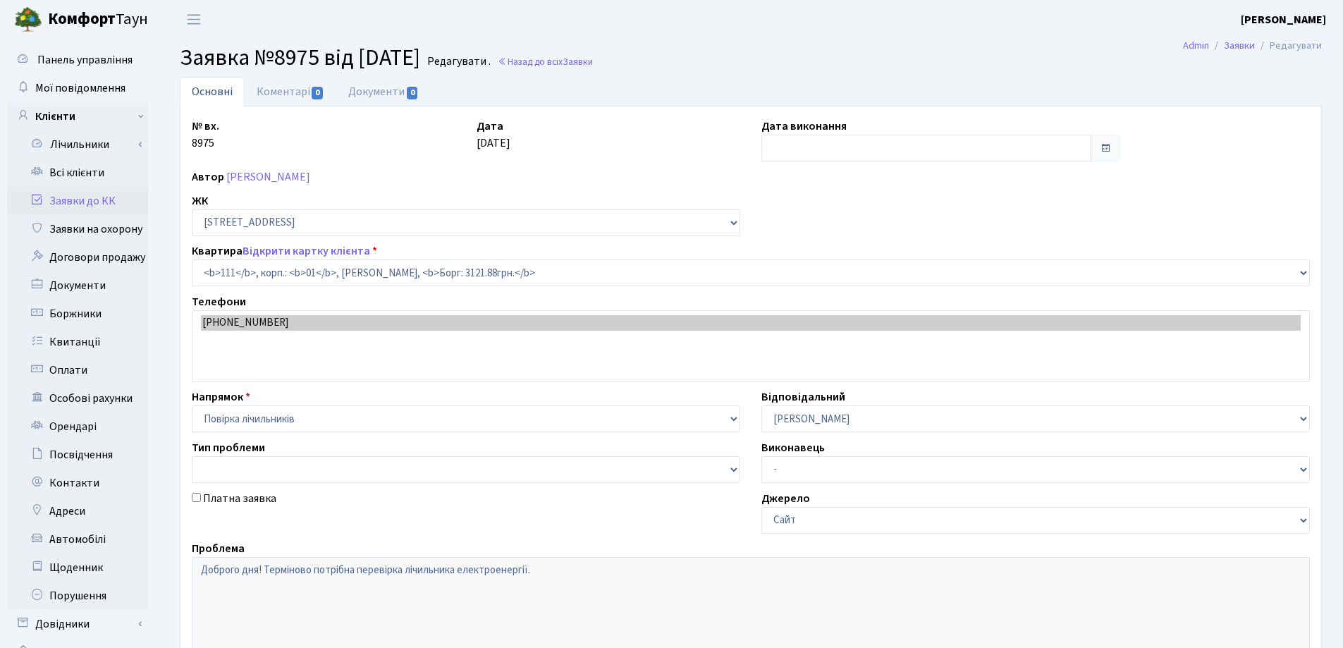
select select "20036"
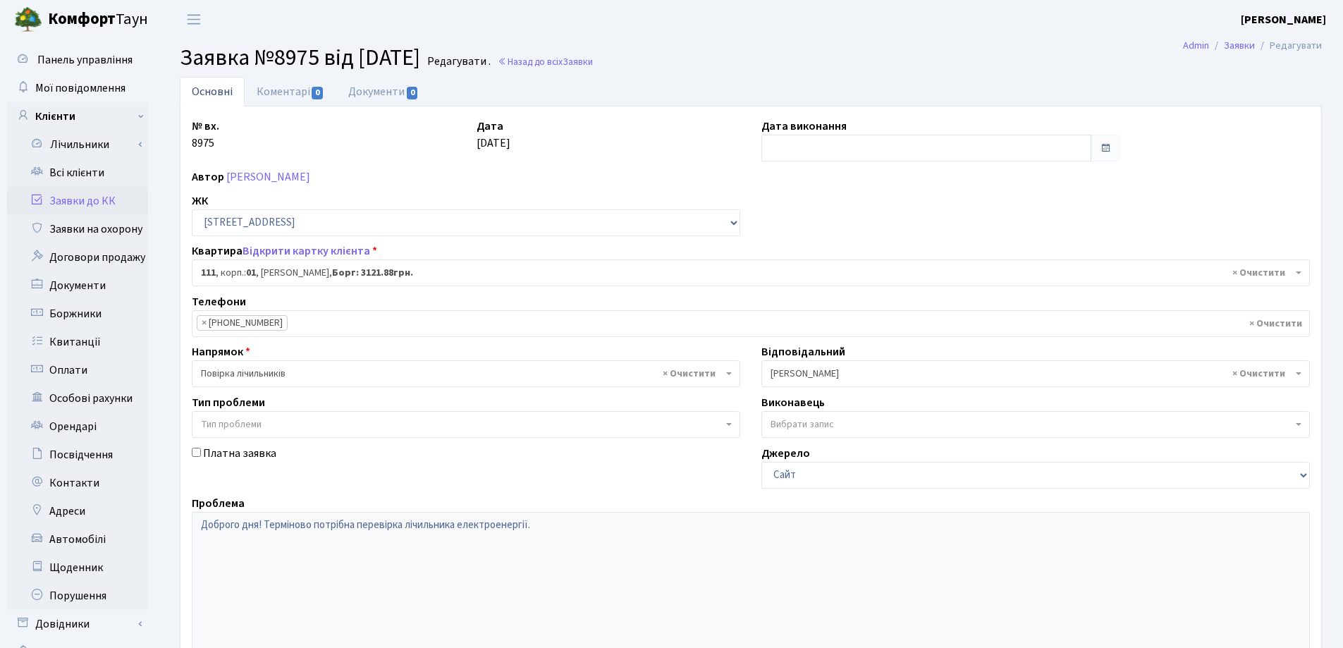
click at [66, 201] on link "Заявки до КК" at bounding box center [77, 201] width 141 height 28
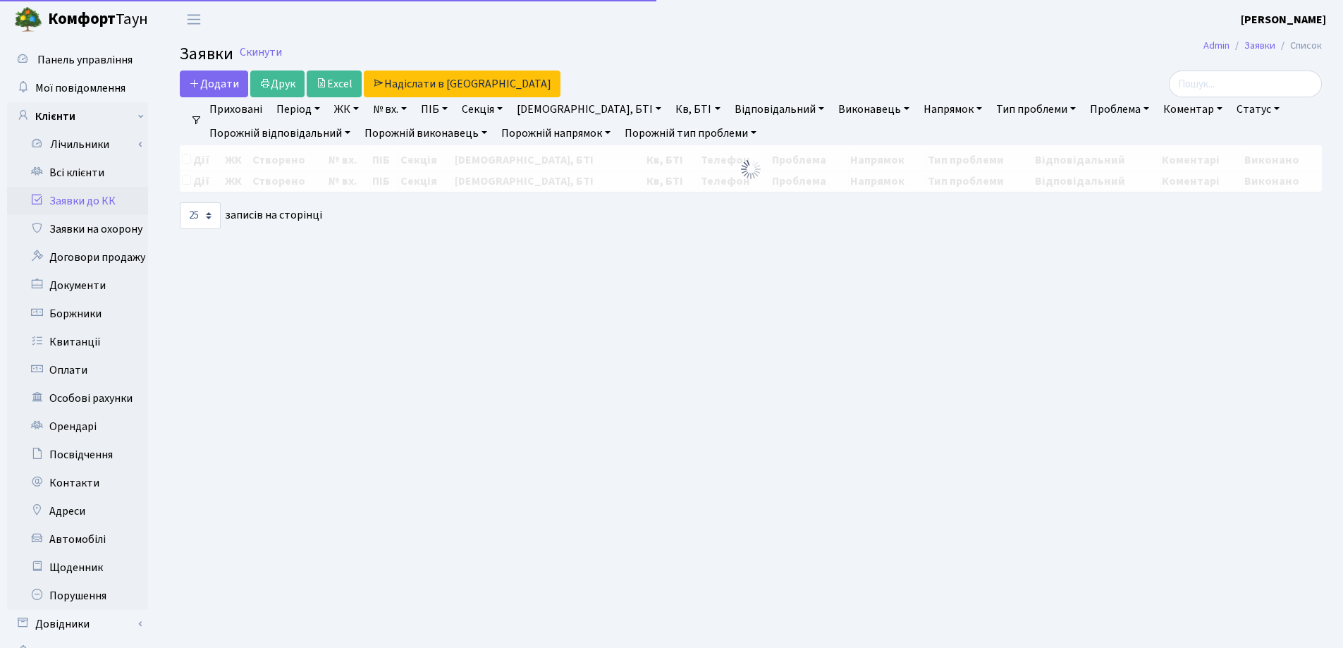
select select "25"
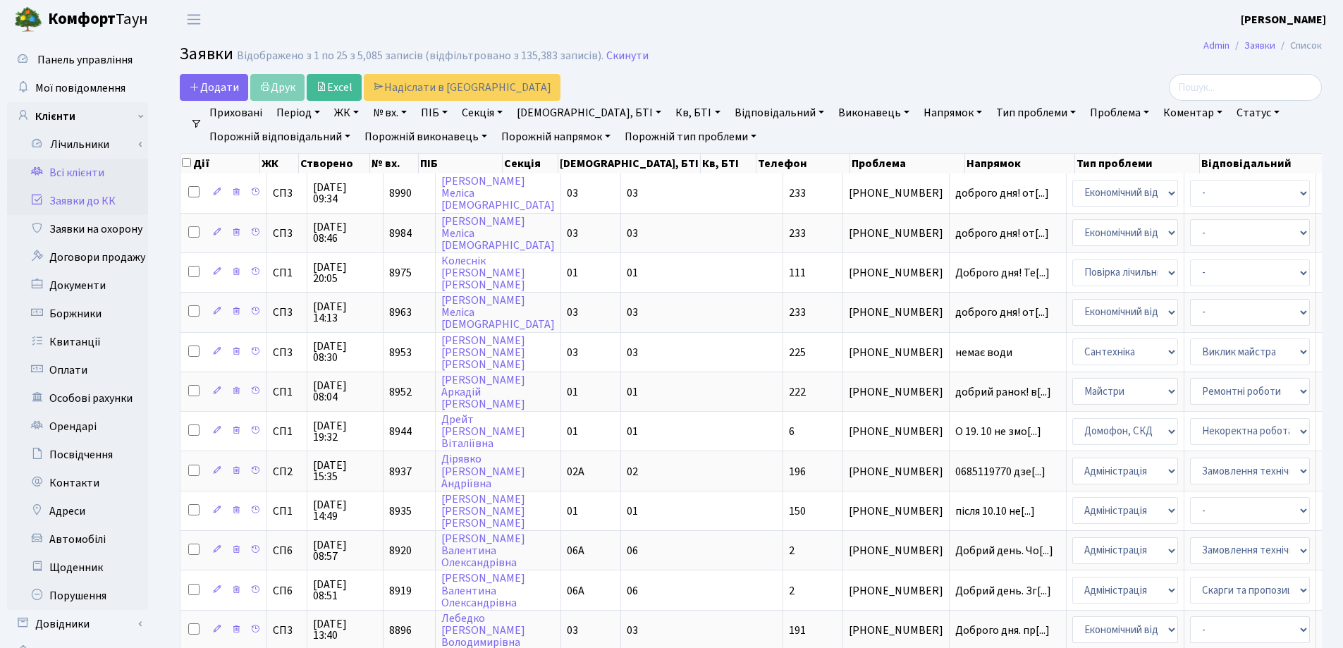
click at [75, 175] on link "Всі клієнти" at bounding box center [77, 173] width 141 height 28
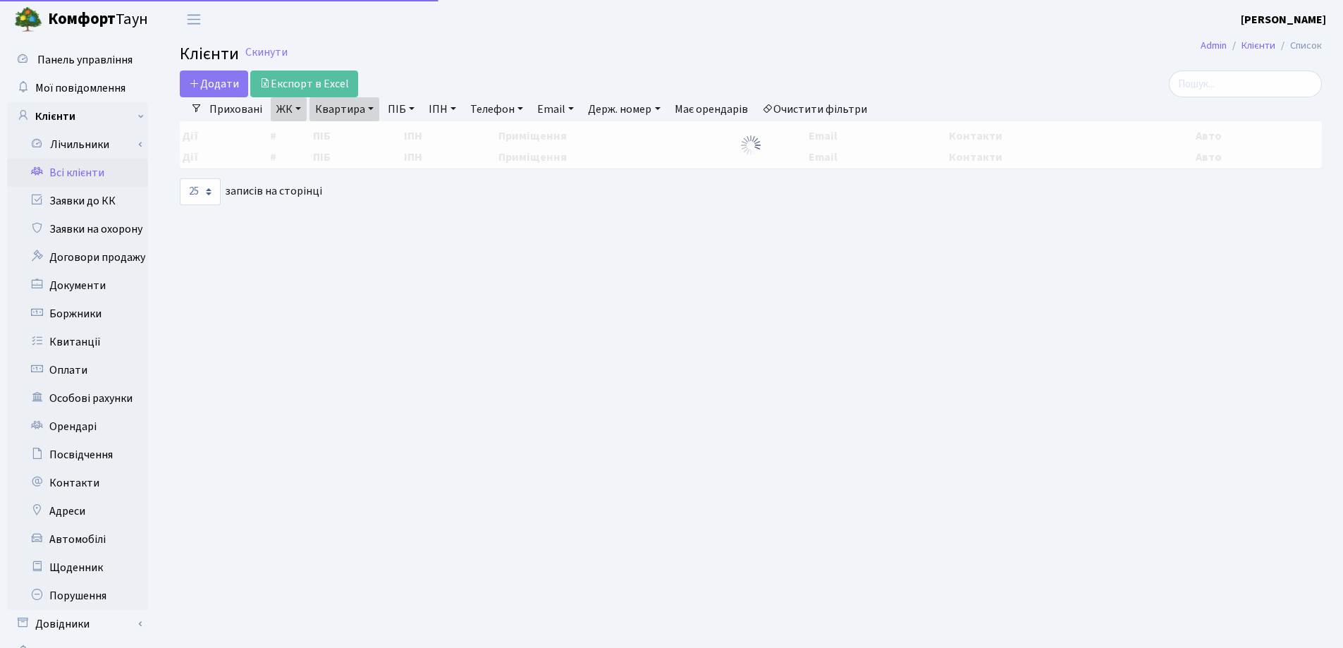
select select "25"
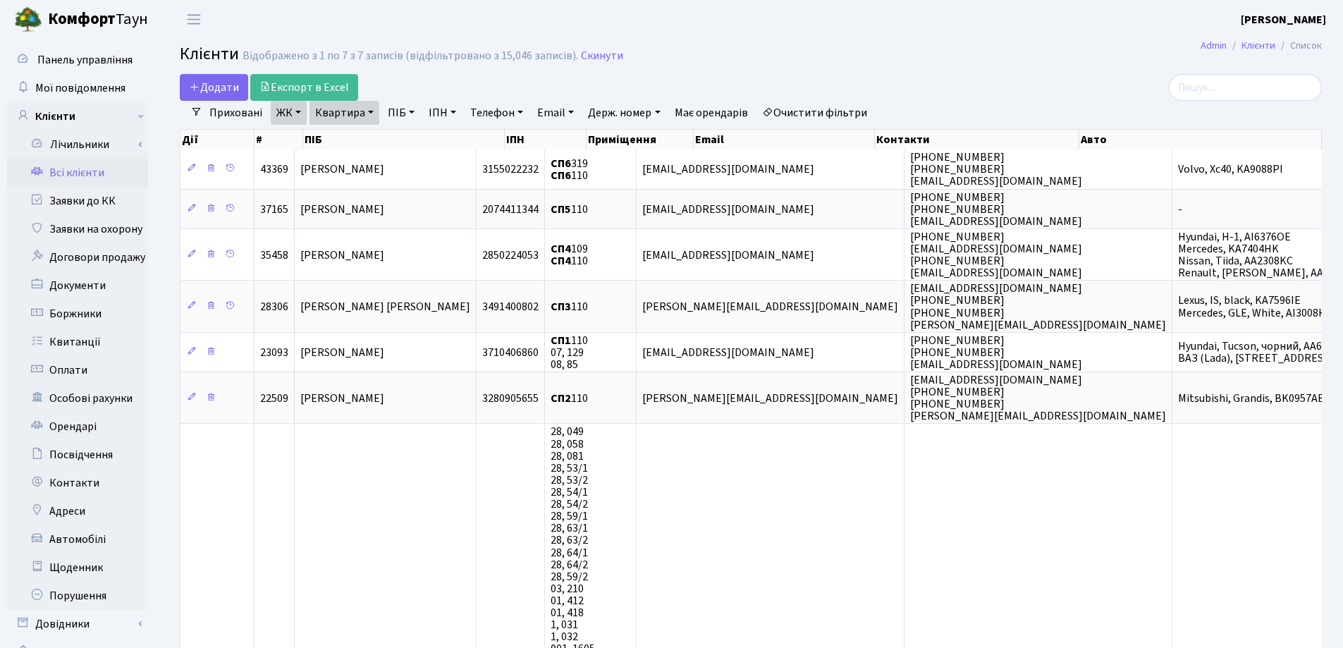
click at [372, 110] on link "Квартира" at bounding box center [345, 113] width 70 height 24
click at [370, 151] on input "110" at bounding box center [351, 140] width 83 height 27
type input "1"
click at [1241, 88] on input "search" at bounding box center [1245, 87] width 153 height 27
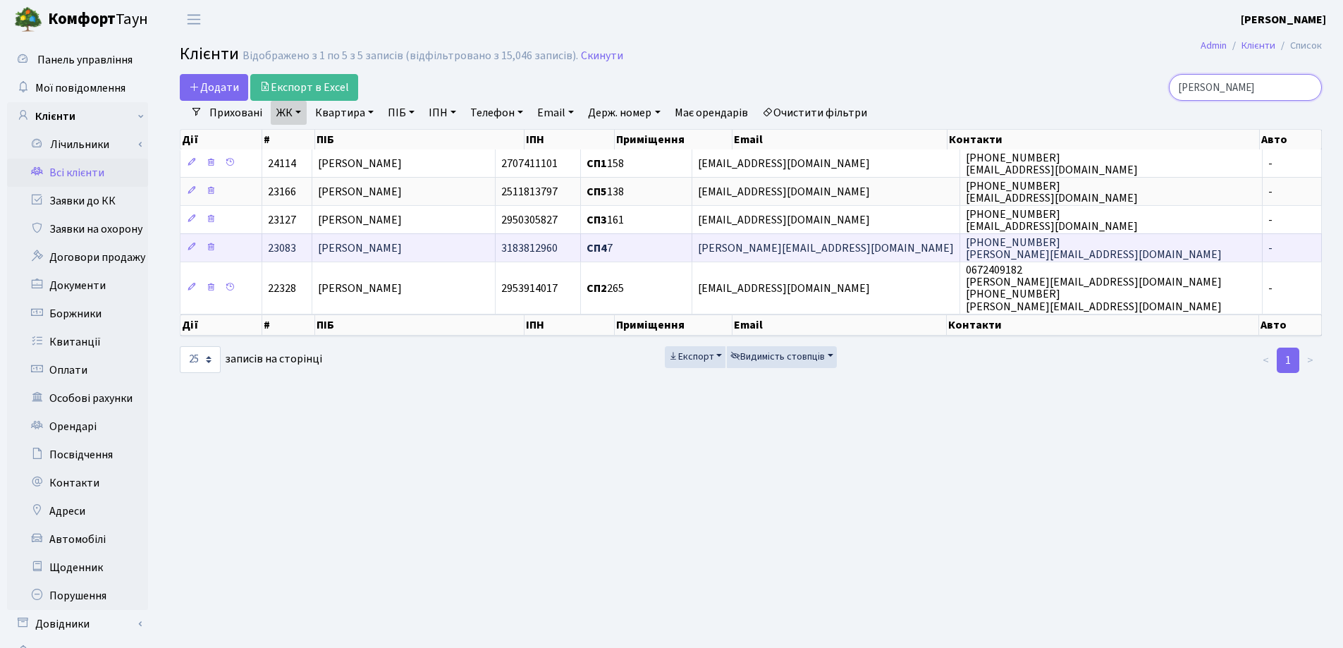
type input "Марчук"
click at [393, 242] on span "Марчук Ірина Володимирівна" at bounding box center [360, 248] width 84 height 16
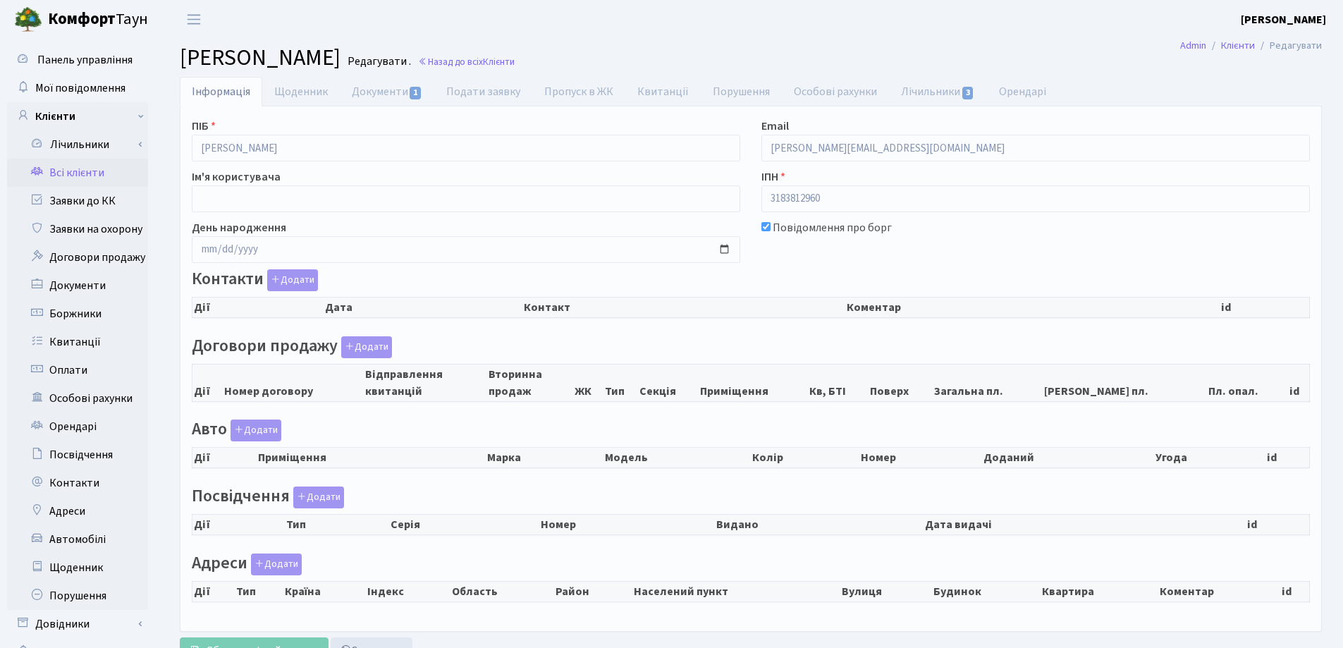
checkbox input "true"
select select "25"
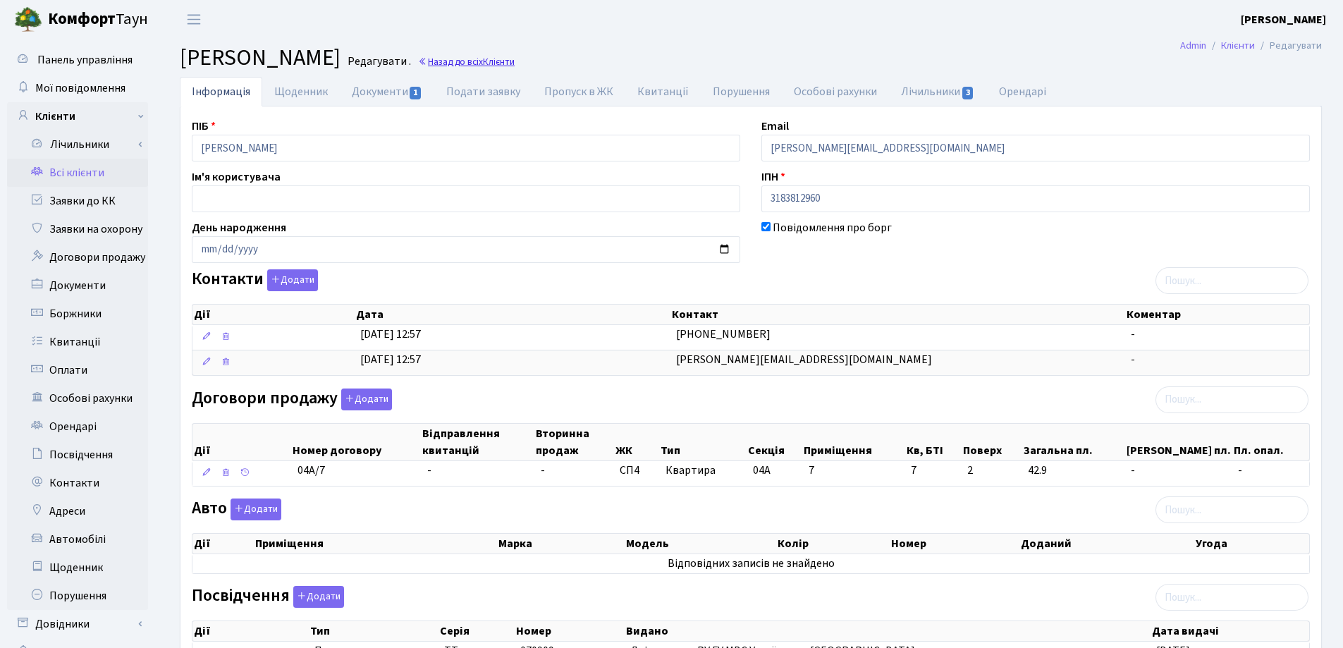
click at [515, 60] on link "Назад до всіх Клієнти" at bounding box center [466, 61] width 97 height 13
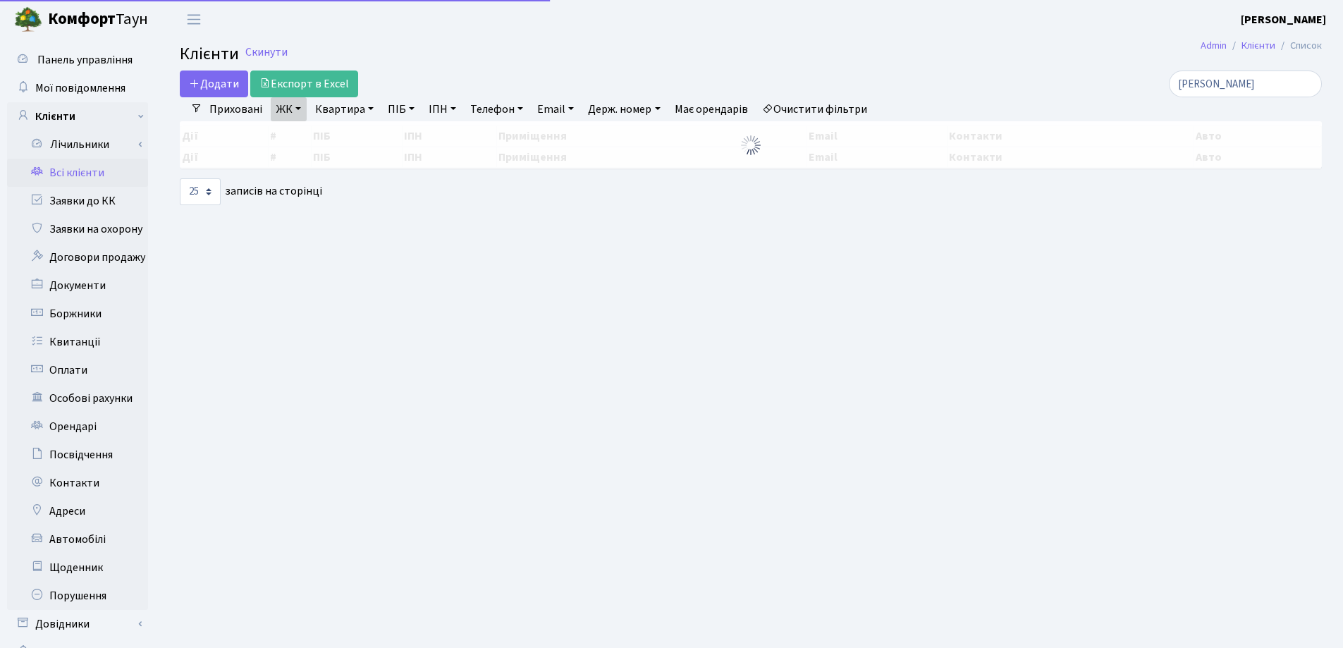
select select "25"
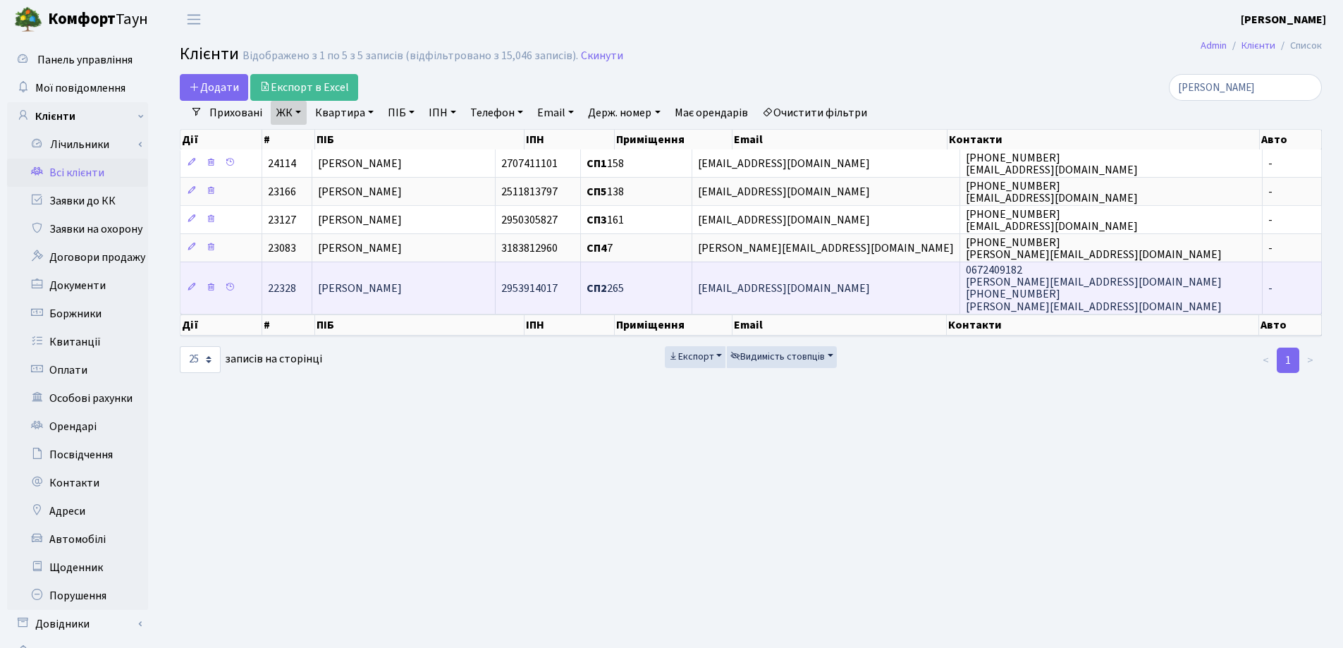
click at [468, 274] on td "[PERSON_NAME] [PERSON_NAME]" at bounding box center [403, 287] width 183 height 51
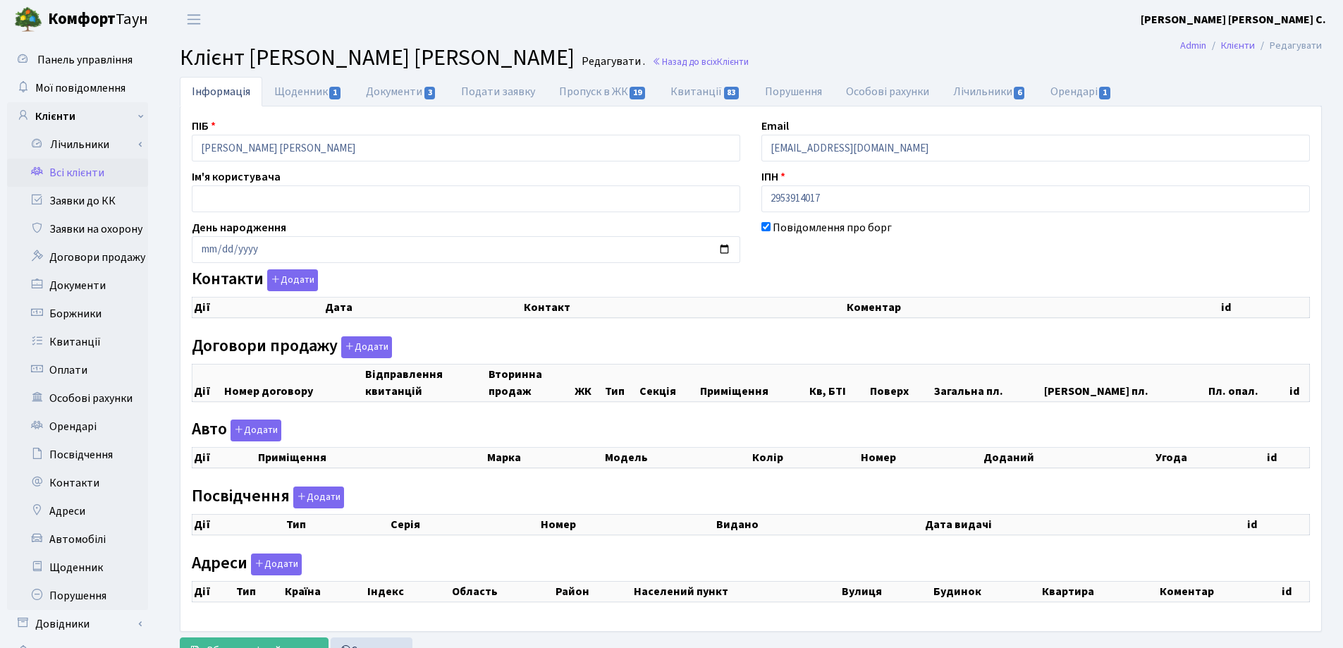
checkbox input "true"
select select "25"
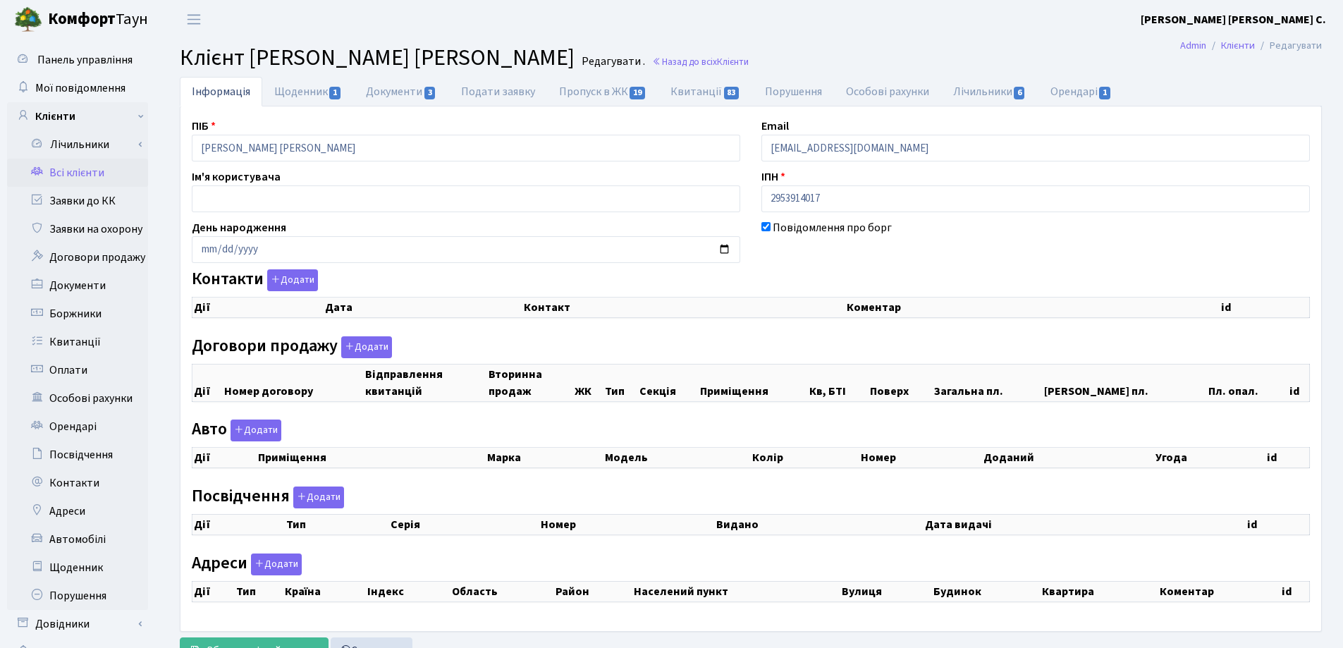
select select "25"
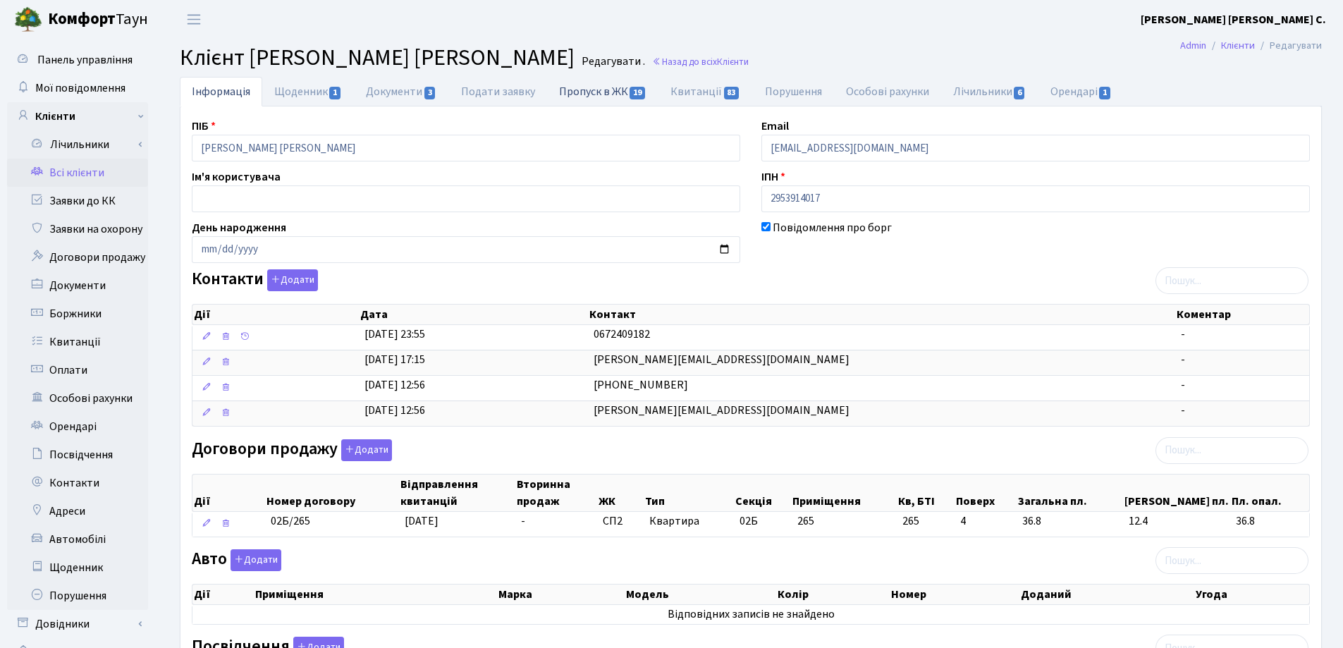
click at [591, 92] on link "Пропуск в ЖК 19" at bounding box center [602, 91] width 111 height 29
select select "25"
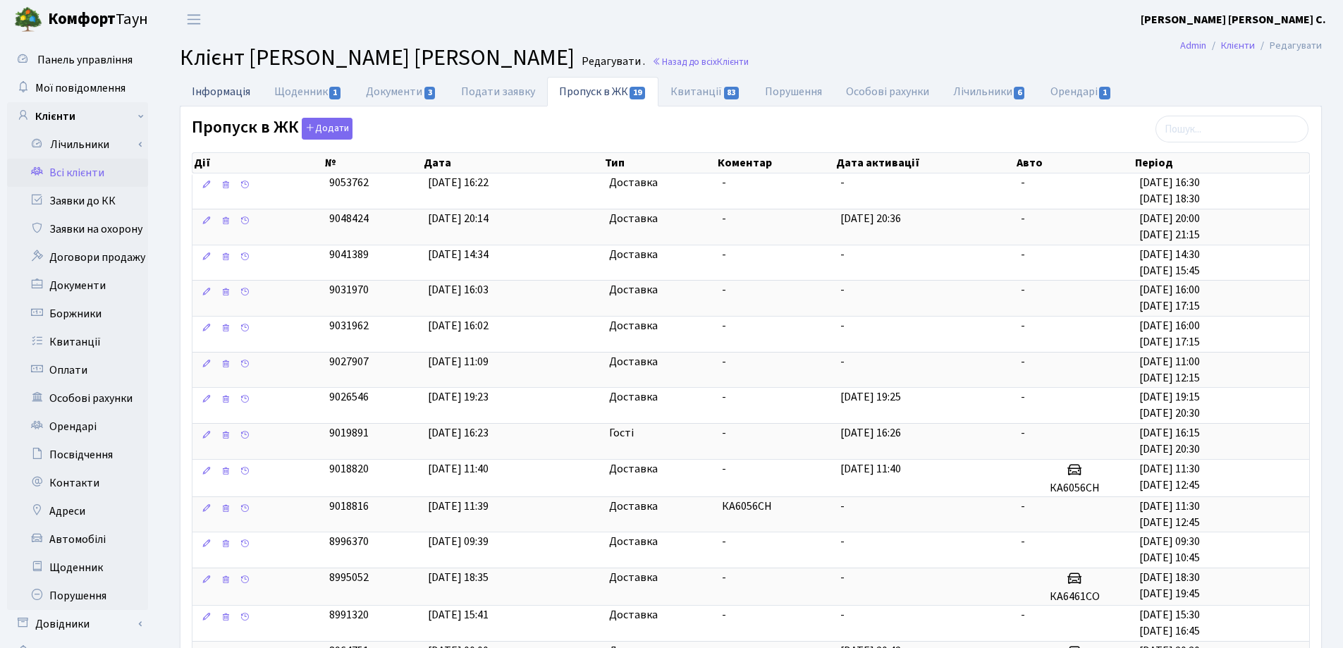
click at [207, 87] on link "Інформація" at bounding box center [221, 91] width 83 height 29
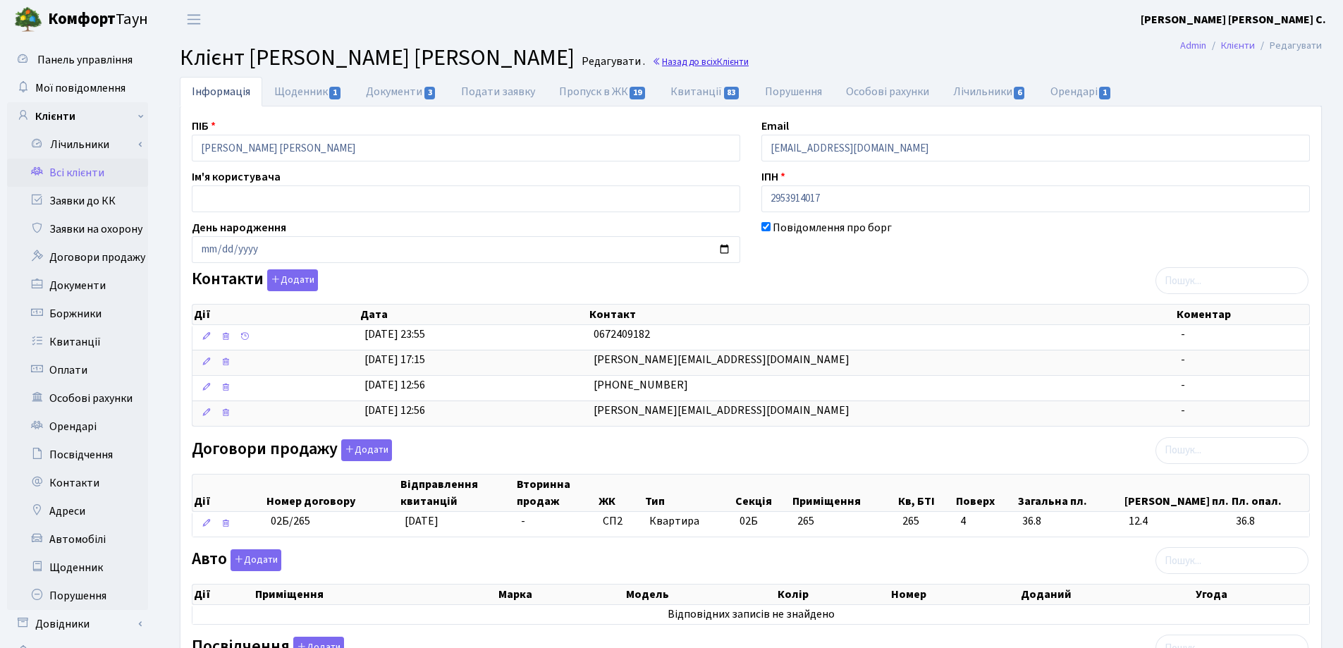
click at [653, 64] on link "Назад до всіх Клієнти" at bounding box center [700, 61] width 97 height 13
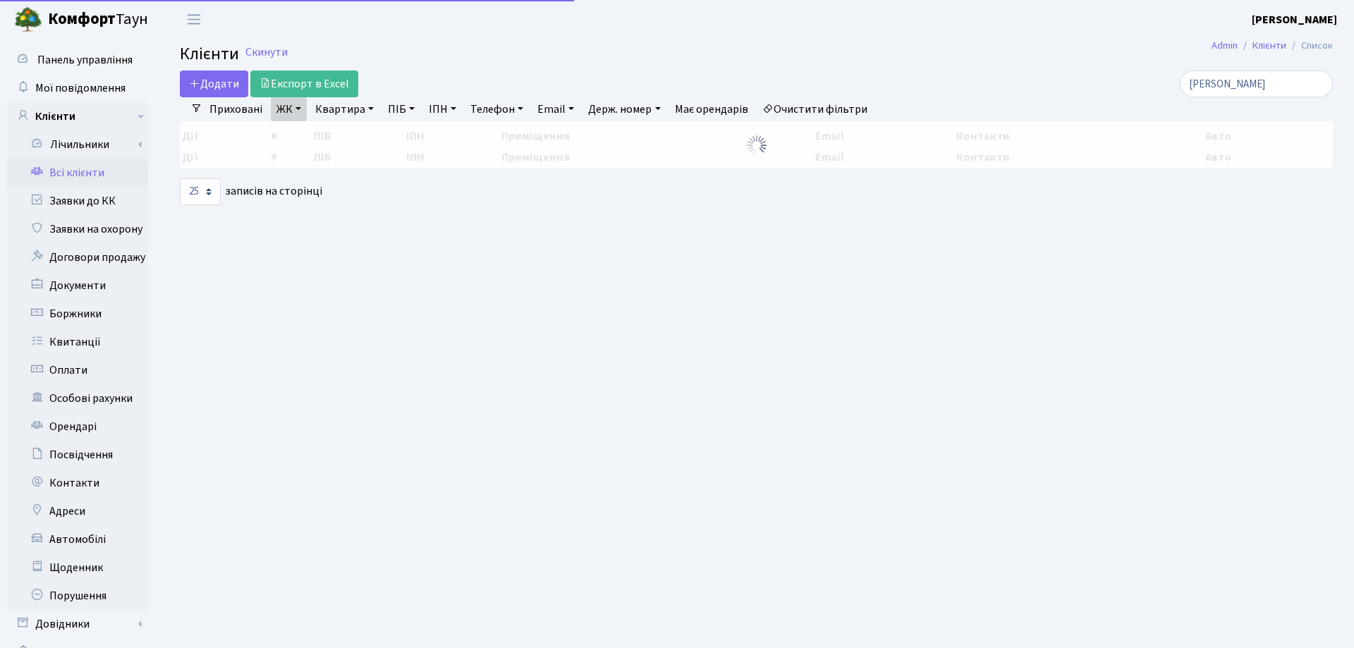
select select "25"
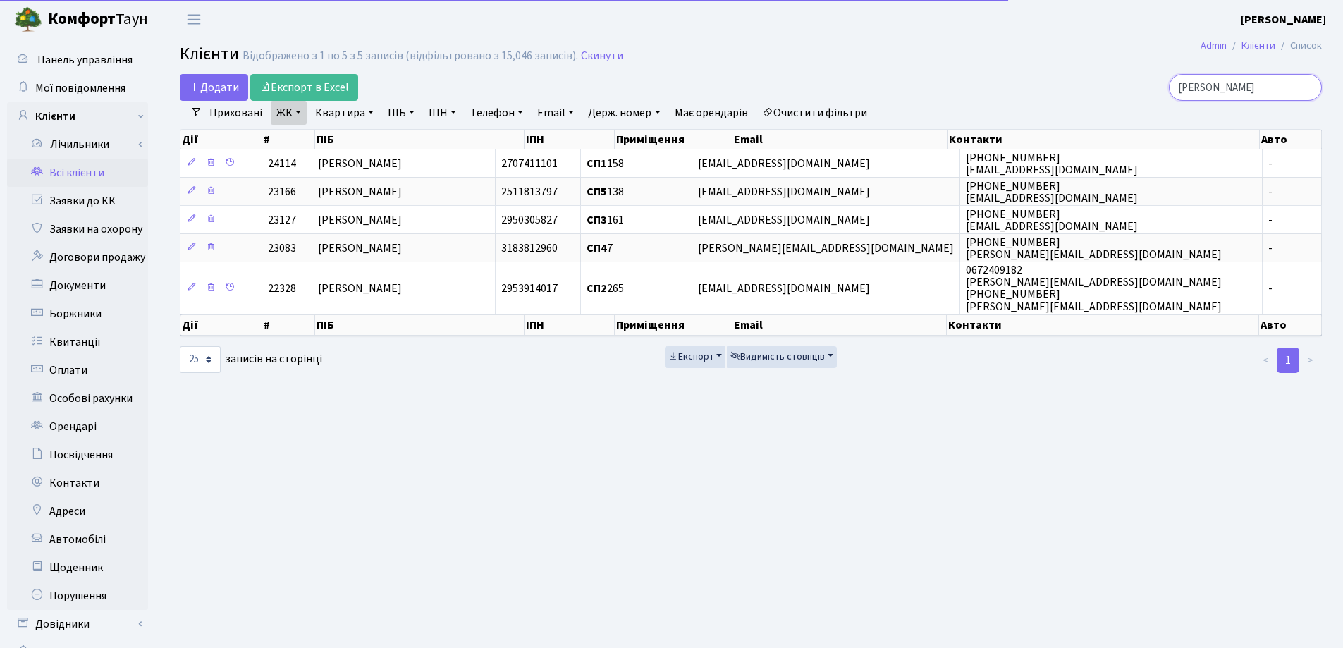
click at [1309, 87] on input "Марчук" at bounding box center [1245, 87] width 153 height 27
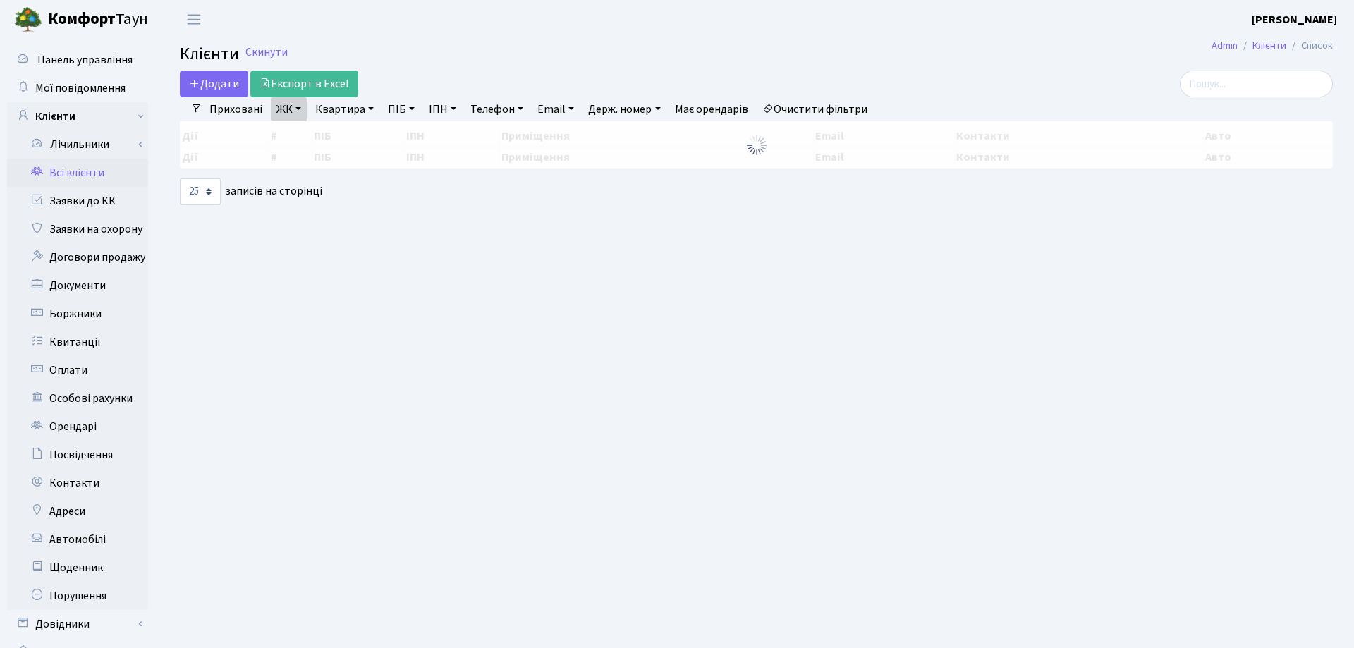
select select "25"
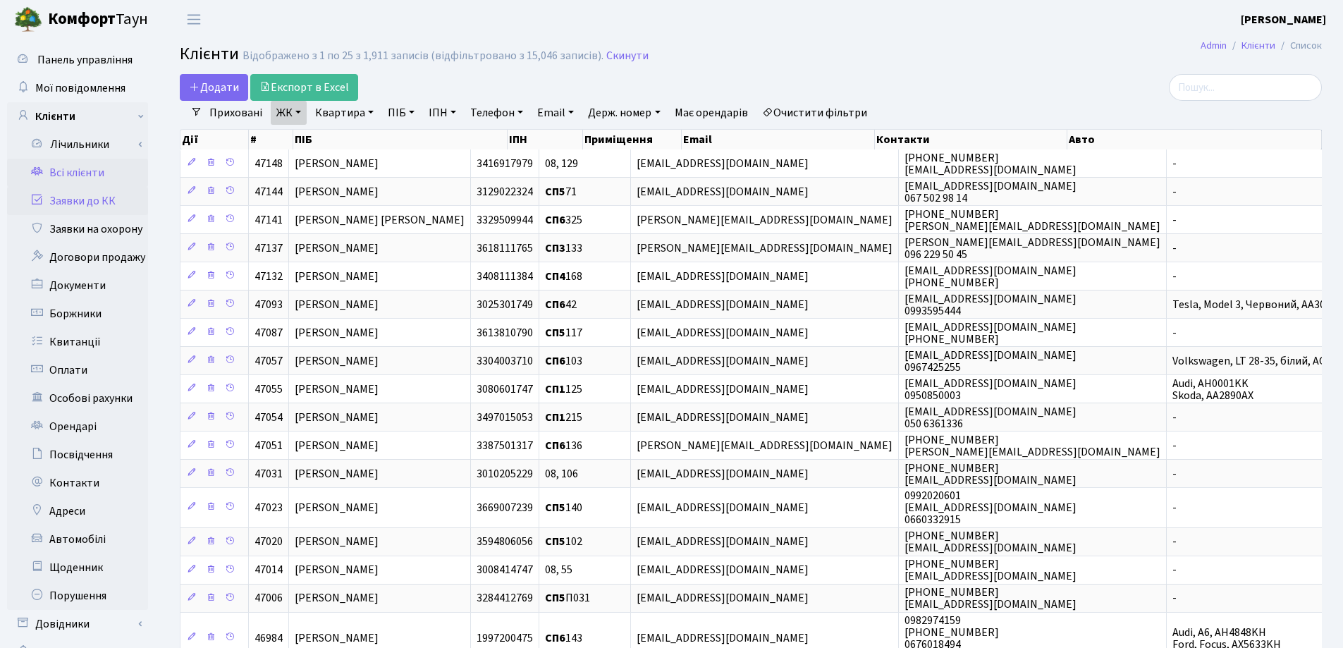
click at [78, 200] on link "Заявки до КК" at bounding box center [77, 201] width 141 height 28
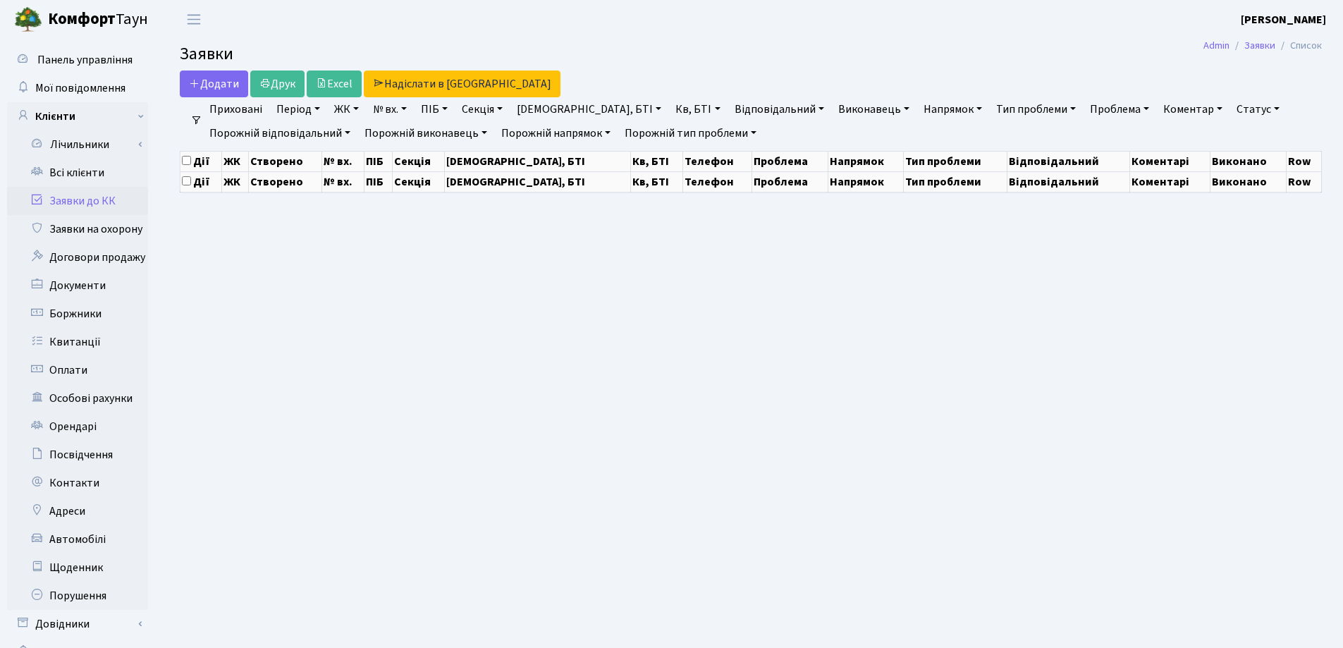
select select "25"
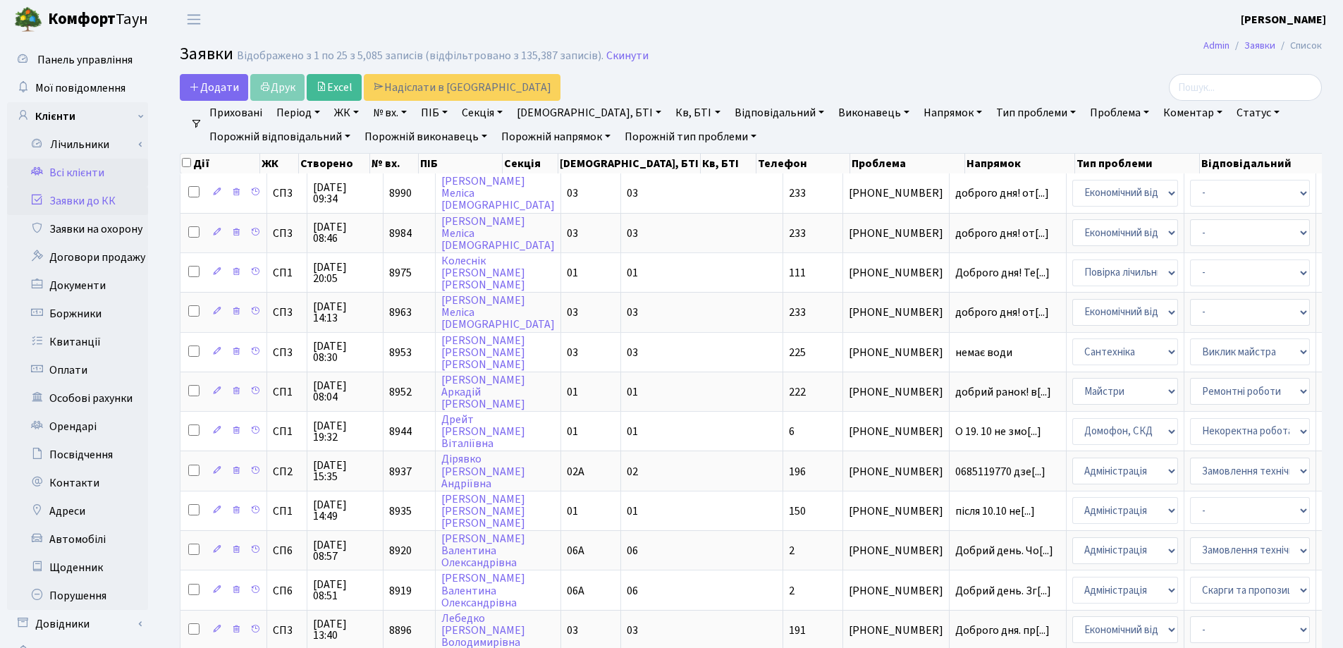
click at [71, 175] on link "Всі клієнти" at bounding box center [77, 173] width 141 height 28
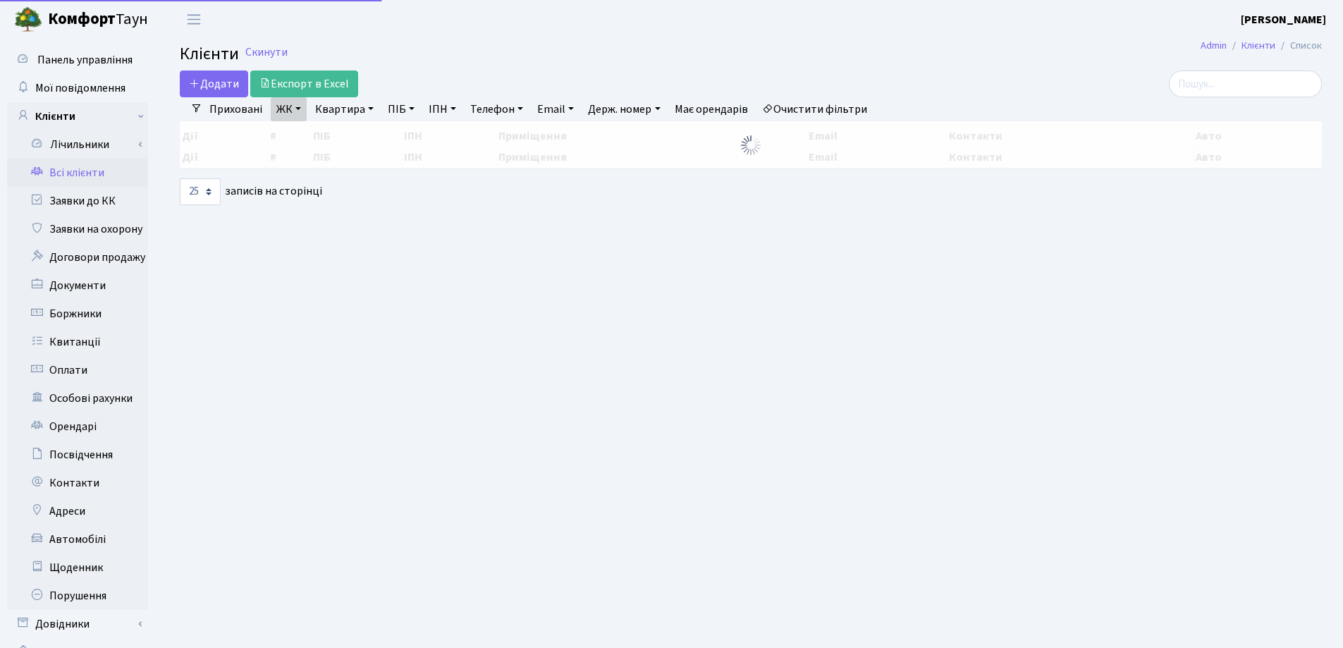
select select "25"
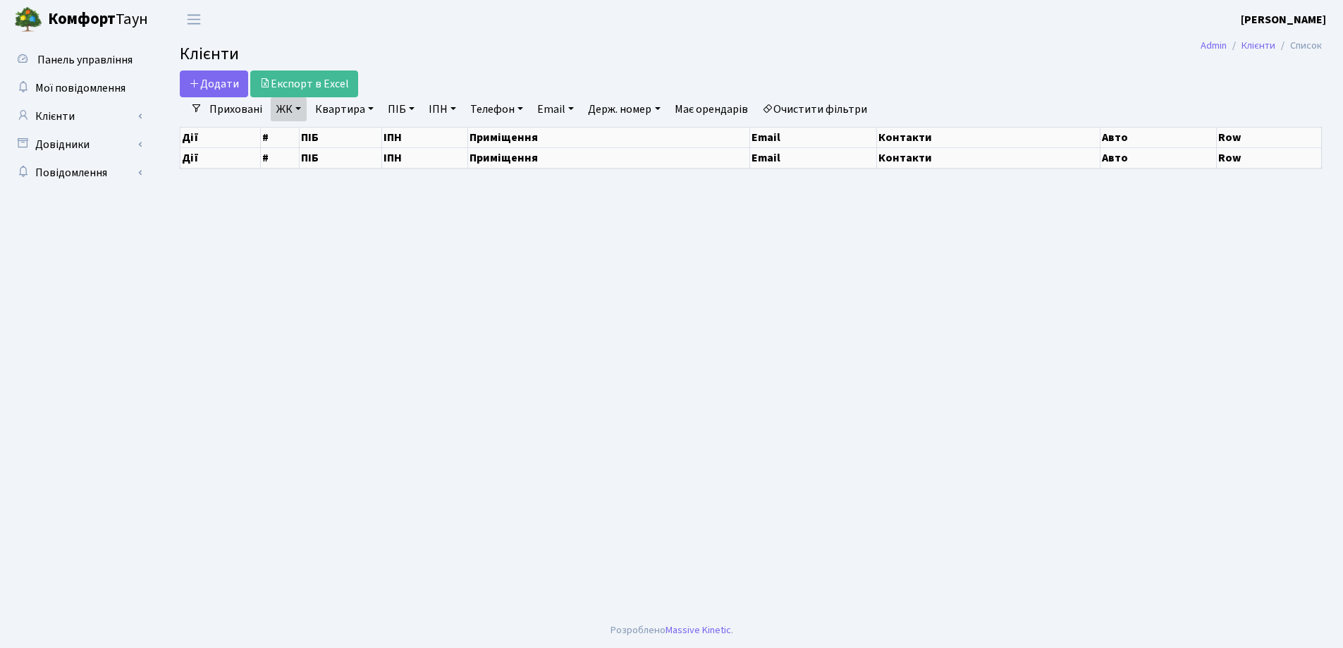
select select "25"
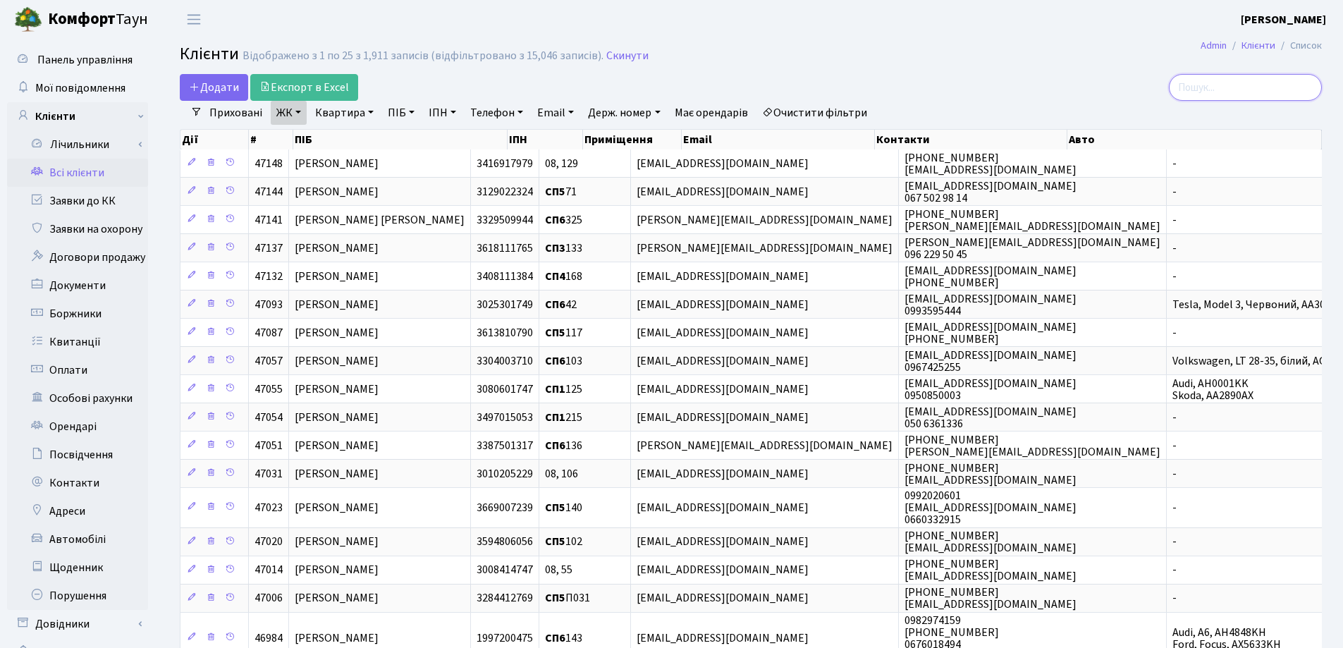
click at [1220, 82] on input "search" at bounding box center [1245, 87] width 153 height 27
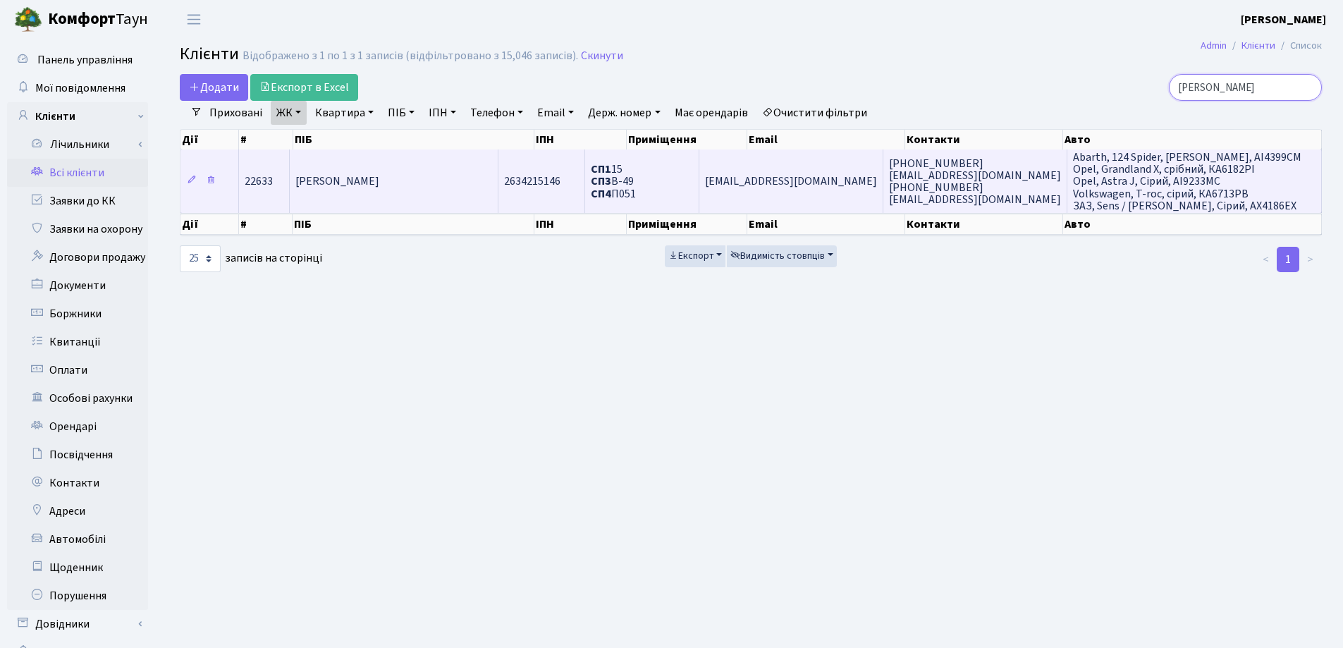
type input "Кучеряв"
click at [379, 178] on span "[PERSON_NAME] [PERSON_NAME]" at bounding box center [337, 182] width 84 height 16
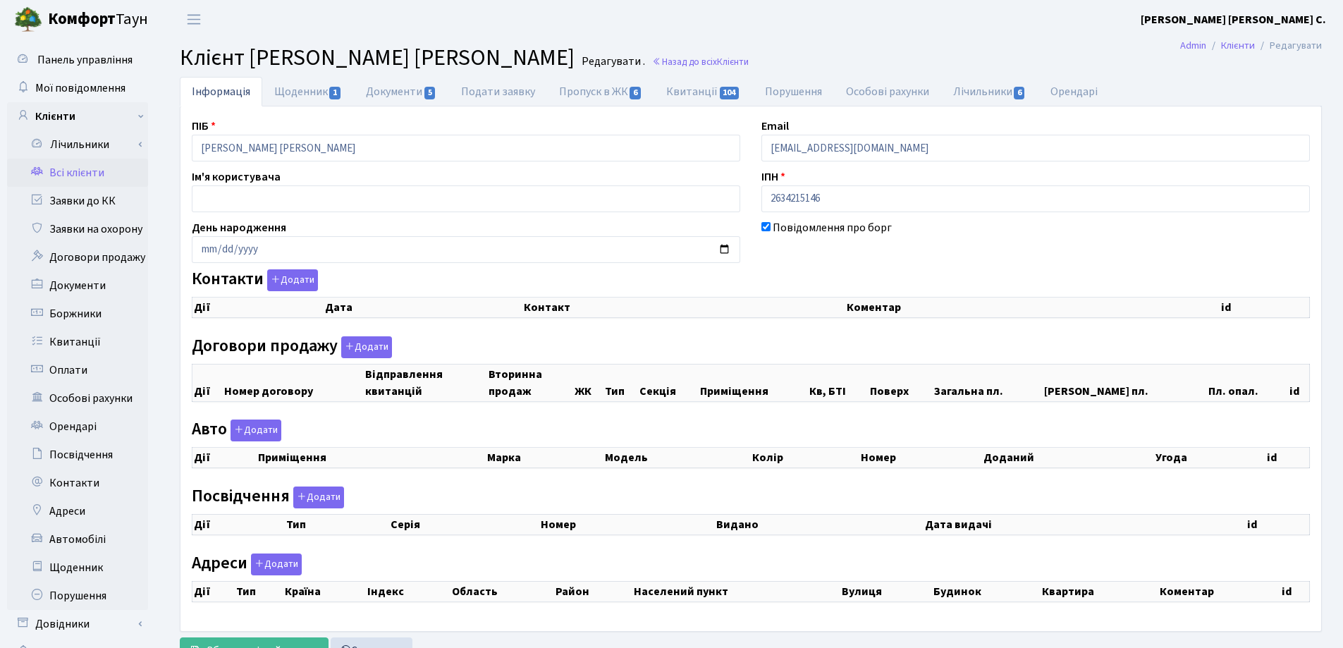
checkbox input "true"
select select "25"
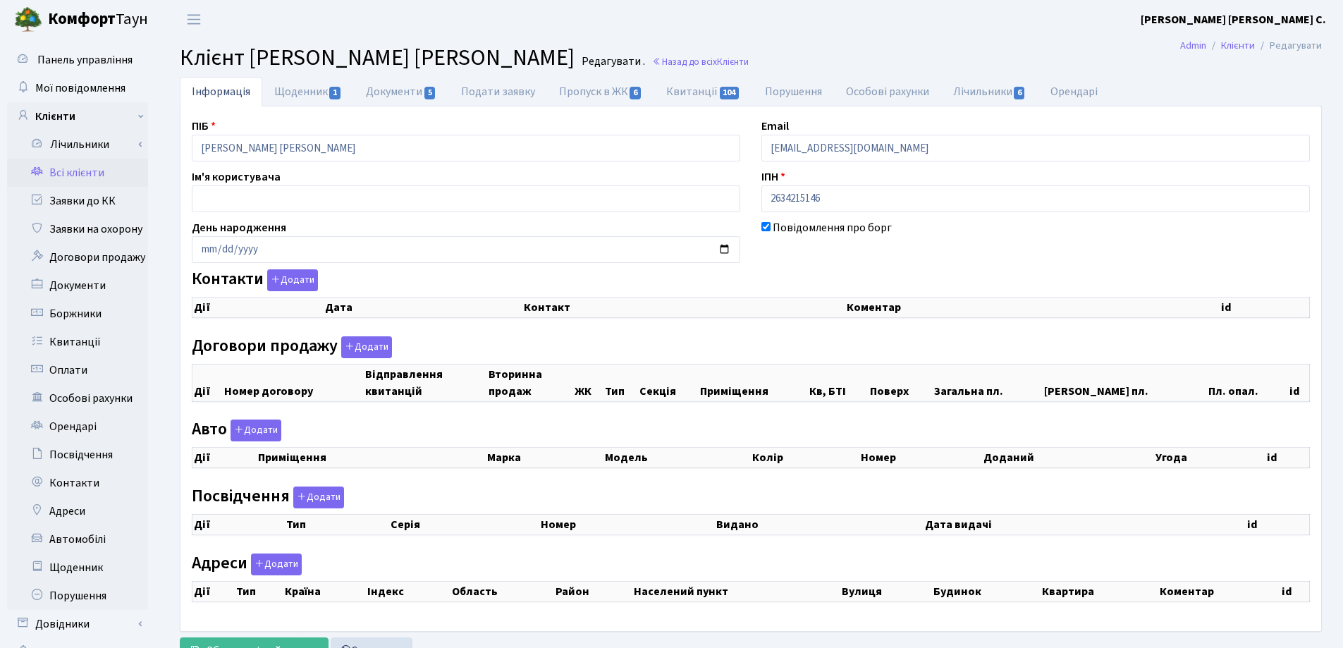
select select "25"
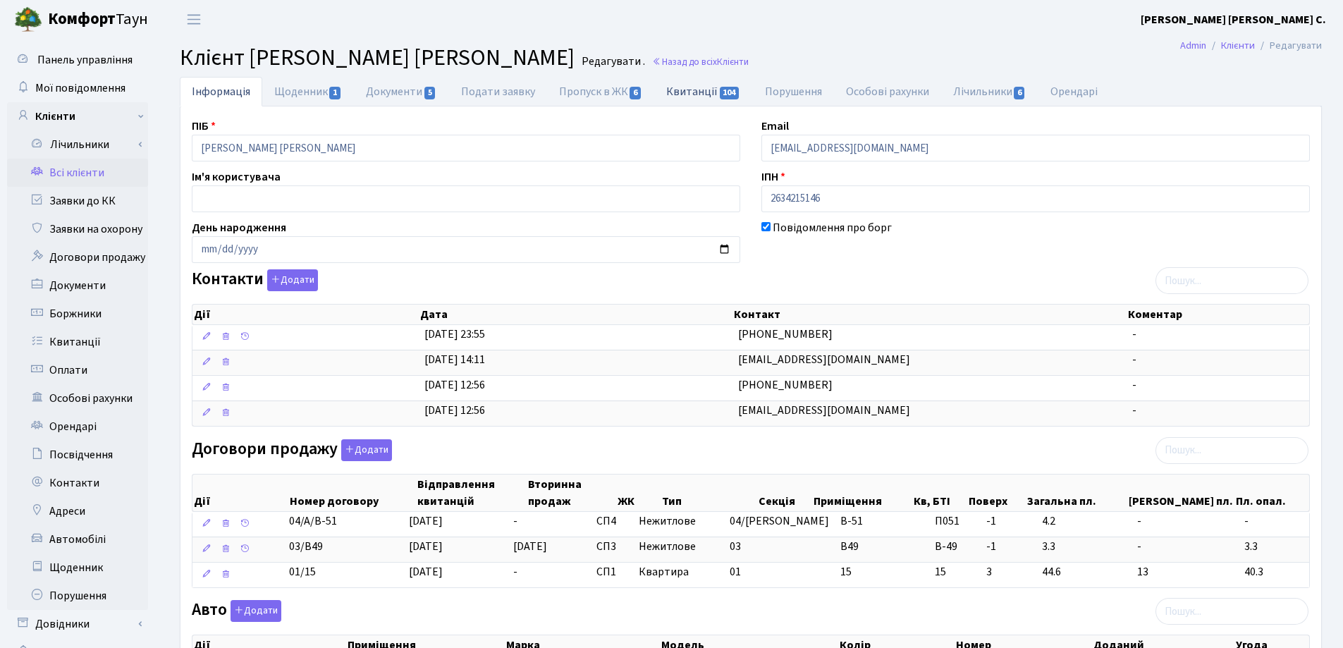
click at [684, 93] on link "Квитанції 104" at bounding box center [703, 91] width 98 height 29
select select "25"
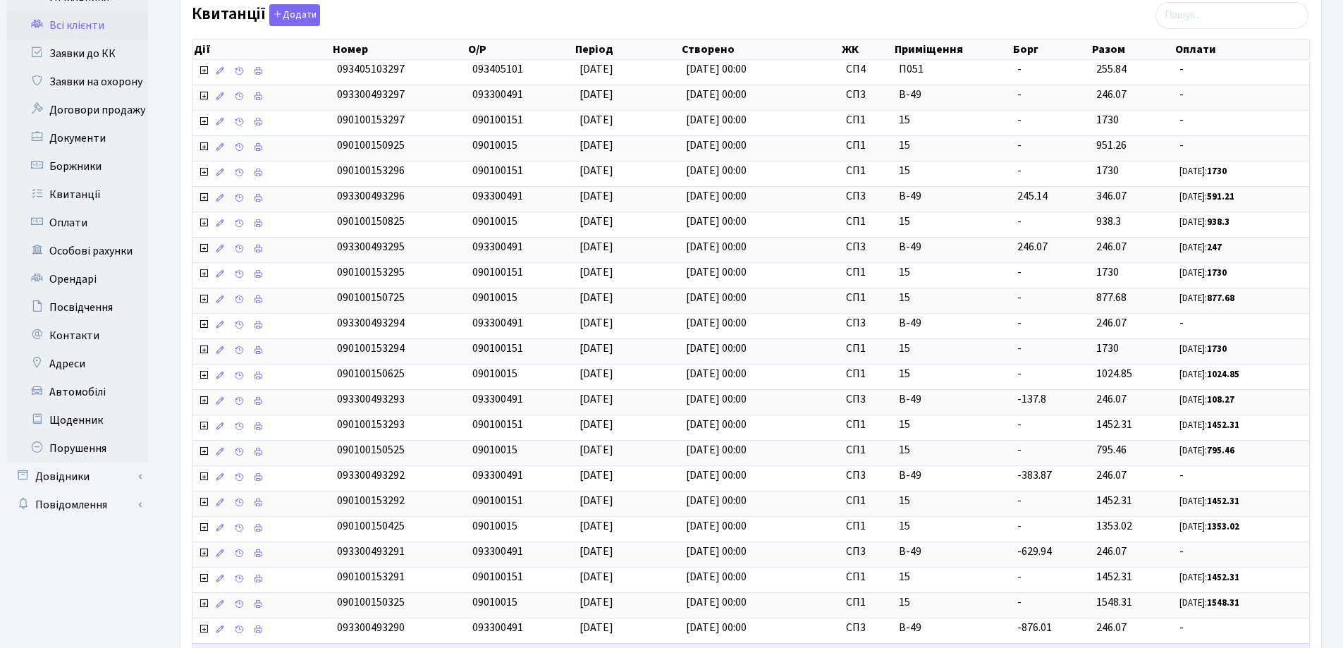
scroll to position [336, 0]
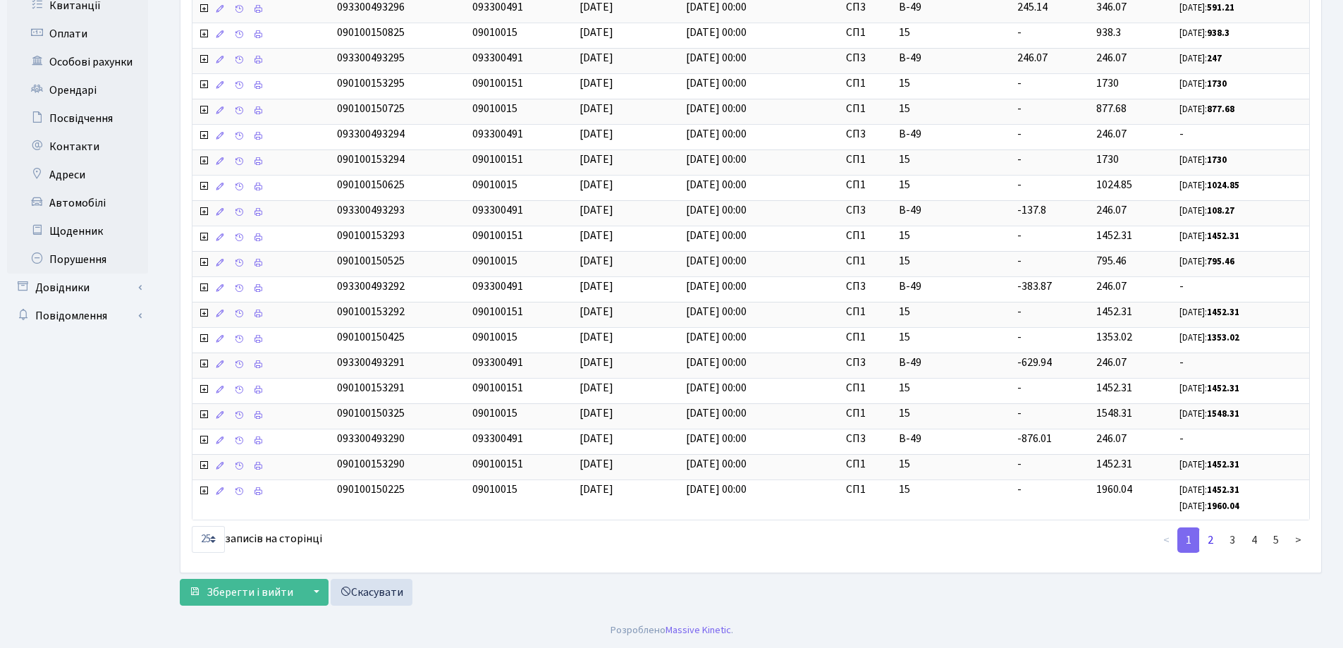
click at [1212, 539] on link "2" at bounding box center [1210, 539] width 23 height 25
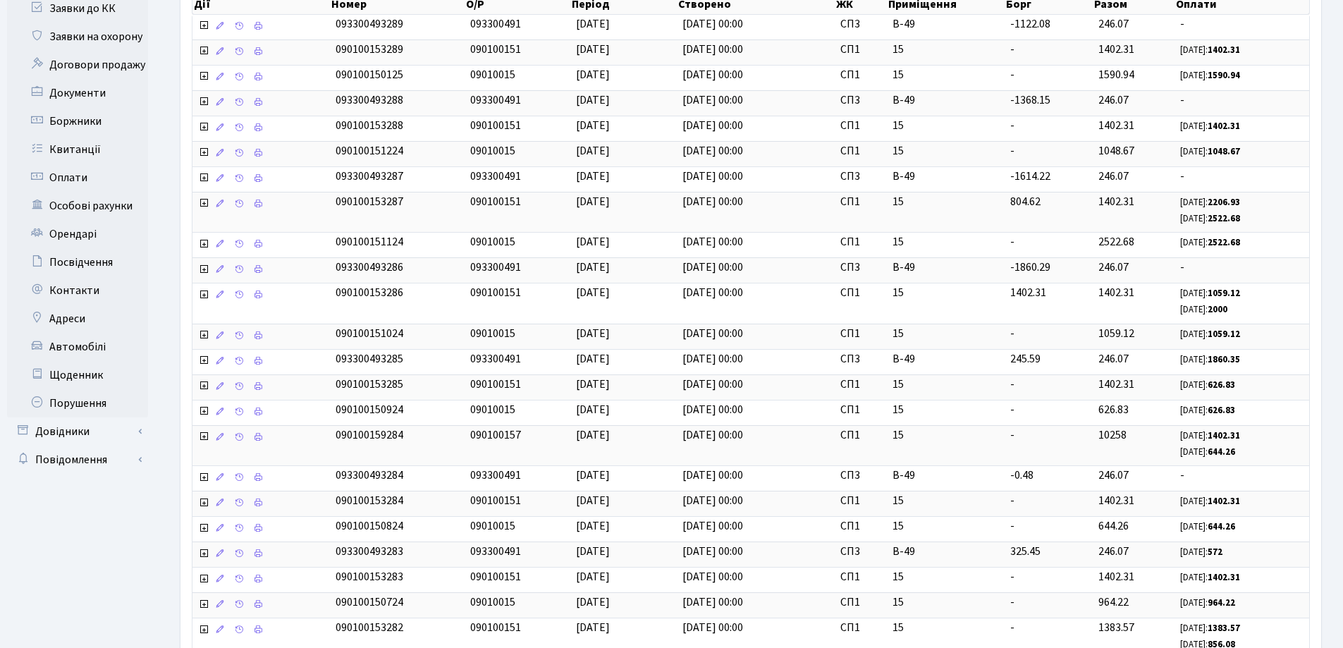
scroll to position [0, 0]
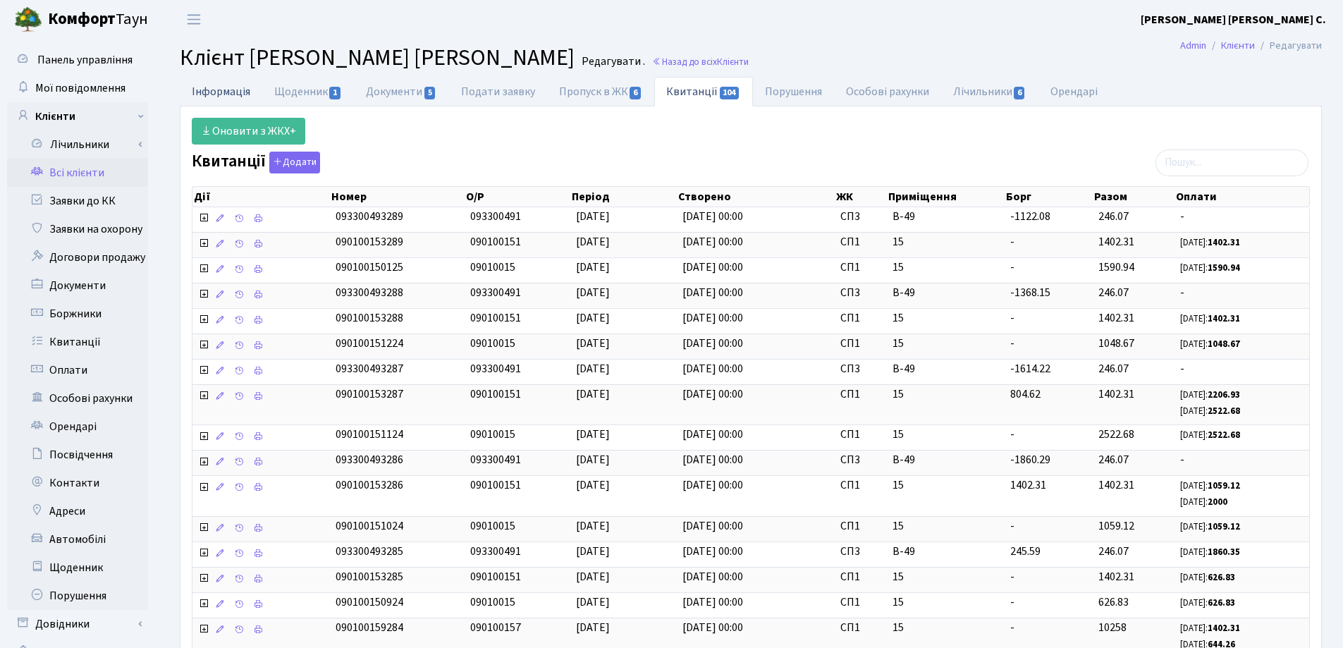
click at [225, 92] on link "Інформація" at bounding box center [221, 91] width 83 height 29
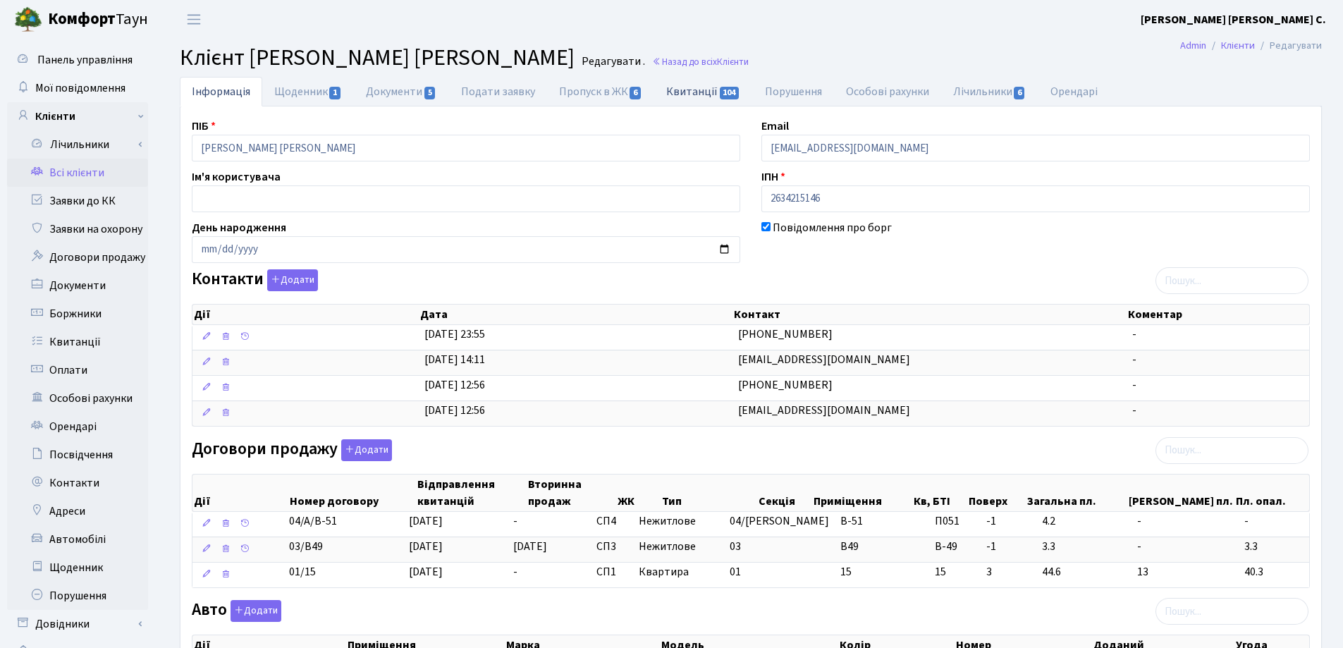
click at [695, 87] on link "Квитанції 104" at bounding box center [703, 91] width 98 height 29
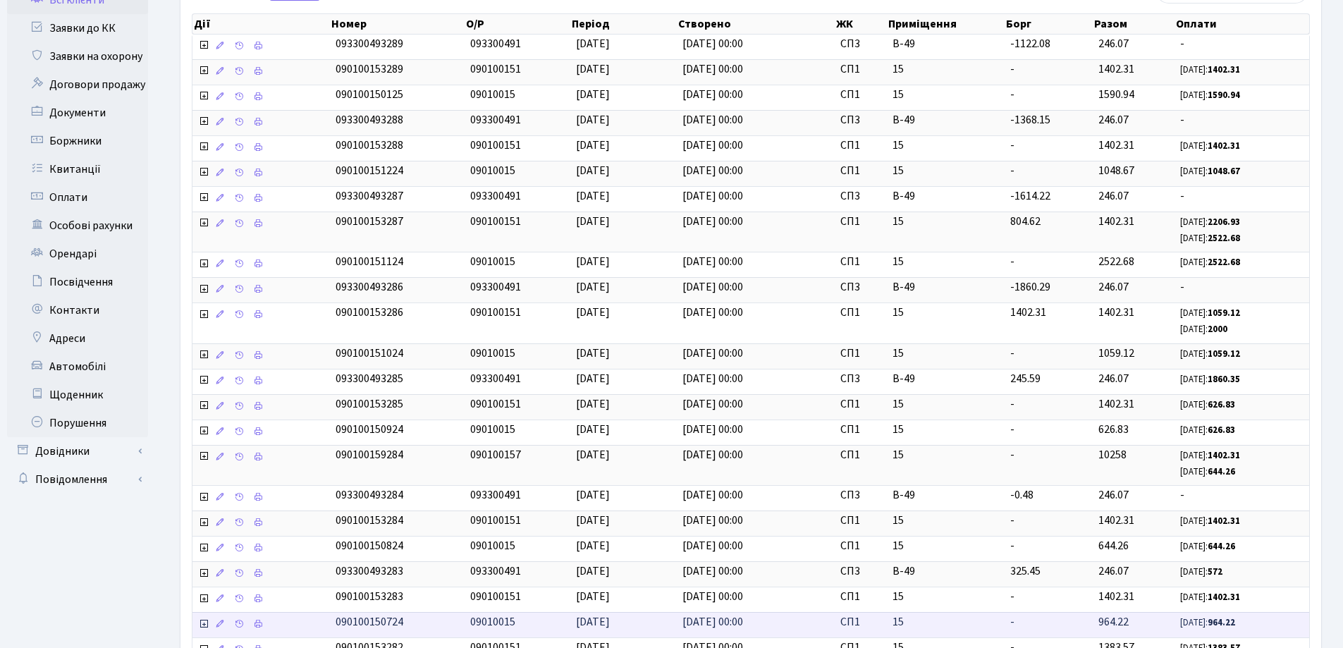
scroll to position [381, 0]
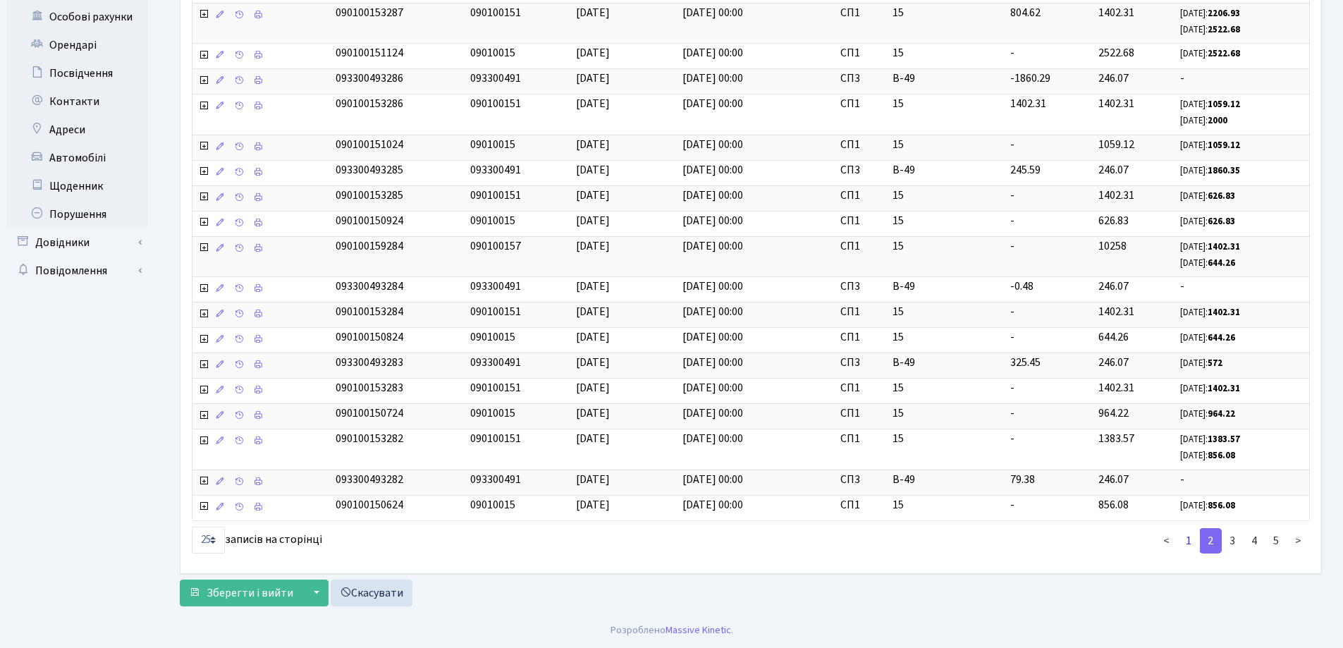
click at [1191, 542] on link "1" at bounding box center [1189, 540] width 23 height 25
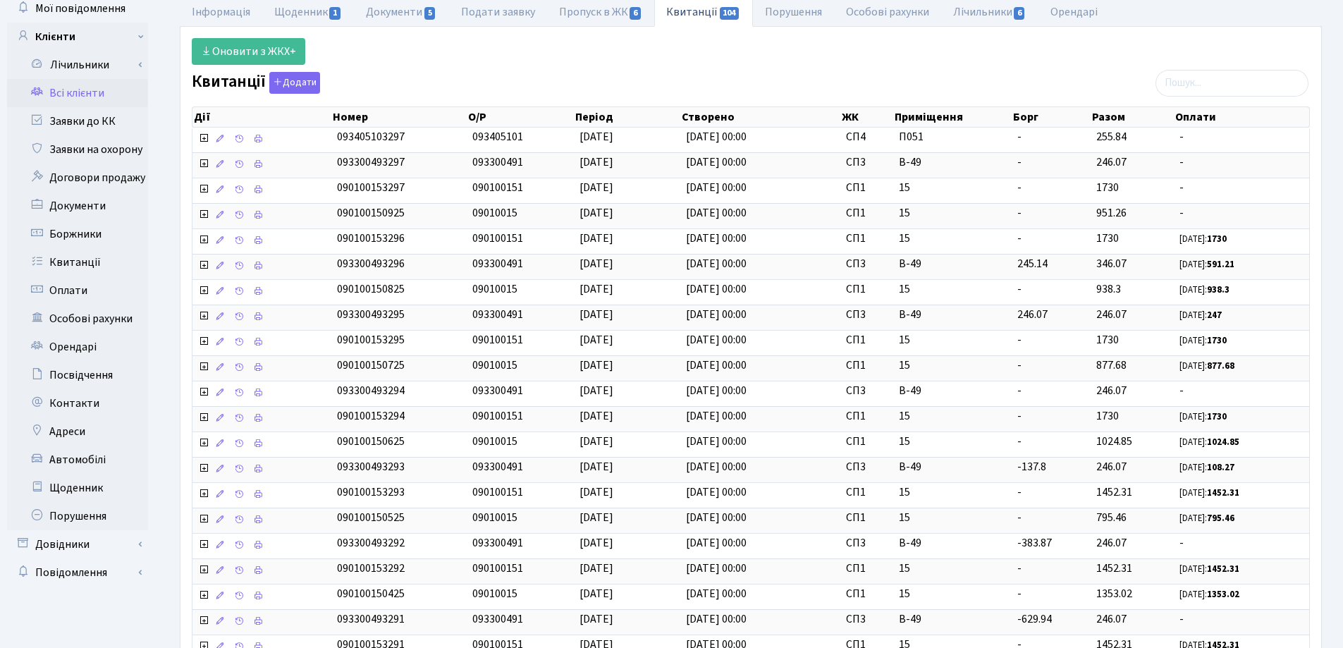
scroll to position [54, 0]
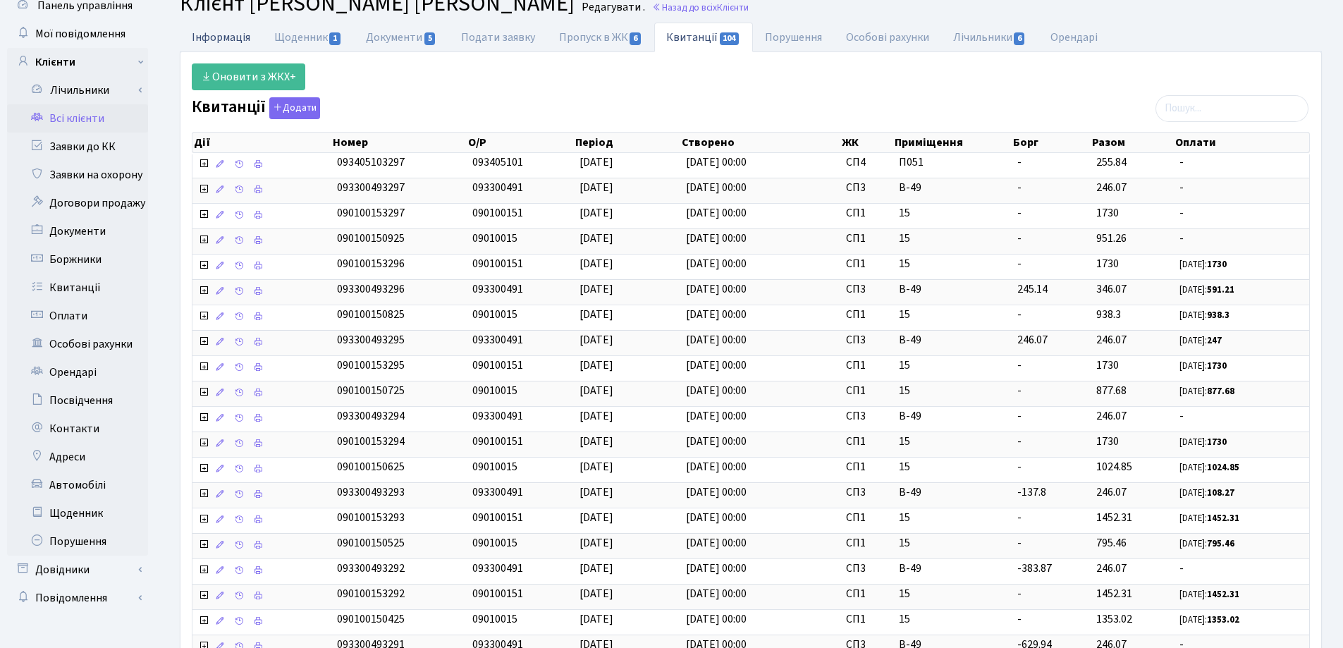
click at [221, 37] on link "Інформація" at bounding box center [221, 37] width 83 height 29
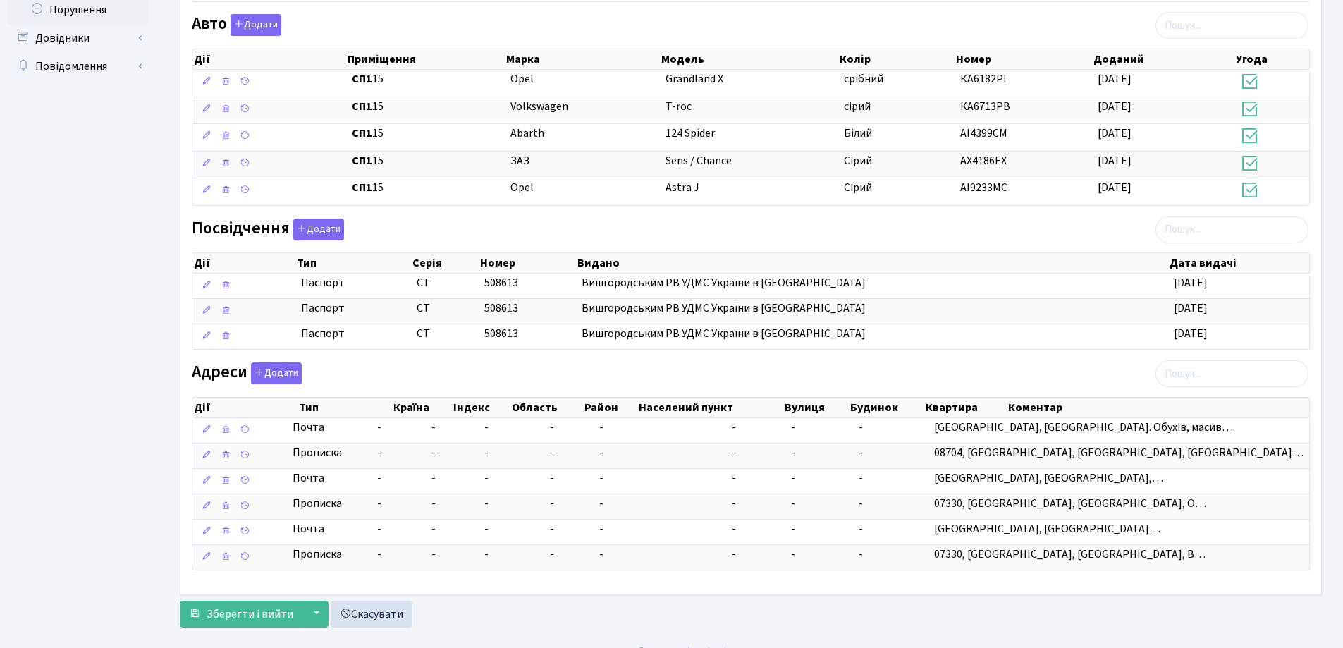
scroll to position [607, 0]
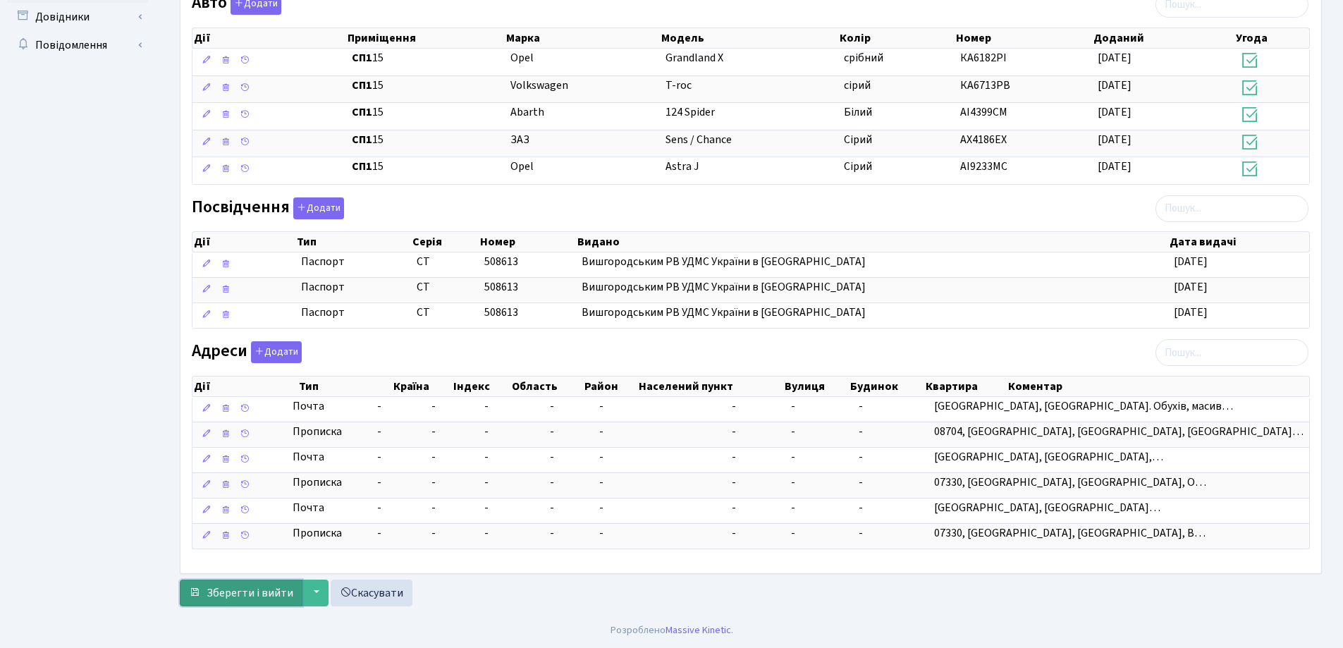
click at [269, 594] on span "Зберегти і вийти" at bounding box center [250, 593] width 87 height 16
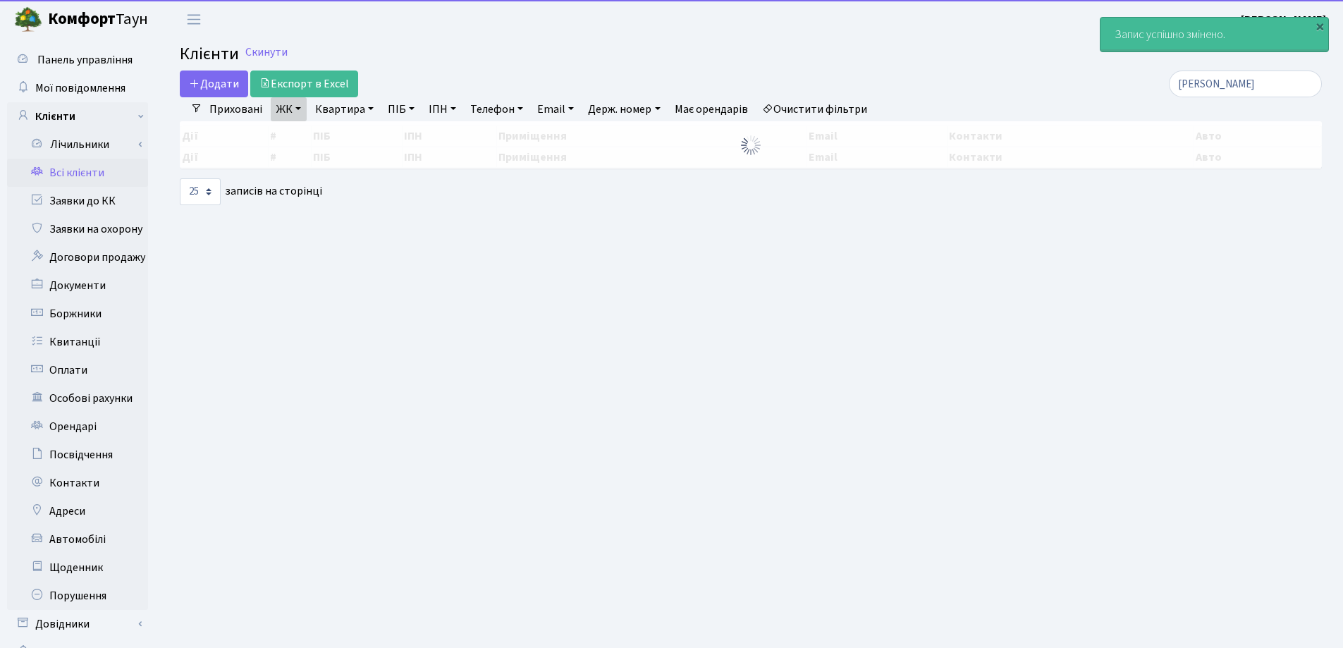
select select "25"
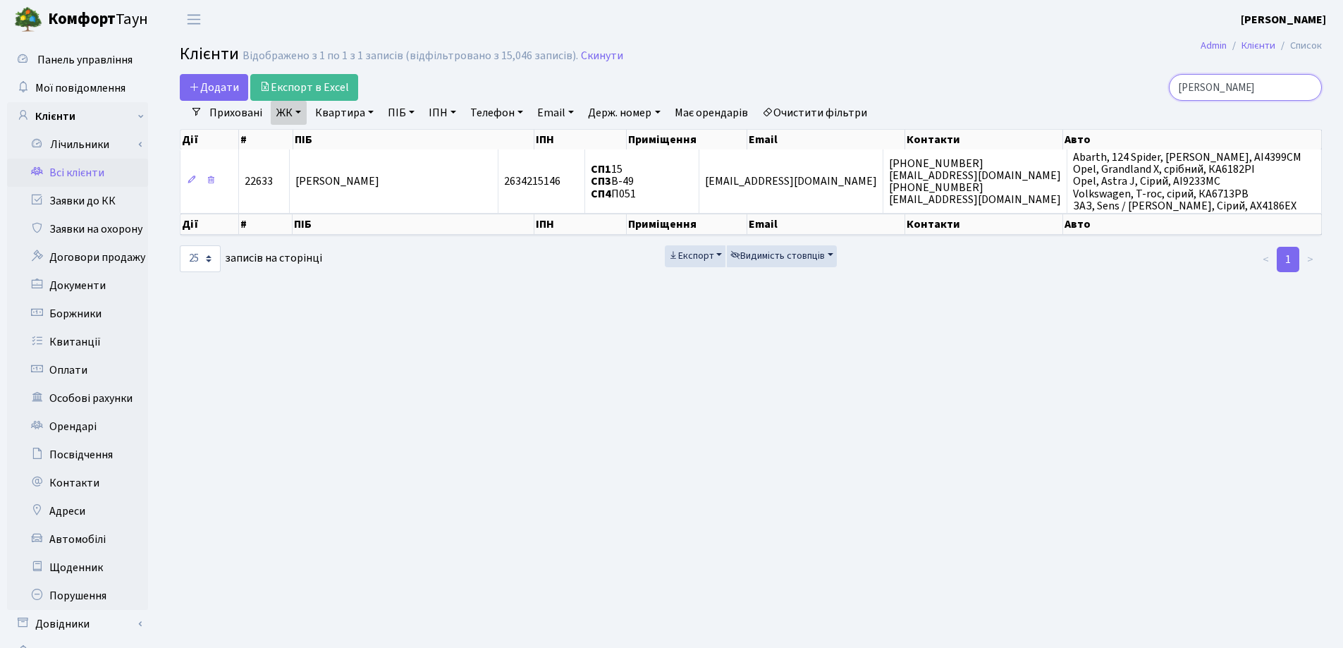
click at [1307, 86] on input "[PERSON_NAME]" at bounding box center [1245, 87] width 153 height 27
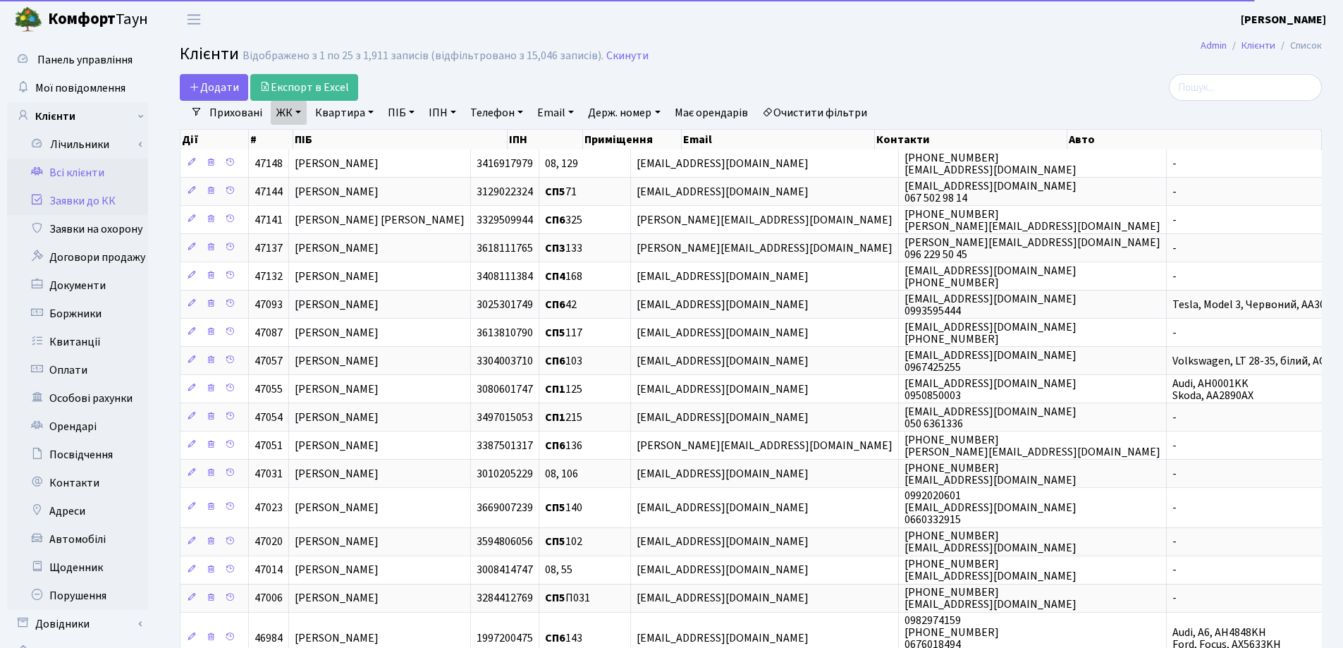
click at [59, 200] on link "Заявки до КК" at bounding box center [77, 201] width 141 height 28
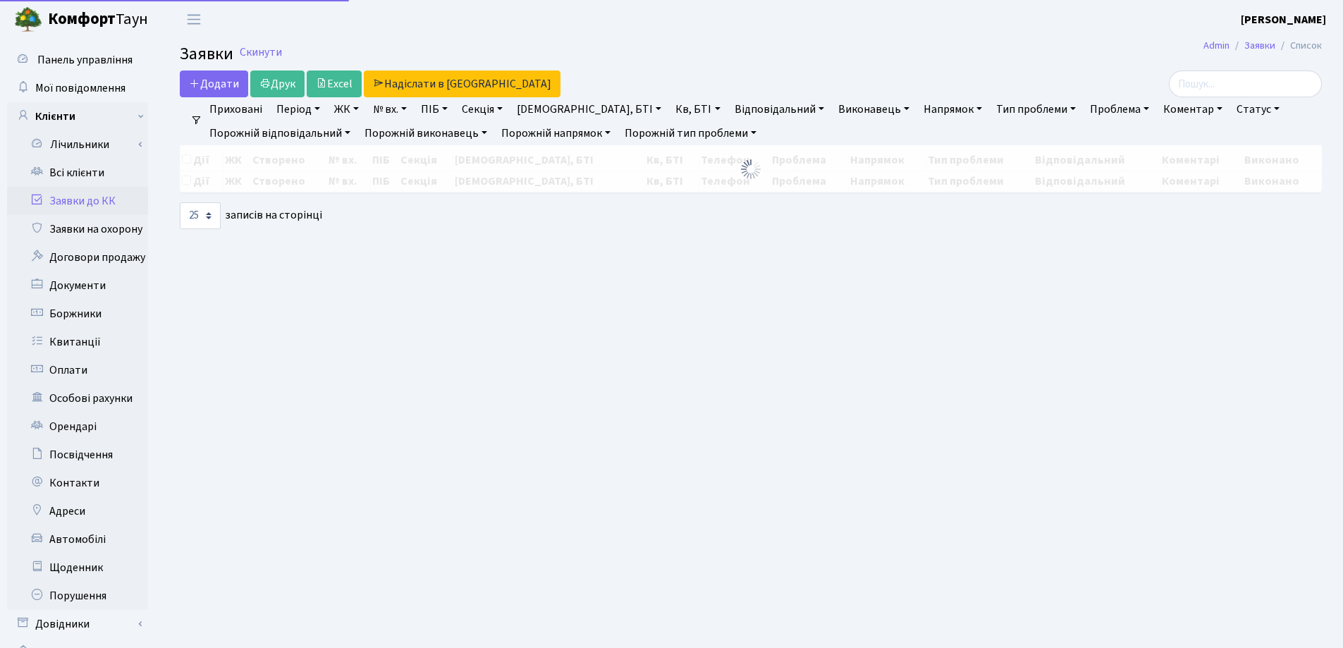
select select "25"
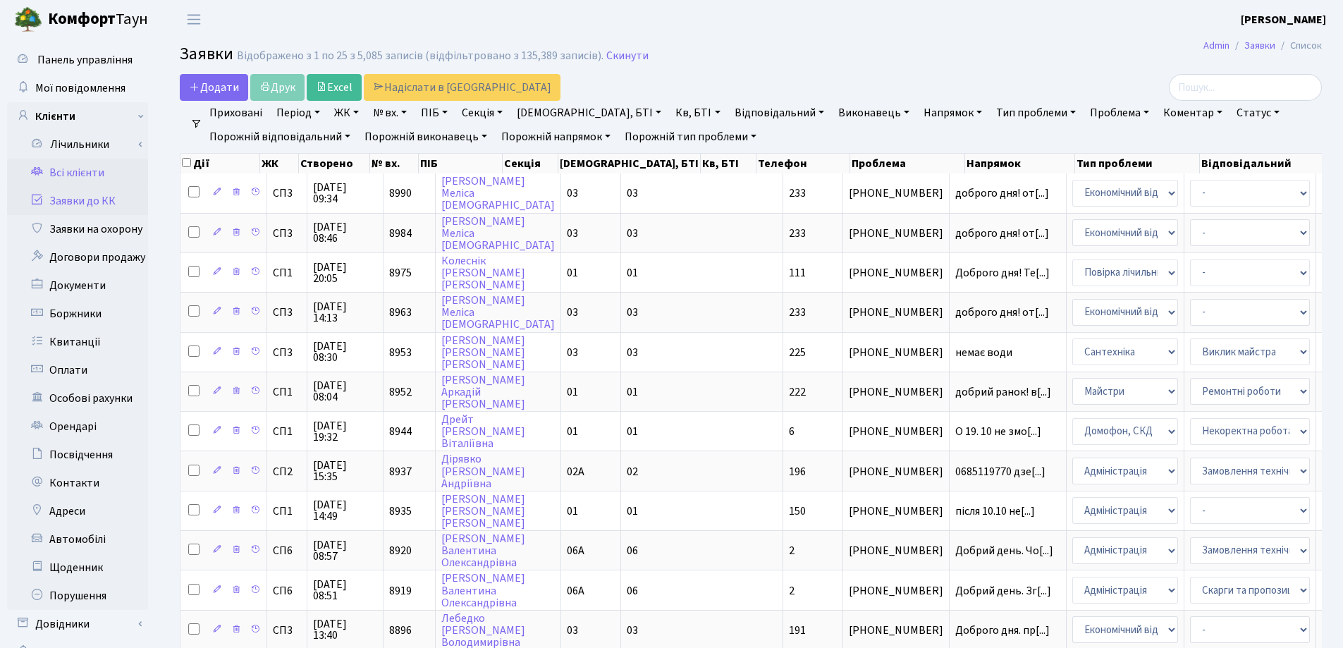
click at [83, 173] on link "Всі клієнти" at bounding box center [77, 173] width 141 height 28
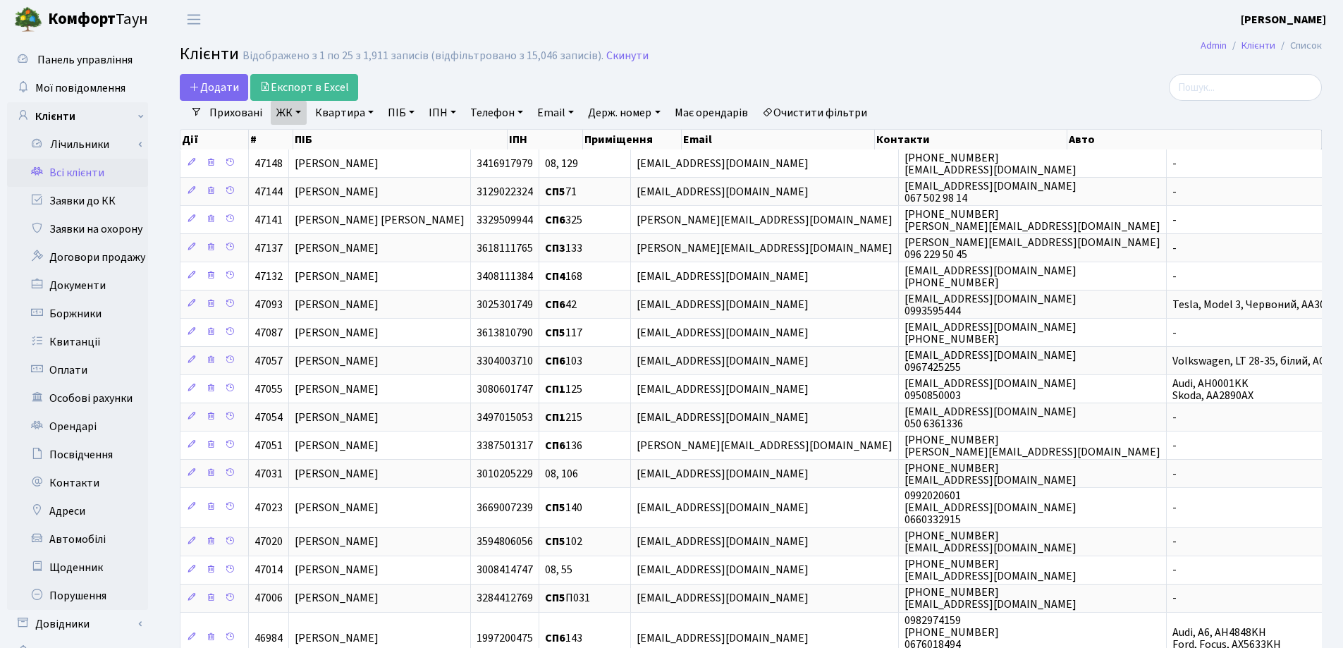
select select "25"
click at [852, 59] on h2 "Клієнти Відображено з 1 по 25 з 1,911 записів (відфільтровано з 15,046 записів)…" at bounding box center [751, 56] width 1142 height 24
click at [66, 200] on link "Заявки до КК" at bounding box center [77, 201] width 141 height 28
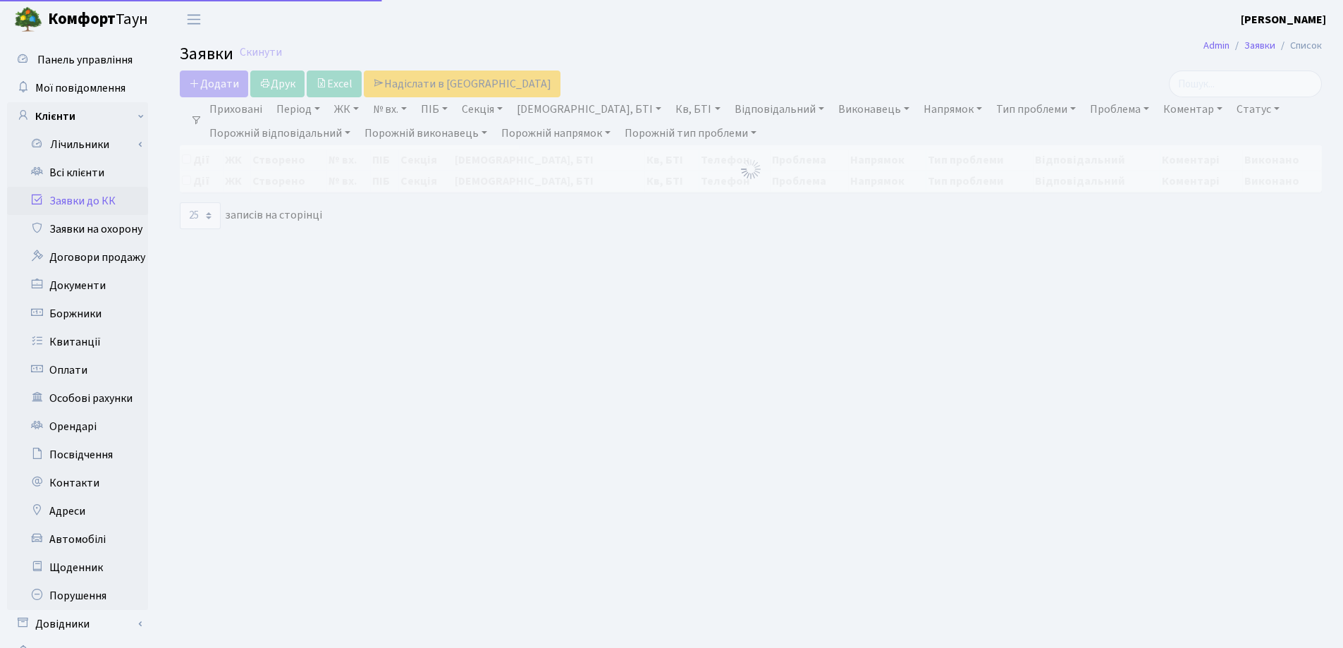
select select "25"
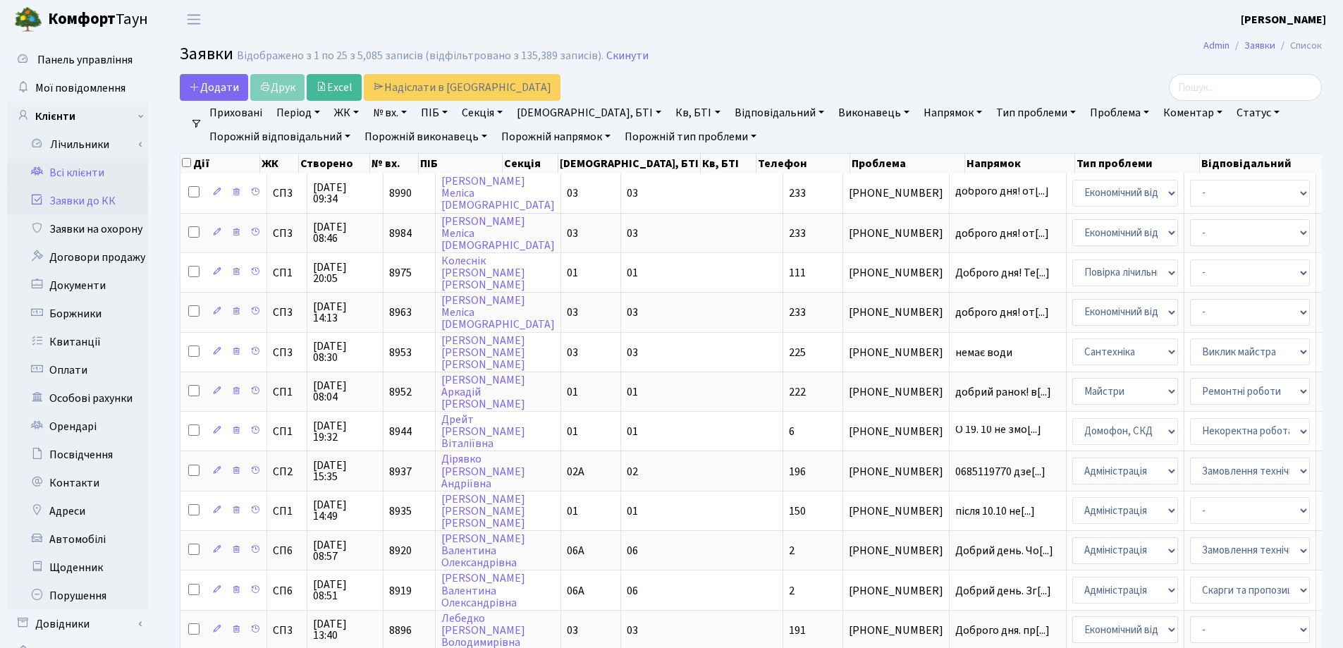
click at [75, 173] on link "Всі клієнти" at bounding box center [77, 173] width 141 height 28
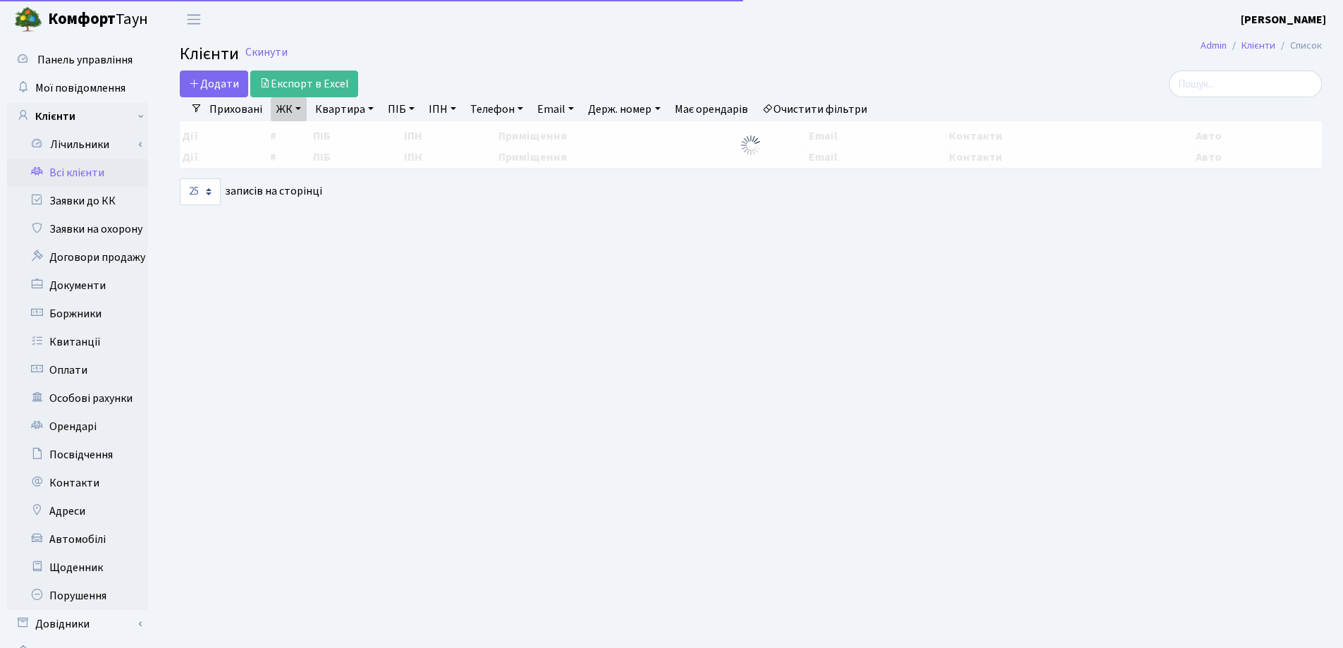
select select "25"
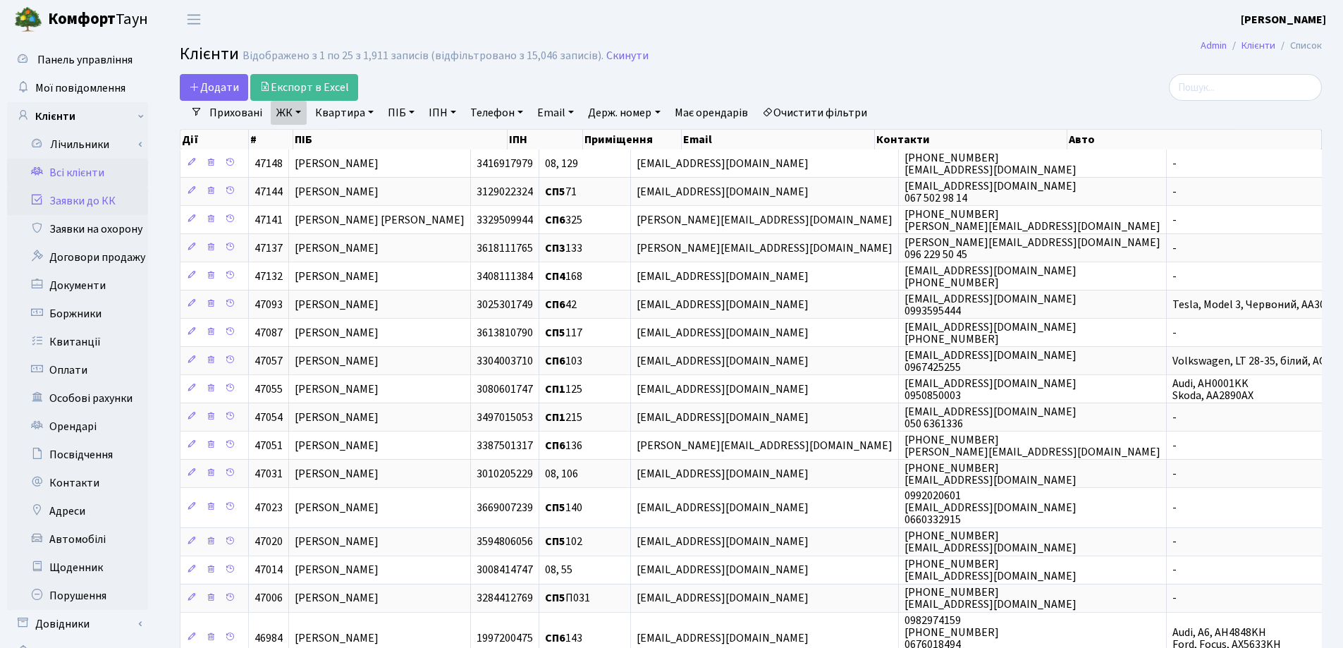
click at [75, 200] on link "Заявки до КК" at bounding box center [77, 201] width 141 height 28
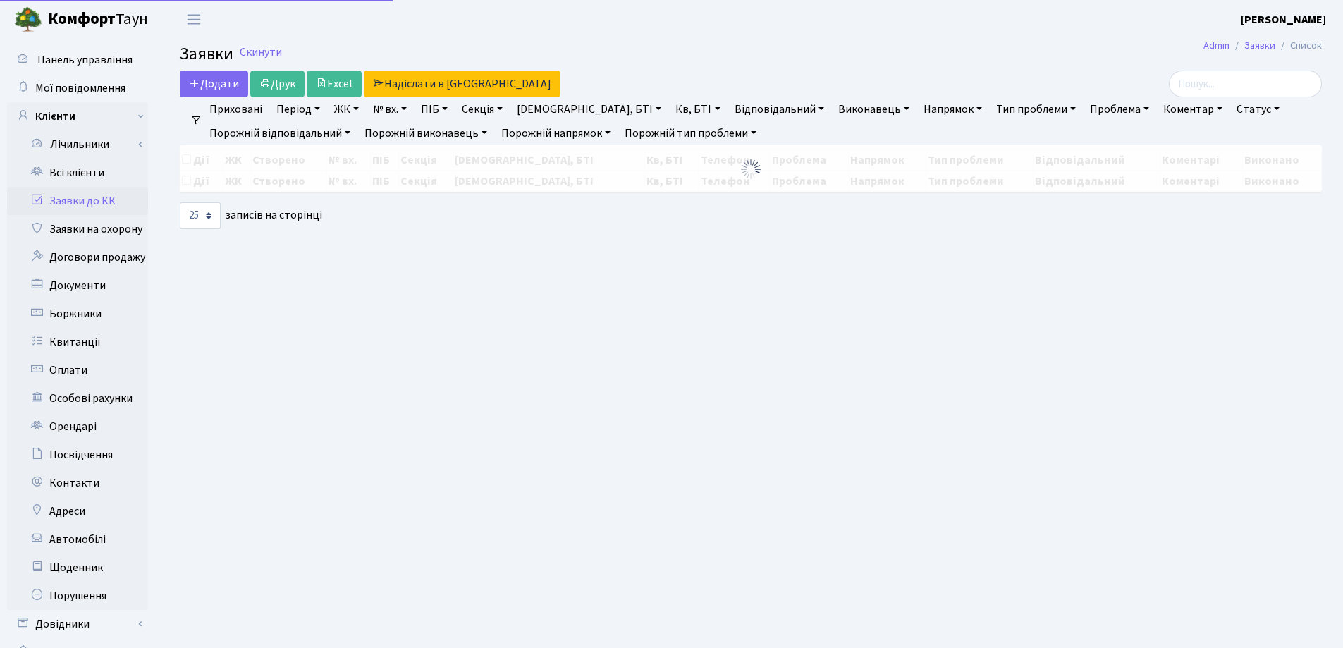
select select "25"
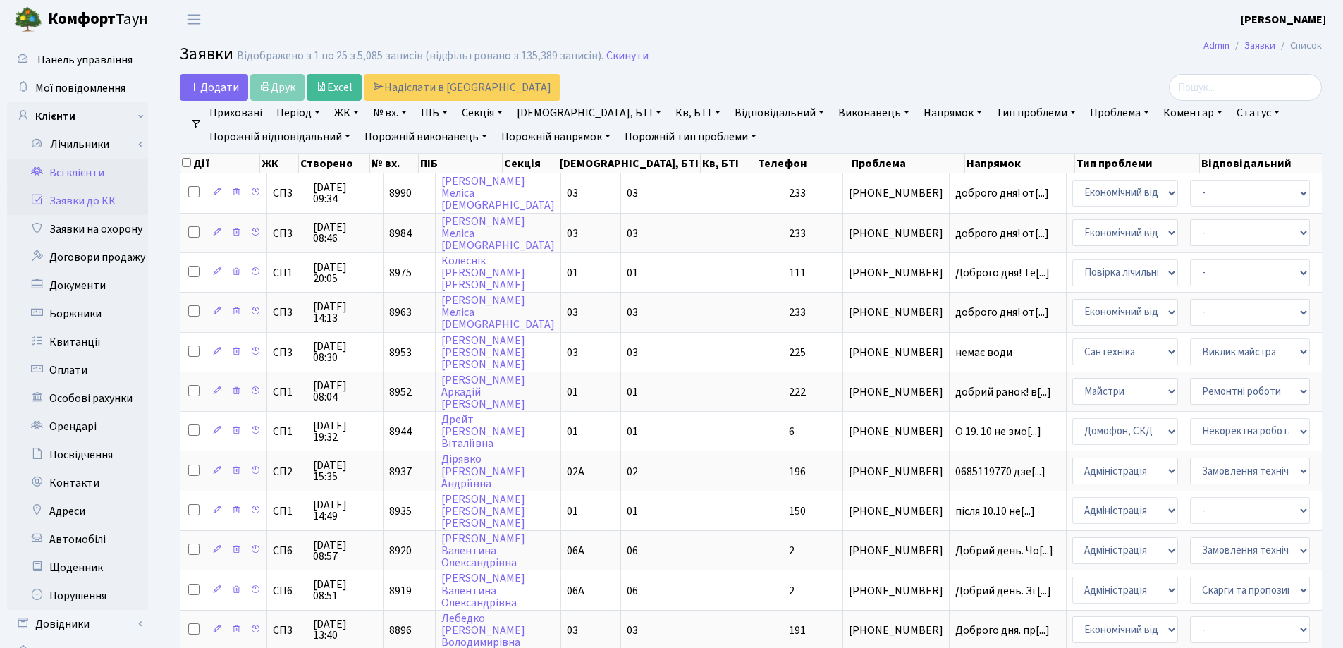
click at [74, 173] on link "Всі клієнти" at bounding box center [77, 173] width 141 height 28
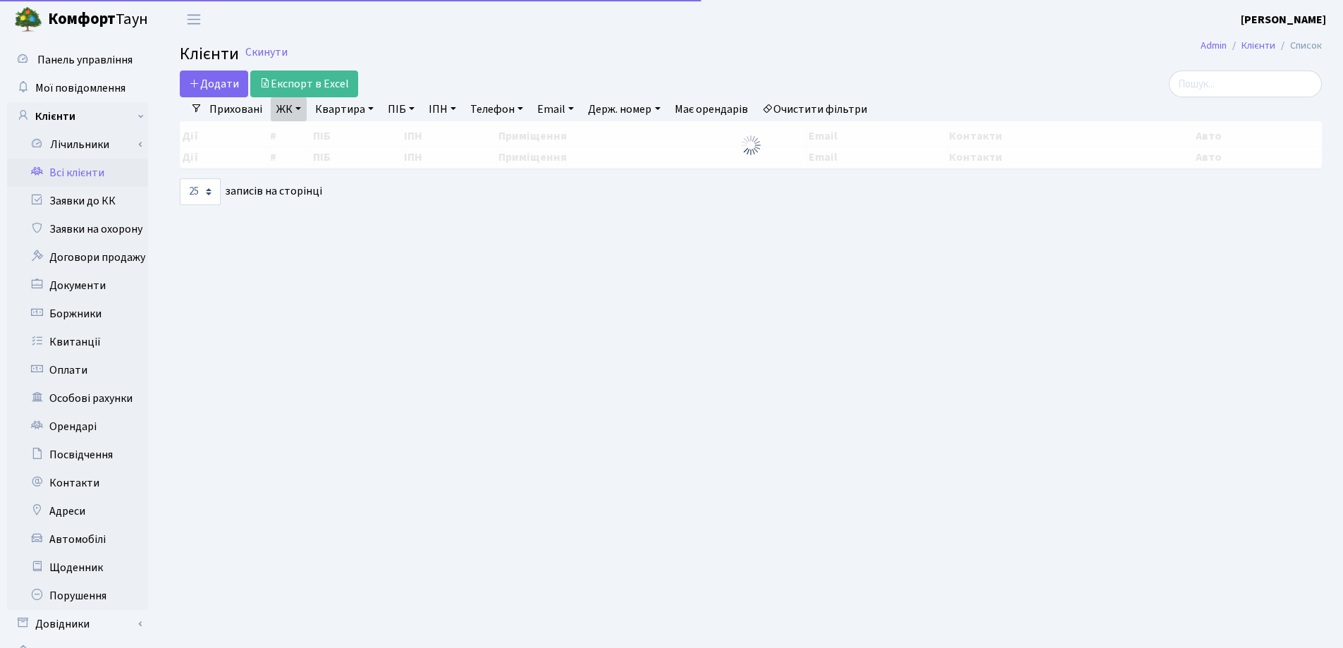
select select "25"
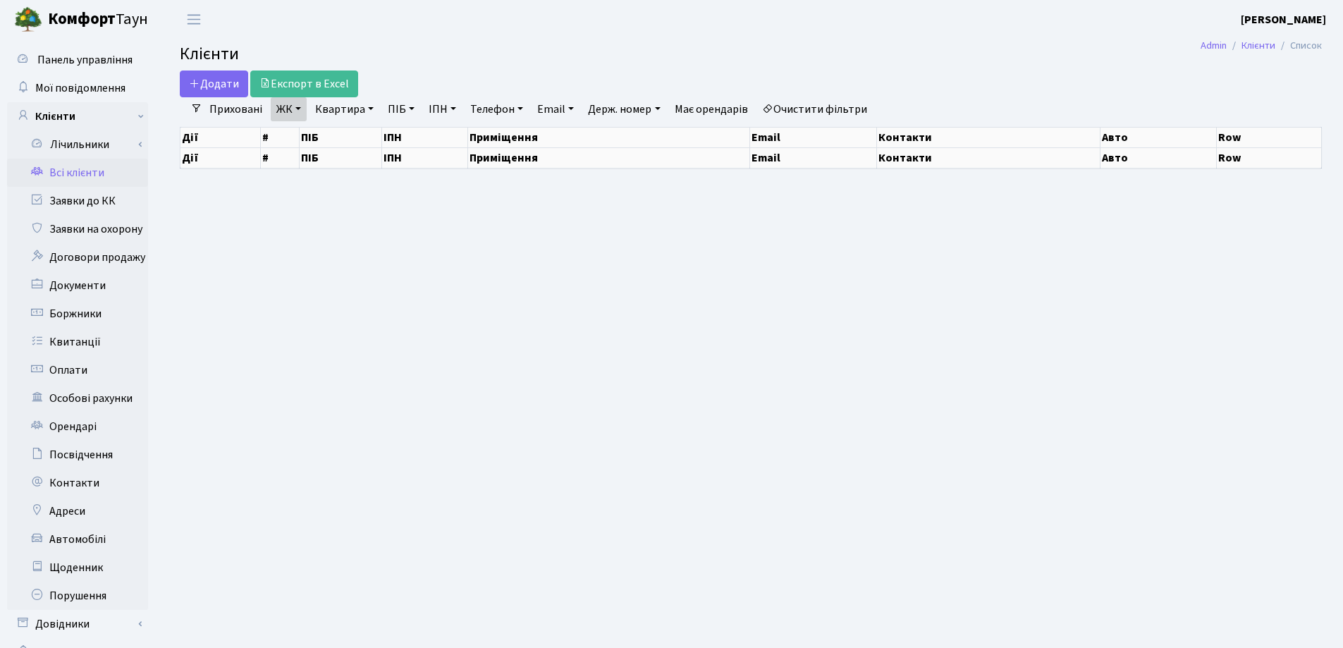
select select "25"
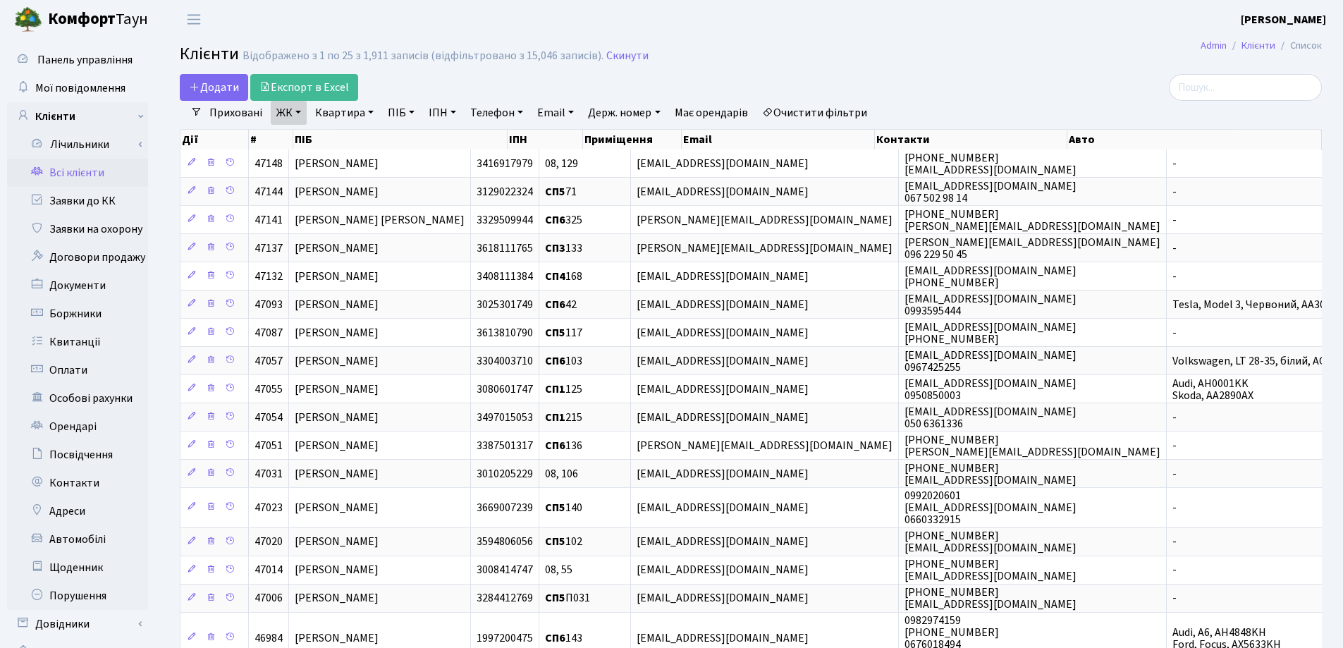
click at [370, 111] on link "Квартира" at bounding box center [345, 113] width 70 height 24
type input "147"
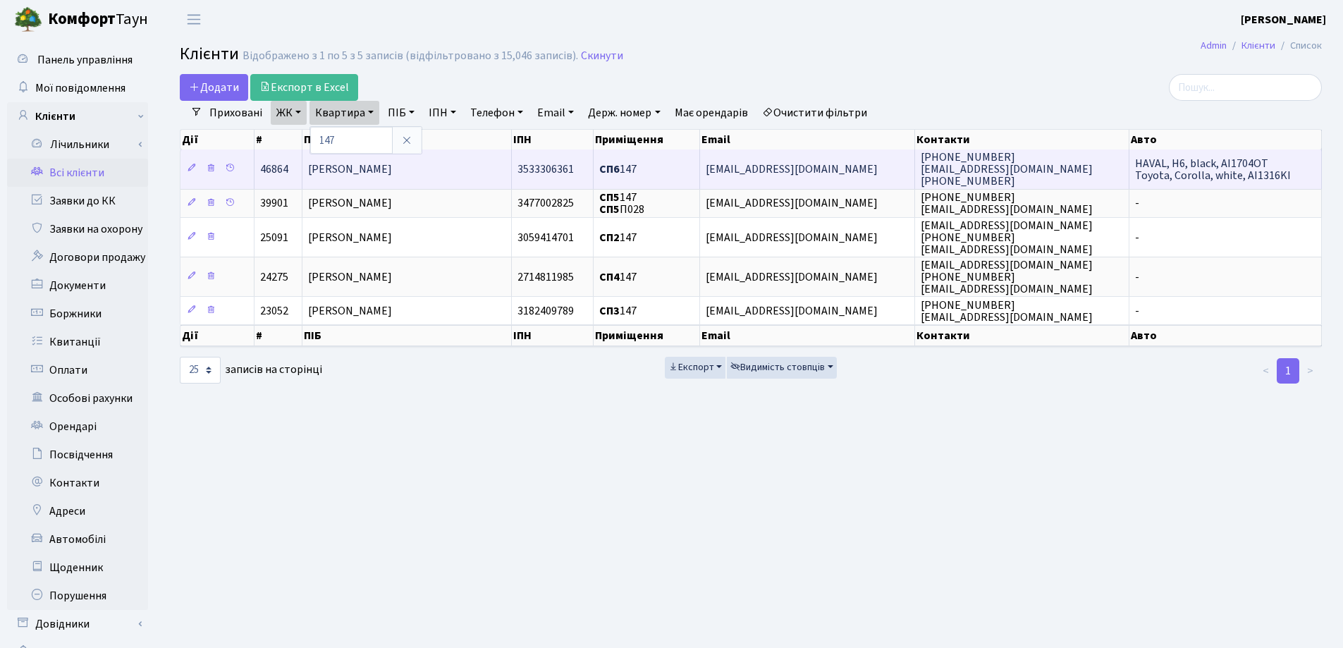
click at [392, 171] on span "[PERSON_NAME]" at bounding box center [350, 169] width 84 height 16
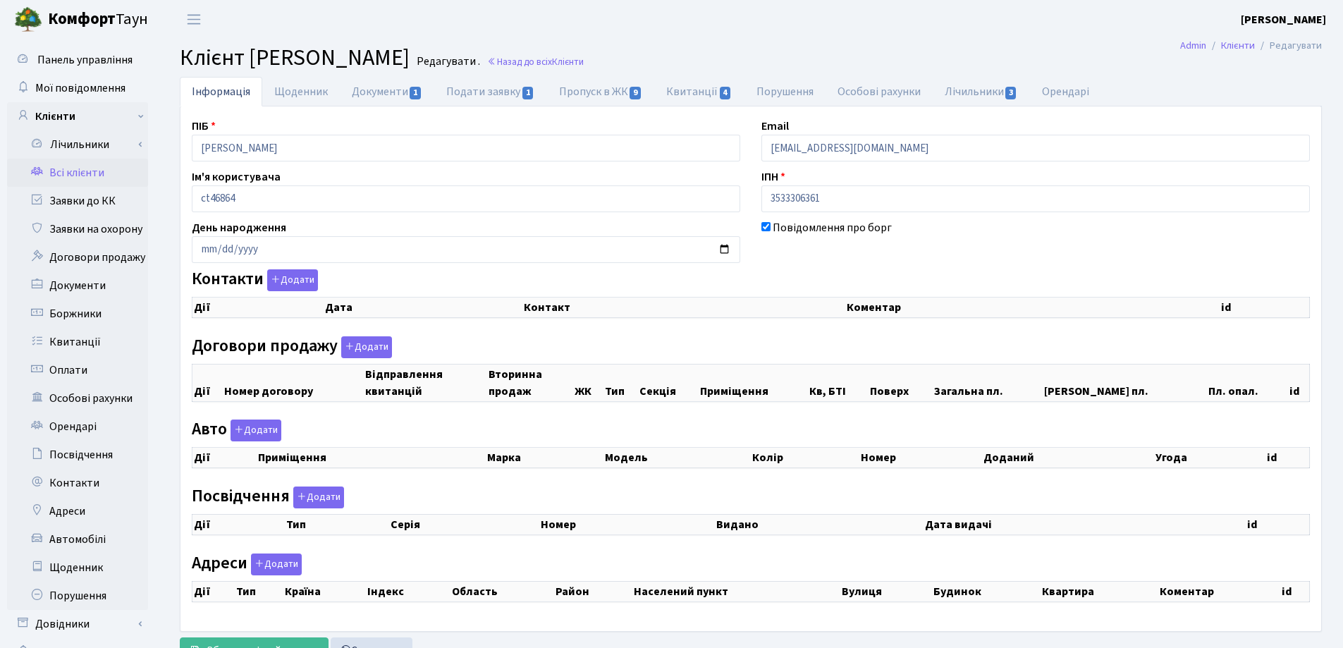
checkbox input "true"
select select "25"
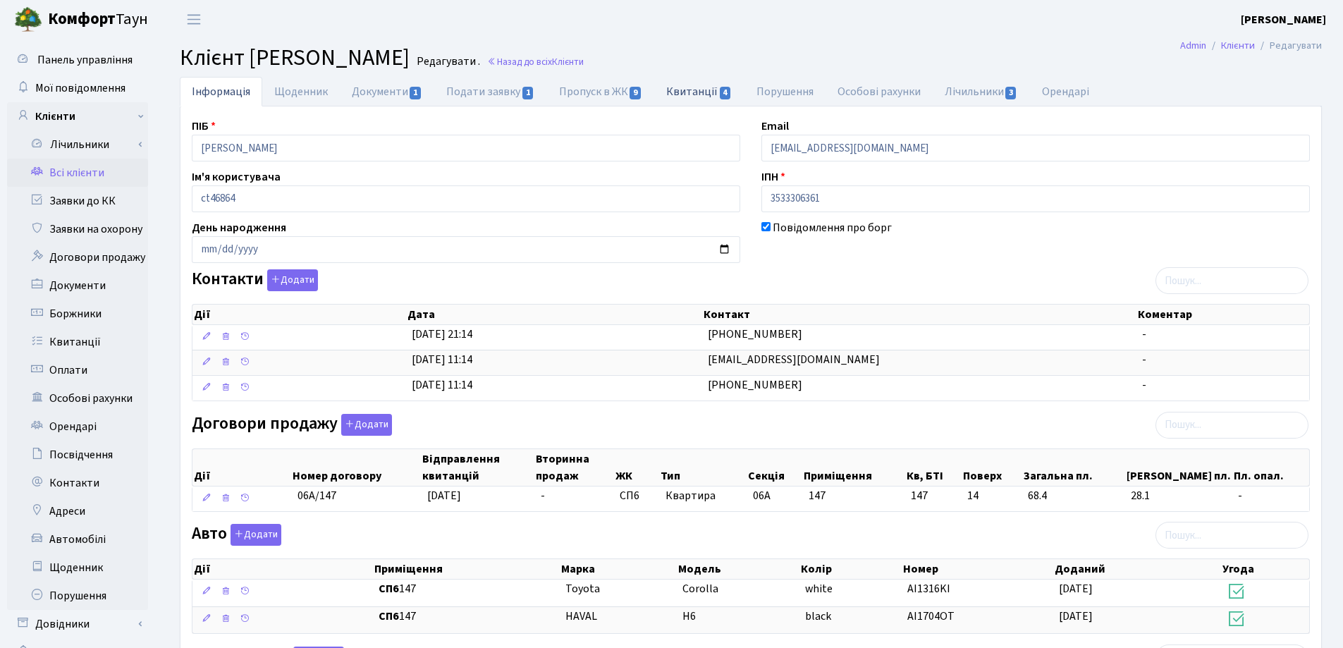
click at [681, 91] on link "Квитанції 4" at bounding box center [699, 91] width 90 height 29
select select "25"
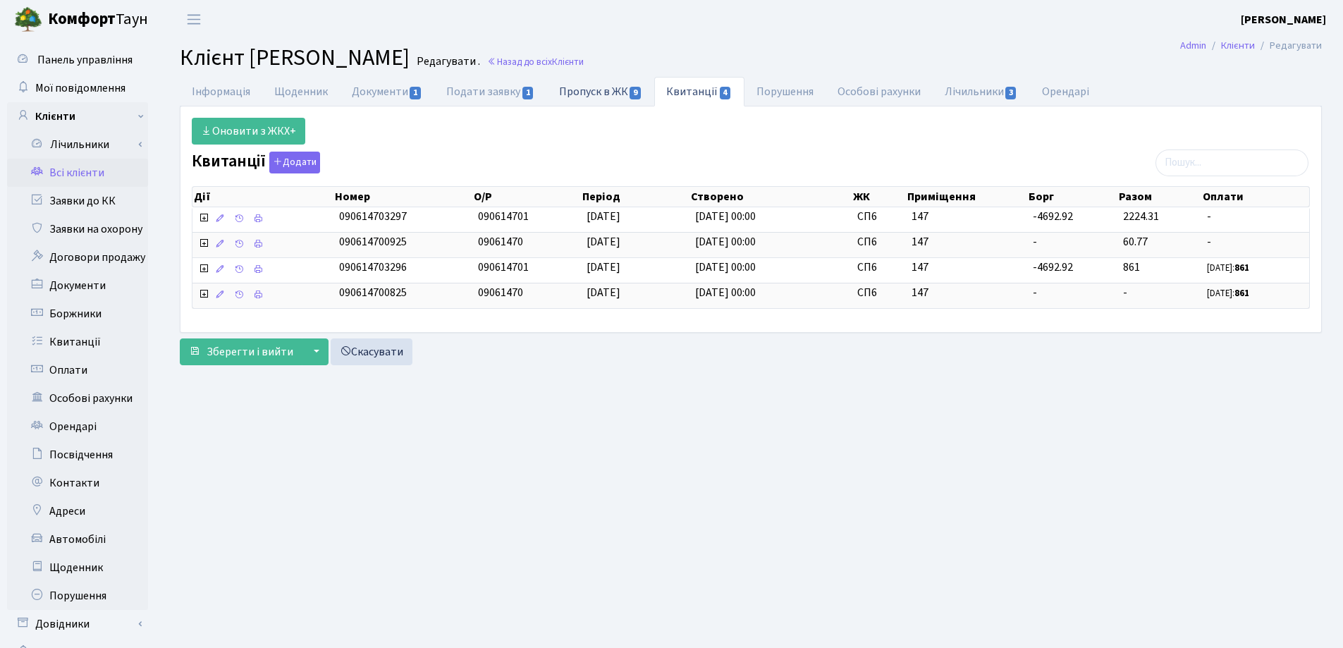
click at [598, 90] on link "Пропуск в ЖК 9" at bounding box center [600, 91] width 107 height 29
select select "25"
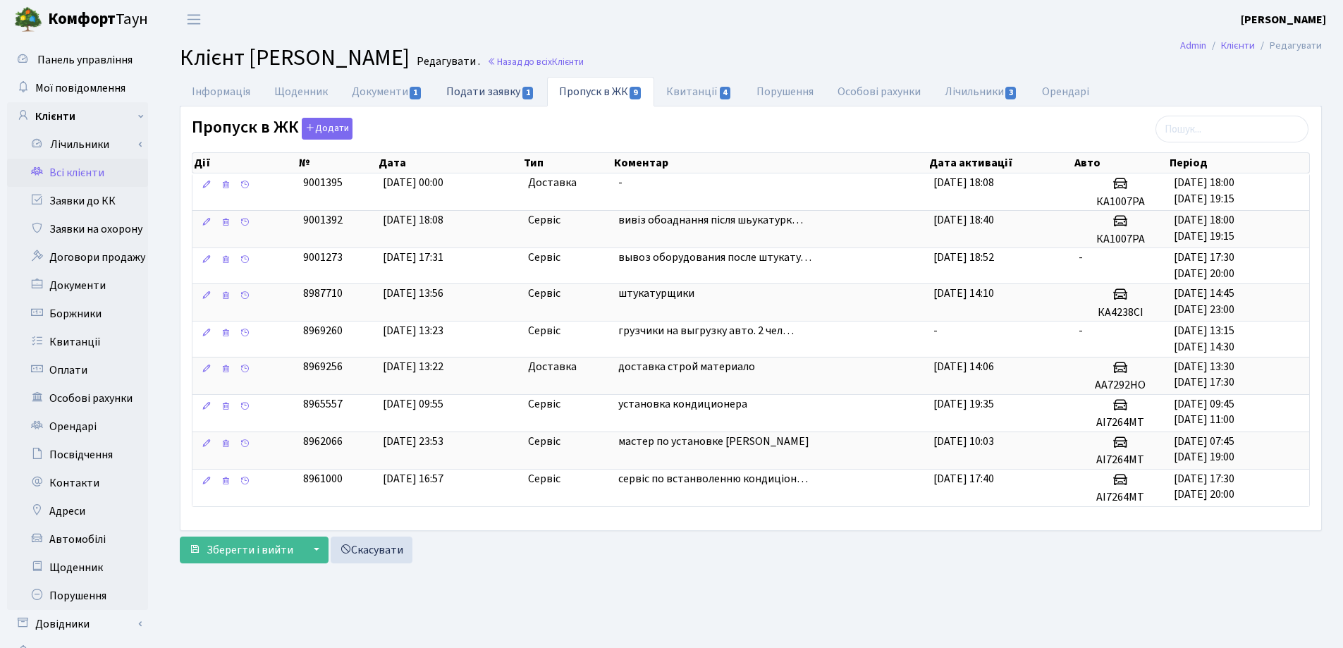
click at [465, 95] on link "Подати заявку 1" at bounding box center [490, 91] width 112 height 29
select select "25"
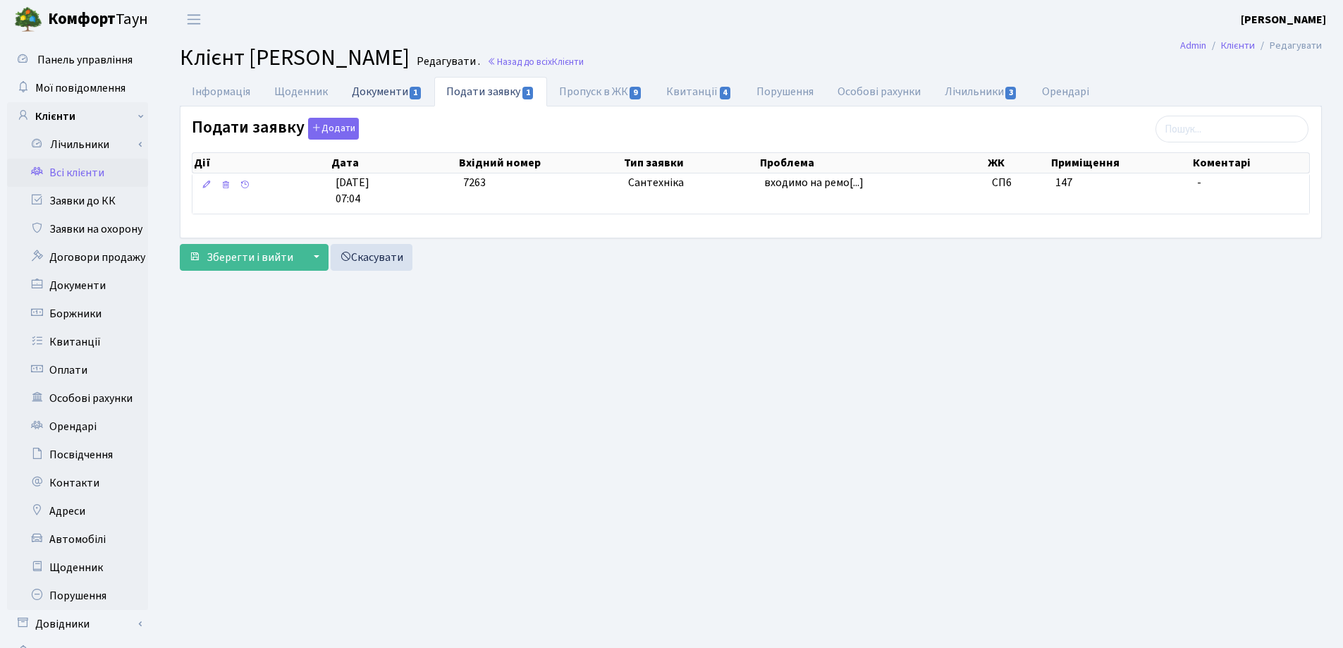
click at [382, 89] on link "Документи 1" at bounding box center [387, 91] width 94 height 29
select select "25"
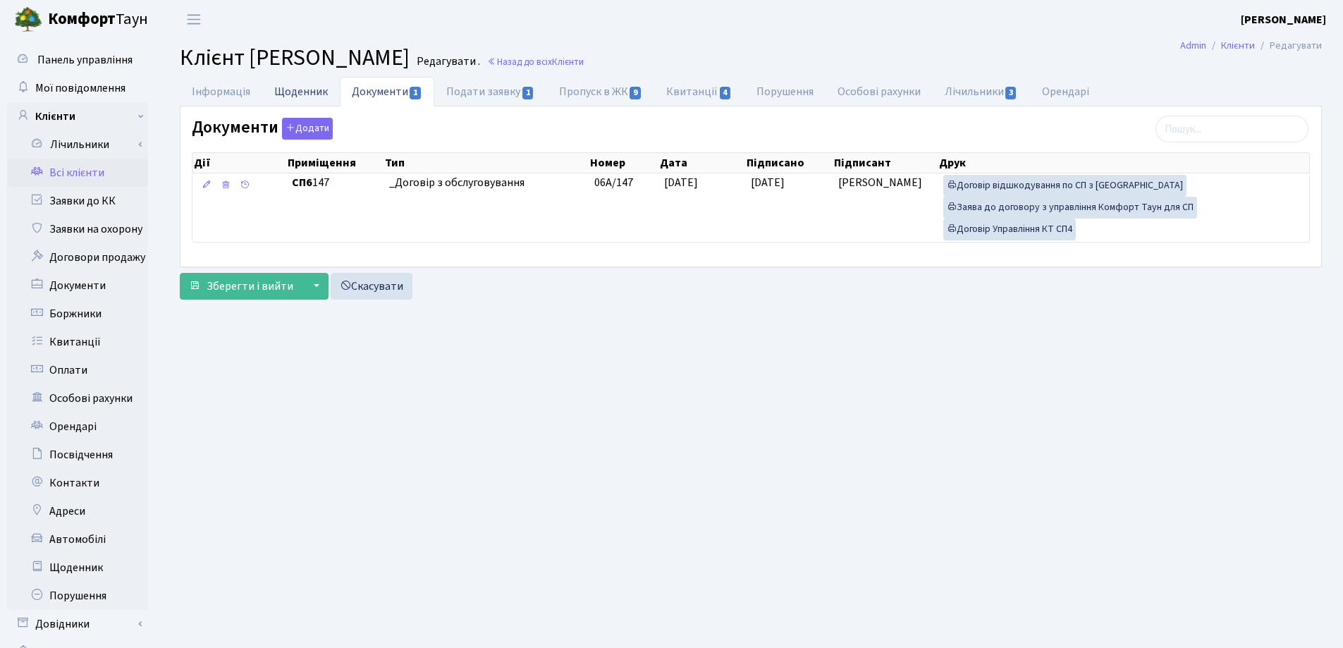
click at [307, 93] on link "Щоденник" at bounding box center [301, 91] width 78 height 29
select select "25"
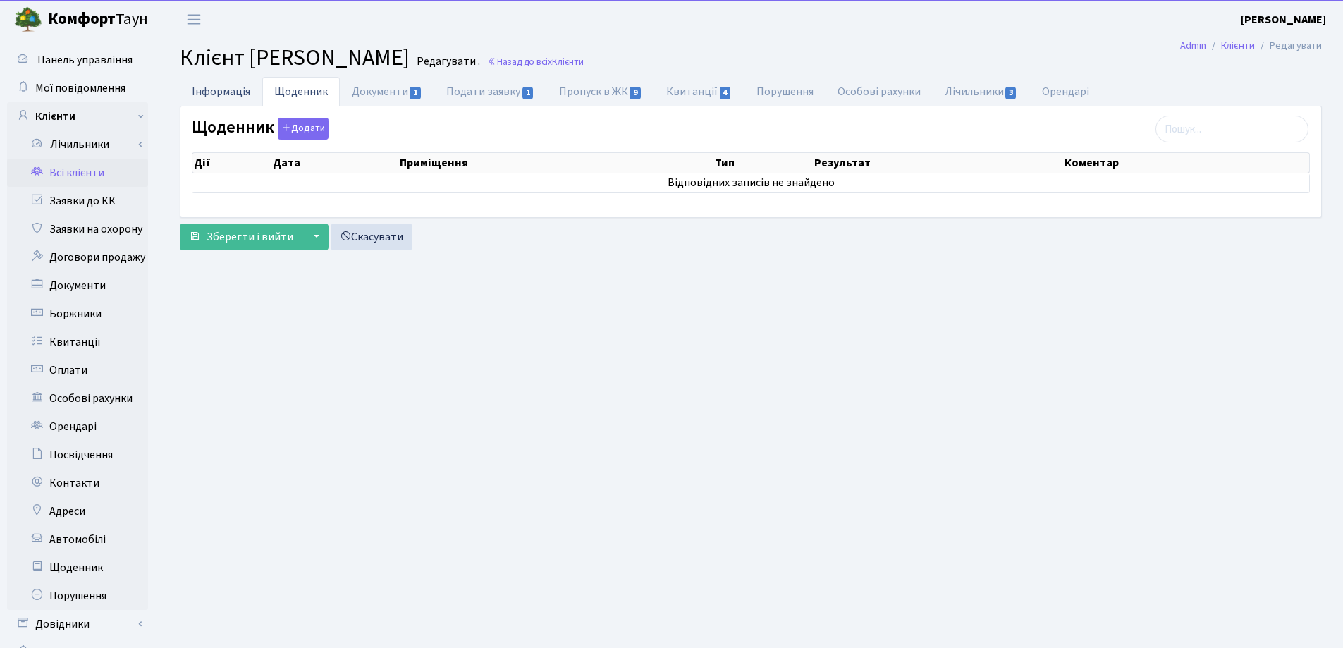
click at [227, 90] on link "Інформація" at bounding box center [221, 91] width 83 height 29
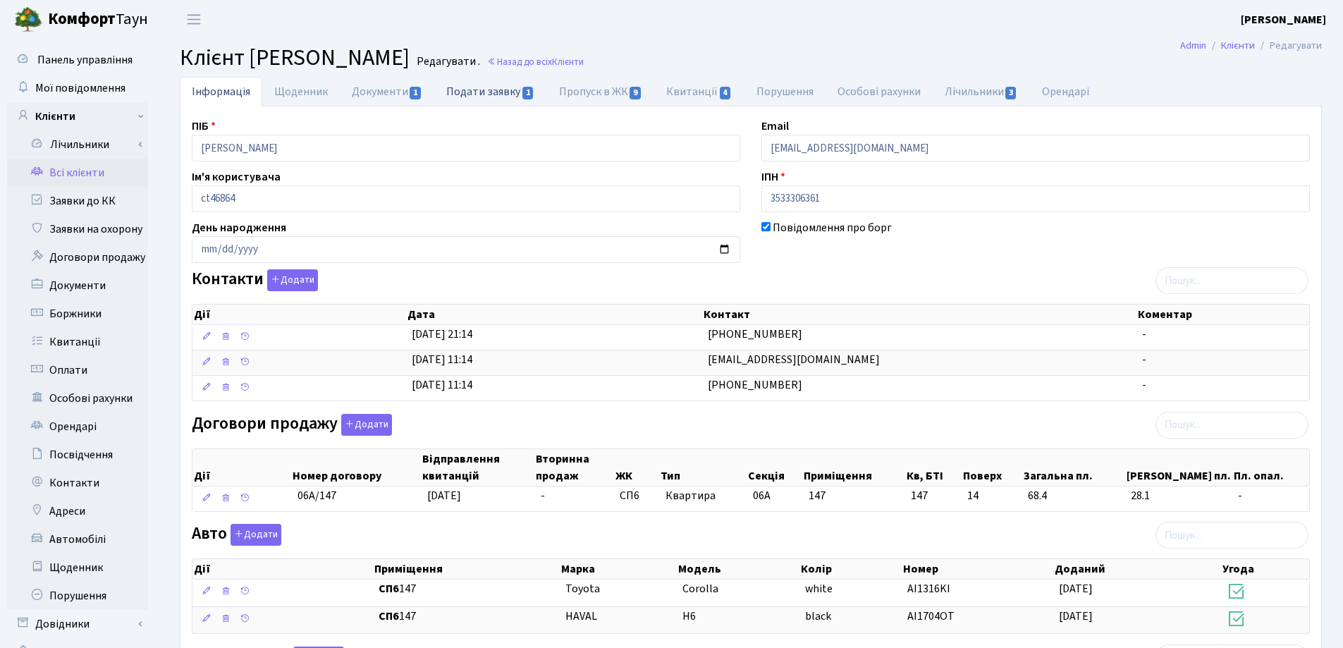
click at [485, 90] on link "Подати заявку 1" at bounding box center [490, 91] width 112 height 29
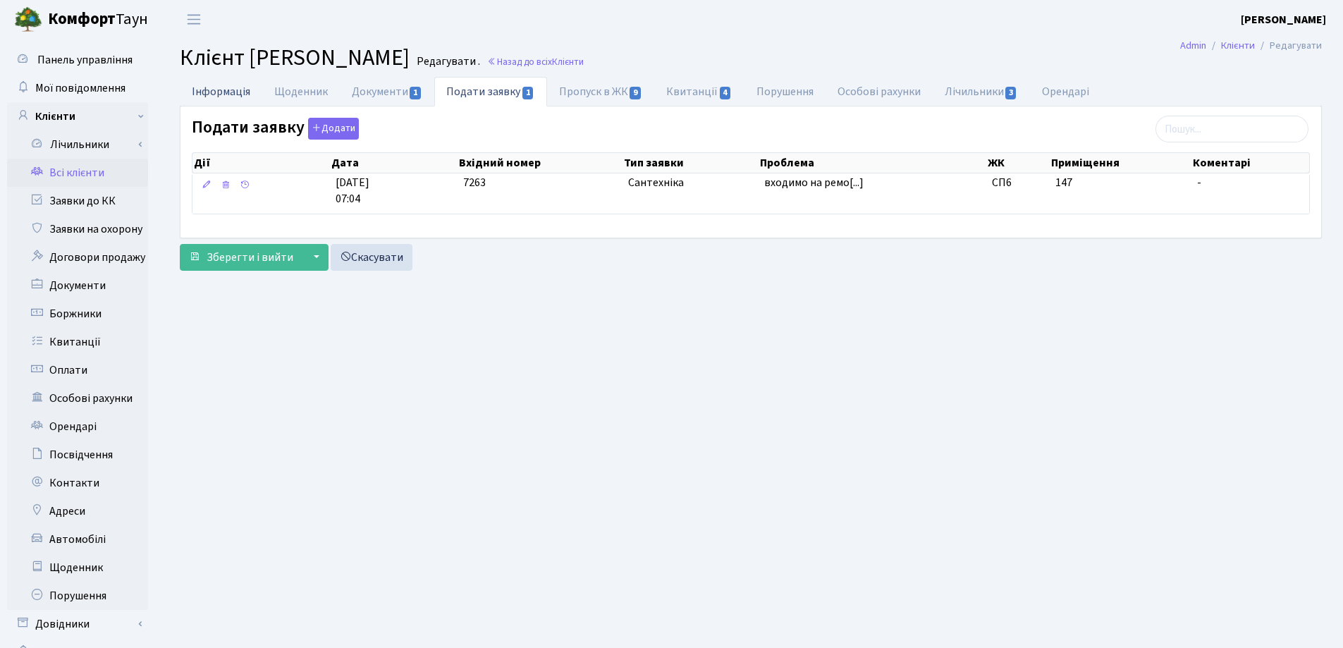
click at [237, 87] on link "Інформація" at bounding box center [221, 91] width 83 height 29
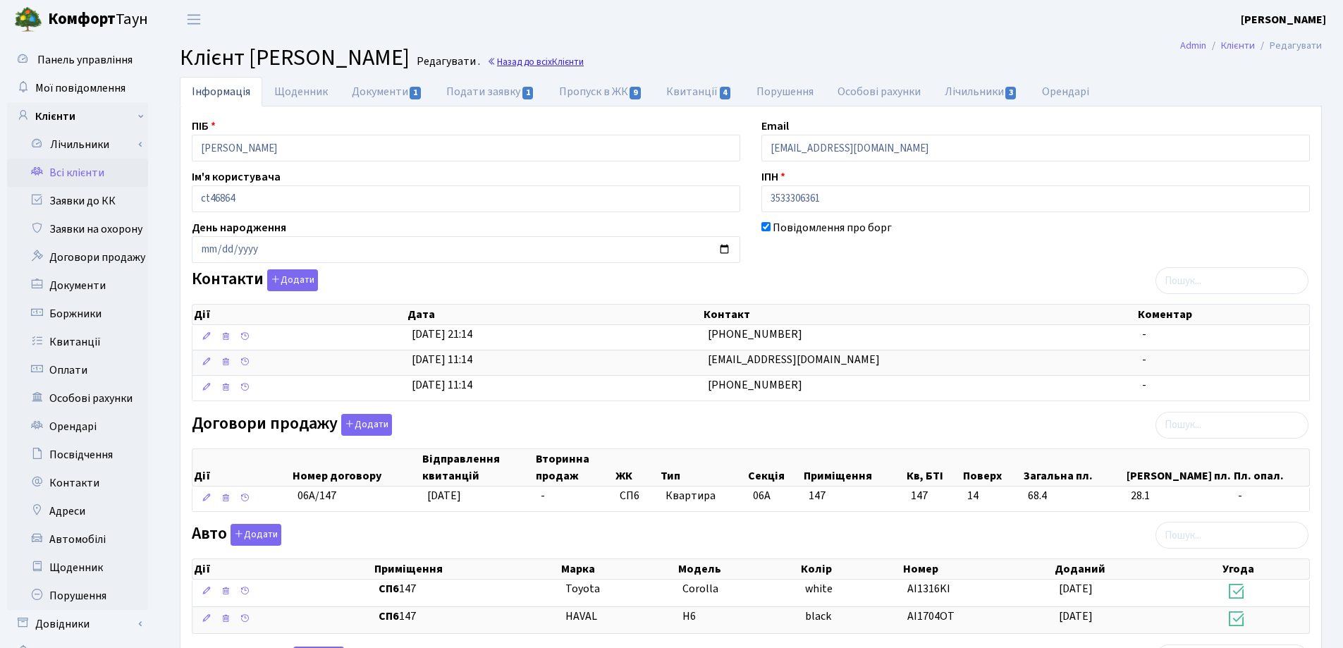
click at [584, 58] on link "Назад до всіх Клієнти" at bounding box center [535, 61] width 97 height 13
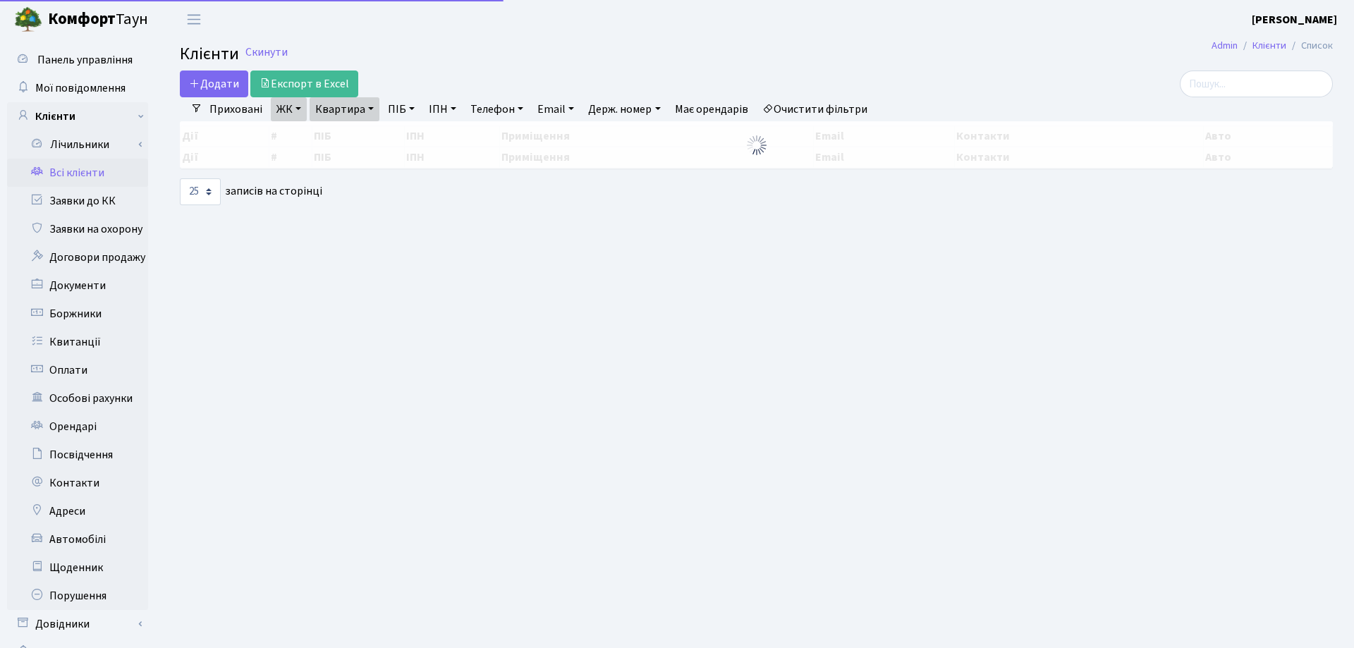
select select "25"
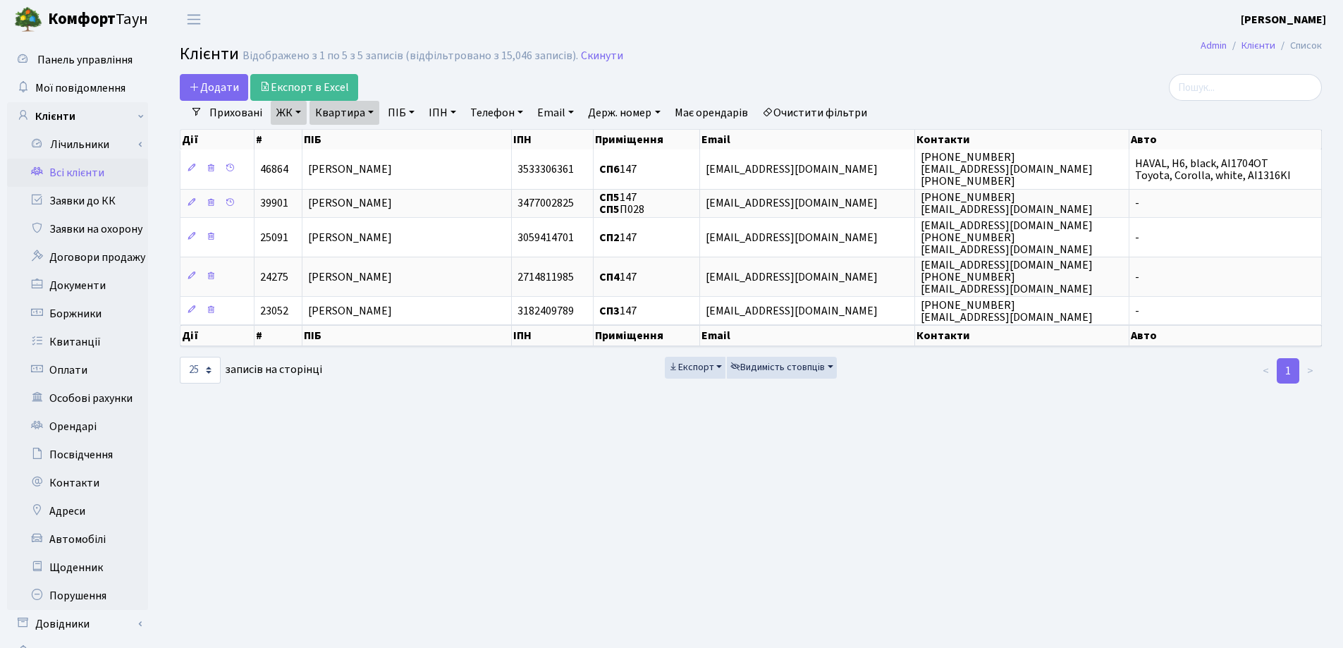
click at [371, 114] on link "Квартира" at bounding box center [345, 113] width 70 height 24
click at [407, 142] on icon at bounding box center [406, 140] width 11 height 11
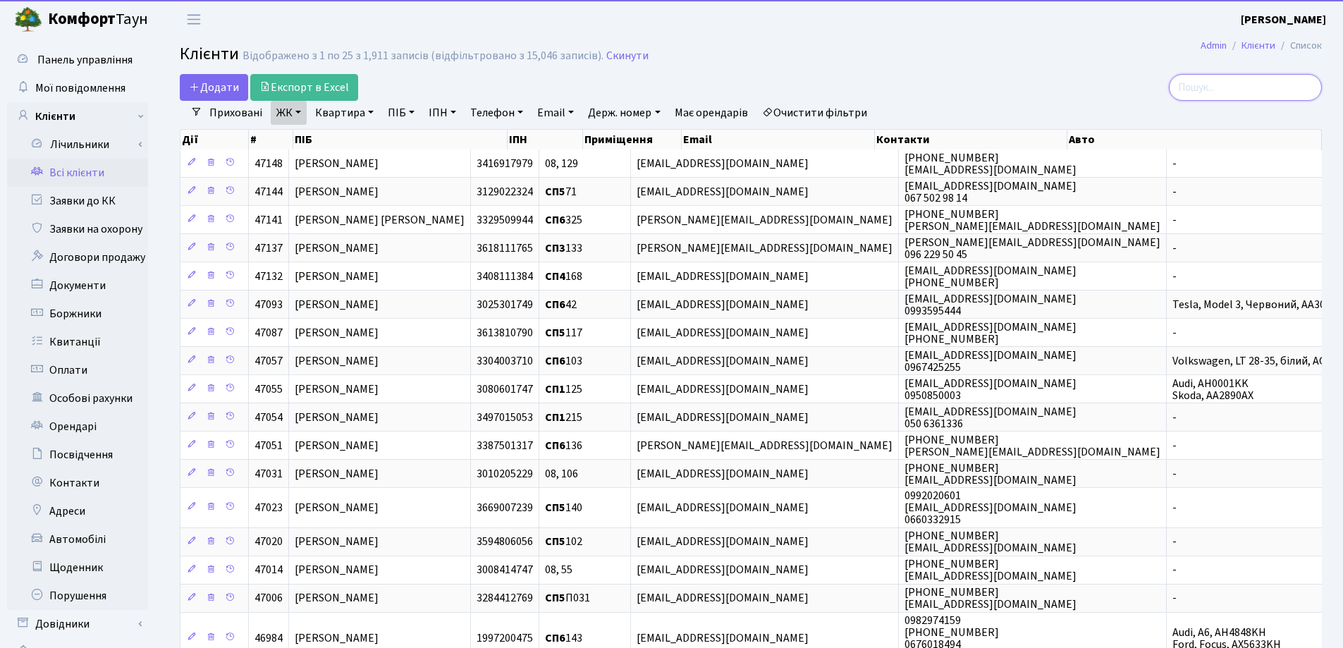
click at [1226, 86] on input "search" at bounding box center [1245, 87] width 153 height 27
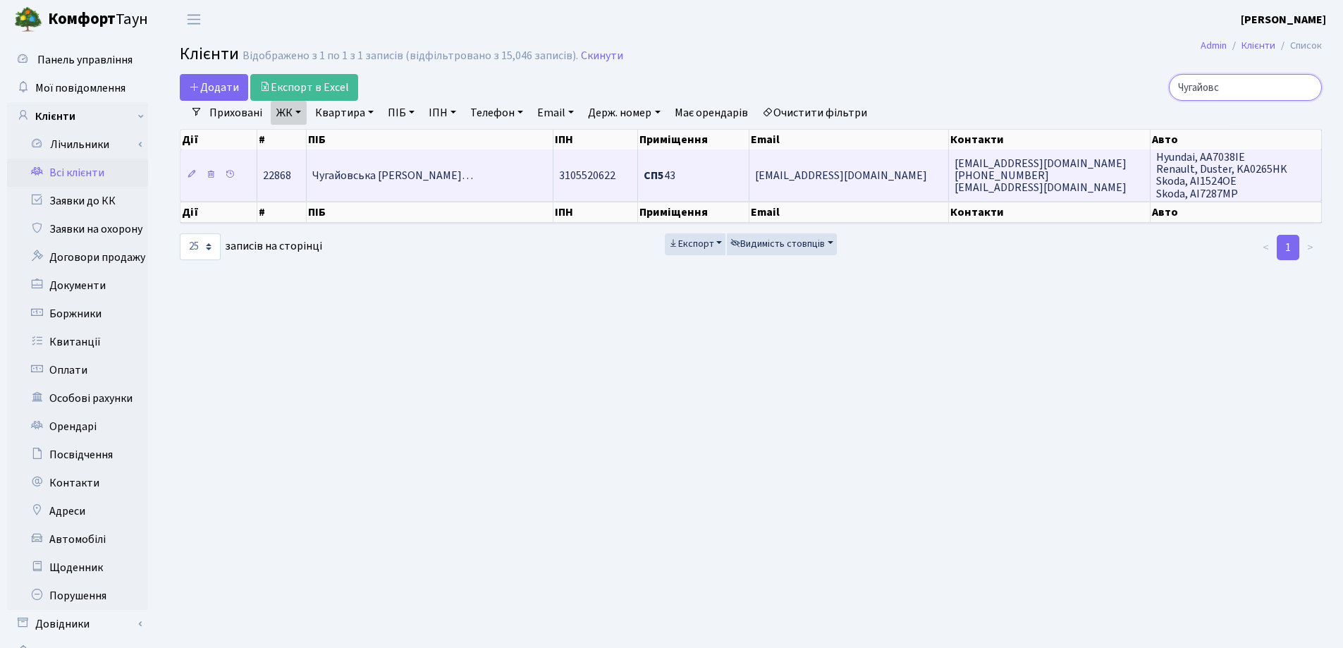
type input "Чугайовс"
click at [430, 181] on span "Чугайовська Світлана Володимирів…" at bounding box center [392, 176] width 161 height 16
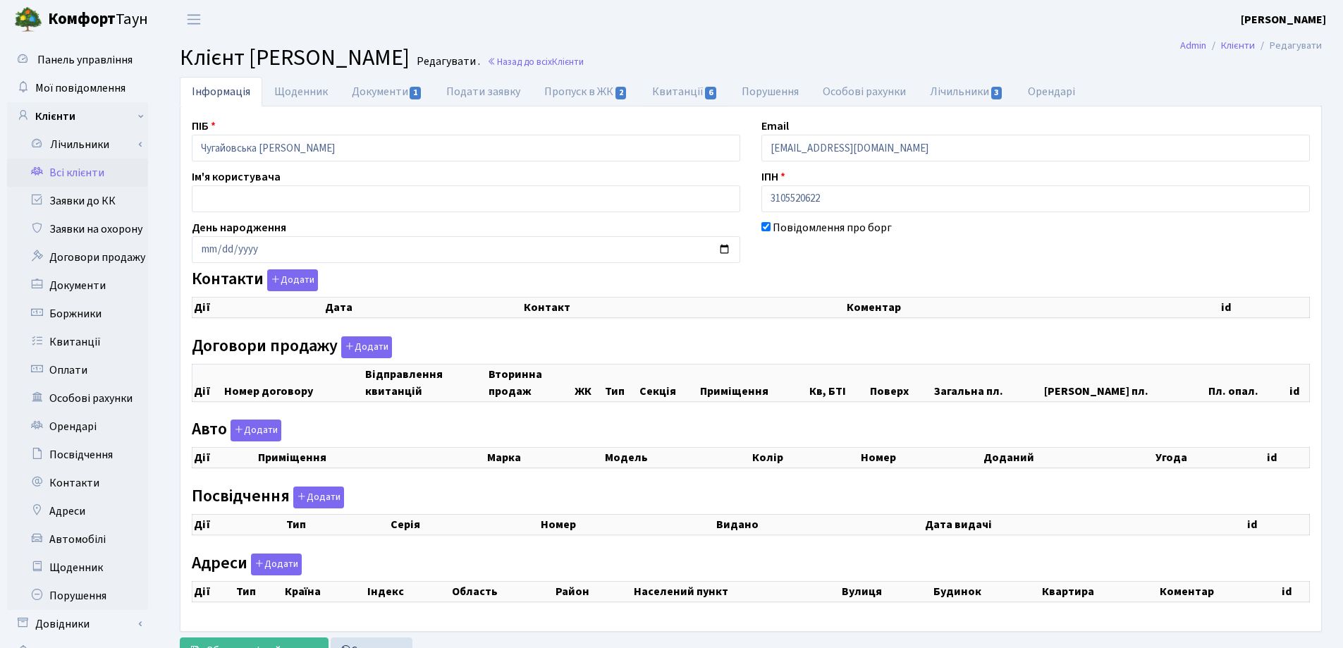
click at [654, 87] on link "Квитанції 6" at bounding box center [685, 92] width 90 height 30
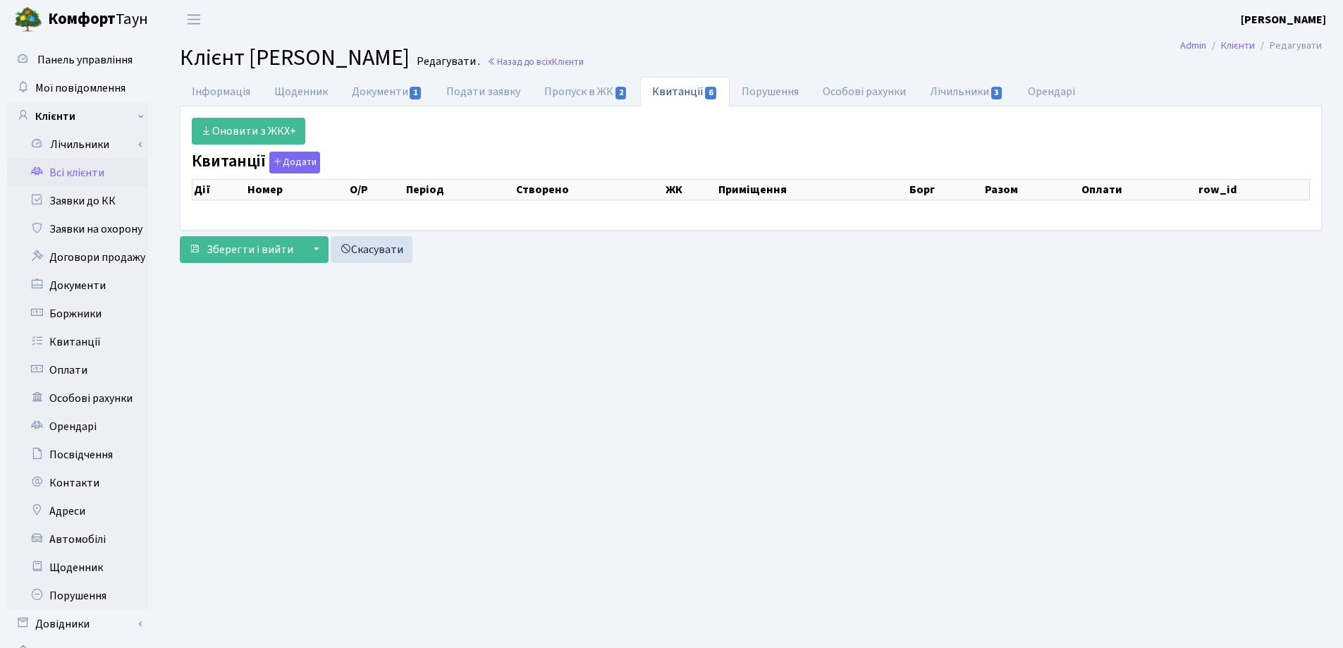
select select "25"
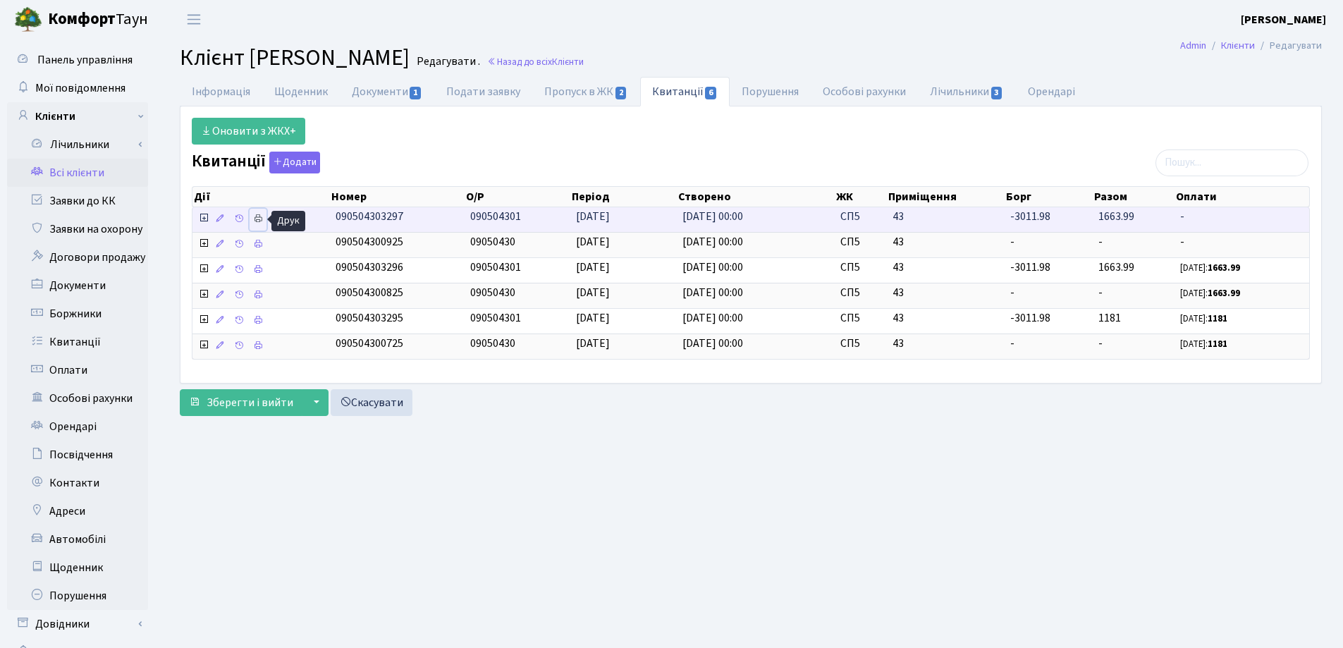
click at [256, 220] on icon at bounding box center [258, 219] width 10 height 10
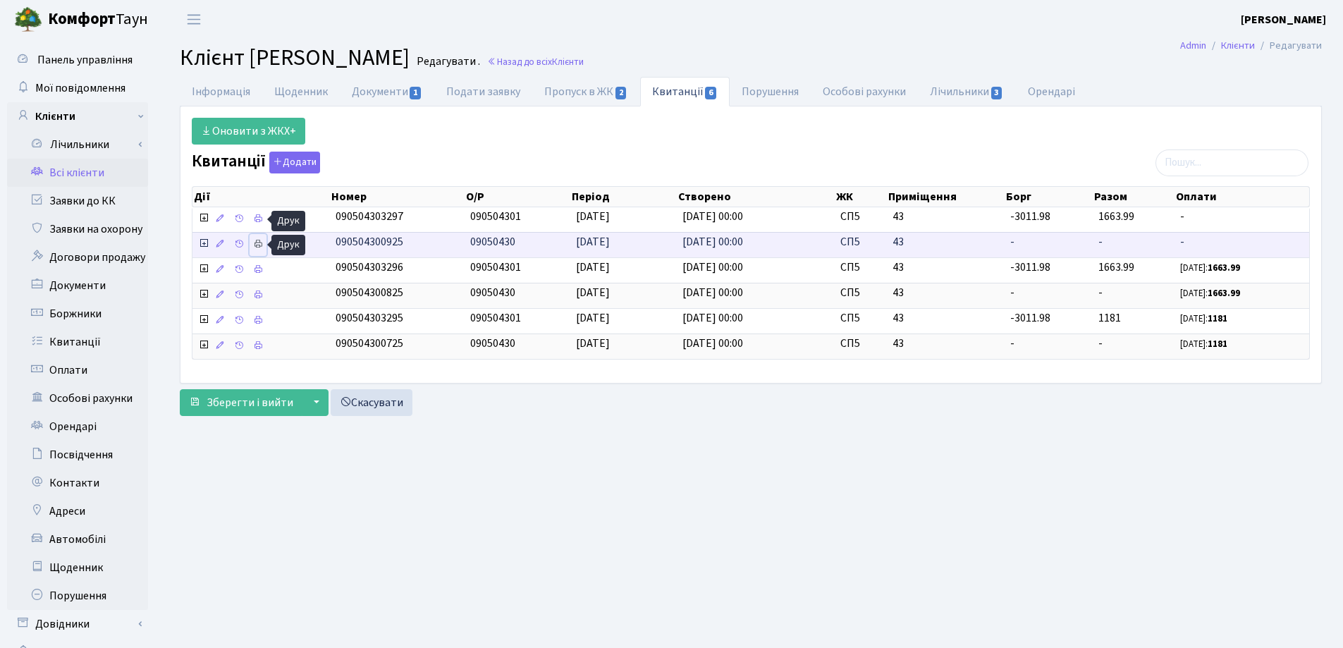
click at [256, 244] on icon at bounding box center [258, 244] width 10 height 10
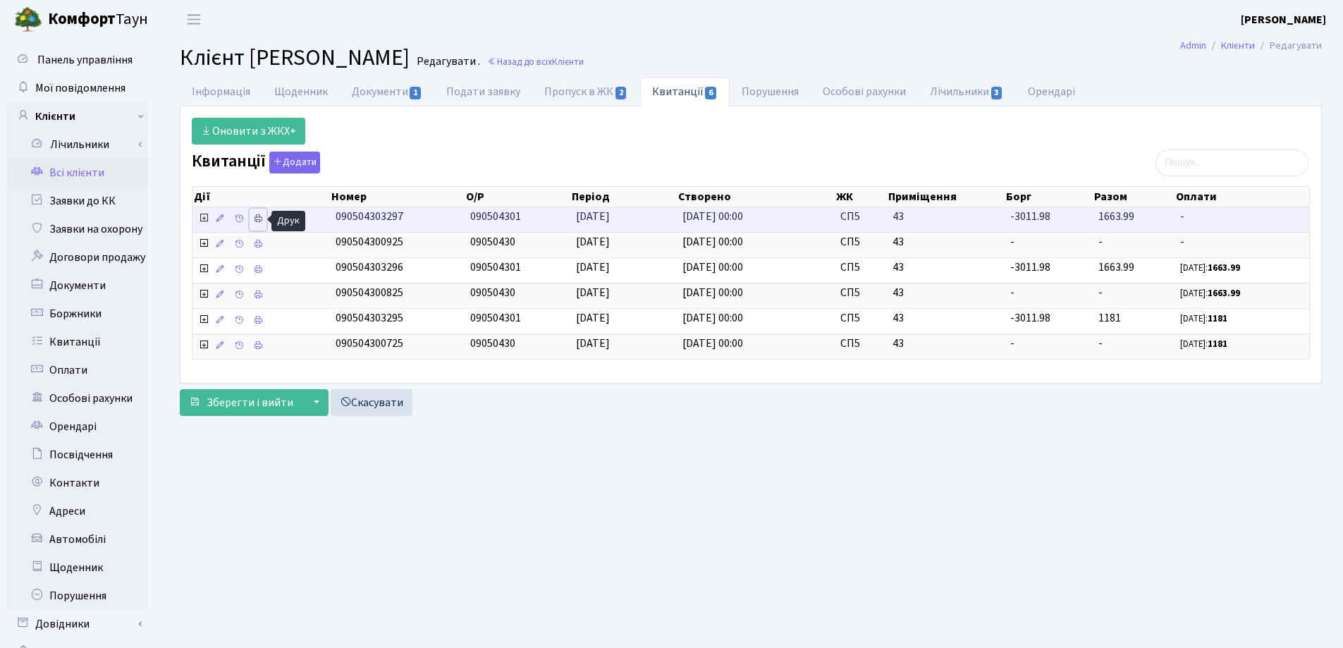
click at [257, 217] on icon at bounding box center [258, 219] width 10 height 10
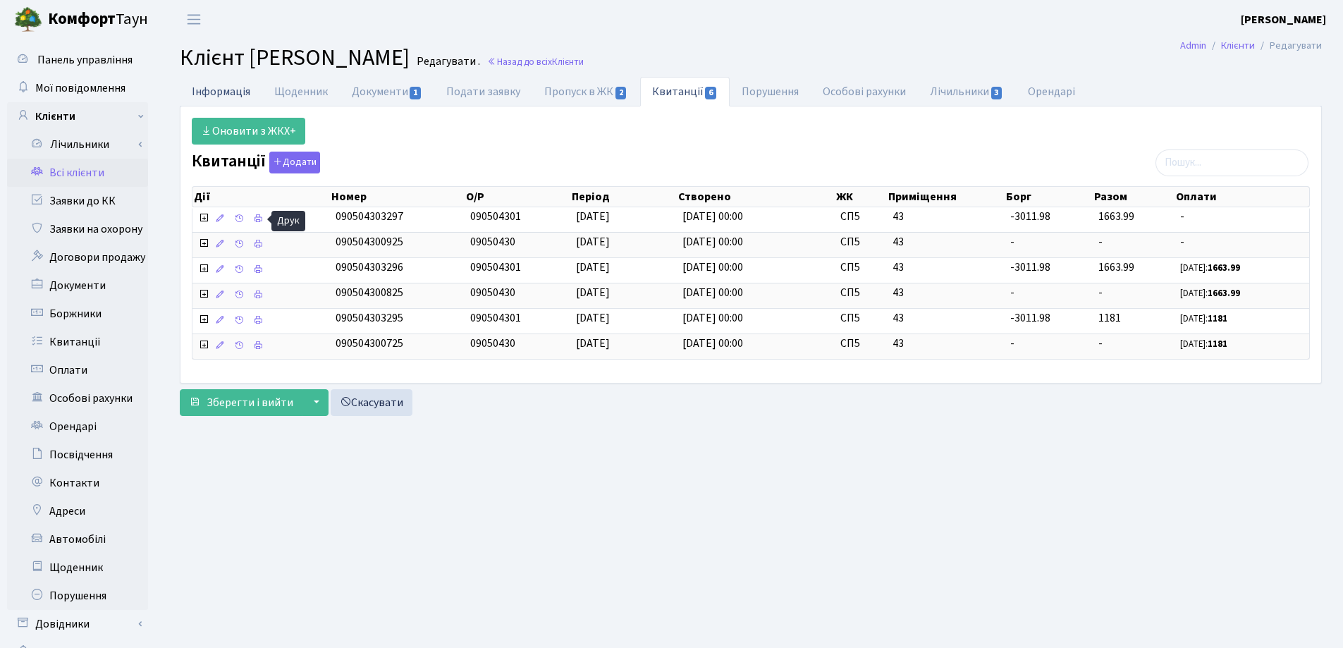
click at [209, 96] on link "Інформація" at bounding box center [221, 91] width 83 height 29
select select "25"
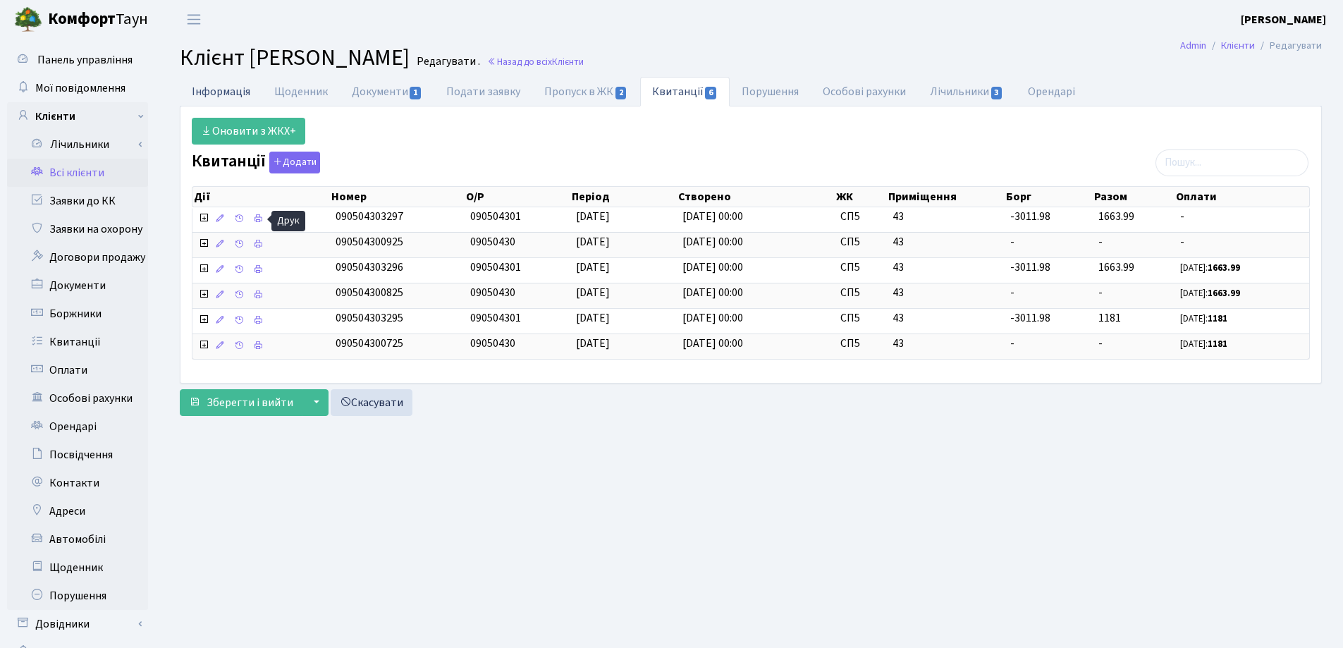
select select "25"
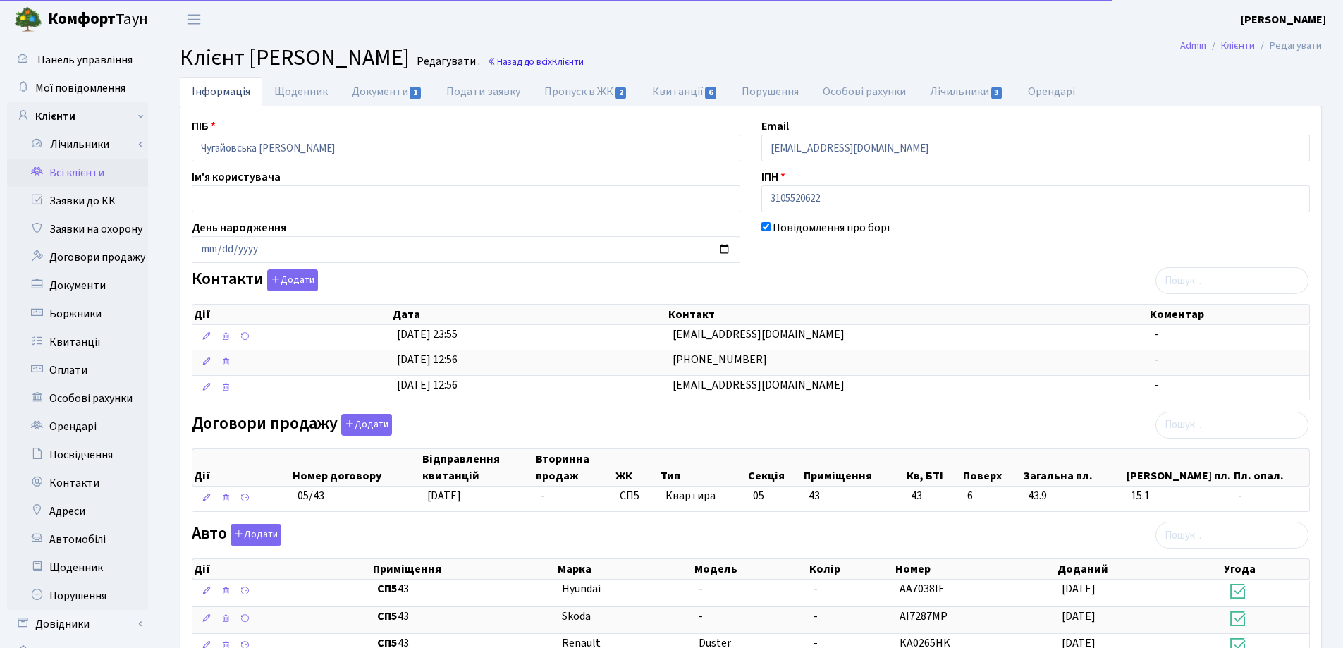
click at [584, 64] on link "Назад до всіх Клієнти" at bounding box center [535, 61] width 97 height 13
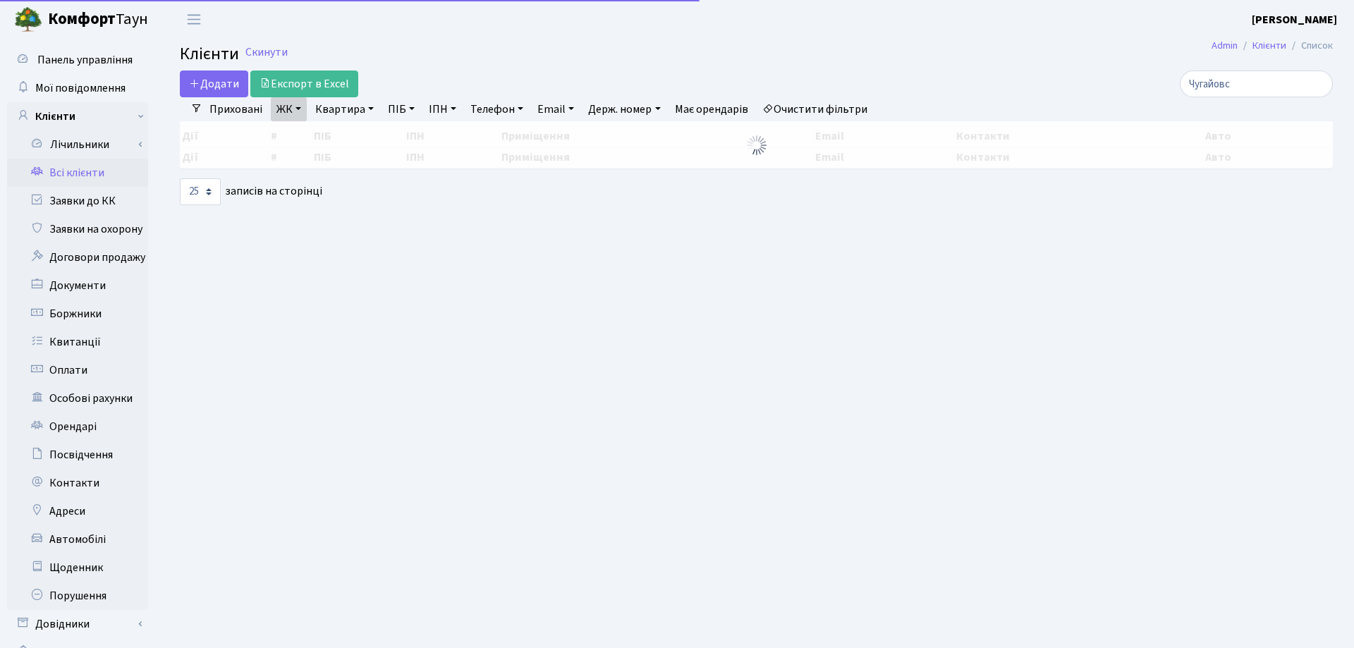
select select "25"
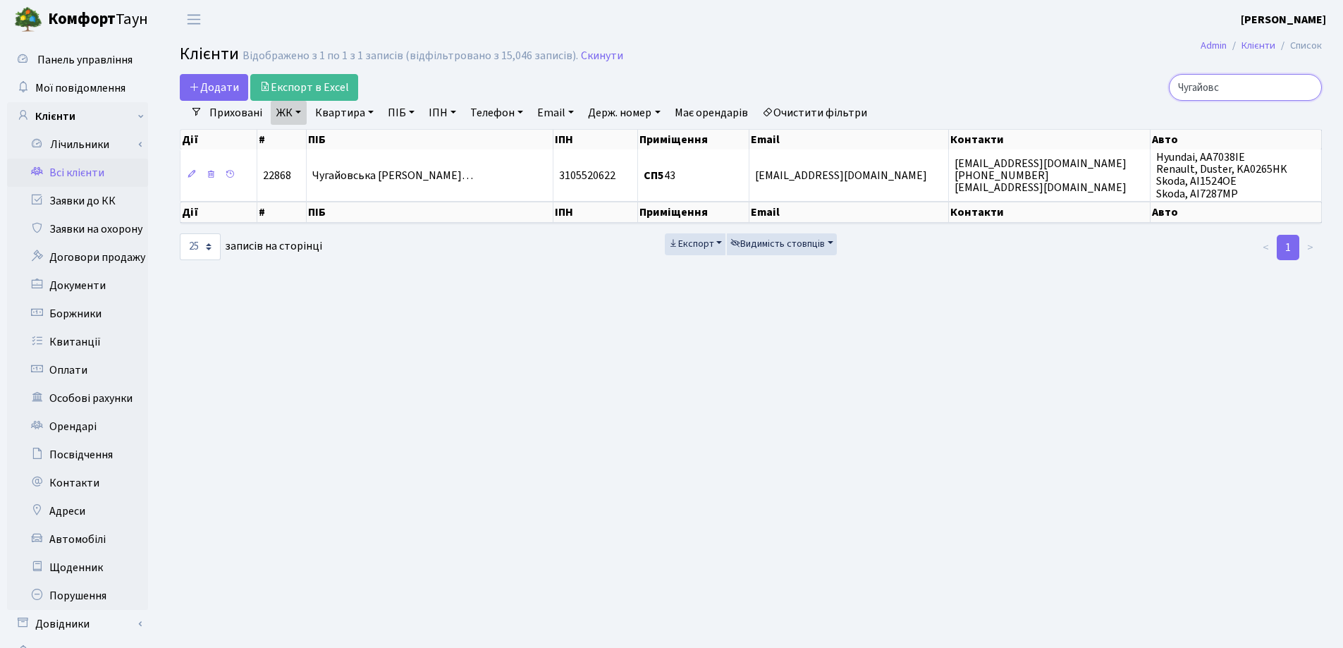
click at [1309, 88] on input "Чугайовс" at bounding box center [1245, 87] width 153 height 27
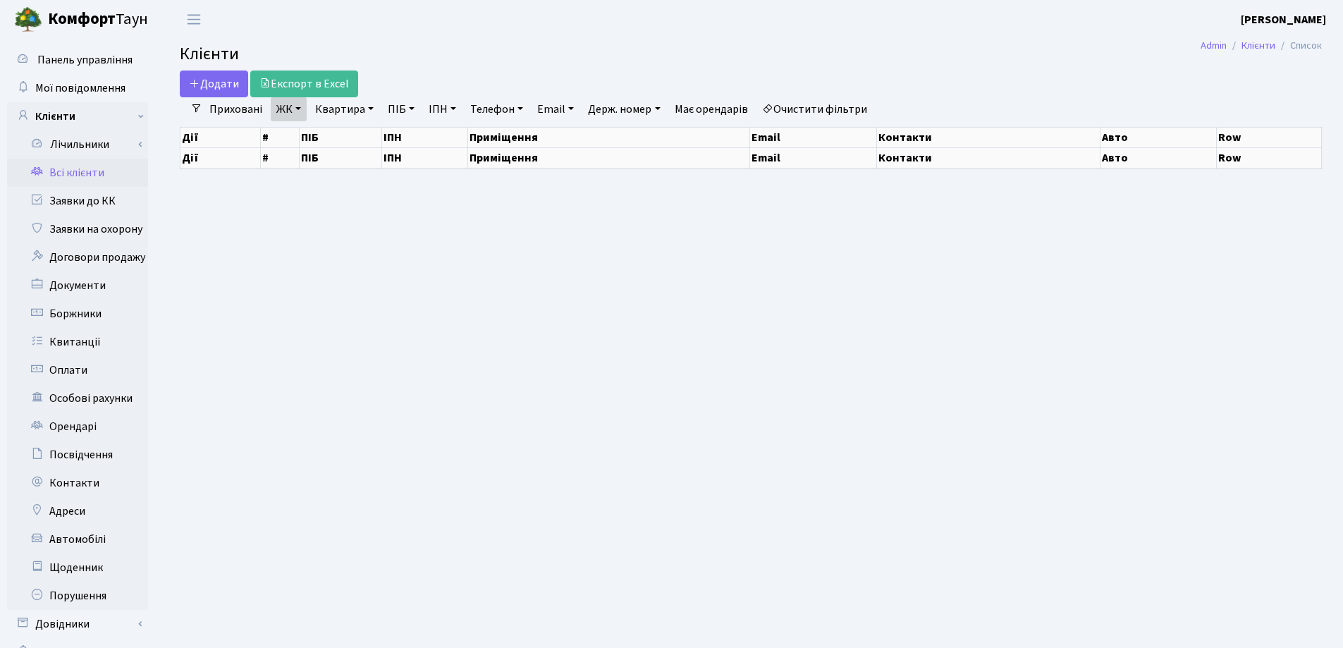
select select "25"
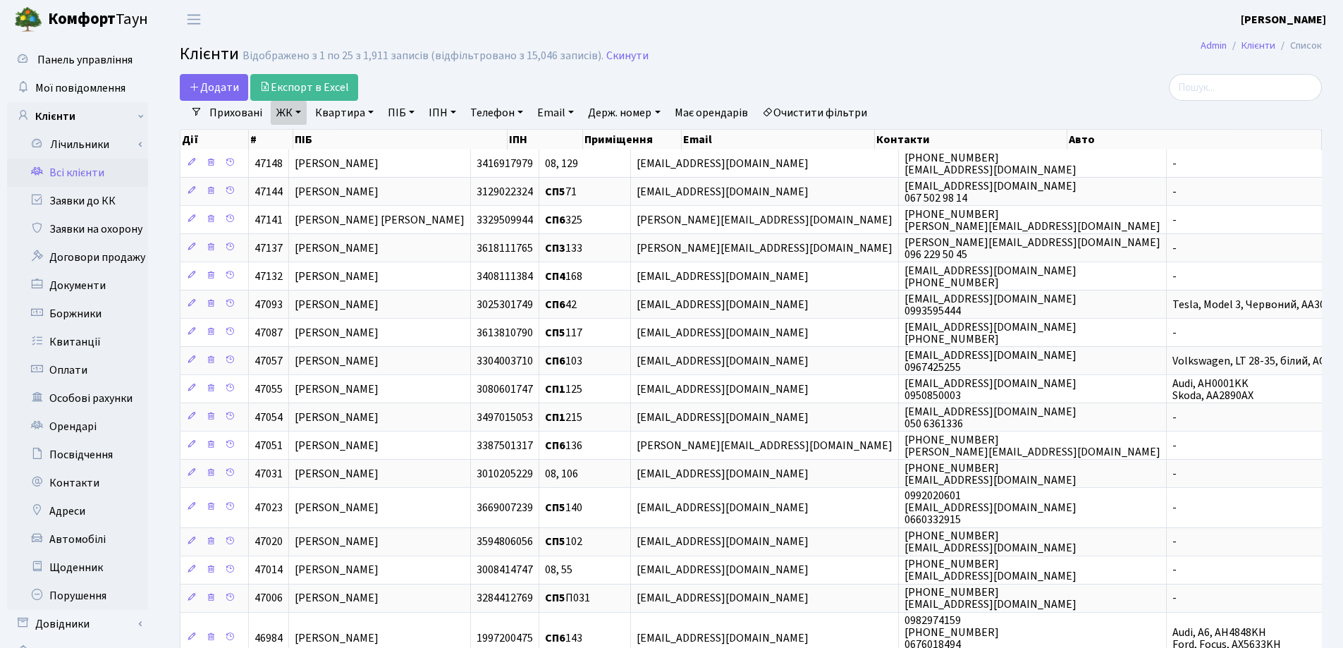
click at [372, 110] on link "Квартира" at bounding box center [345, 113] width 70 height 24
type input "263"
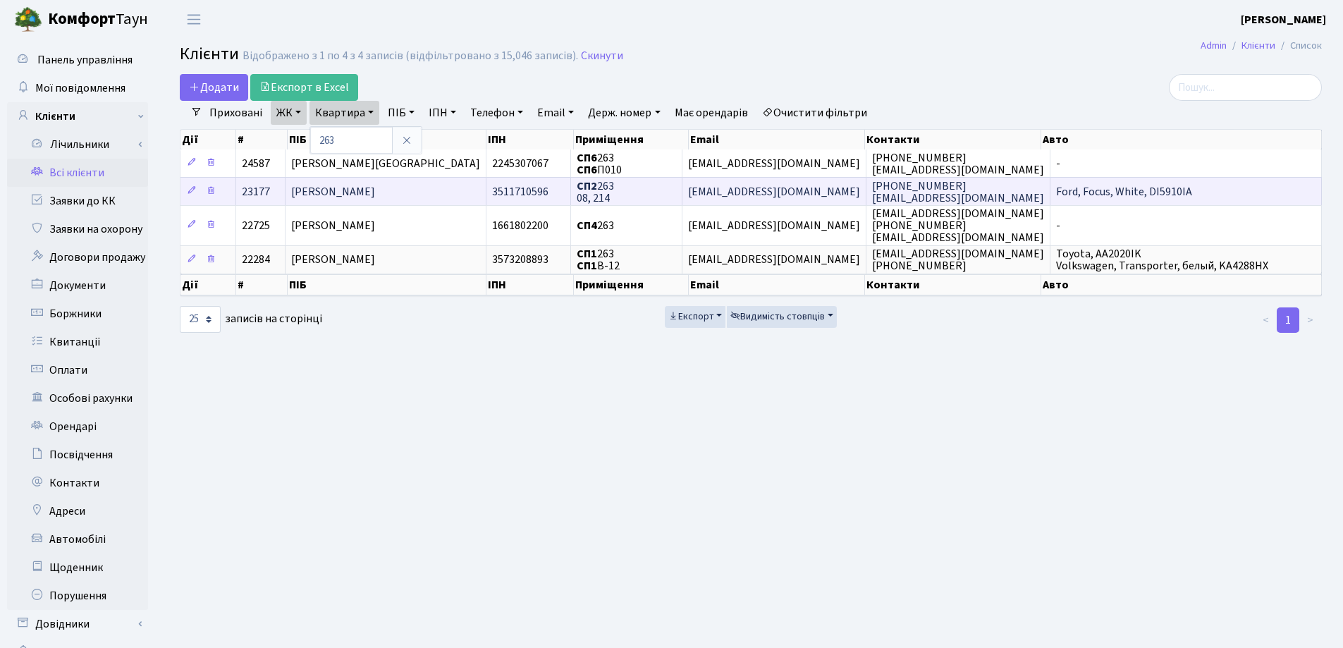
click at [445, 185] on td "Носов Юрій Леонідович" at bounding box center [386, 191] width 201 height 28
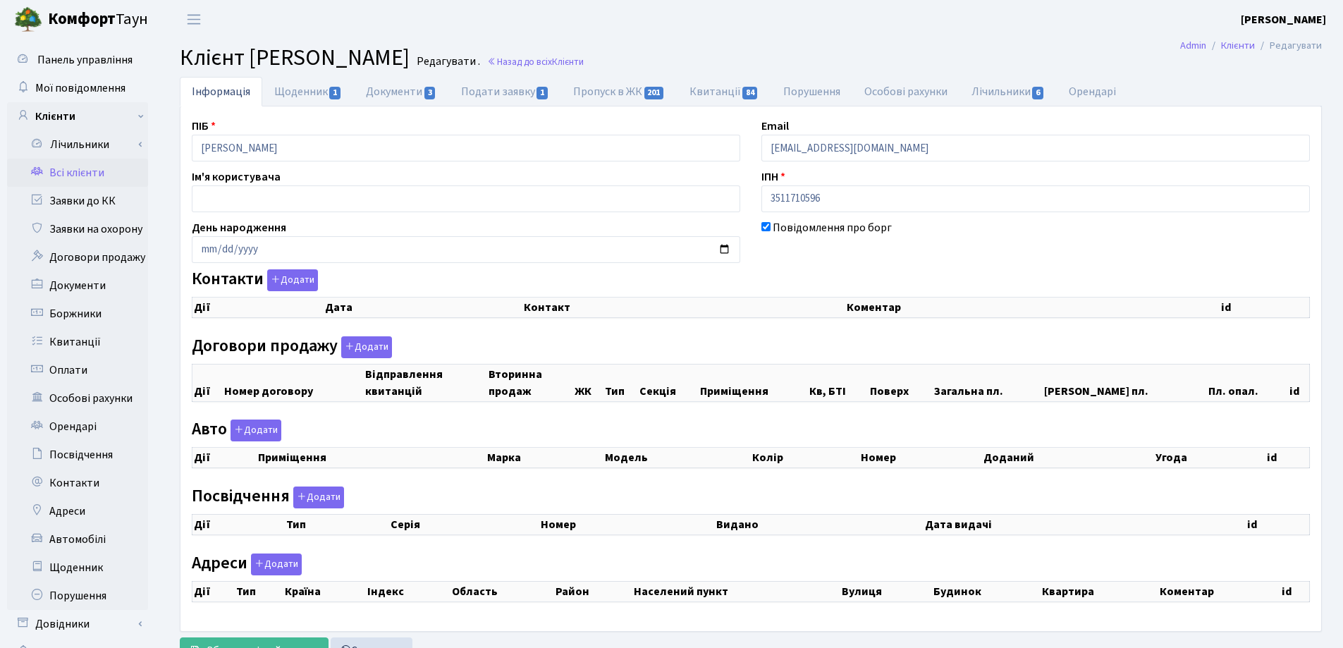
checkbox input "true"
select select "25"
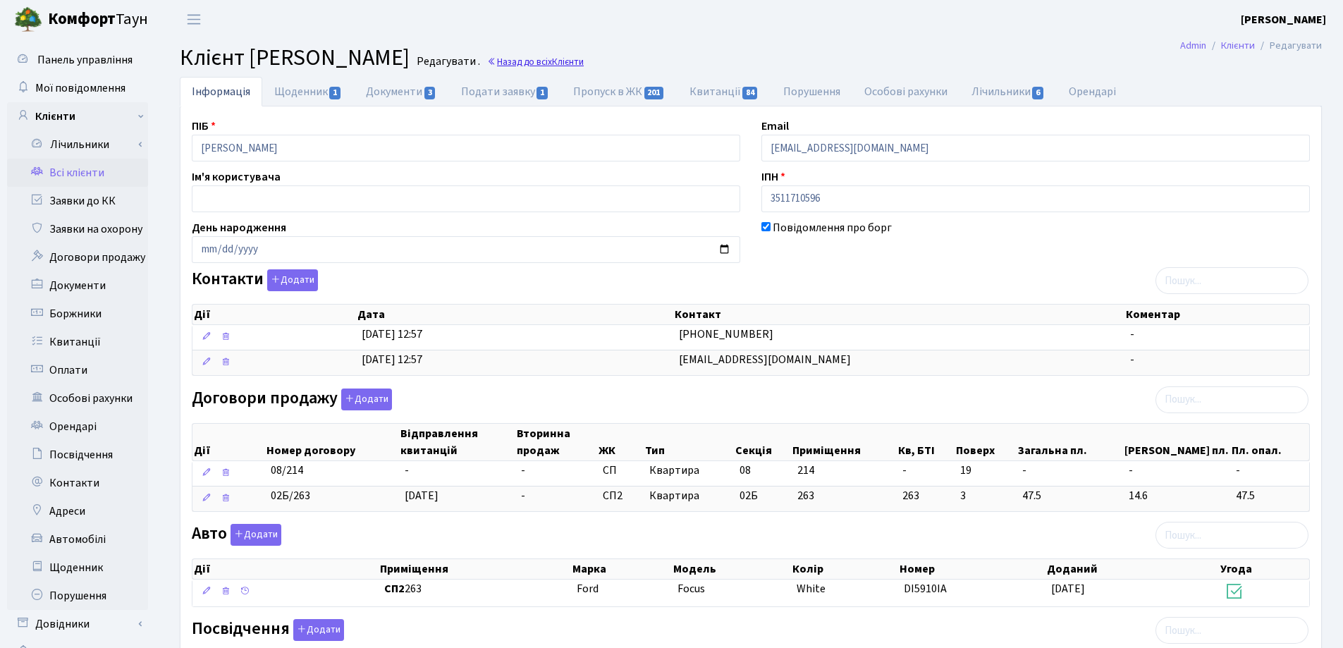
click at [584, 61] on link "Назад до всіх Клієнти" at bounding box center [535, 61] width 97 height 13
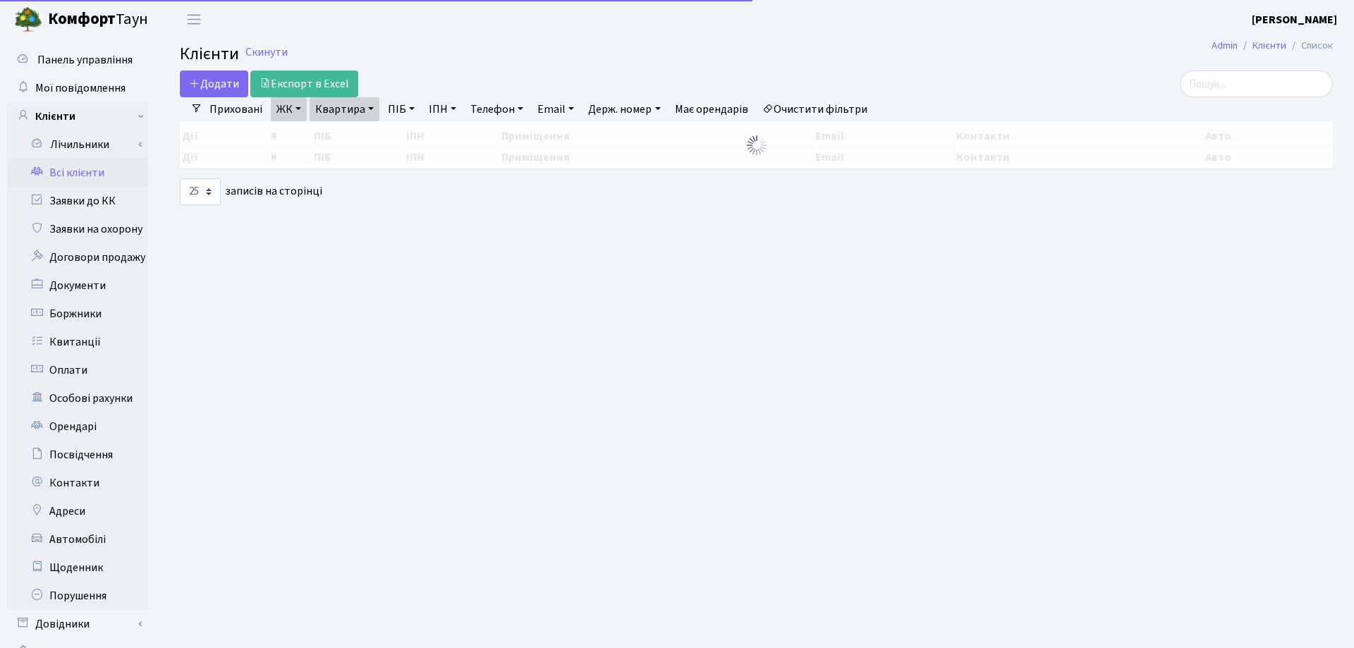
select select "25"
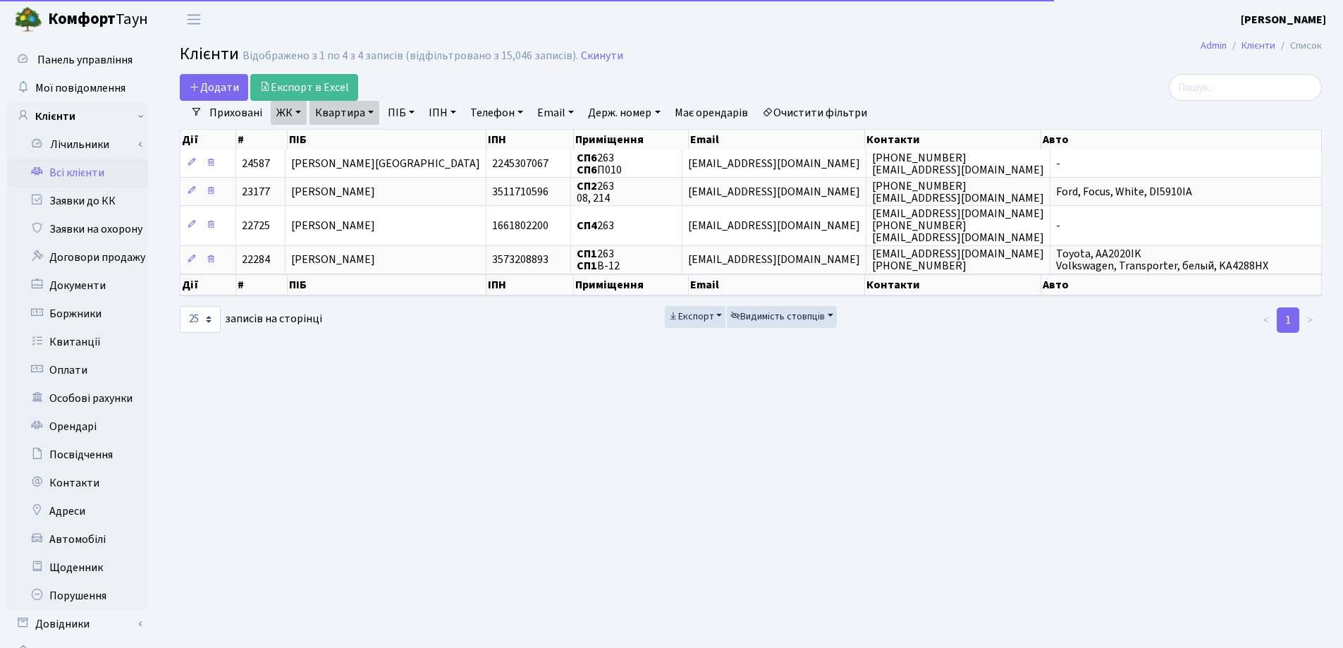
click at [372, 110] on link "Квартира" at bounding box center [345, 113] width 70 height 24
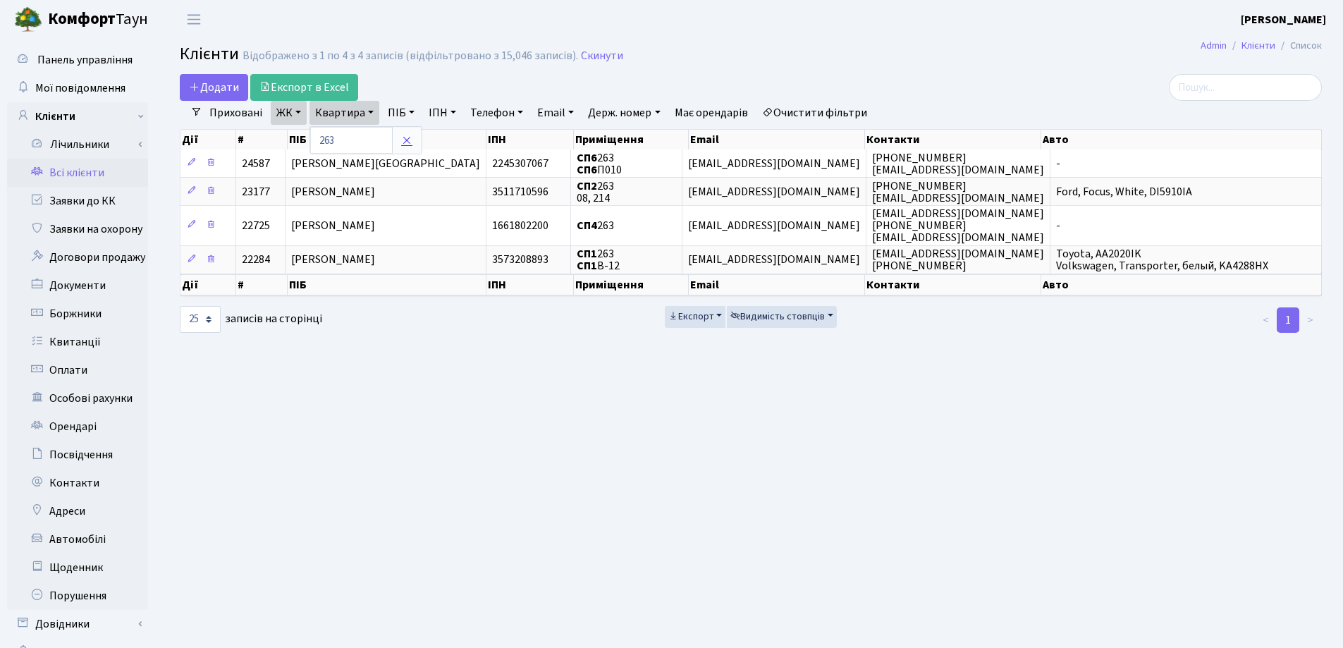
click at [409, 140] on icon at bounding box center [406, 140] width 11 height 11
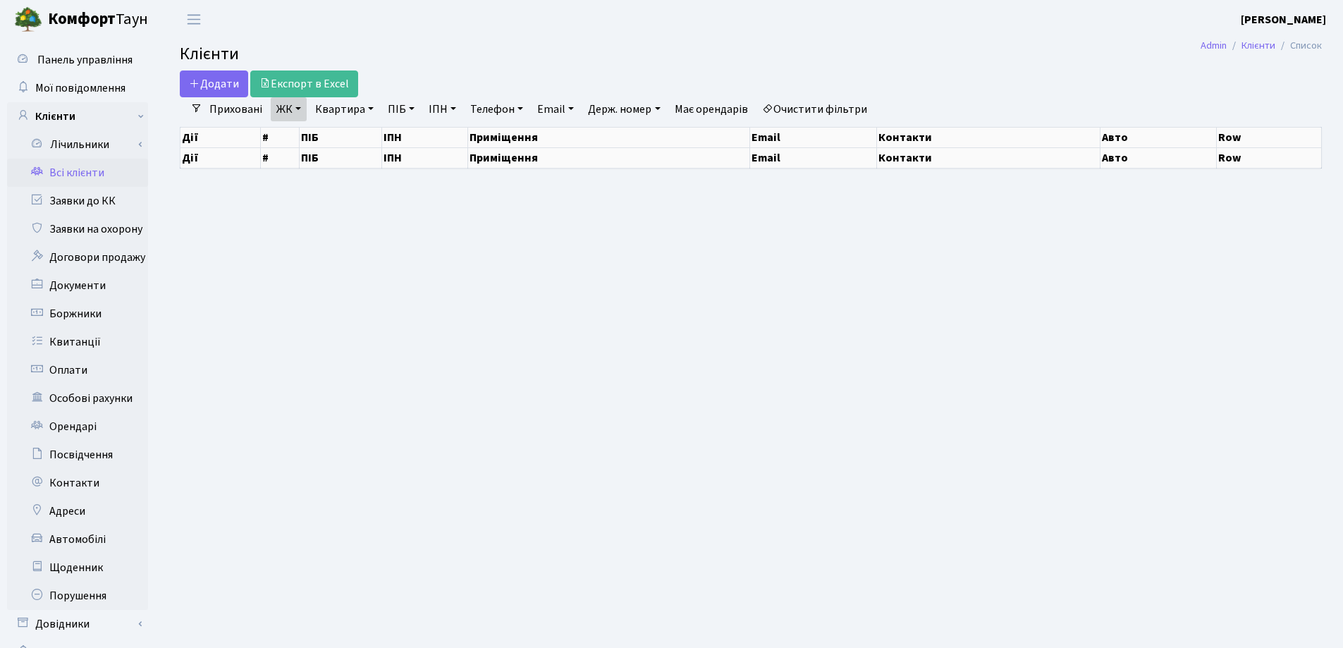
select select "25"
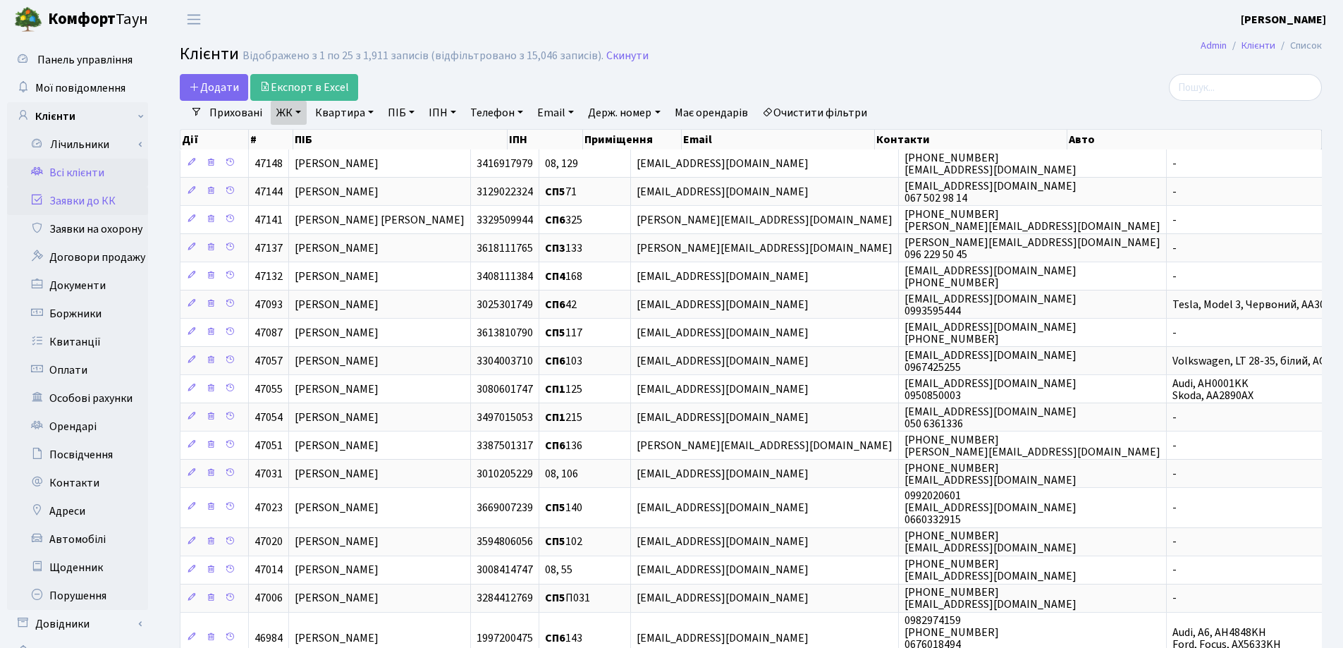
click at [56, 204] on link "Заявки до КК" at bounding box center [77, 201] width 141 height 28
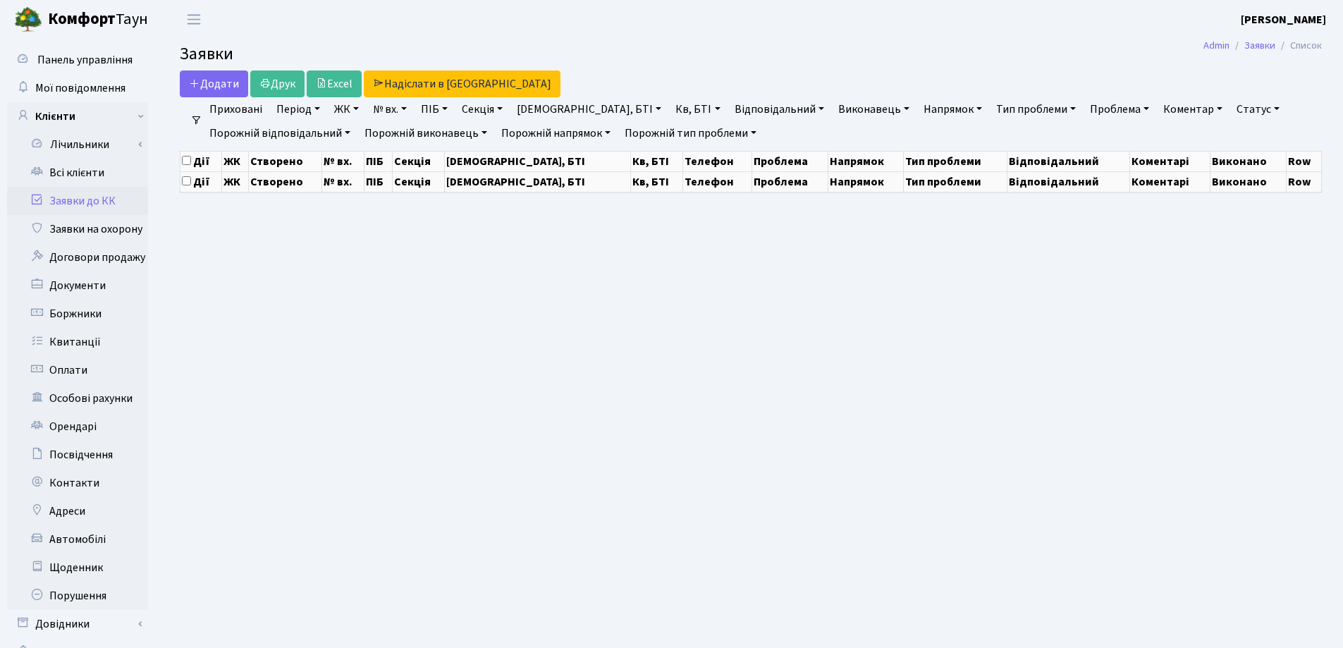
select select "25"
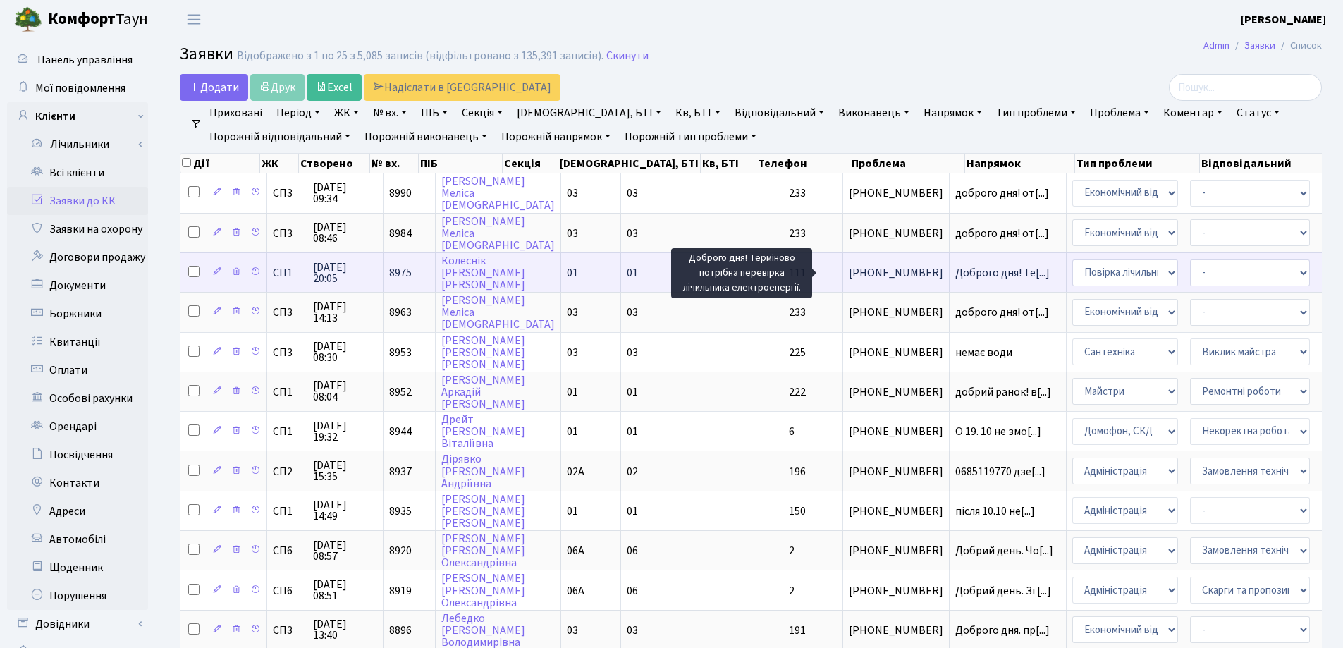
click at [955, 273] on span "Доброго дня! Те[...]" at bounding box center [1002, 273] width 94 height 16
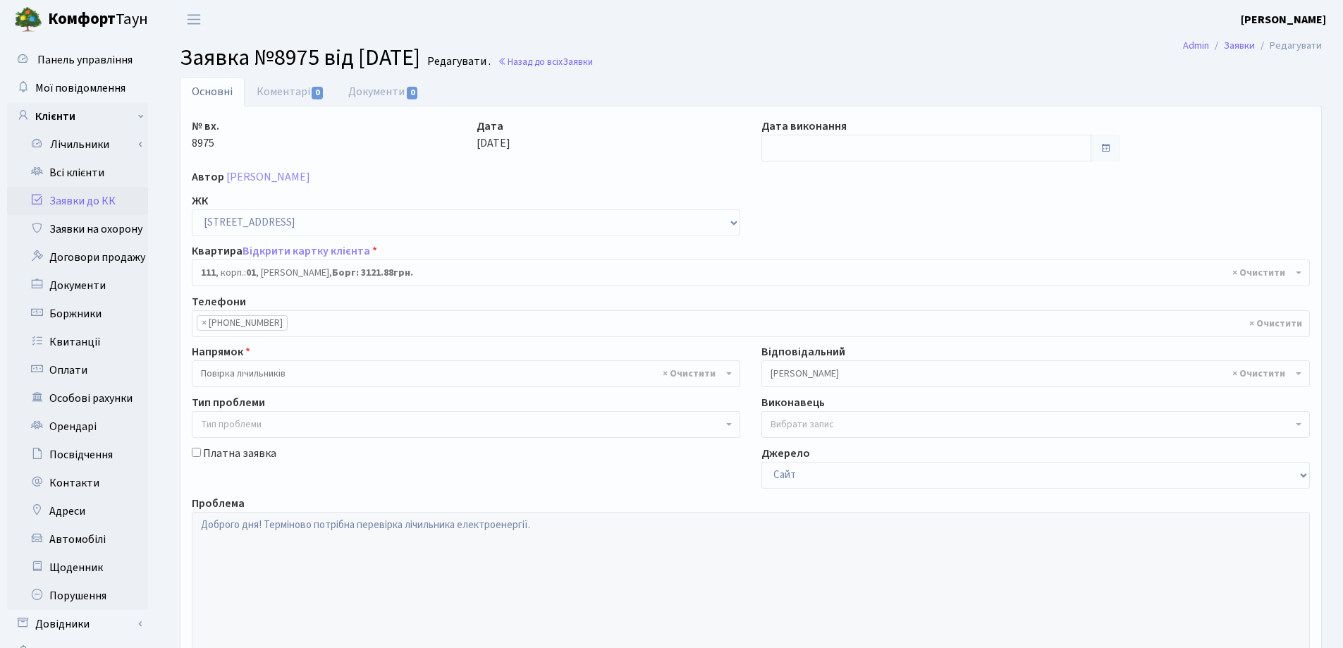
select select "20036"
click at [278, 249] on link "Відкрити картку клієнта" at bounding box center [307, 251] width 128 height 16
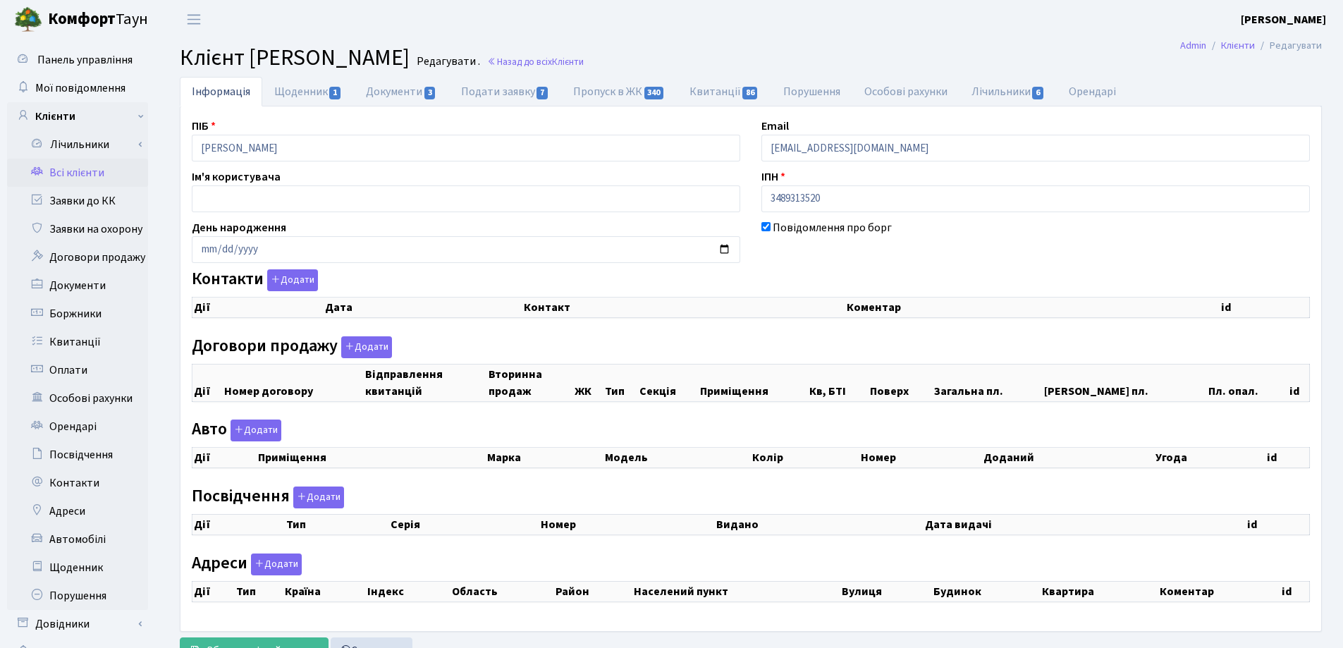
checkbox input "true"
select select "25"
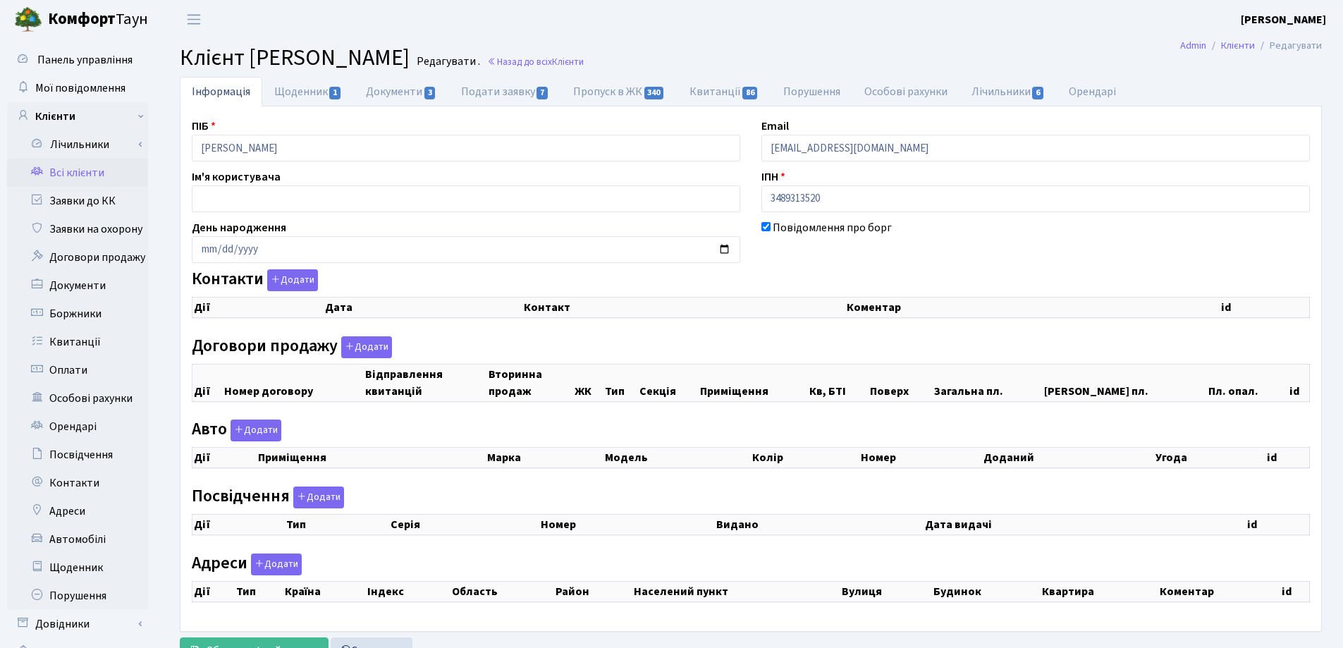
select select "25"
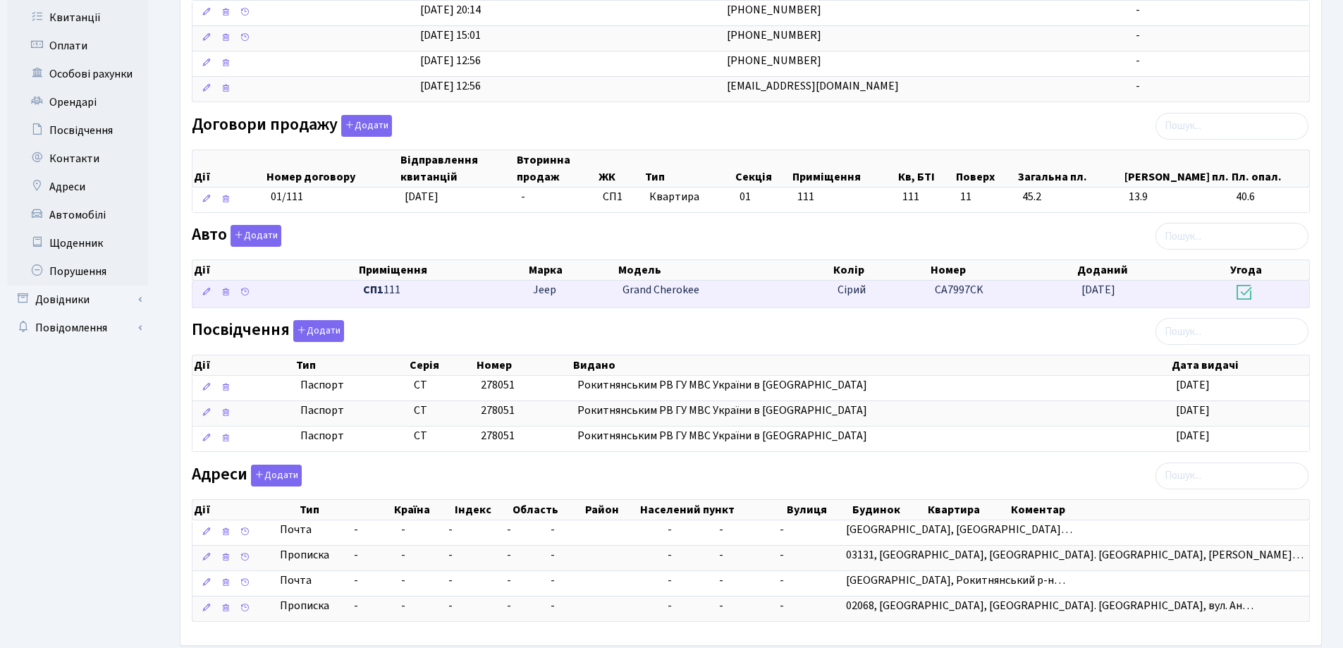
scroll to position [397, 0]
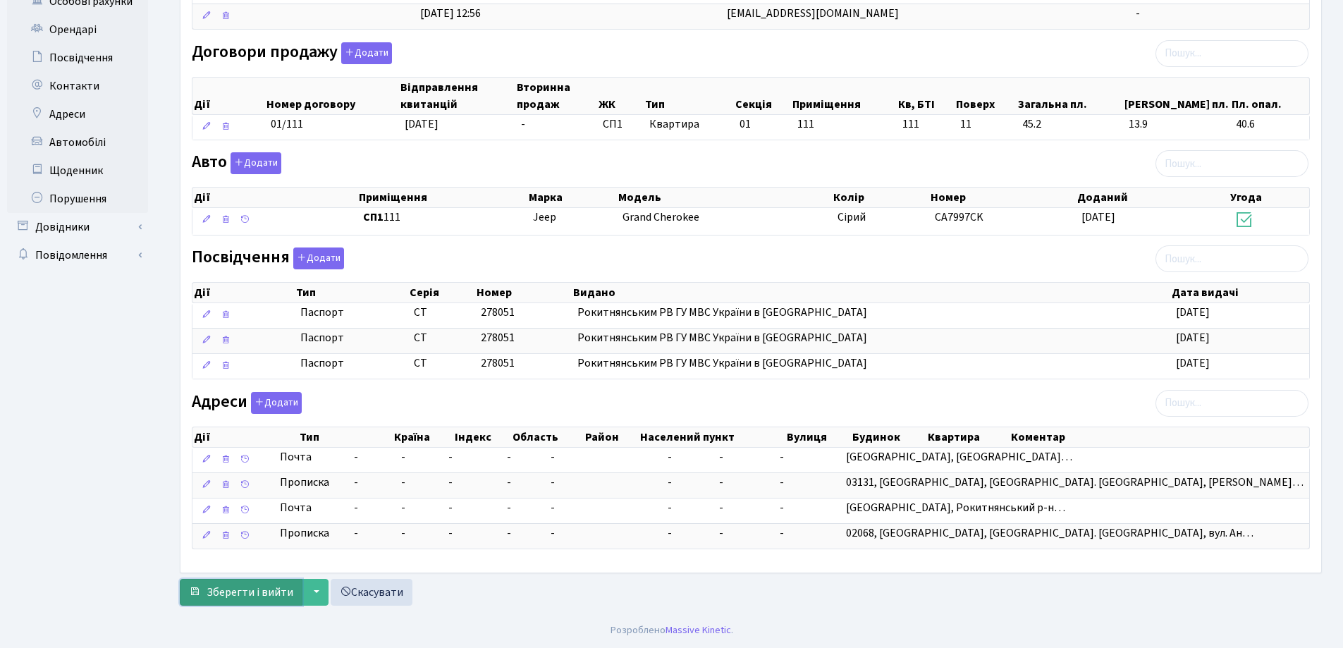
click at [256, 592] on span "Зберегти і вийти" at bounding box center [250, 593] width 87 height 16
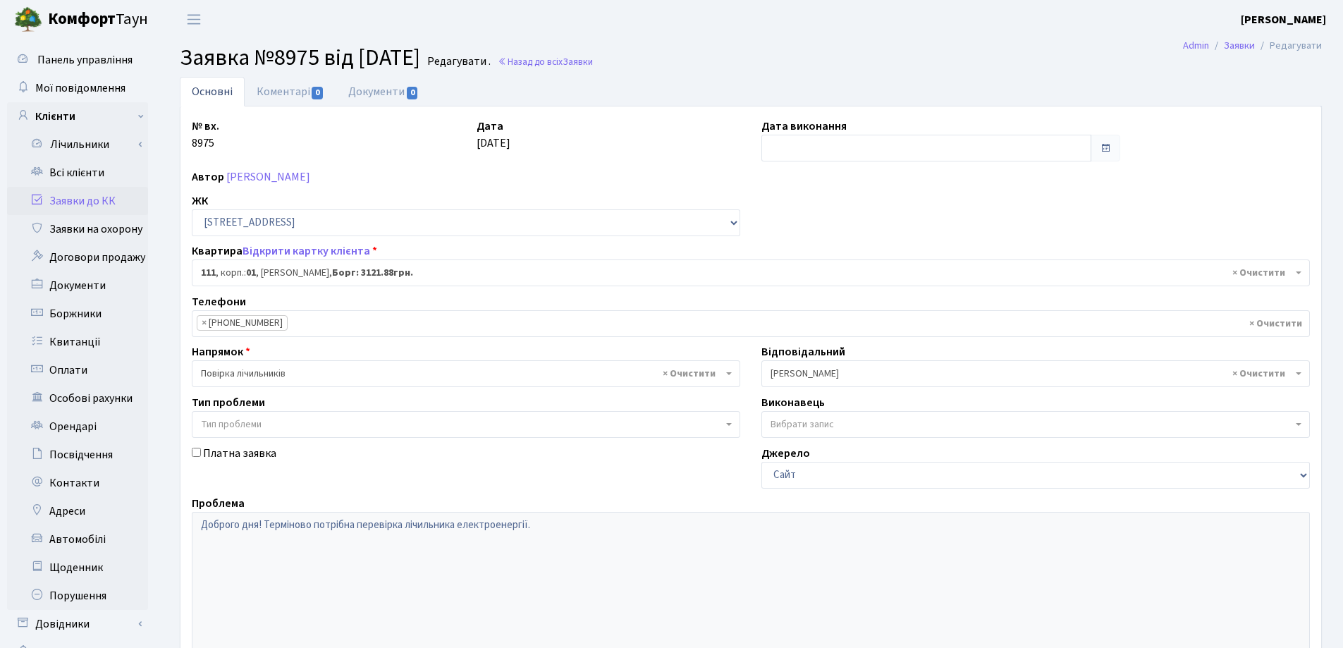
select select "20036"
click at [83, 197] on link "Заявки до КК" at bounding box center [77, 201] width 141 height 28
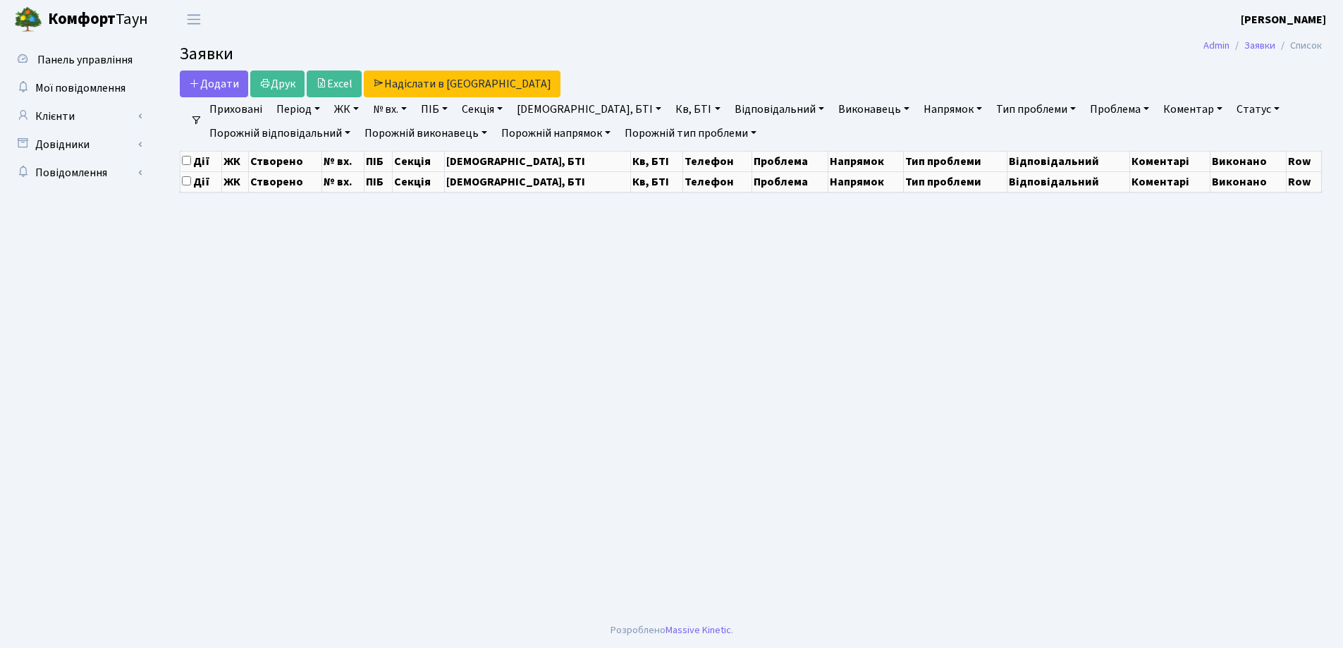
select select "25"
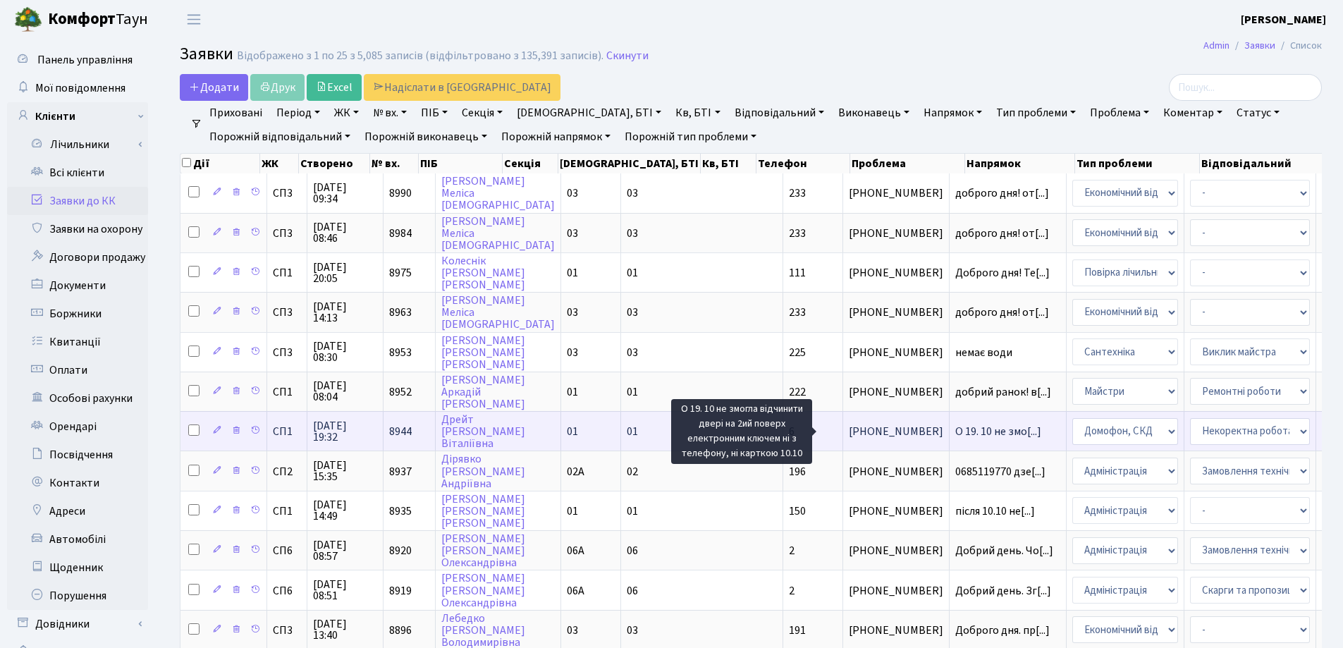
click at [955, 427] on span "О 19. 10 не змо[...]" at bounding box center [998, 432] width 86 height 16
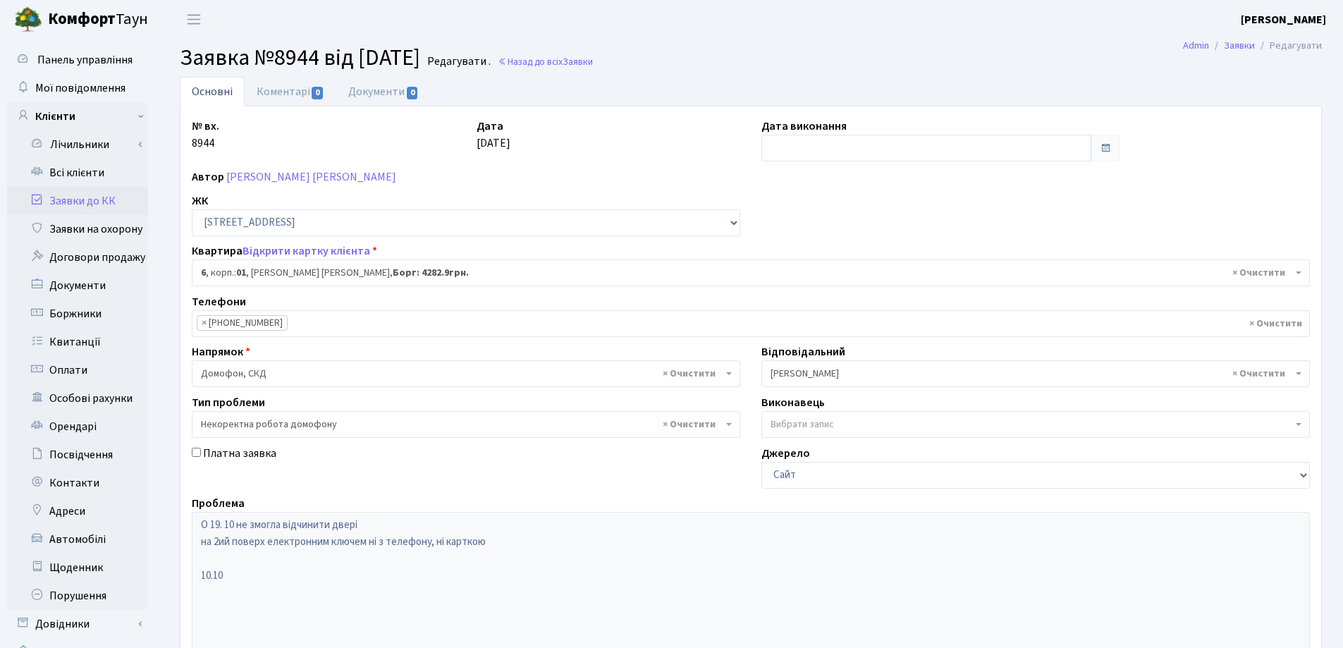
select select "19931"
select select "38"
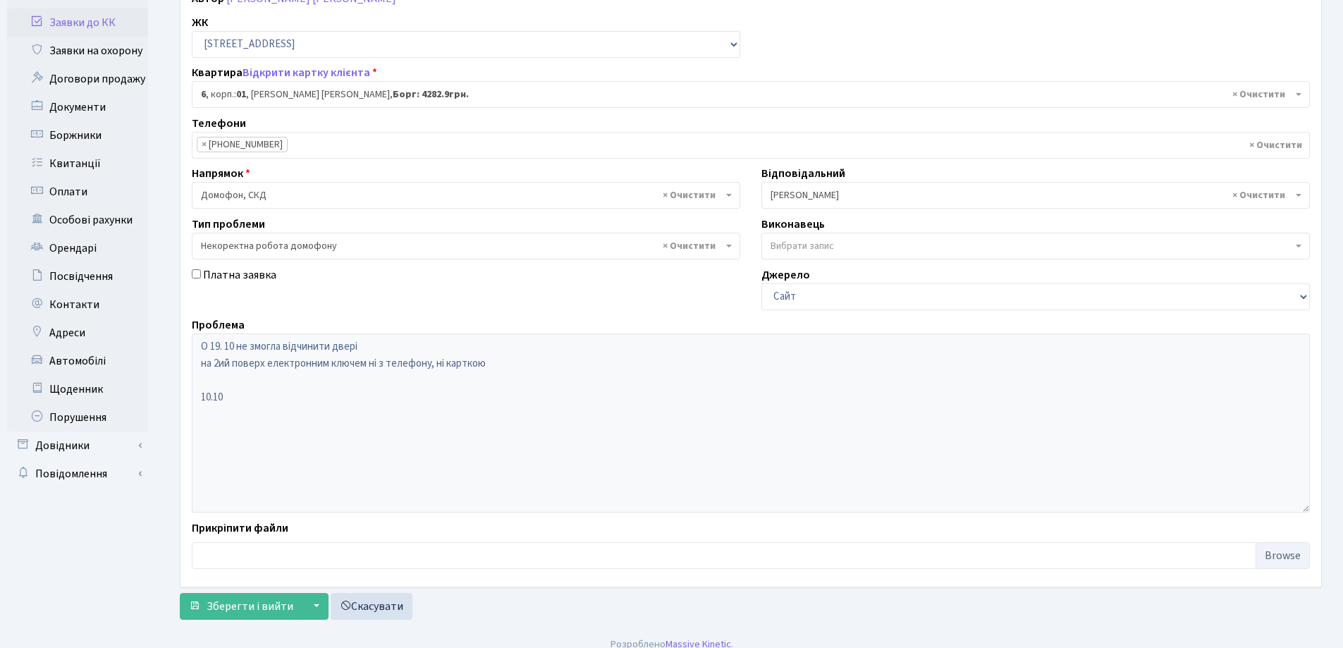
scroll to position [193, 0]
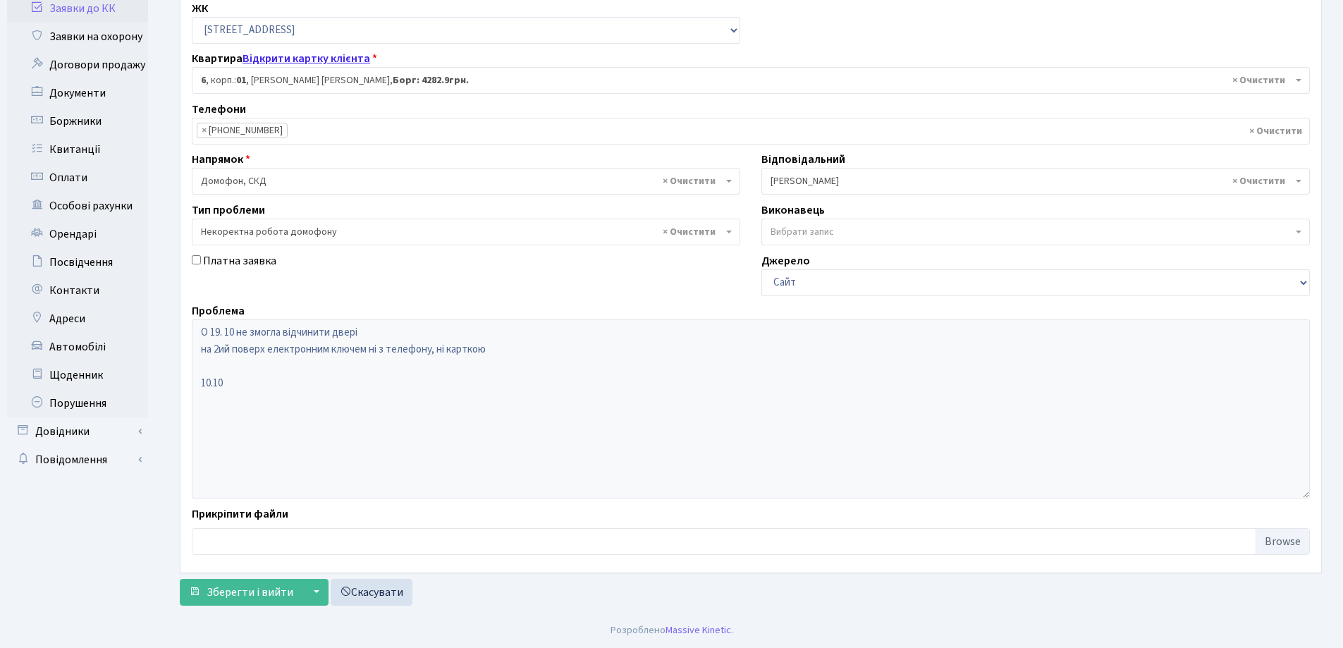
click at [290, 56] on link "Відкрити картку клієнта" at bounding box center [307, 59] width 128 height 16
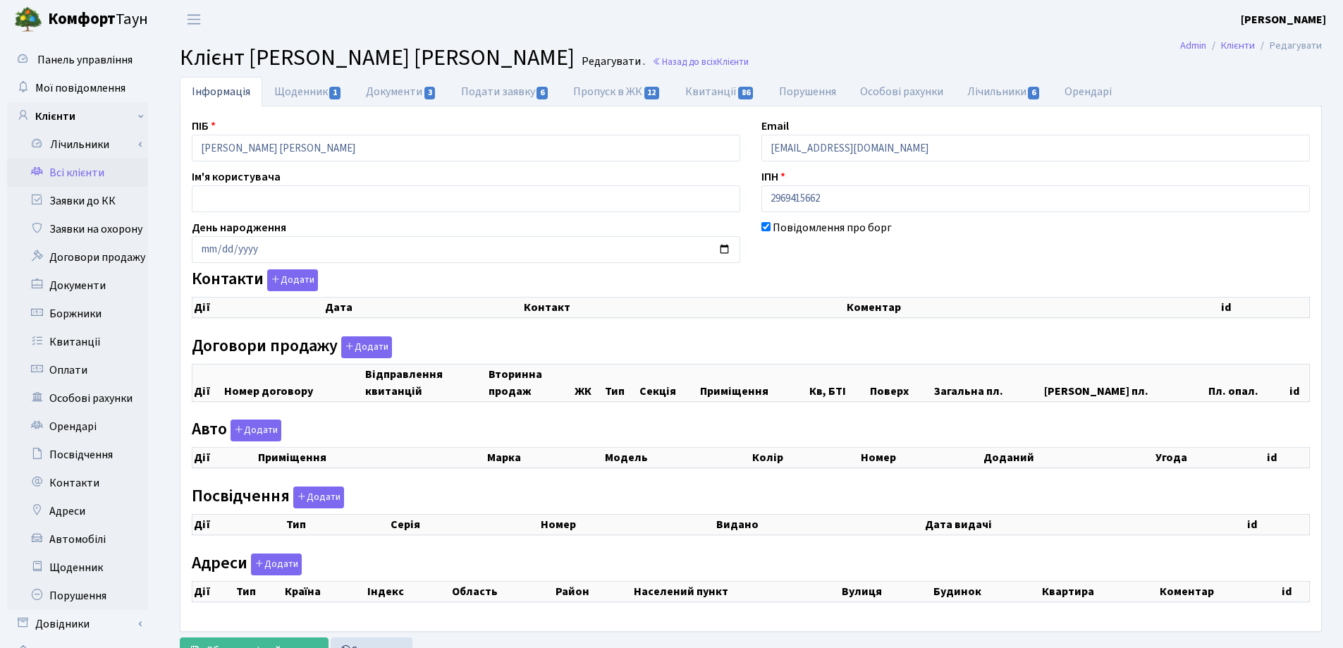
checkbox input "true"
select select "25"
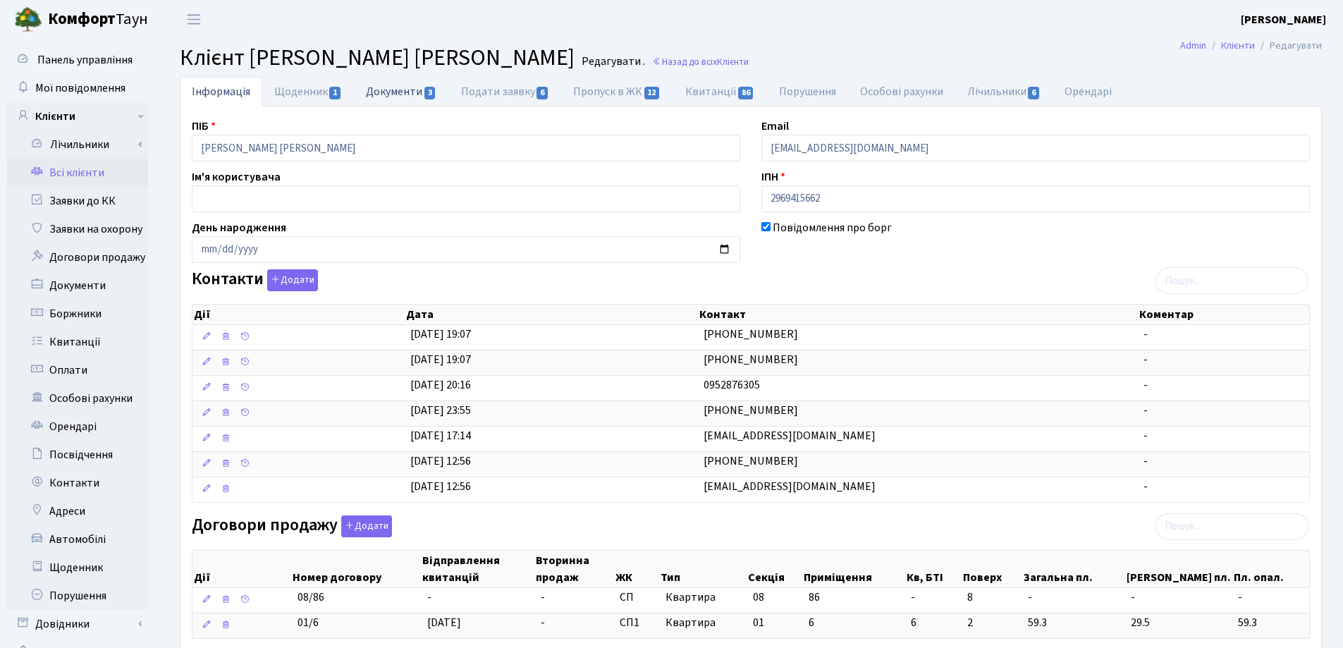
click at [372, 93] on link "Документи 3" at bounding box center [401, 91] width 94 height 29
select select "25"
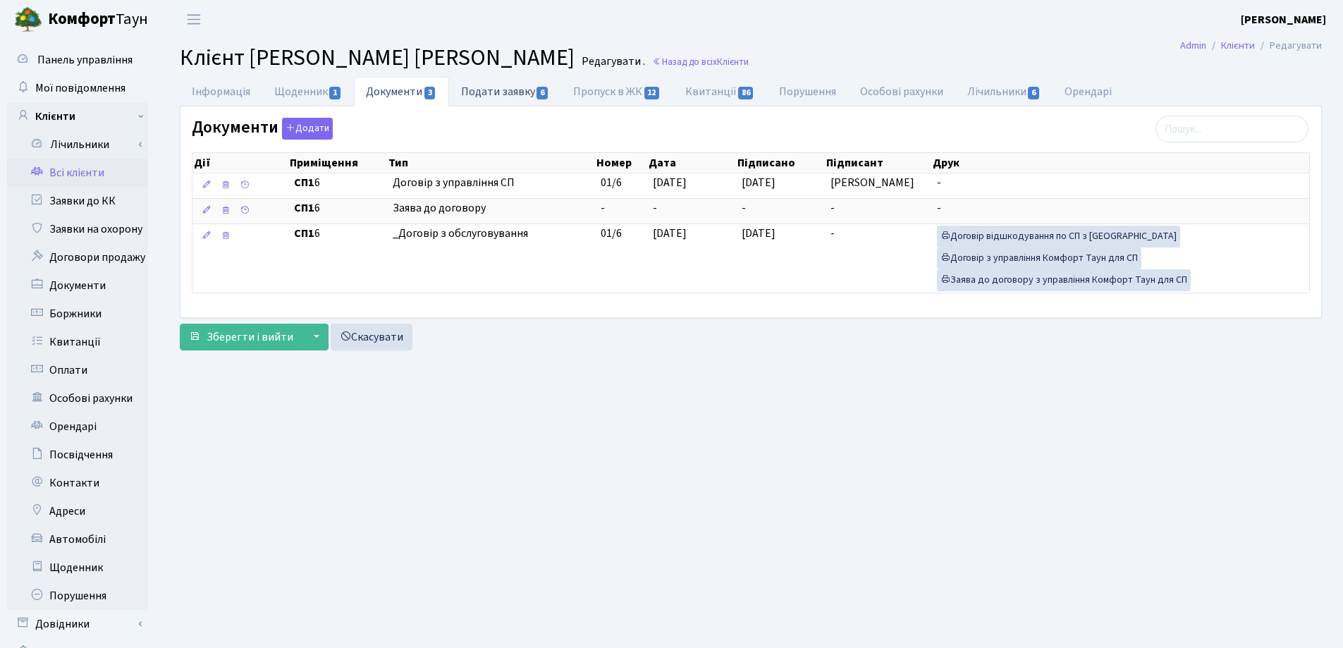
click at [477, 93] on link "Подати заявку 6" at bounding box center [505, 91] width 112 height 29
select select "25"
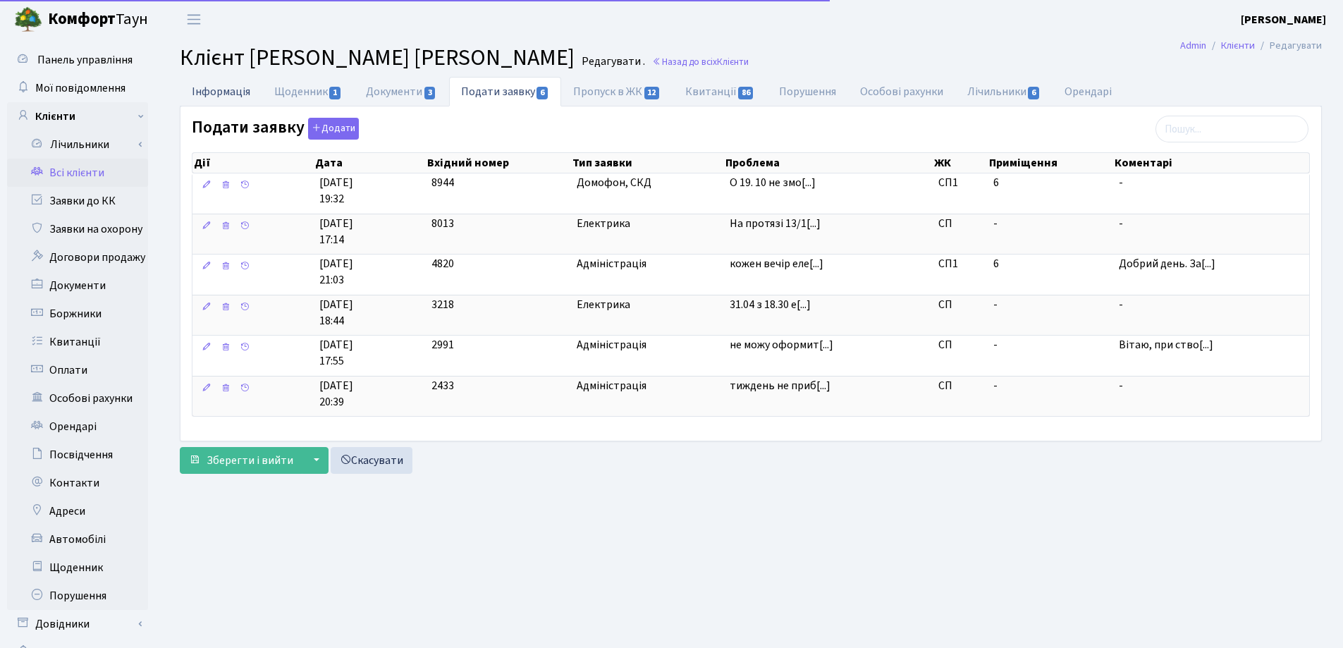
click at [227, 90] on link "Інформація" at bounding box center [221, 91] width 83 height 29
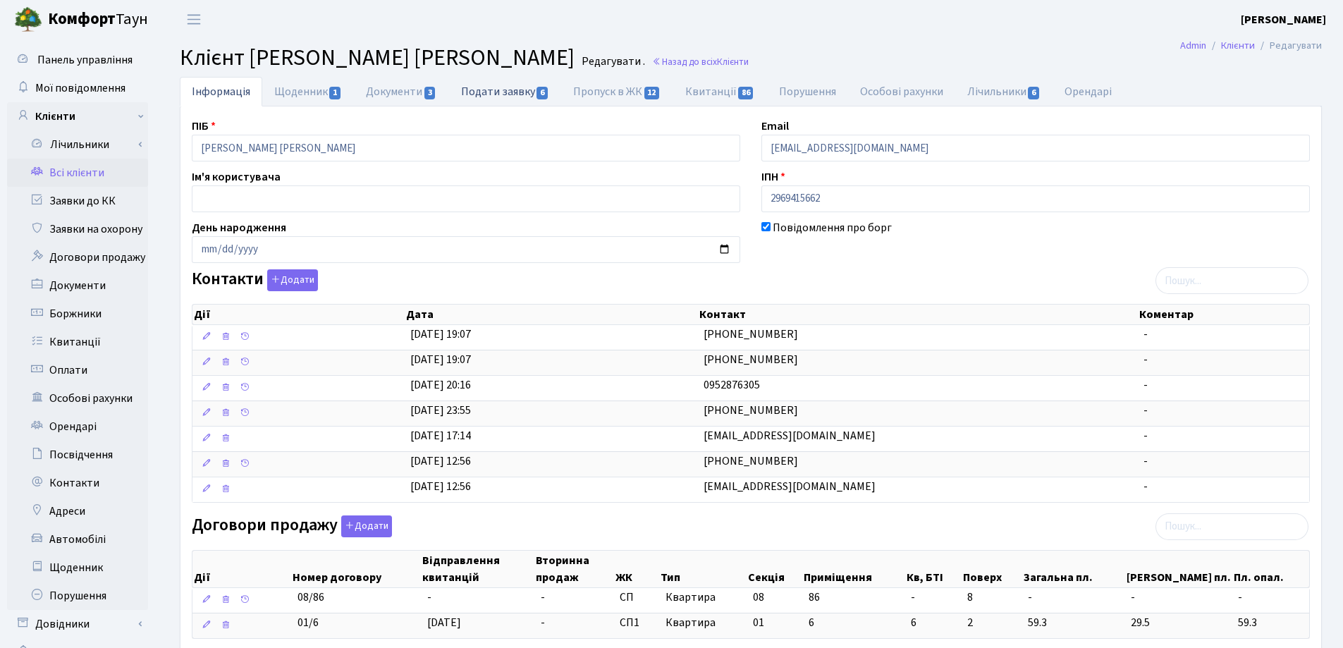
click at [476, 97] on link "Подати заявку 6" at bounding box center [505, 91] width 112 height 29
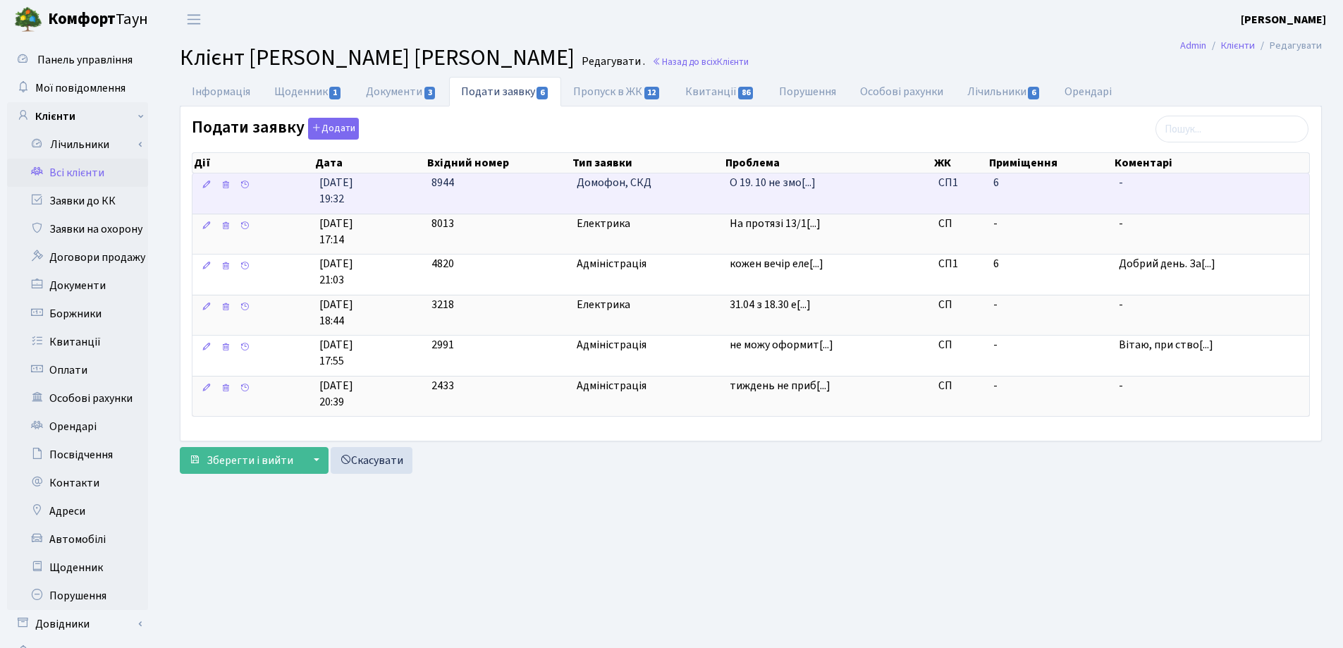
click at [1119, 183] on span "-" at bounding box center [1211, 183] width 185 height 16
click at [726, 187] on td "О 19. 10 не змо[...]" at bounding box center [828, 193] width 209 height 40
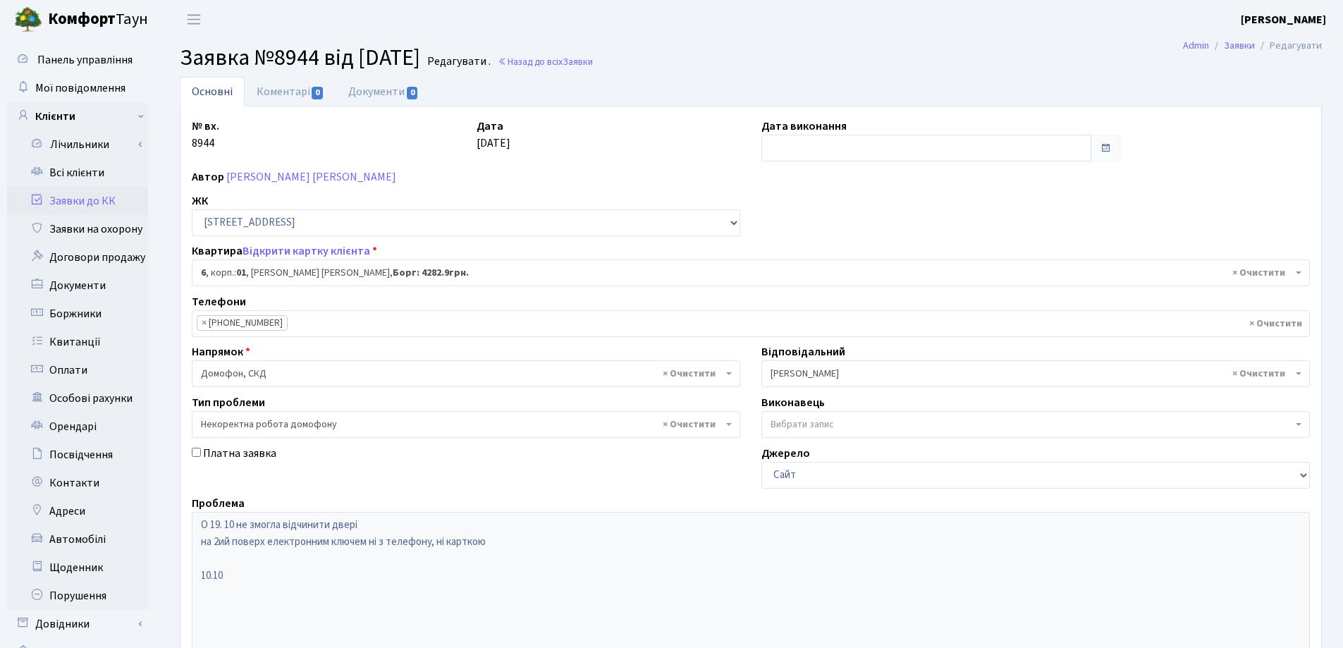
select select "19931"
select select "38"
click at [257, 92] on link "Коментарі 0" at bounding box center [291, 91] width 92 height 29
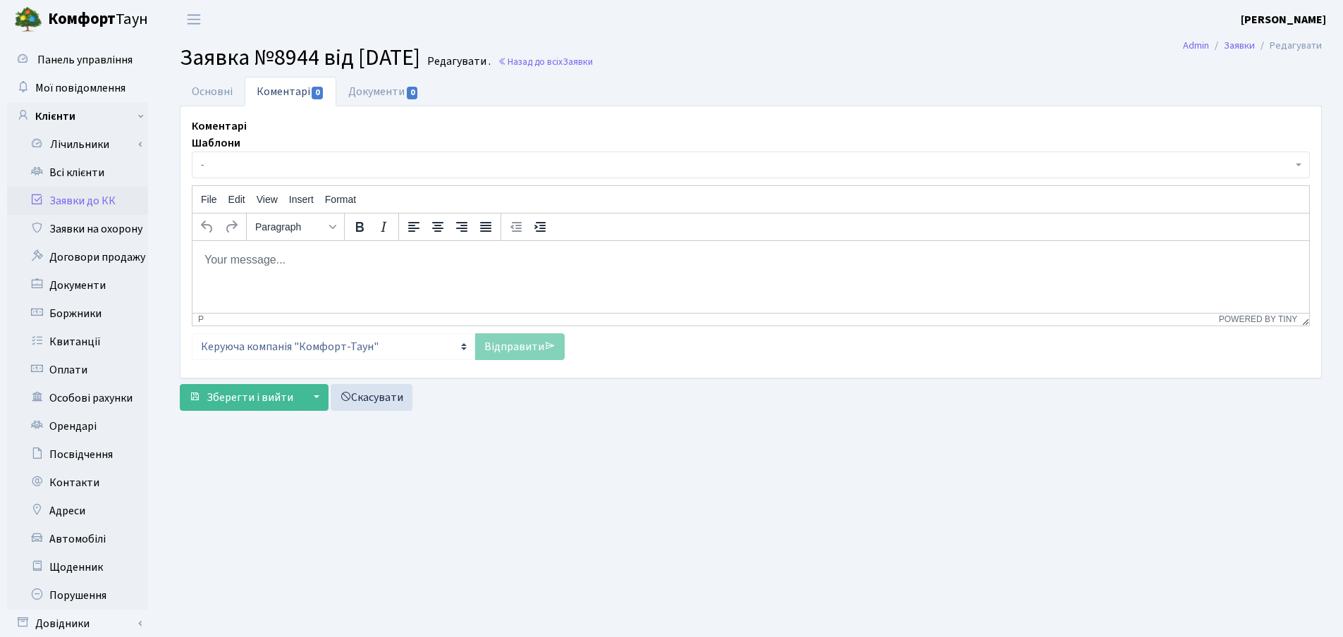
click at [280, 157] on span "-" at bounding box center [751, 165] width 1118 height 27
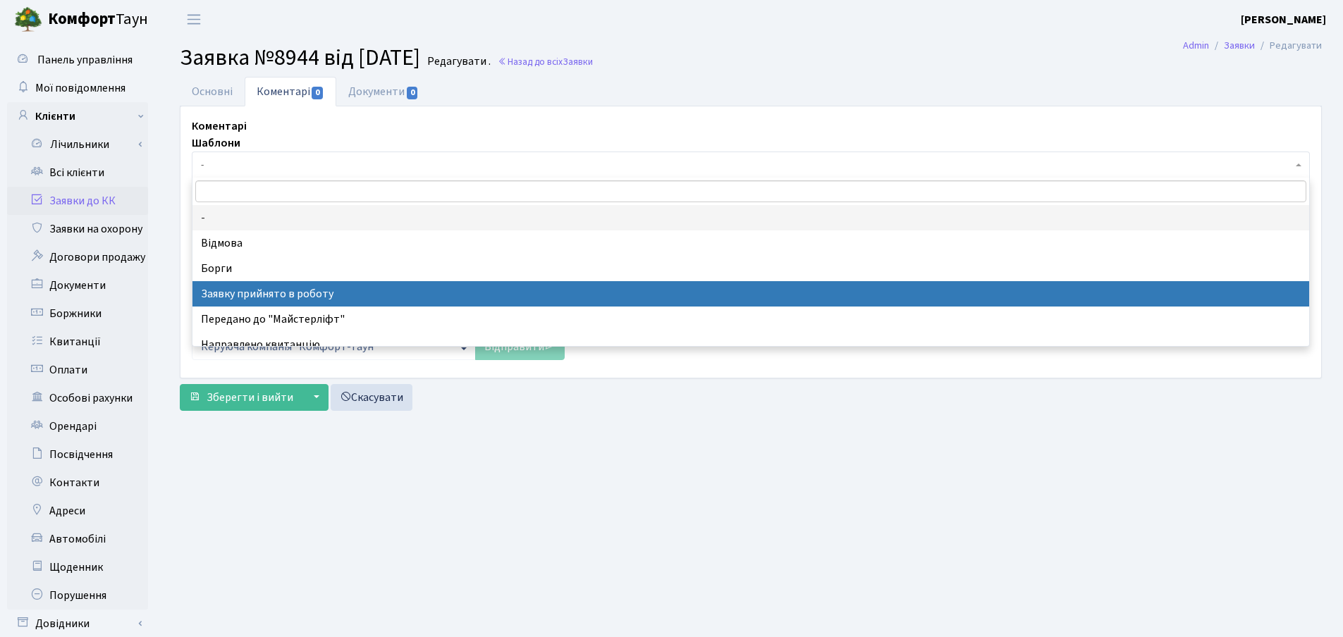
select select "7"
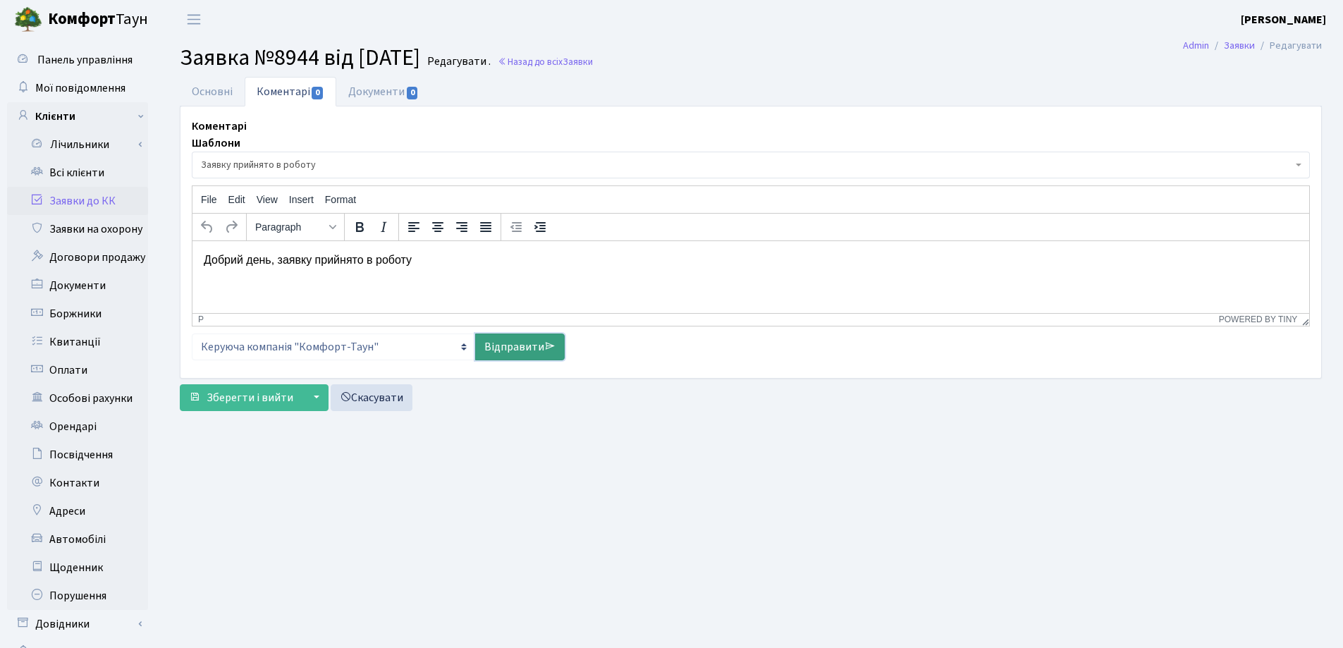
click at [514, 346] on link "Відправити" at bounding box center [520, 347] width 90 height 27
select select
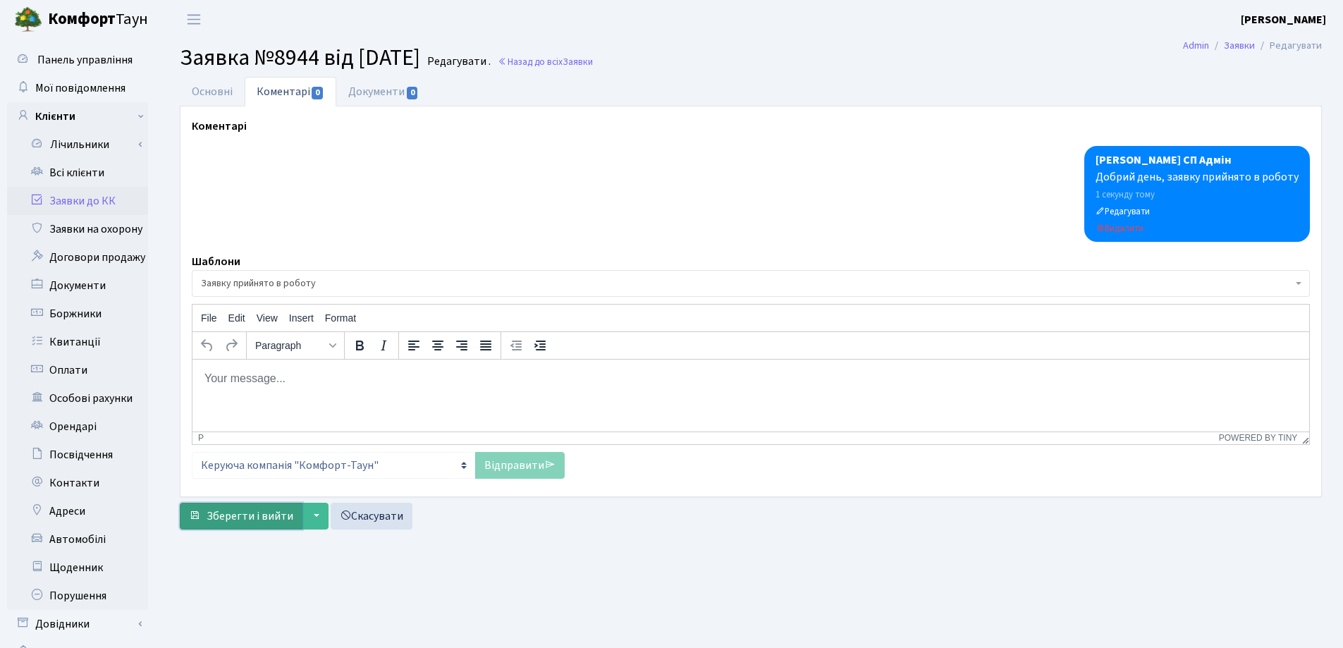
click at [259, 513] on span "Зберегти і вийти" at bounding box center [250, 516] width 87 height 16
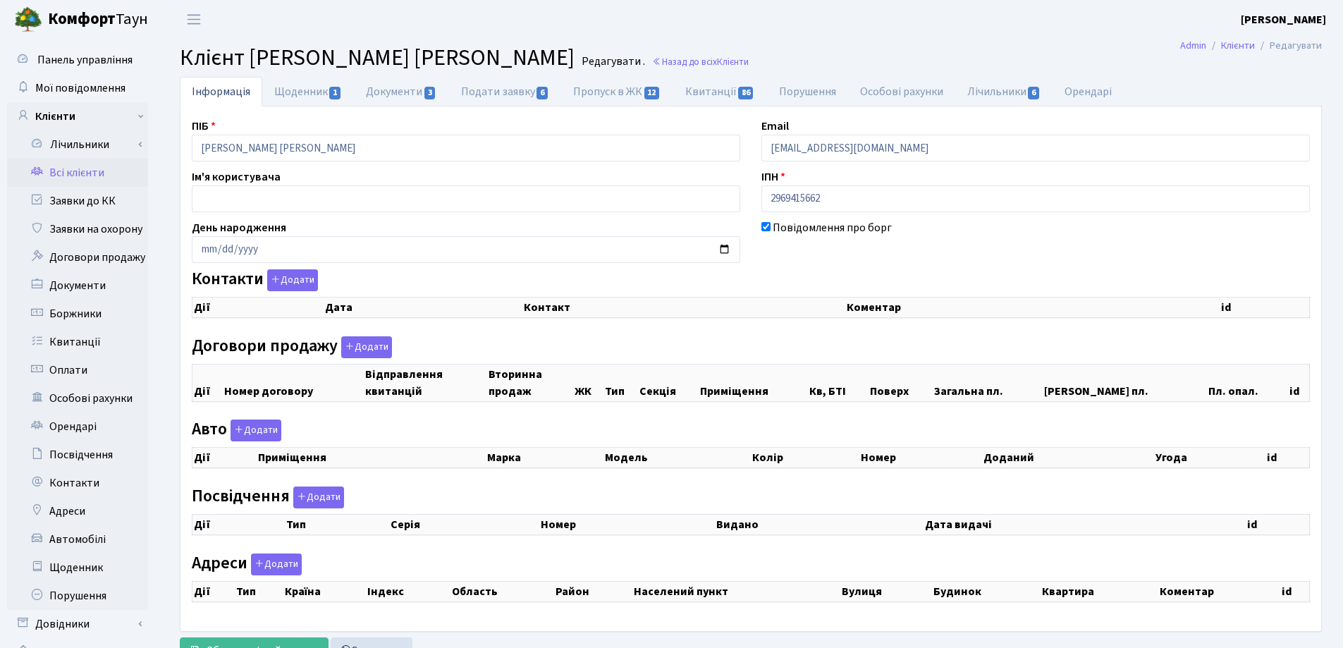
checkbox input "true"
